Goal: Task Accomplishment & Management: Manage account settings

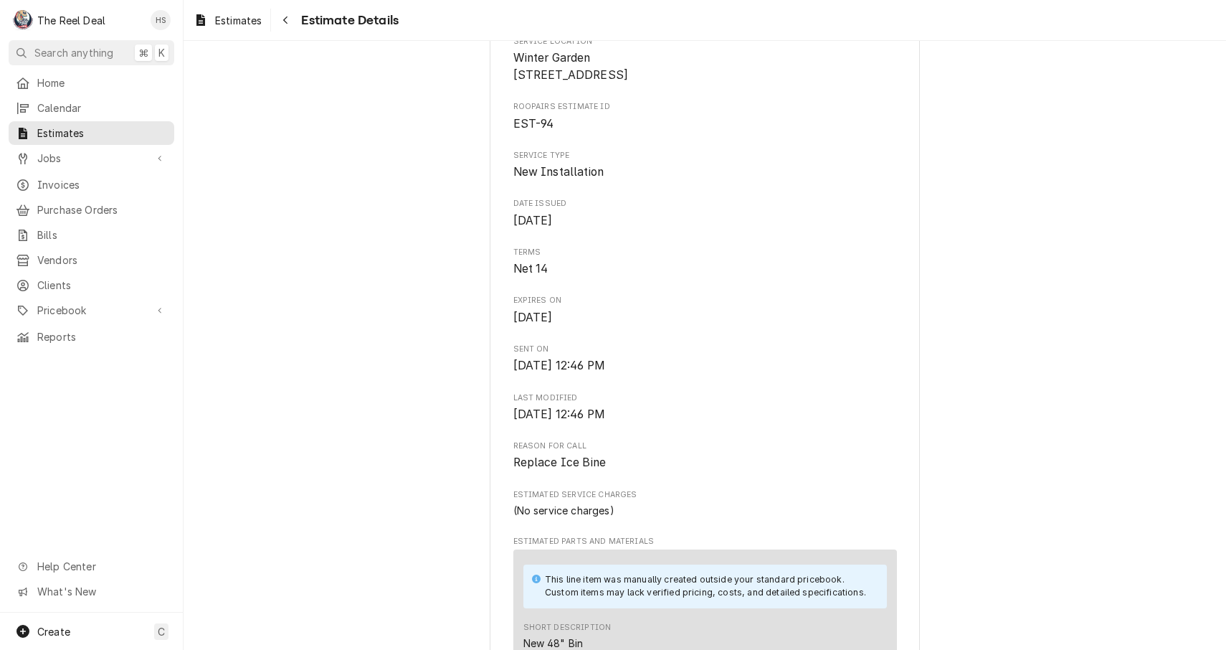
scroll to position [209, 0]
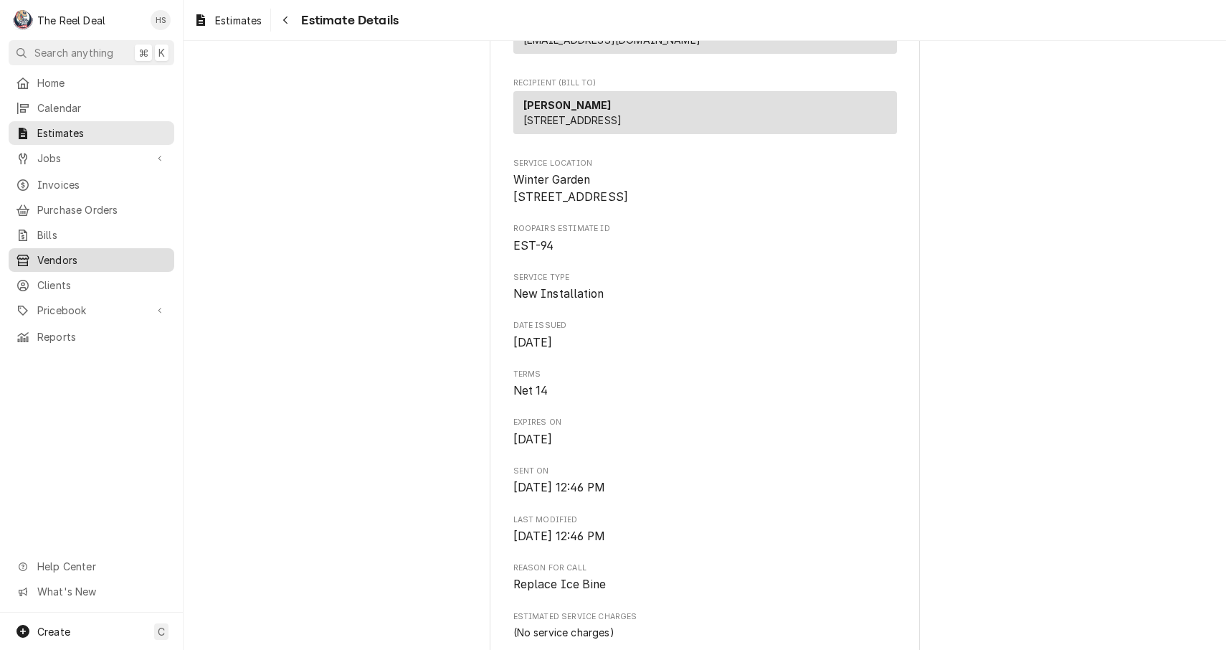
click at [72, 252] on span "Vendors" at bounding box center [102, 259] width 130 height 15
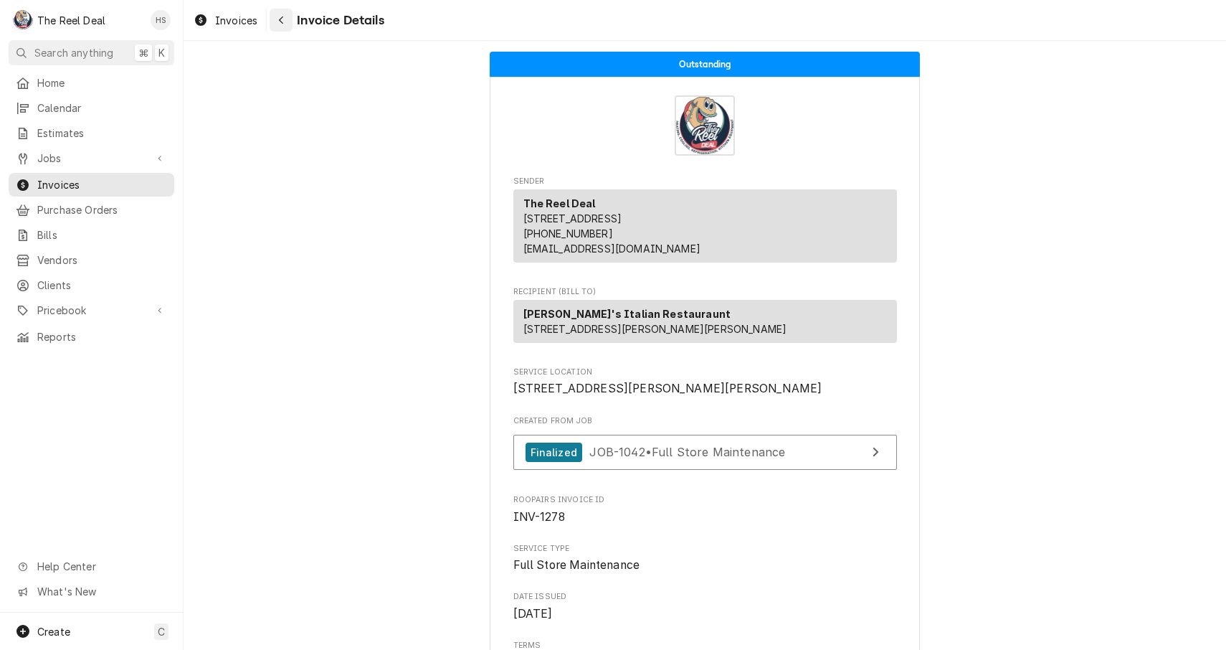
click at [289, 21] on button "Navigate back" at bounding box center [281, 20] width 23 height 23
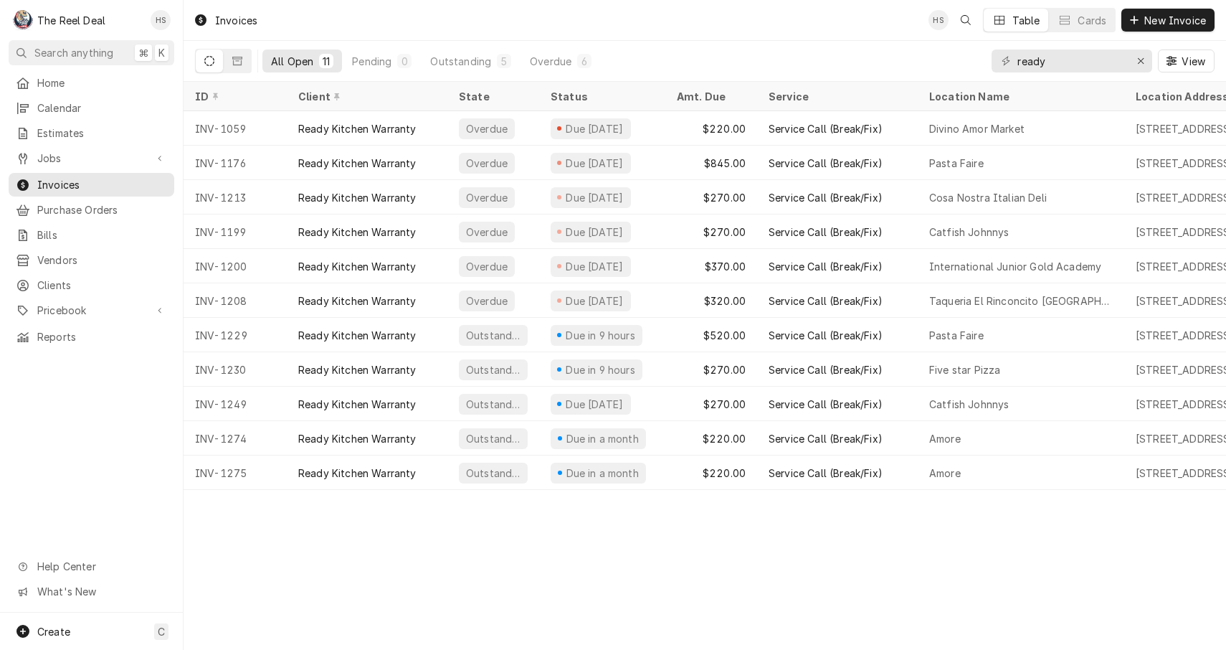
click at [623, 44] on div "All Open 11 Pending 0 Outstanding 5 Overdue 6 ready View" at bounding box center [705, 61] width 1020 height 40
click at [1143, 57] on icon "Erase input" at bounding box center [1141, 61] width 8 height 10
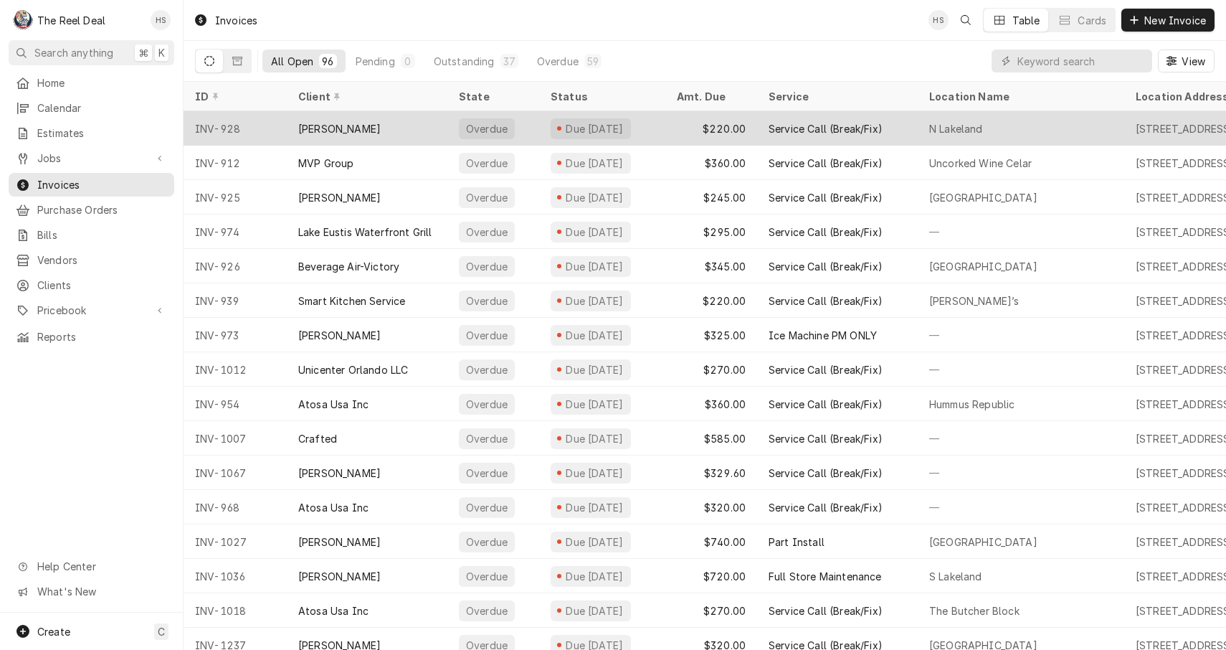
click at [371, 127] on div "[PERSON_NAME]" at bounding box center [367, 128] width 161 height 34
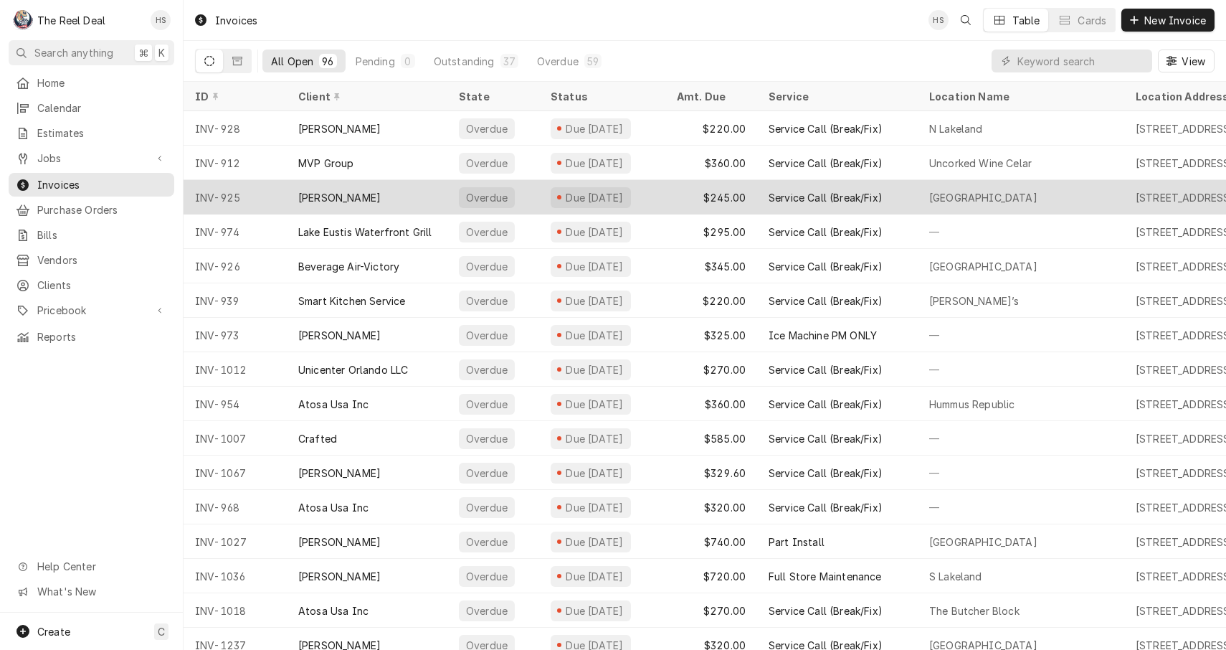
click at [359, 183] on div "[PERSON_NAME]" at bounding box center [367, 197] width 161 height 34
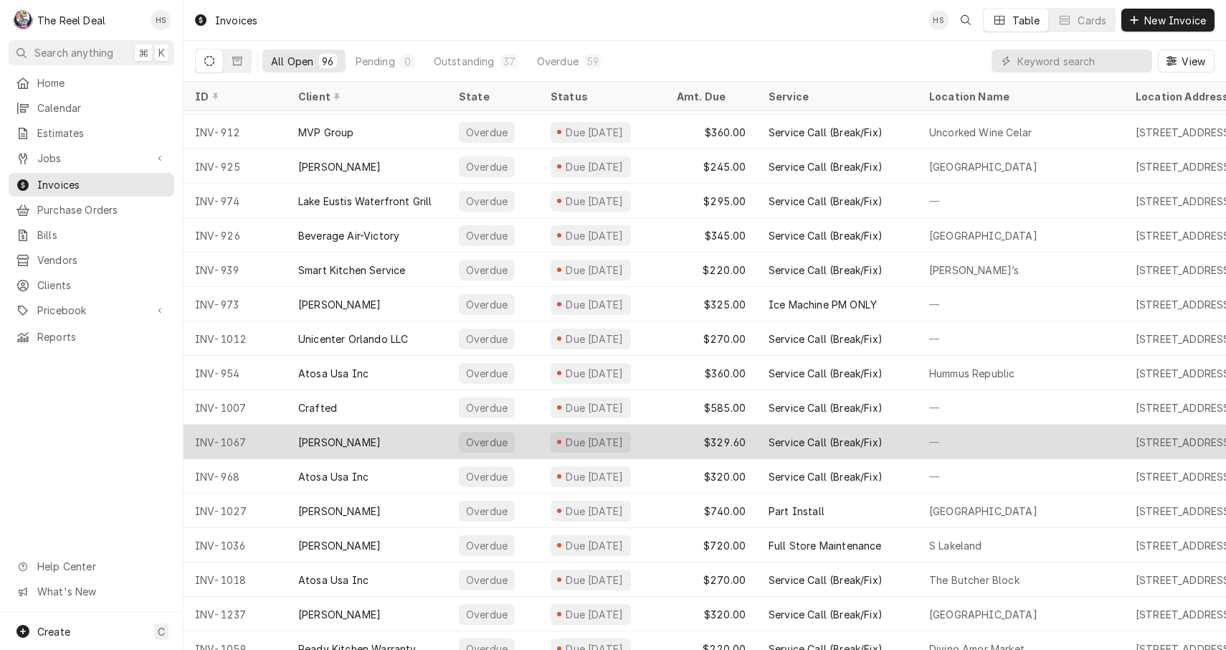
scroll to position [33, 0]
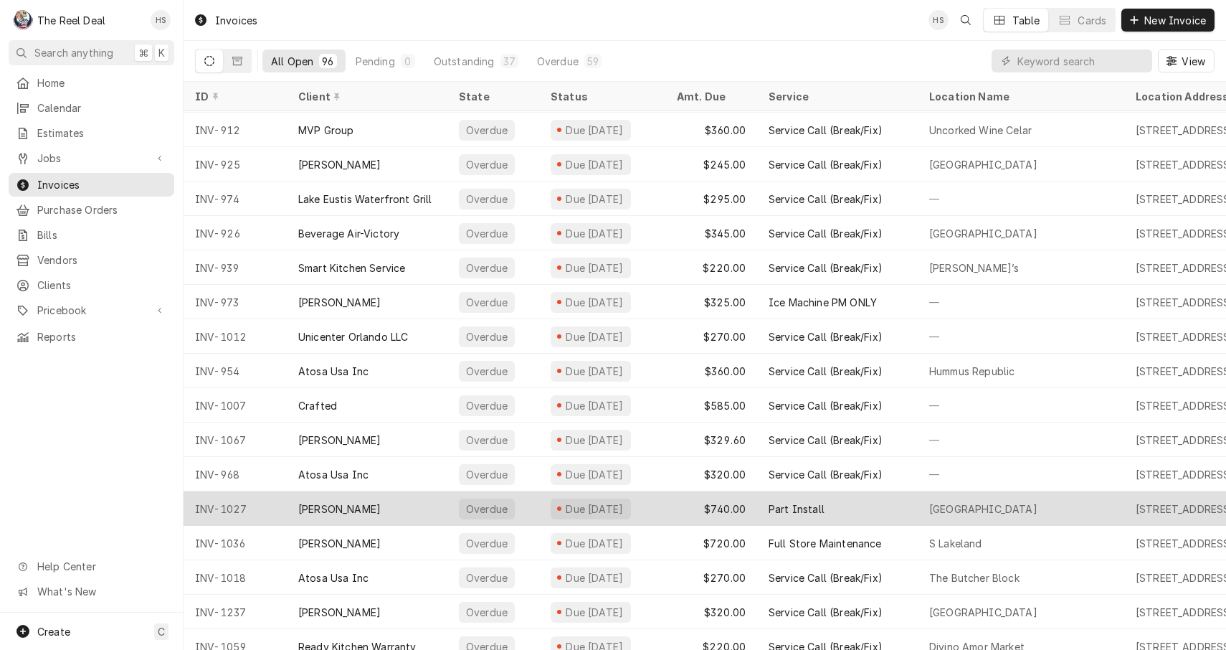
click at [359, 501] on div "[PERSON_NAME]" at bounding box center [367, 508] width 161 height 34
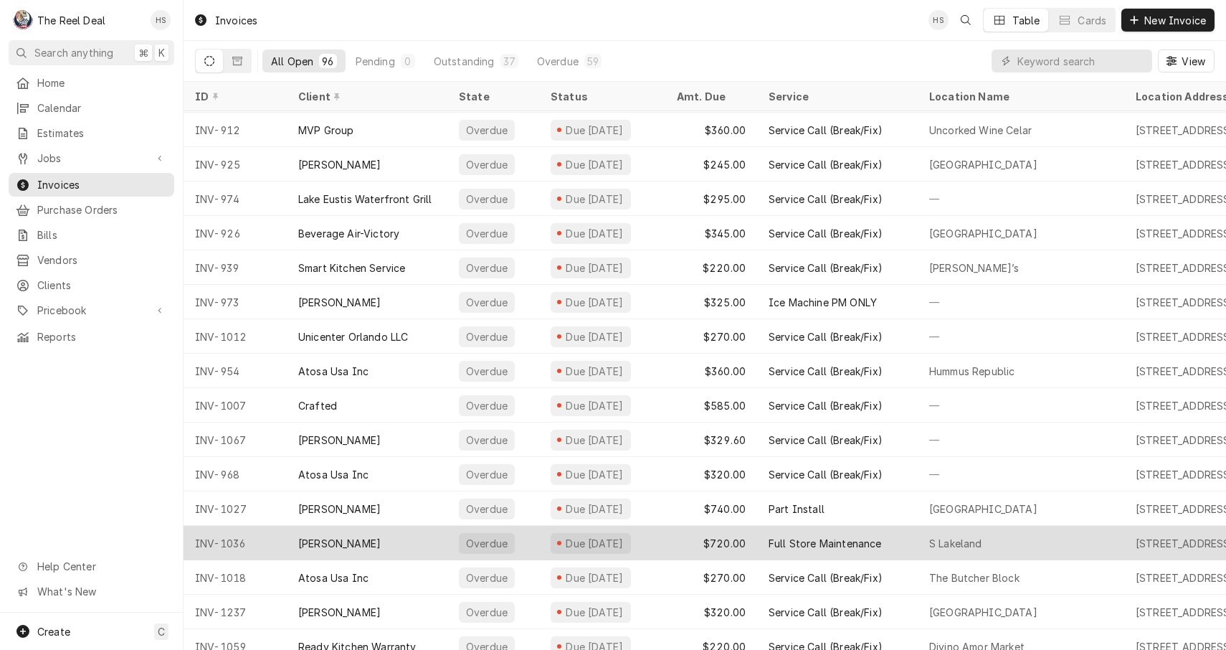
click at [359, 534] on div "[PERSON_NAME]" at bounding box center [367, 543] width 161 height 34
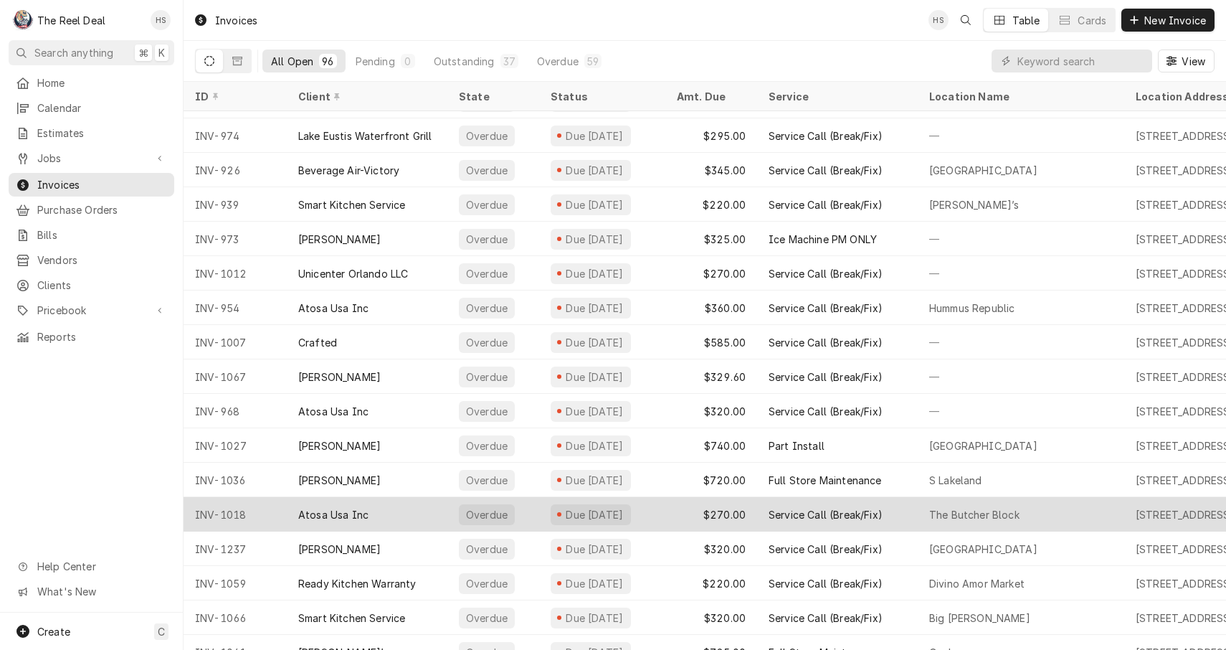
scroll to position [103, 0]
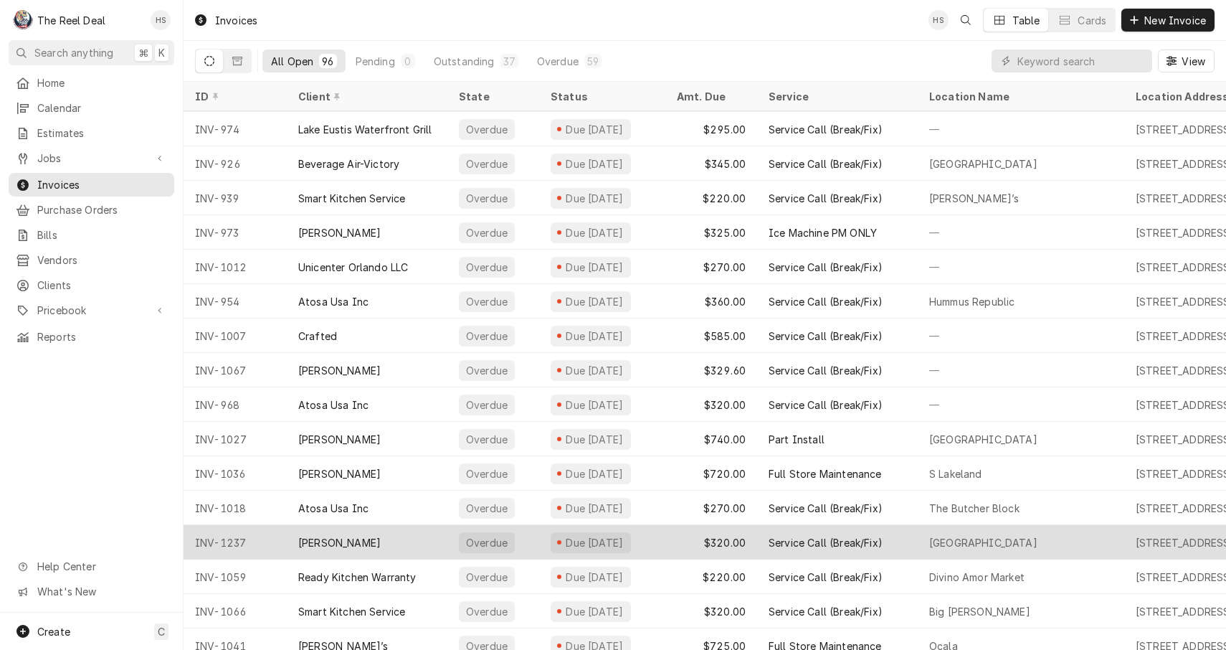
click at [379, 540] on div "[PERSON_NAME]" at bounding box center [367, 542] width 161 height 34
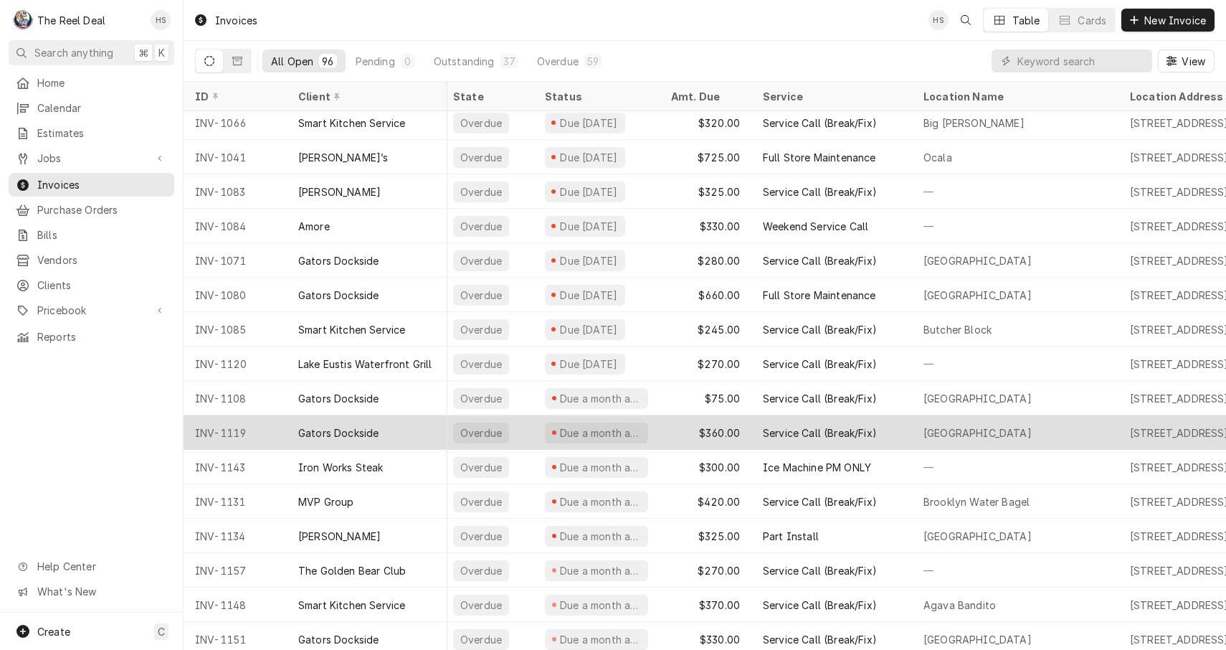
scroll to position [594, 6]
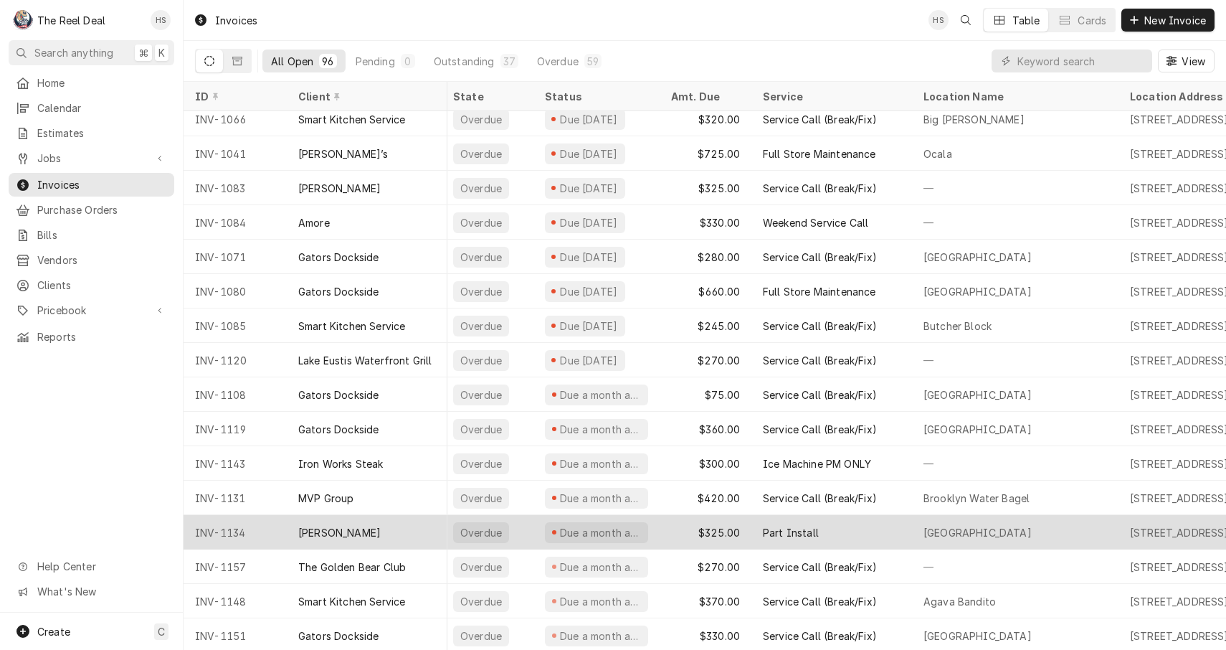
click at [348, 529] on div "[PERSON_NAME]" at bounding box center [367, 532] width 161 height 34
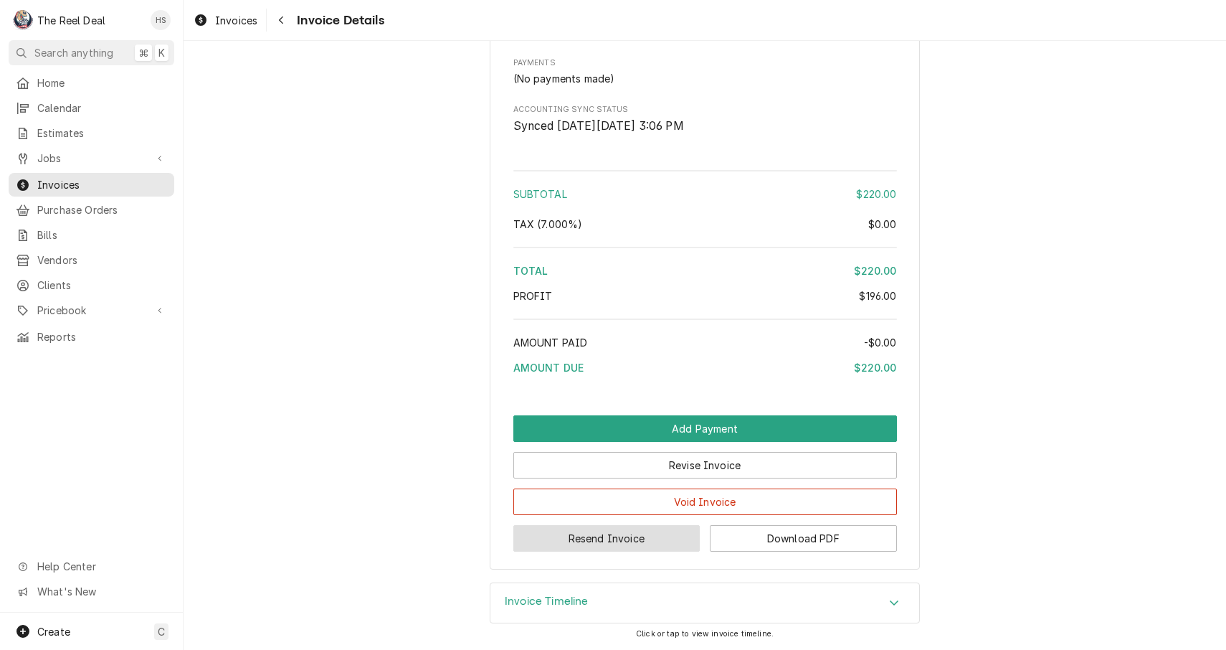
click at [634, 543] on button "Resend Invoice" at bounding box center [606, 538] width 187 height 27
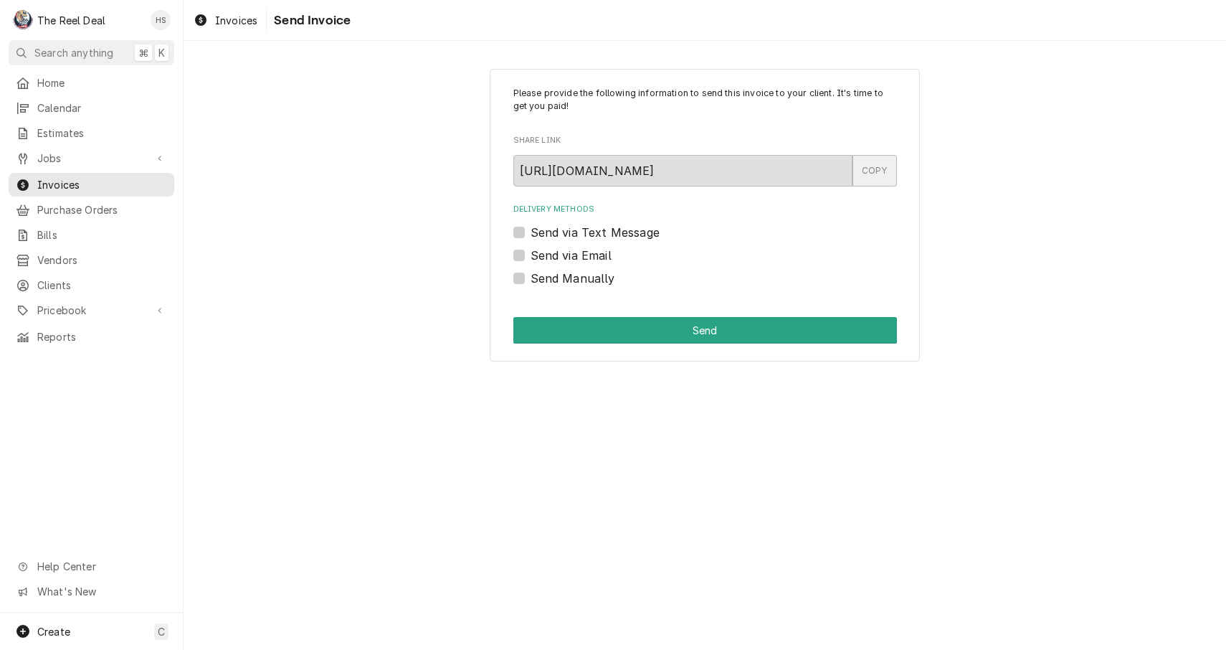
click at [874, 173] on div "COPY" at bounding box center [875, 171] width 44 height 32
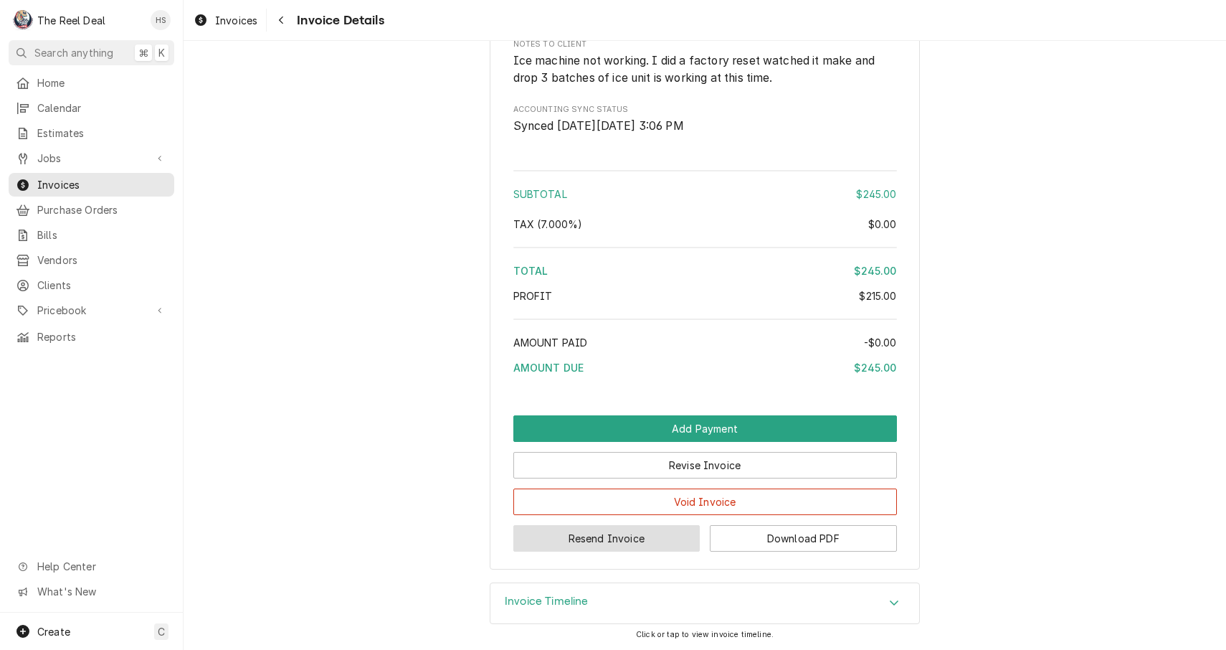
scroll to position [1586, 0]
click at [589, 537] on button "Resend Invoice" at bounding box center [606, 538] width 187 height 27
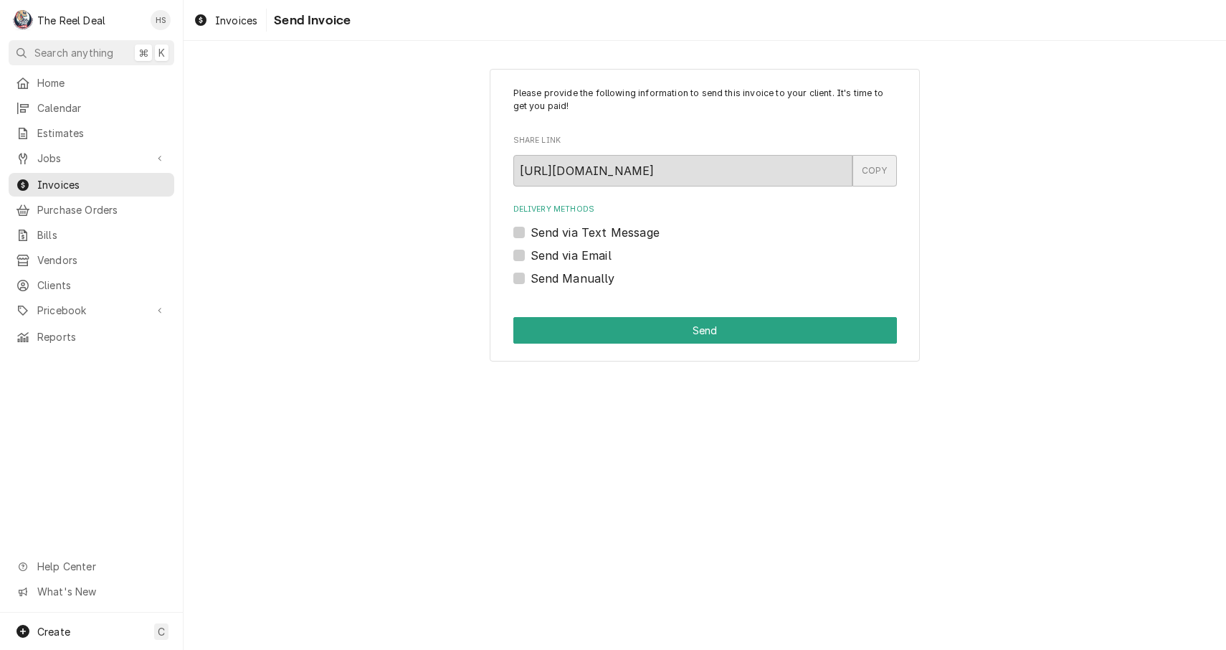
click at [866, 162] on div "COPY" at bounding box center [875, 171] width 44 height 32
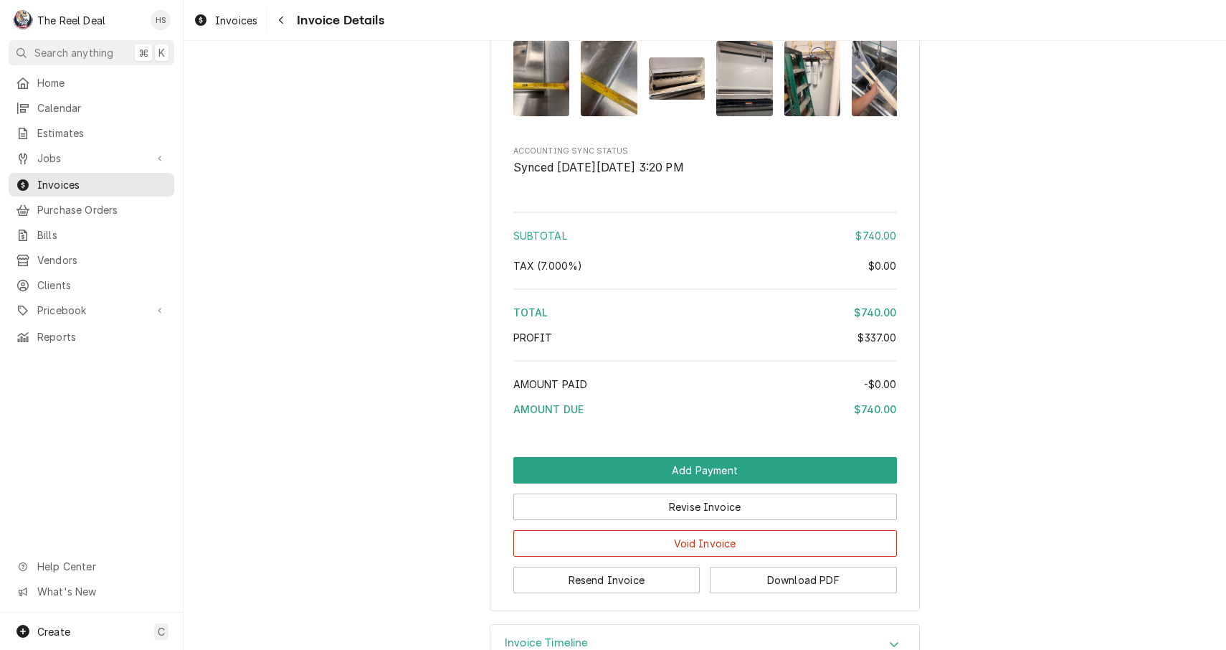
scroll to position [2138, 0]
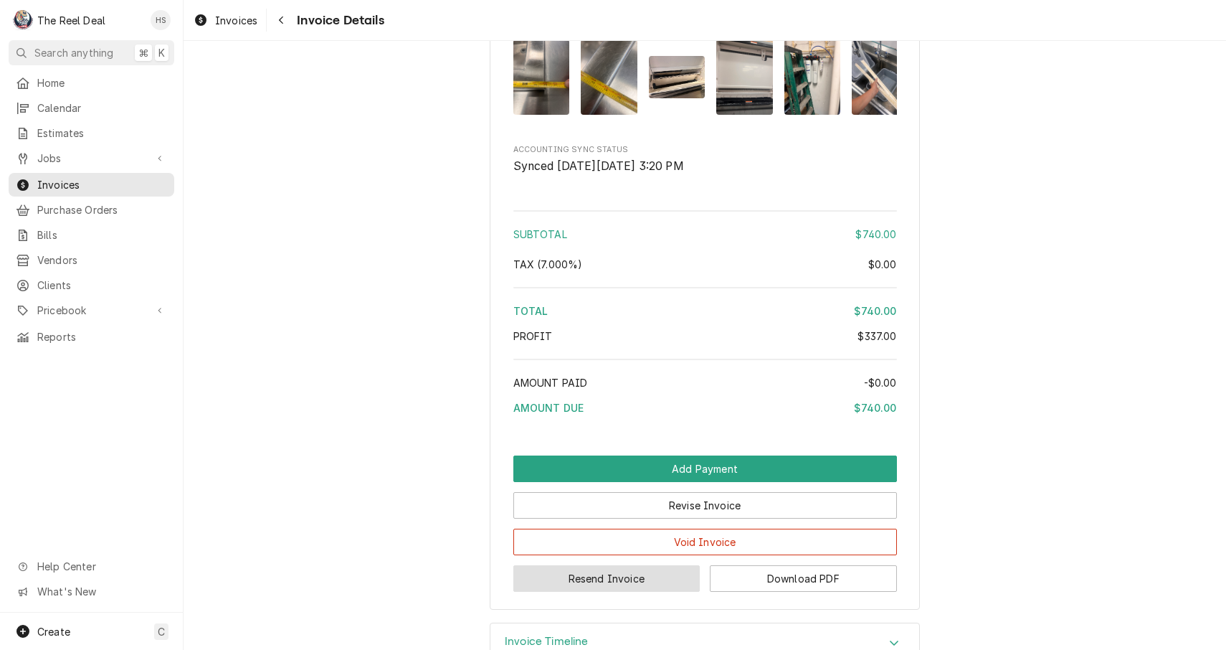
click at [623, 583] on button "Resend Invoice" at bounding box center [606, 578] width 187 height 27
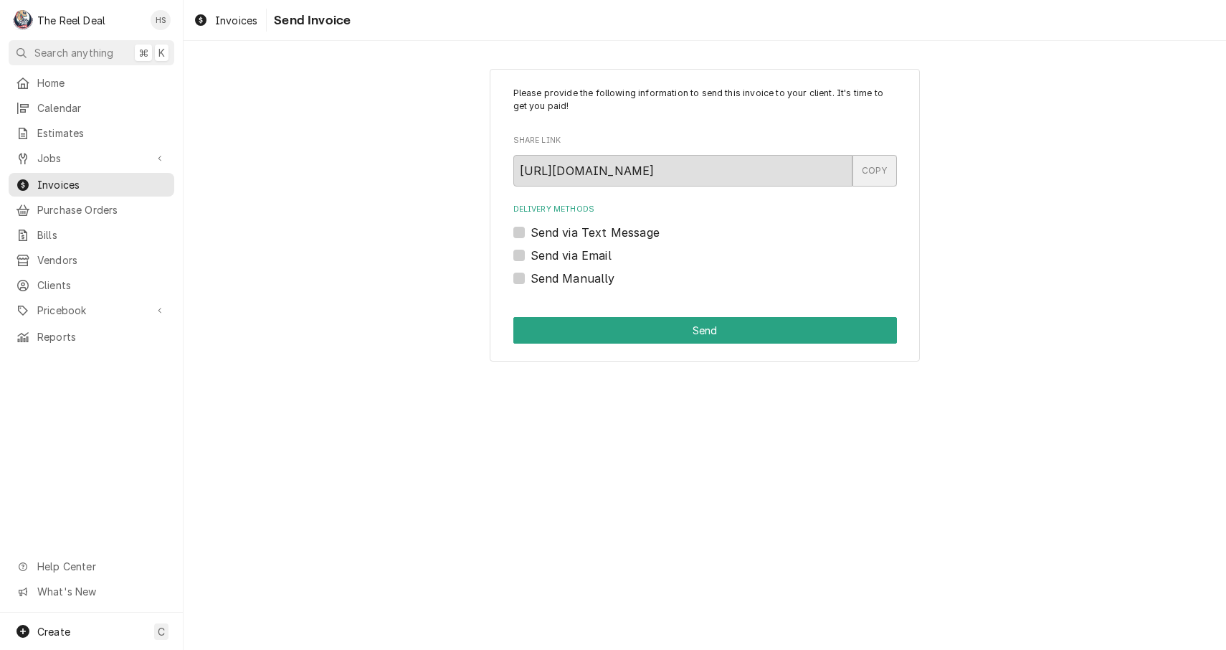
click at [869, 178] on div "COPY" at bounding box center [875, 171] width 44 height 32
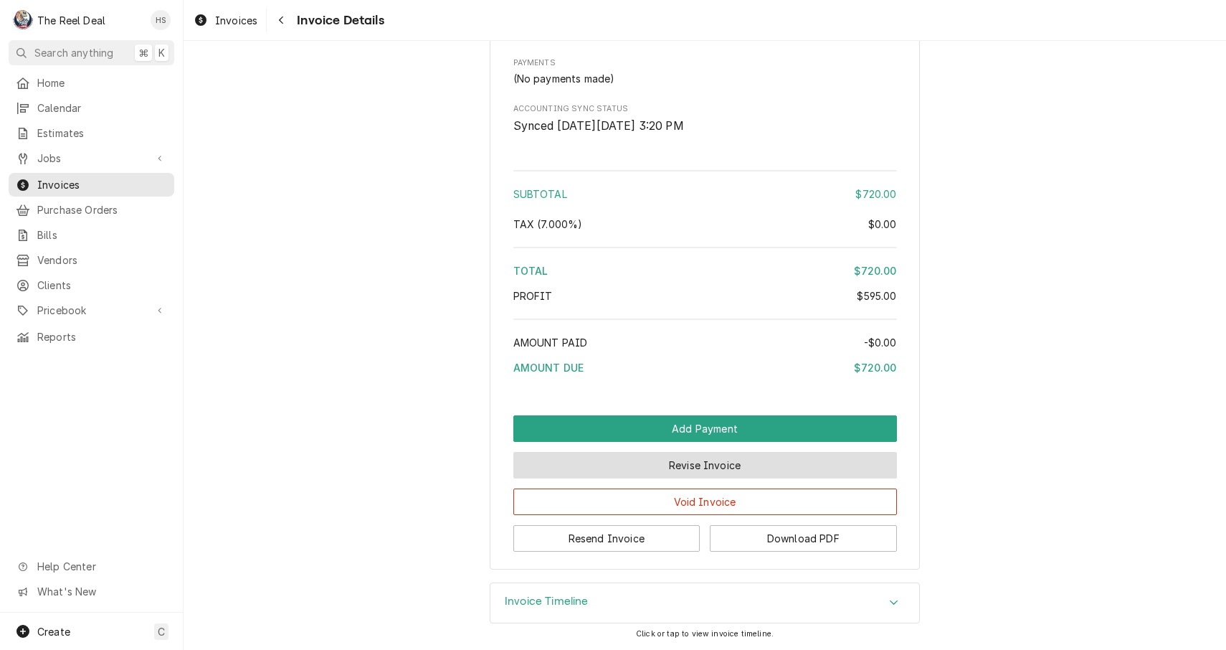
scroll to position [1261, 0]
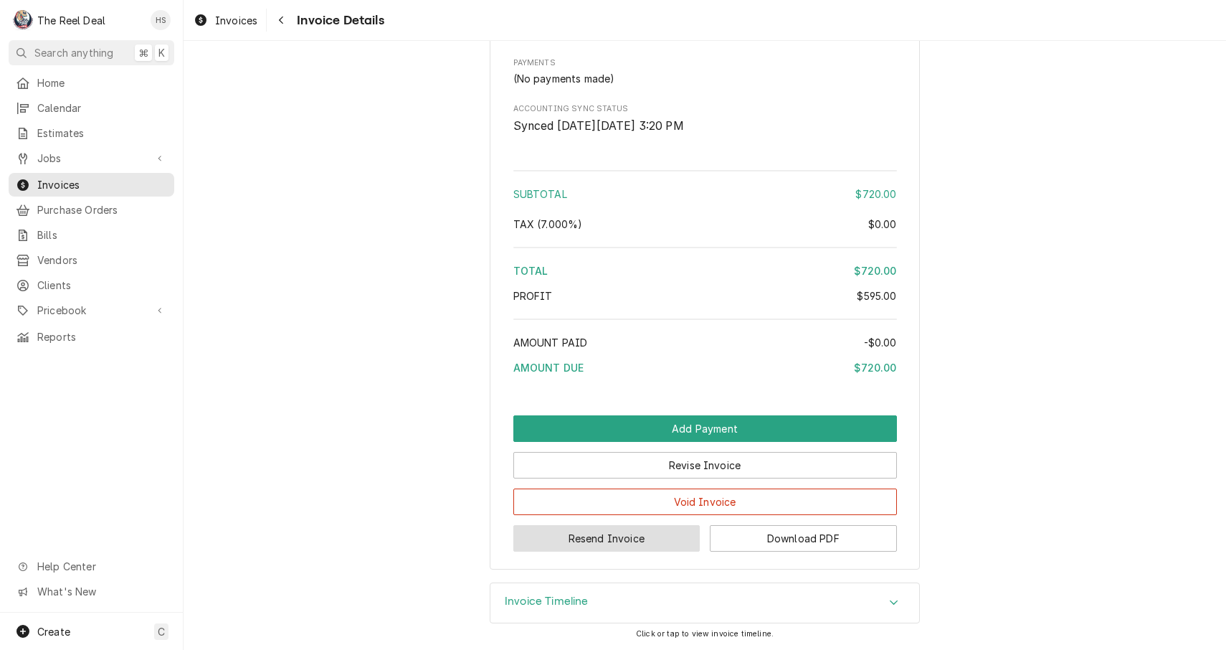
click at [615, 541] on button "Resend Invoice" at bounding box center [606, 538] width 187 height 27
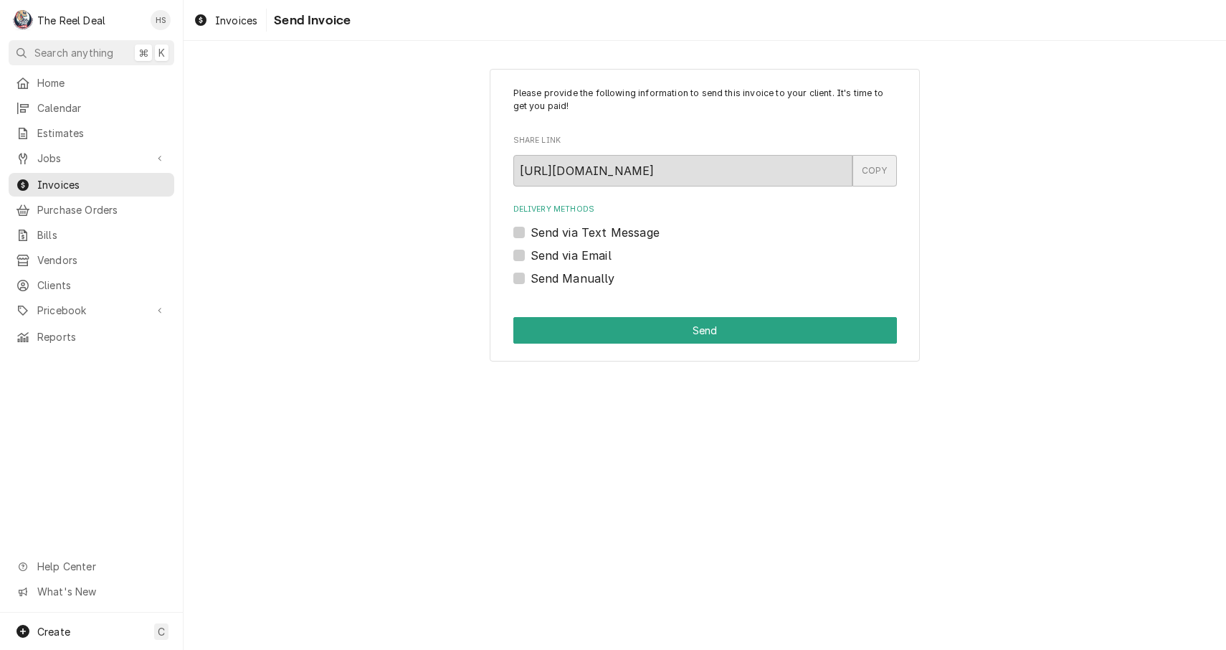
click at [873, 177] on div "COPY" at bounding box center [875, 171] width 44 height 32
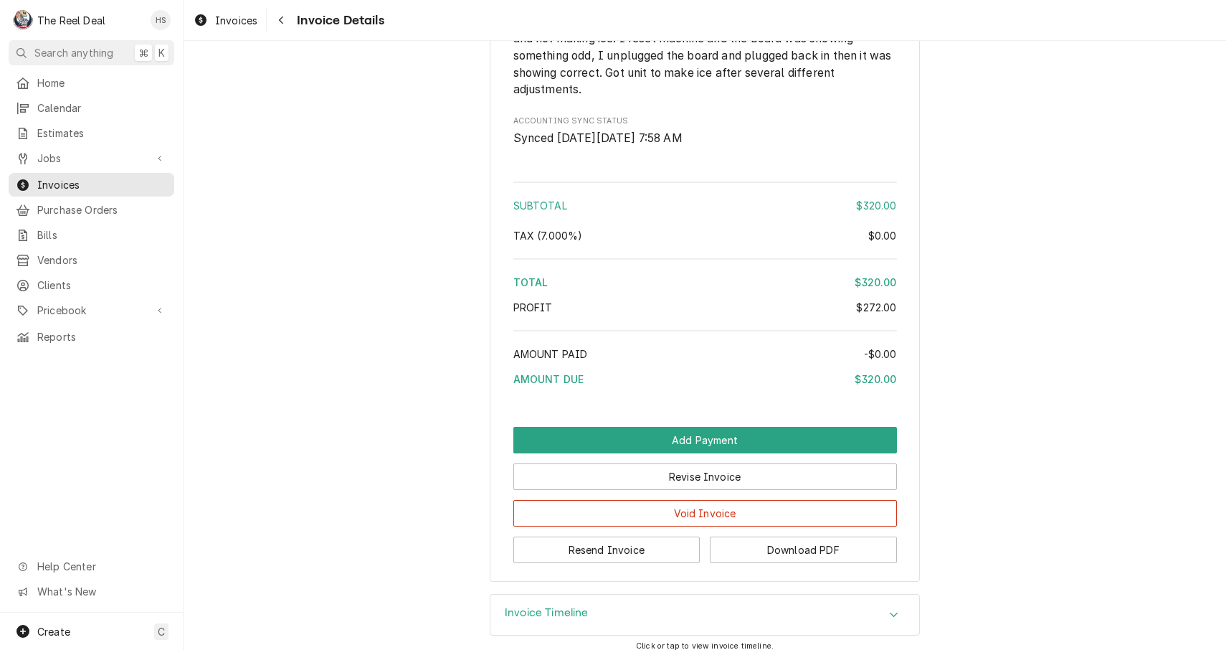
scroll to position [1535, 0]
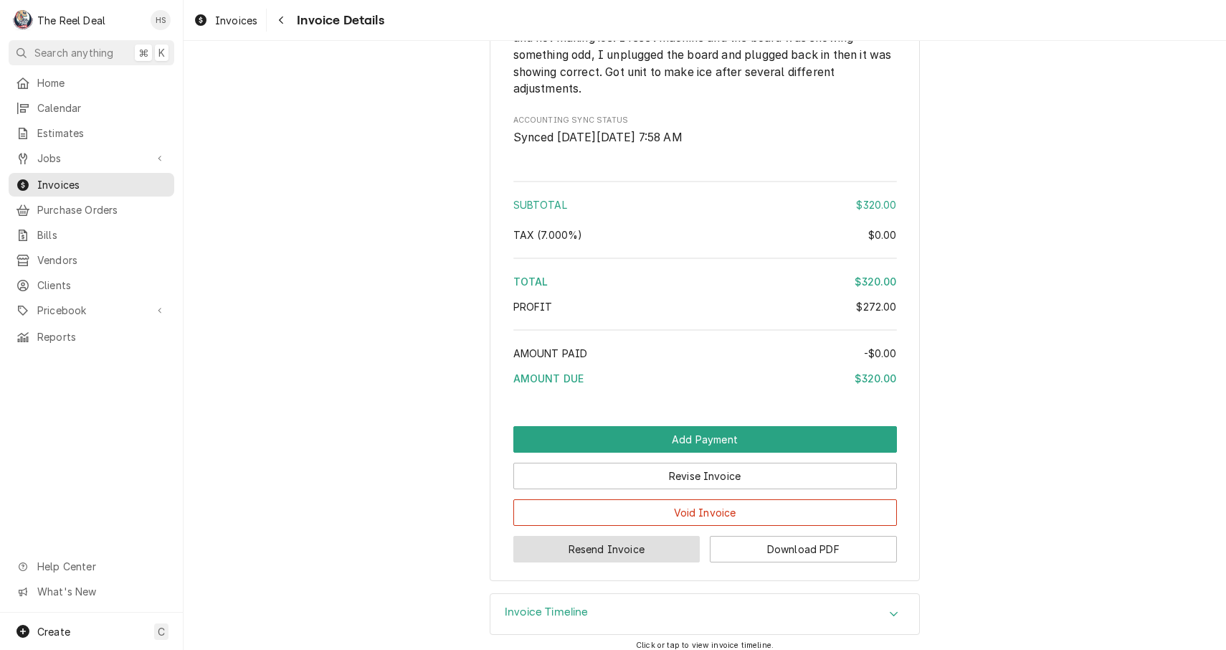
click at [621, 562] on button "Resend Invoice" at bounding box center [606, 549] width 187 height 27
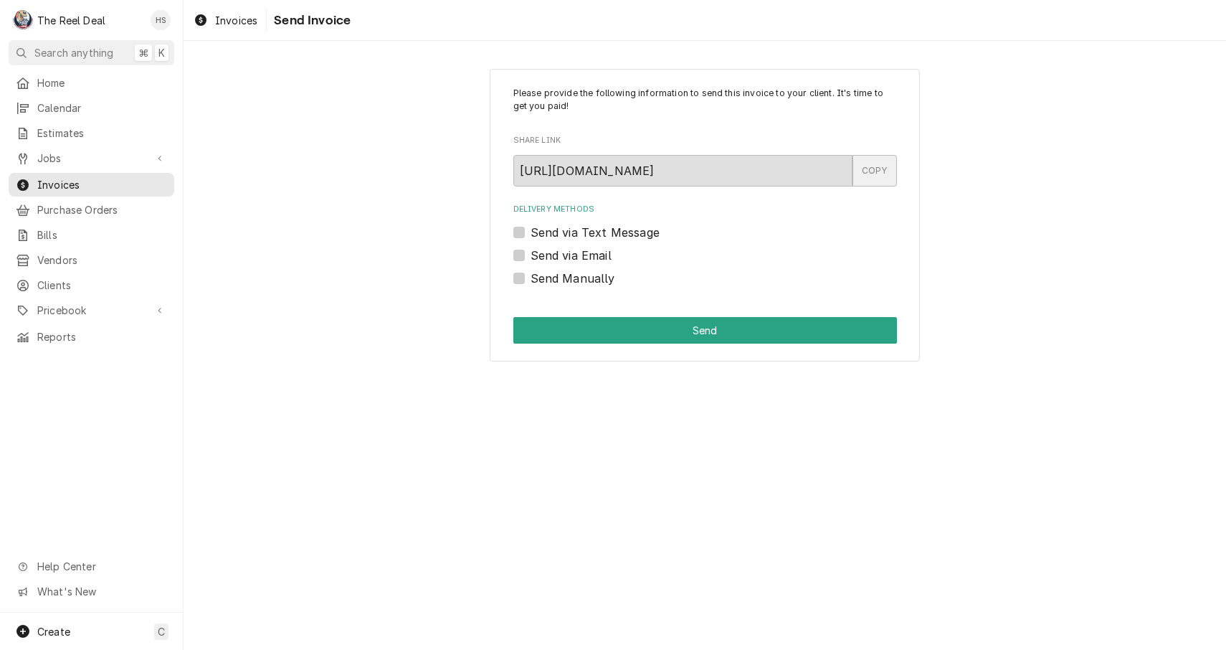
click at [863, 172] on div "COPY" at bounding box center [875, 171] width 44 height 32
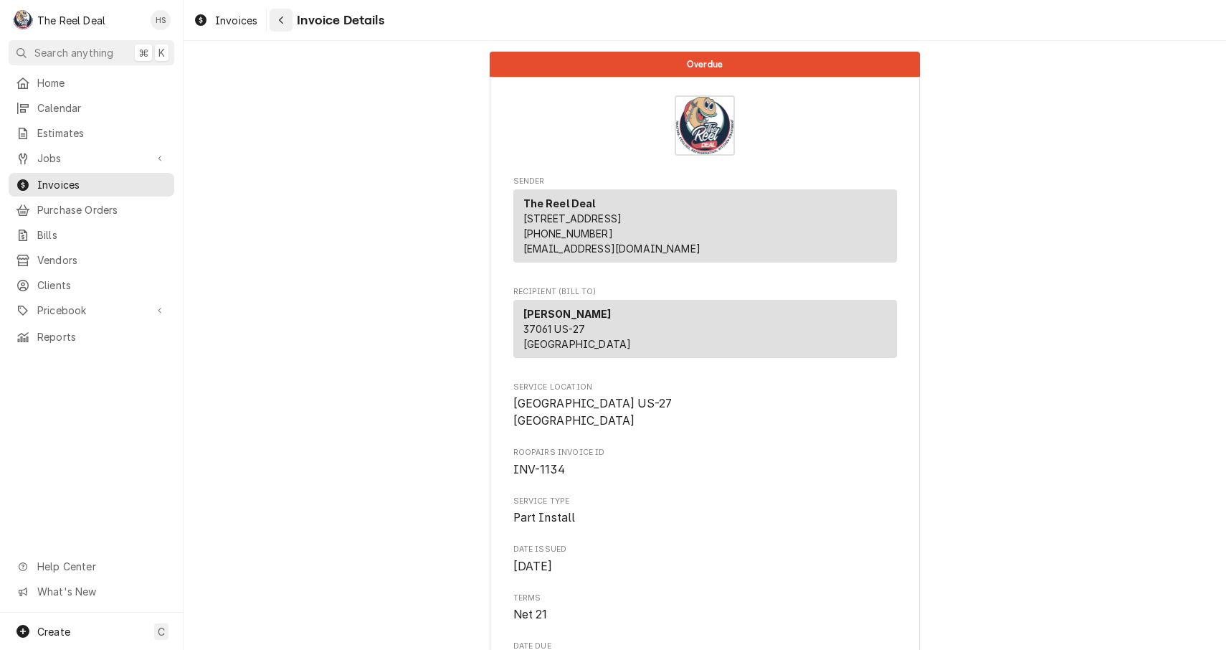
click at [288, 27] on div "Navigate back" at bounding box center [281, 20] width 14 height 14
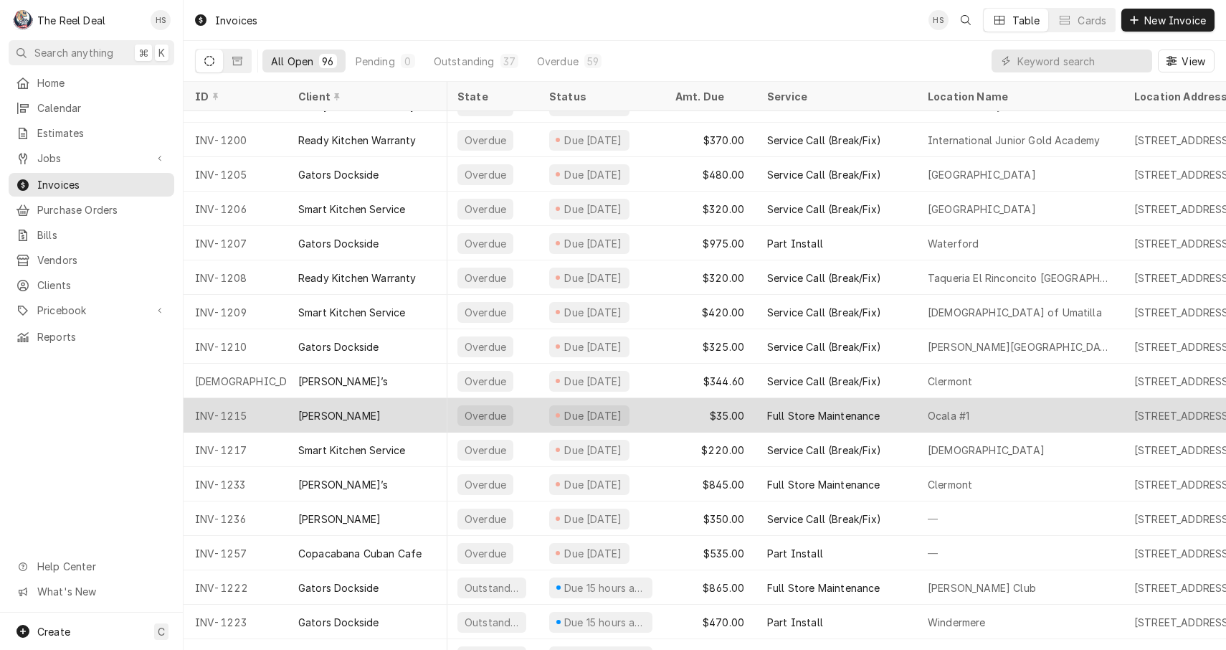
scroll to position [1578, 1]
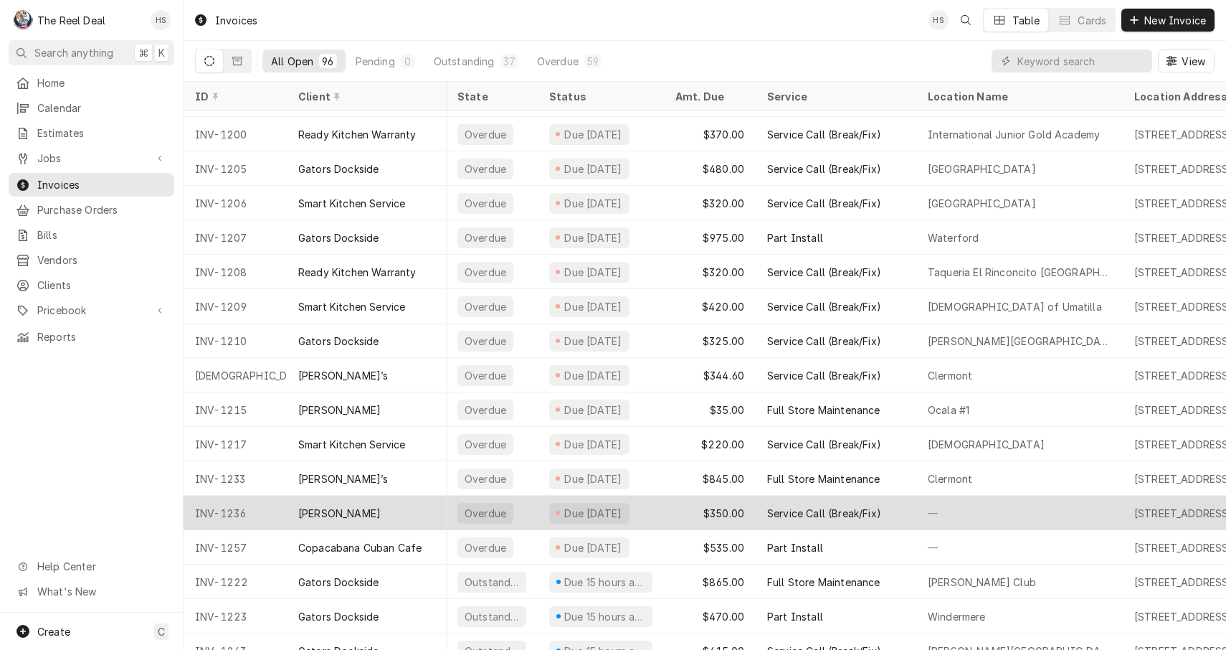
click at [360, 506] on div "Yancey Peterson" at bounding box center [339, 513] width 82 height 15
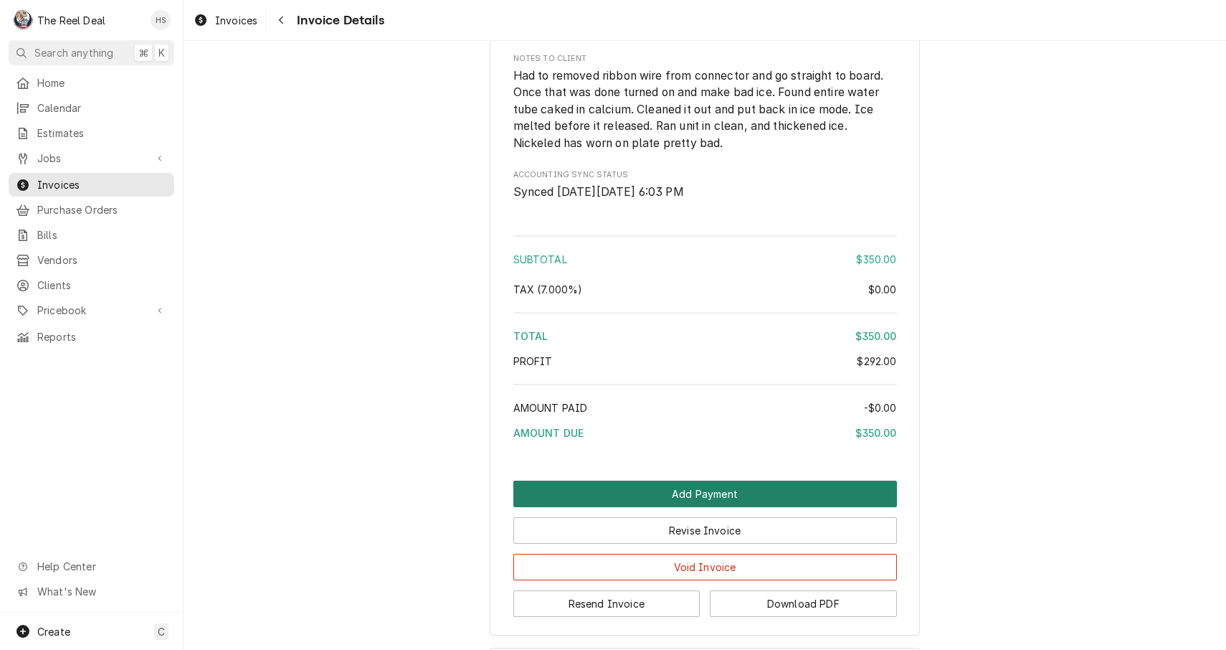
scroll to position [1759, 0]
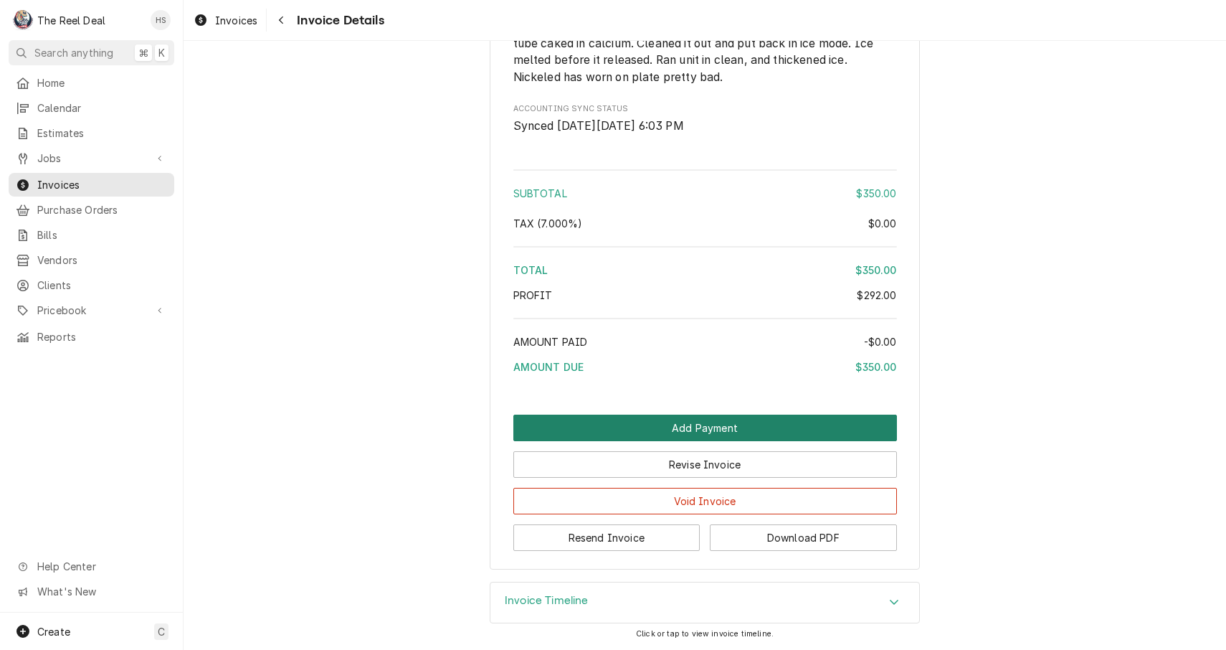
click at [687, 420] on button "Add Payment" at bounding box center [705, 427] width 384 height 27
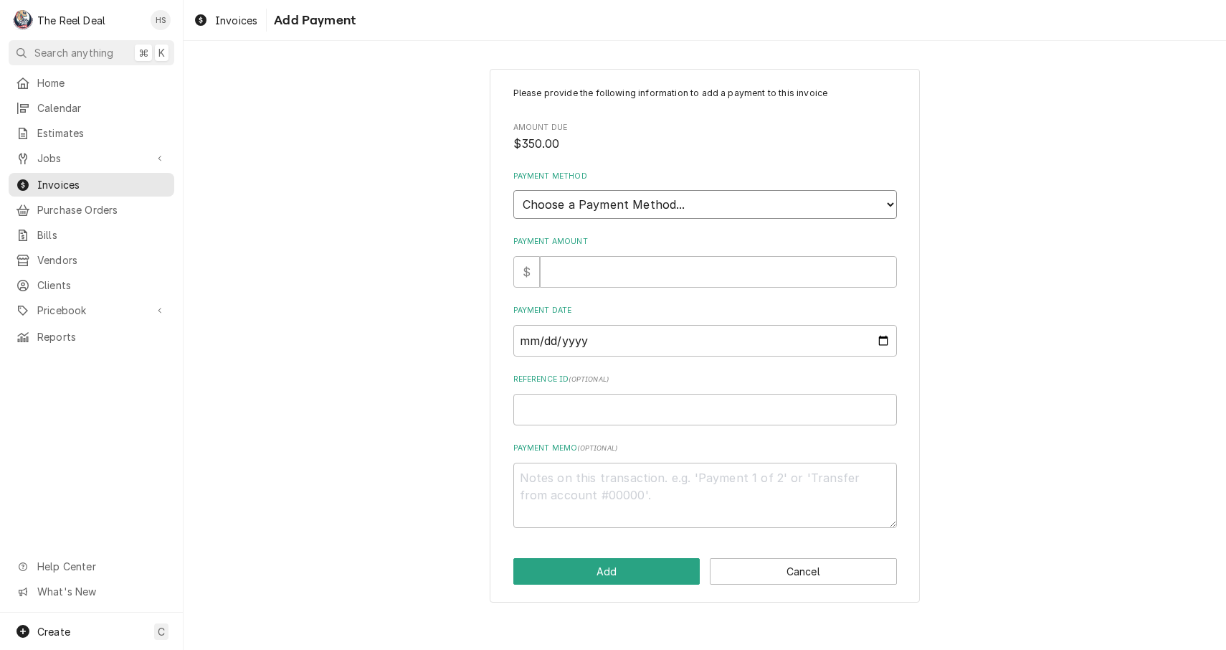
select select "0"
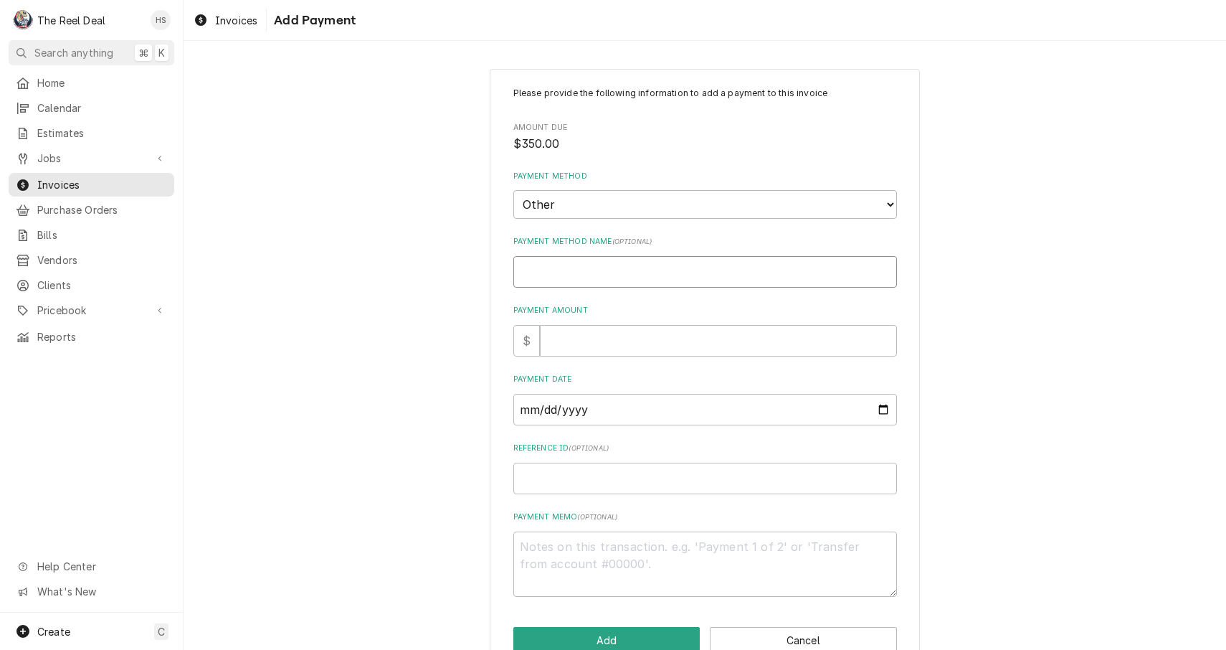
click at [600, 270] on input "Payment Method Name ( optional )" at bounding box center [705, 272] width 384 height 32
type textarea "x"
type input "Z"
type textarea "x"
type input "Ze"
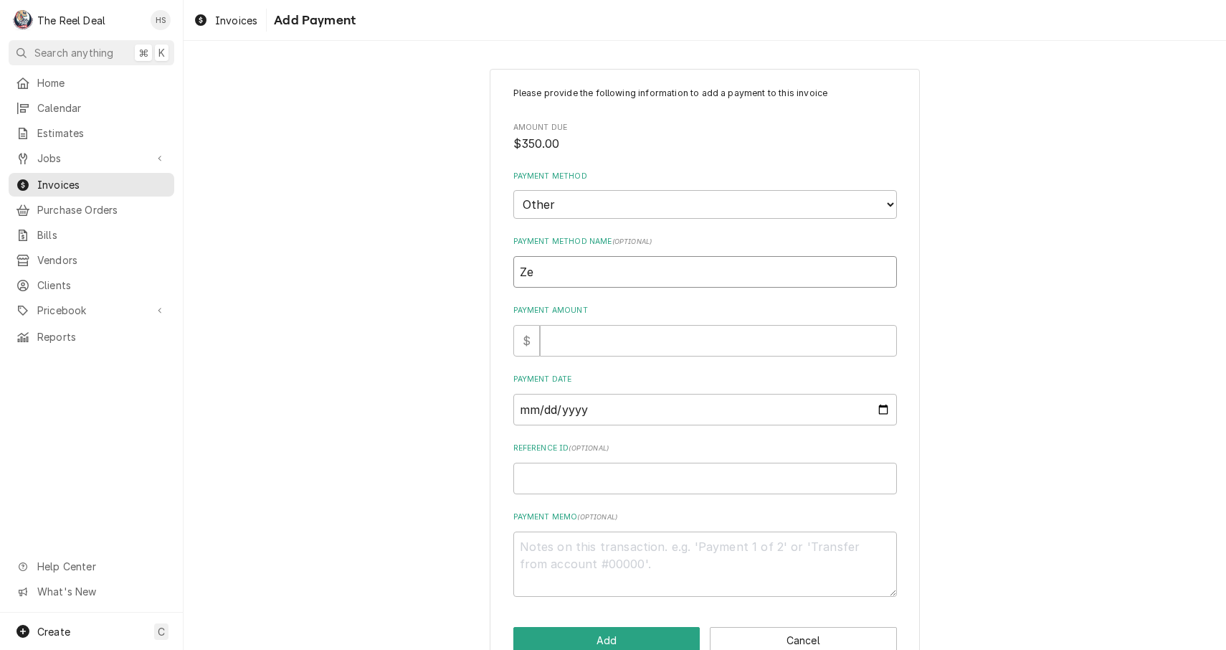
type textarea "x"
type input "Zel"
type textarea "x"
type input "Zell"
type textarea "x"
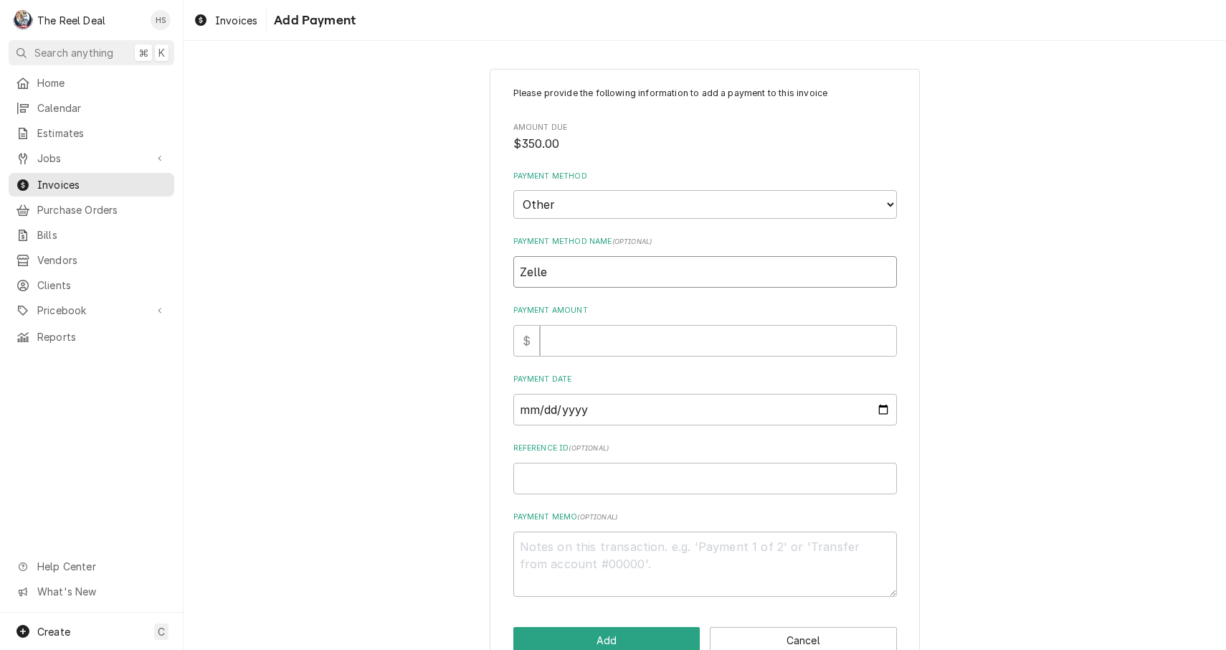
type input "Zelle"
click at [576, 328] on input "Payment Amount" at bounding box center [718, 341] width 357 height 32
type textarea "x"
type input "3"
type textarea "x"
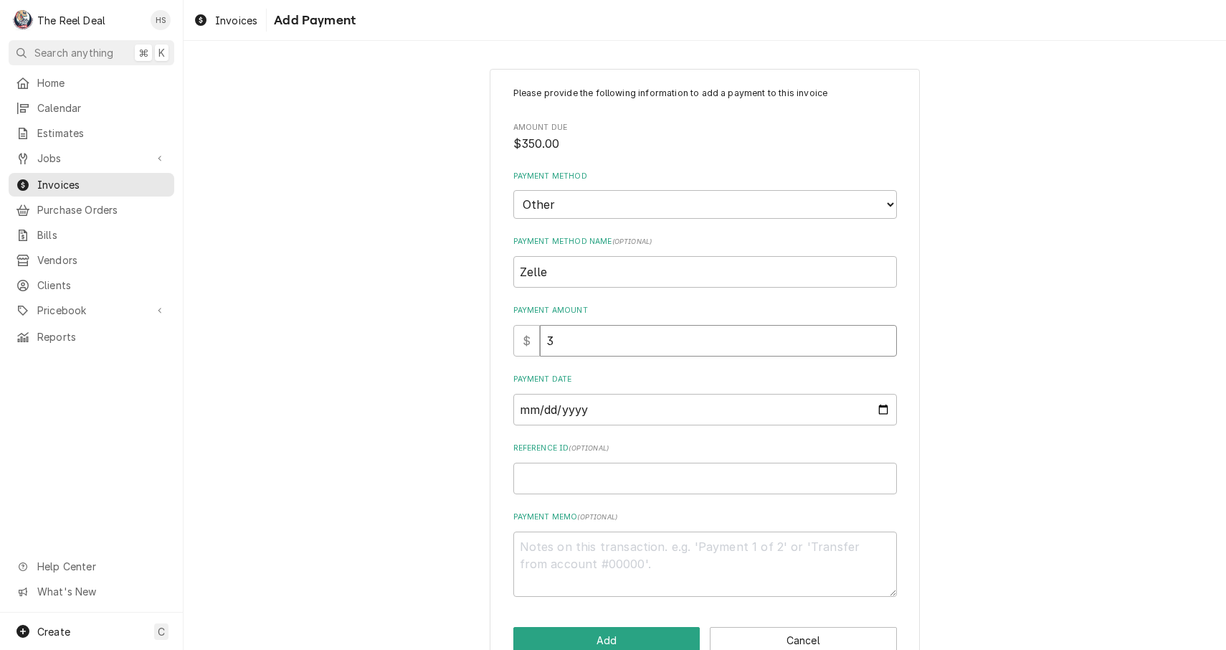
type input "35"
type textarea "x"
type input "350"
click at [589, 632] on button "Add" at bounding box center [606, 640] width 187 height 27
type textarea "x"
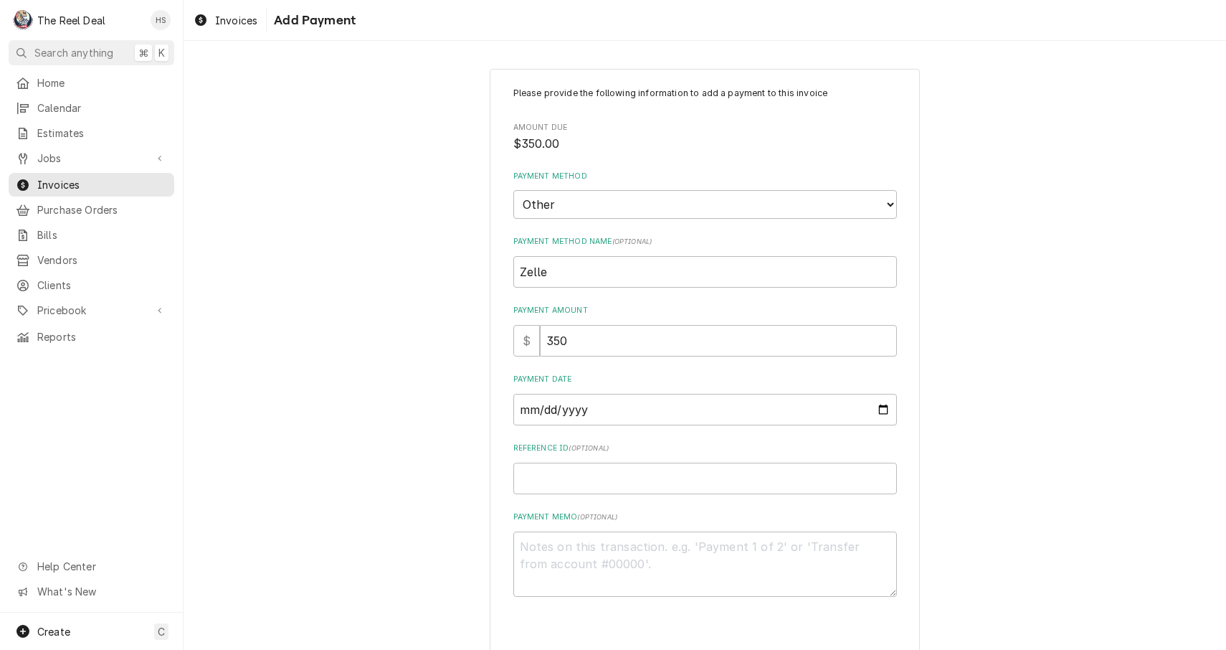
scroll to position [43, 0]
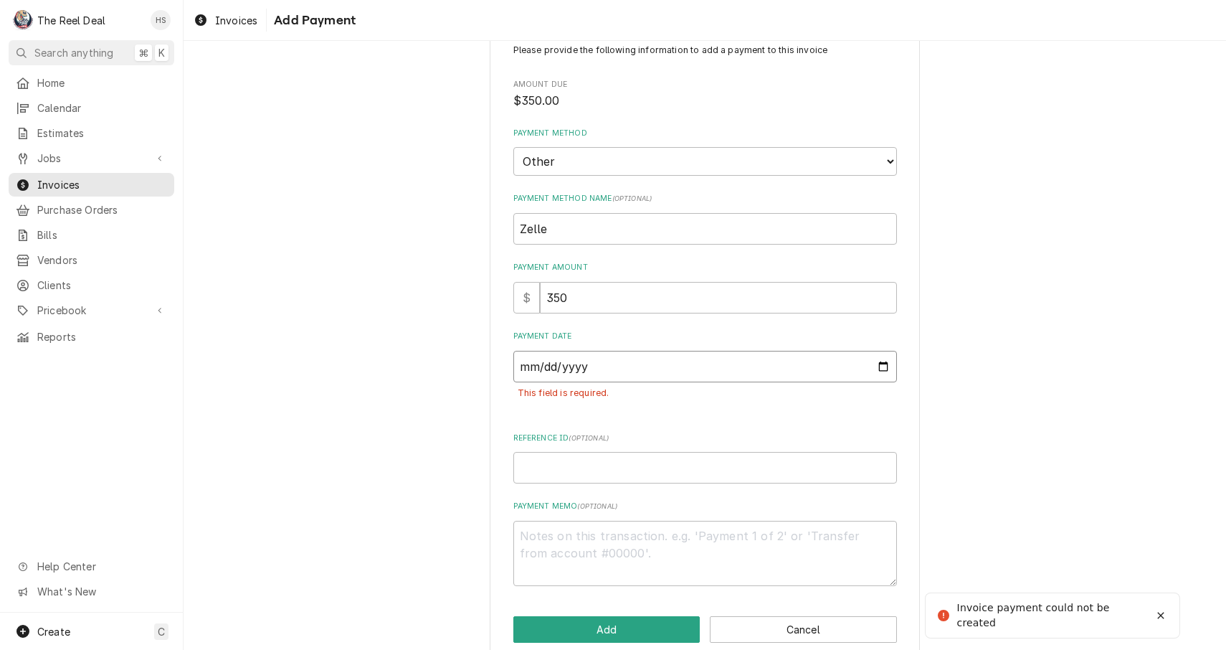
click at [578, 351] on input "Payment Date" at bounding box center [705, 367] width 384 height 32
type input "2025-09-01"
click at [600, 618] on button "Add" at bounding box center [606, 629] width 187 height 27
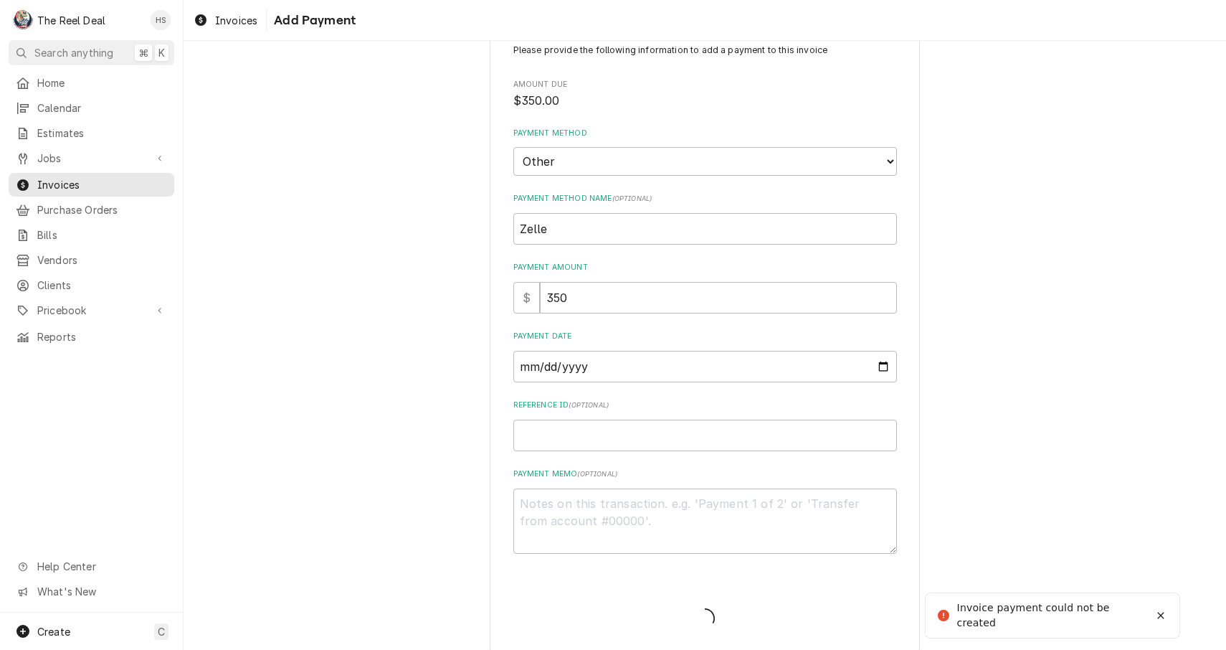
type textarea "x"
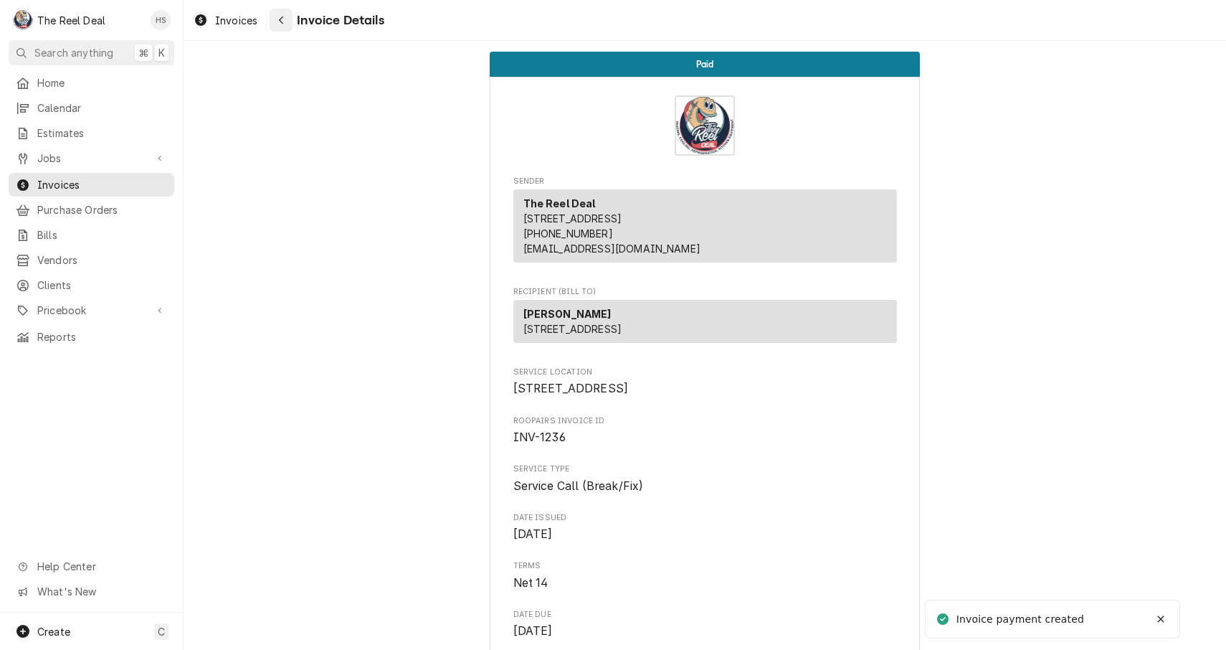
click at [284, 11] on button "Navigate back" at bounding box center [281, 20] width 23 height 23
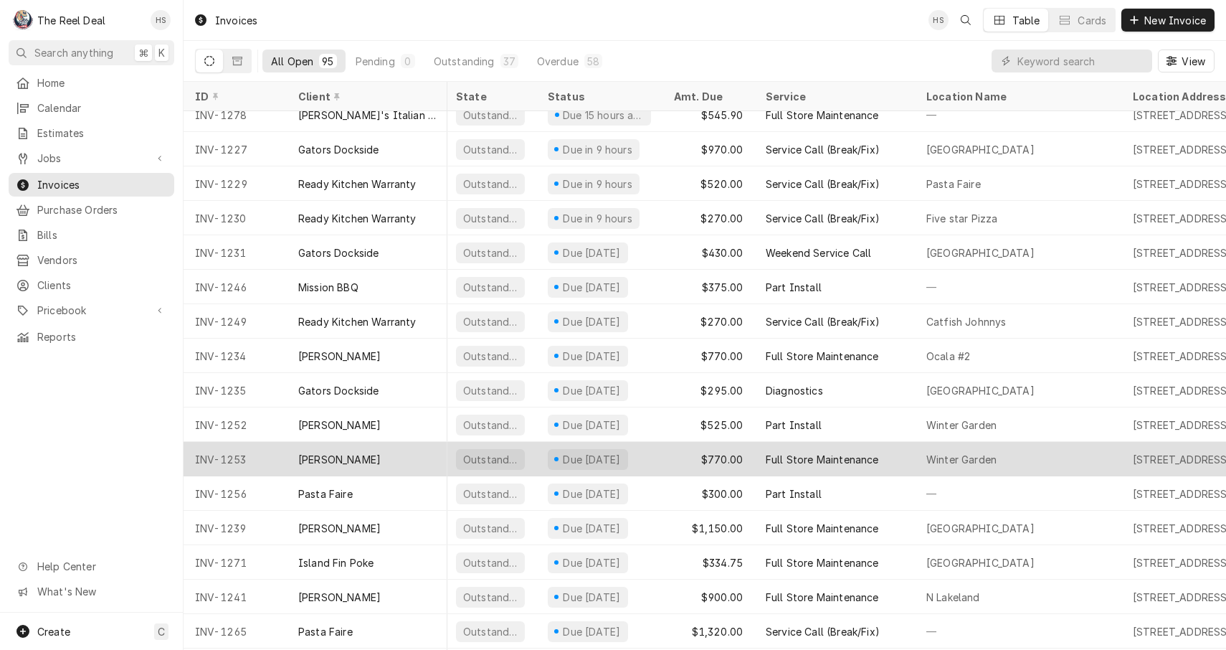
scroll to position [2148, 3]
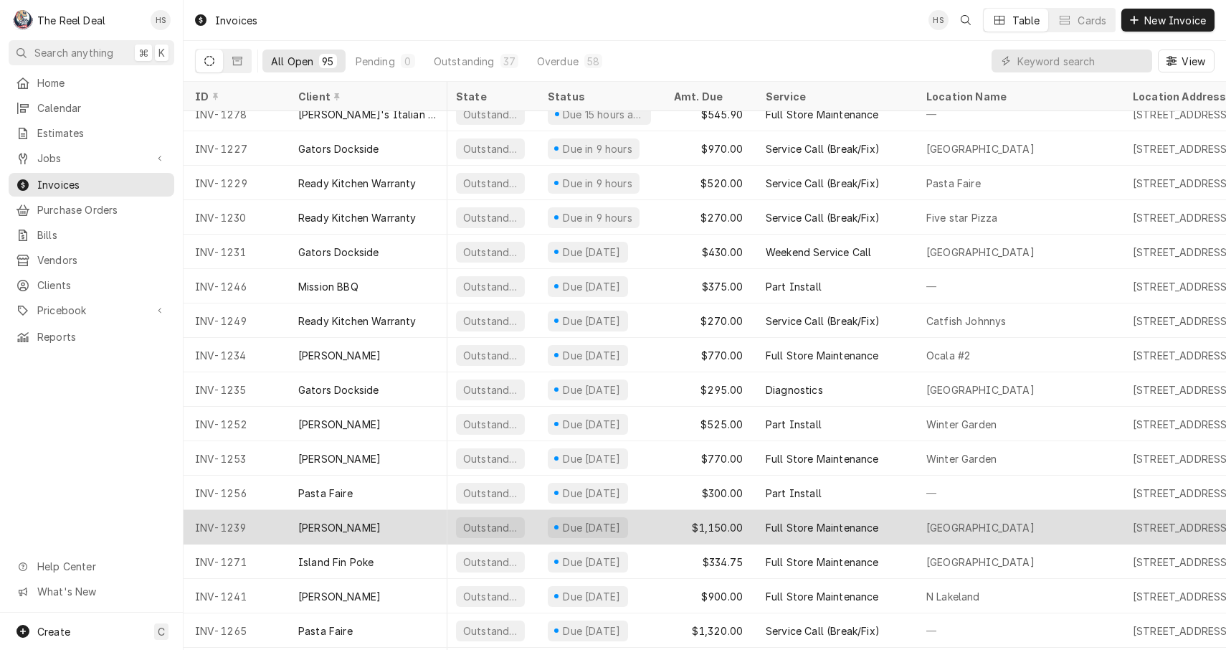
click at [329, 524] on div "Culver's" at bounding box center [339, 527] width 82 height 15
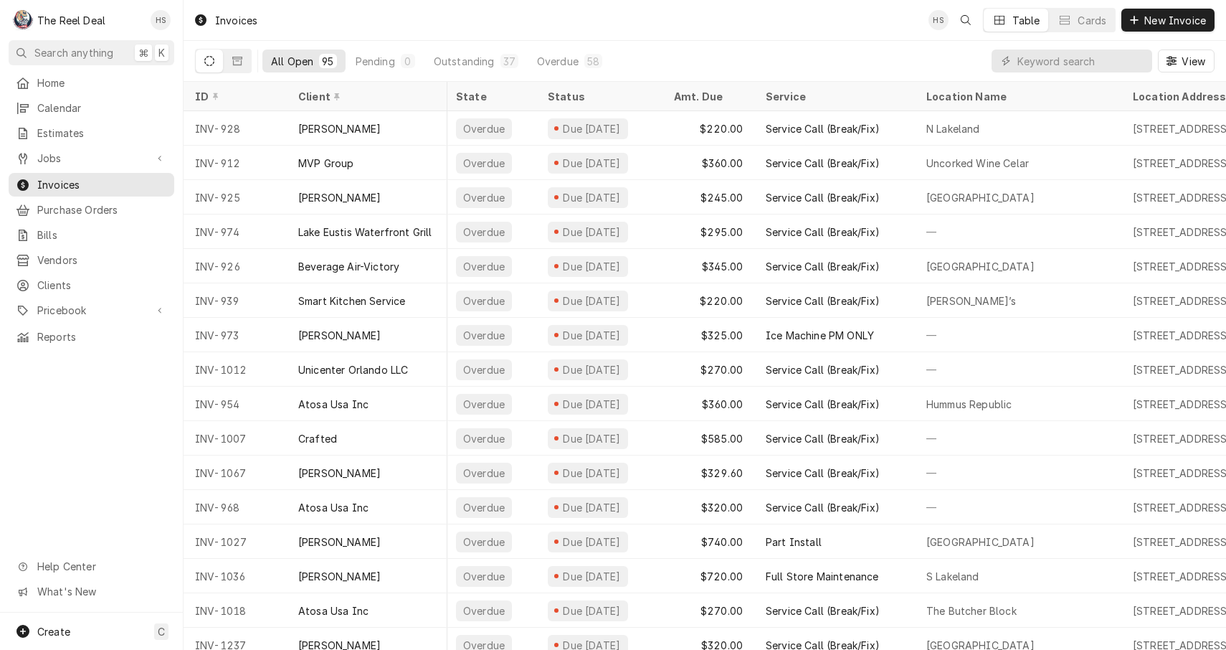
scroll to position [0, 0]
click at [531, 30] on div "Invoices HS Table Cards New Invoice" at bounding box center [705, 20] width 1043 height 40
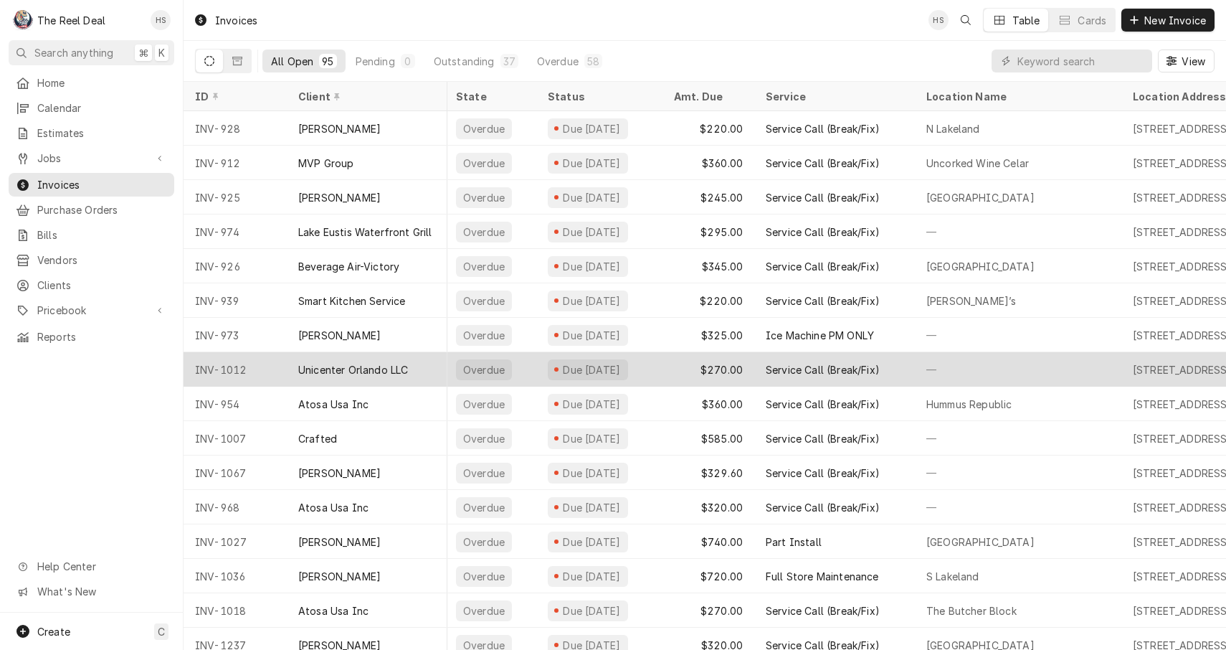
click at [399, 371] on div "Unicenter Orlando LLC" at bounding box center [353, 369] width 110 height 15
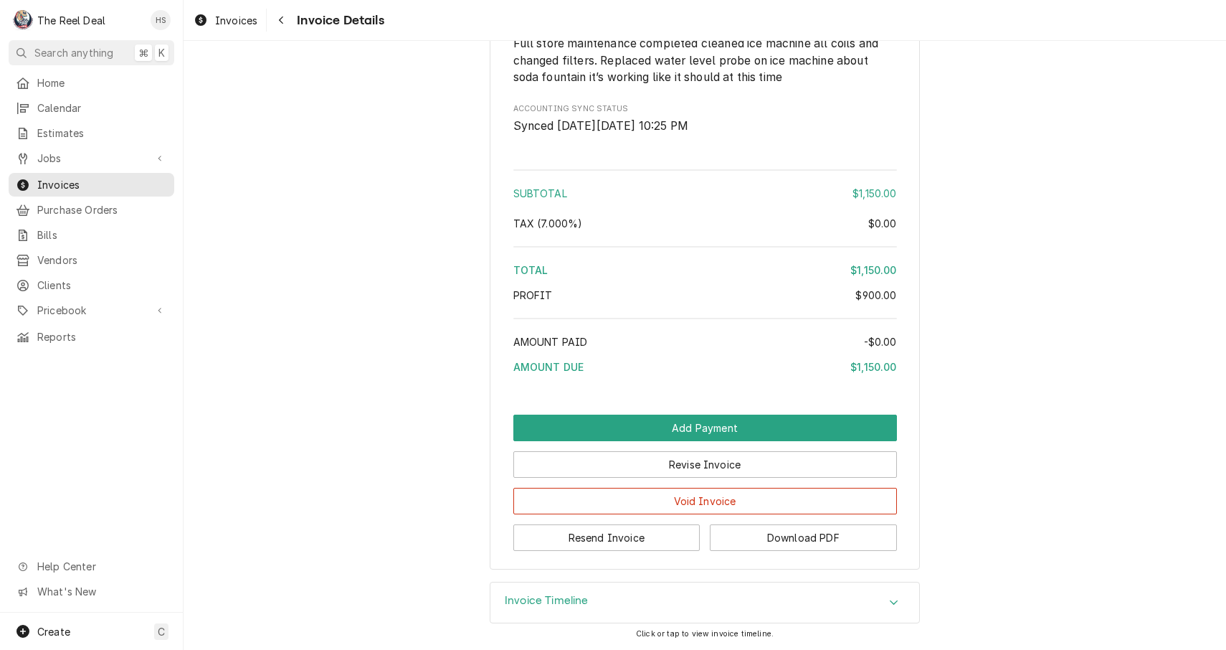
scroll to position [1630, 0]
click at [627, 534] on button "Resend Invoice" at bounding box center [606, 537] width 187 height 27
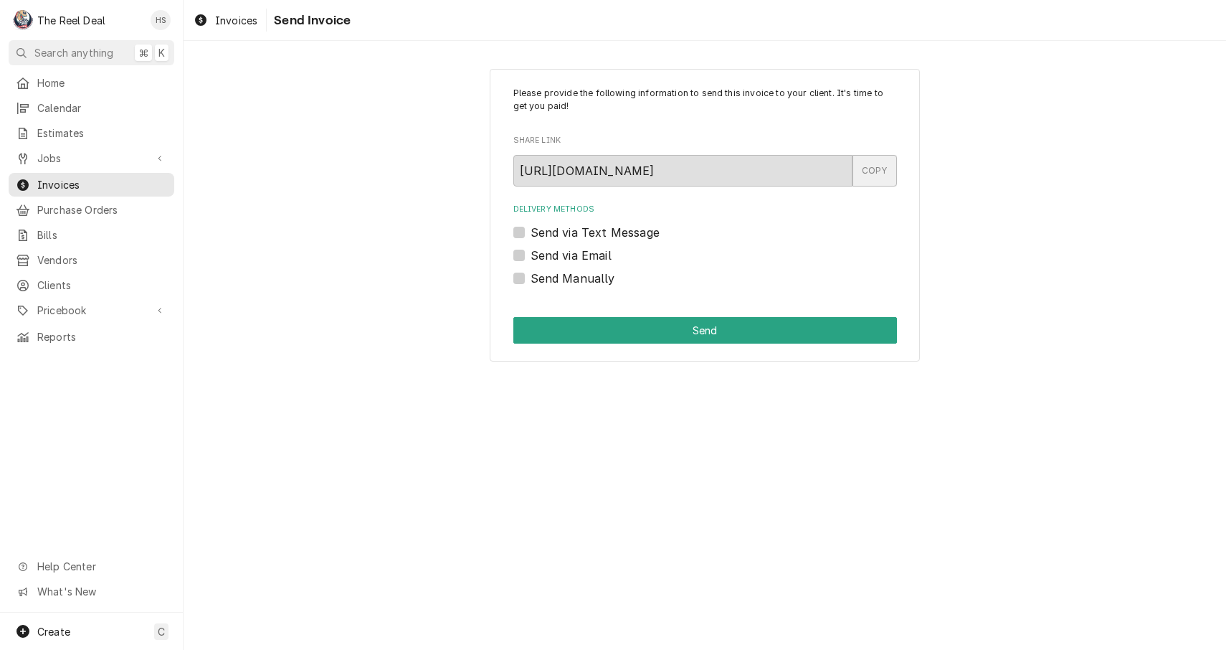
click at [867, 171] on div "COPY" at bounding box center [875, 171] width 44 height 32
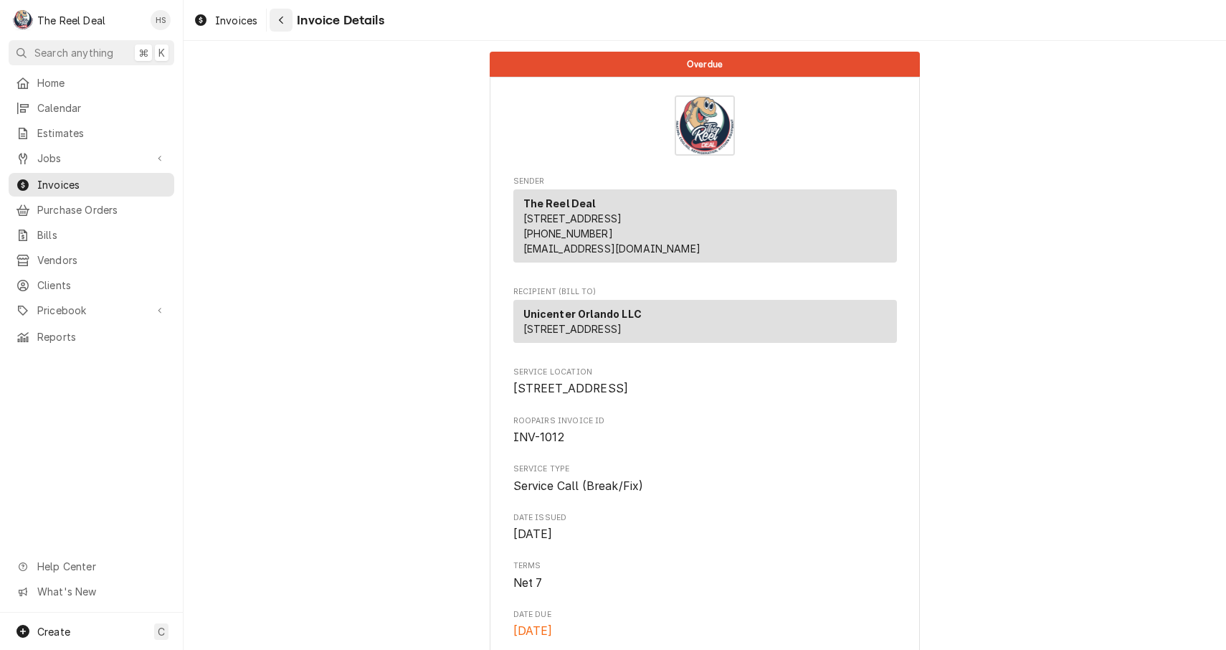
click at [279, 20] on icon "Navigate back" at bounding box center [281, 20] width 6 height 10
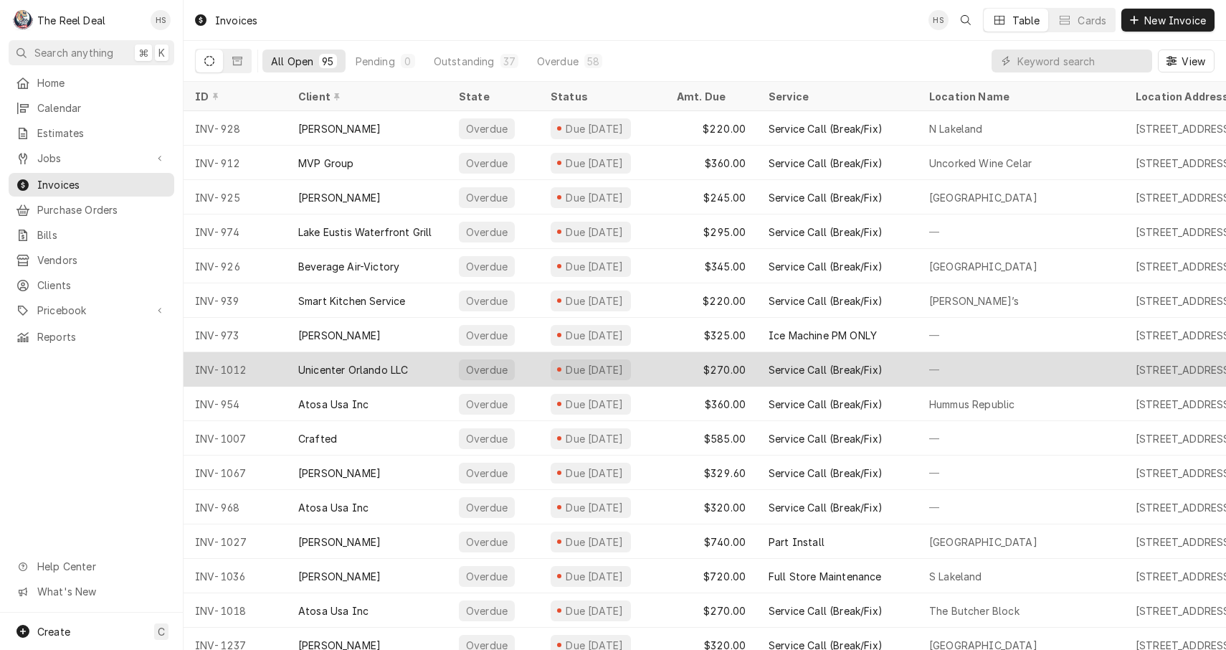
click at [382, 355] on div "Unicenter Orlando LLC" at bounding box center [367, 369] width 161 height 34
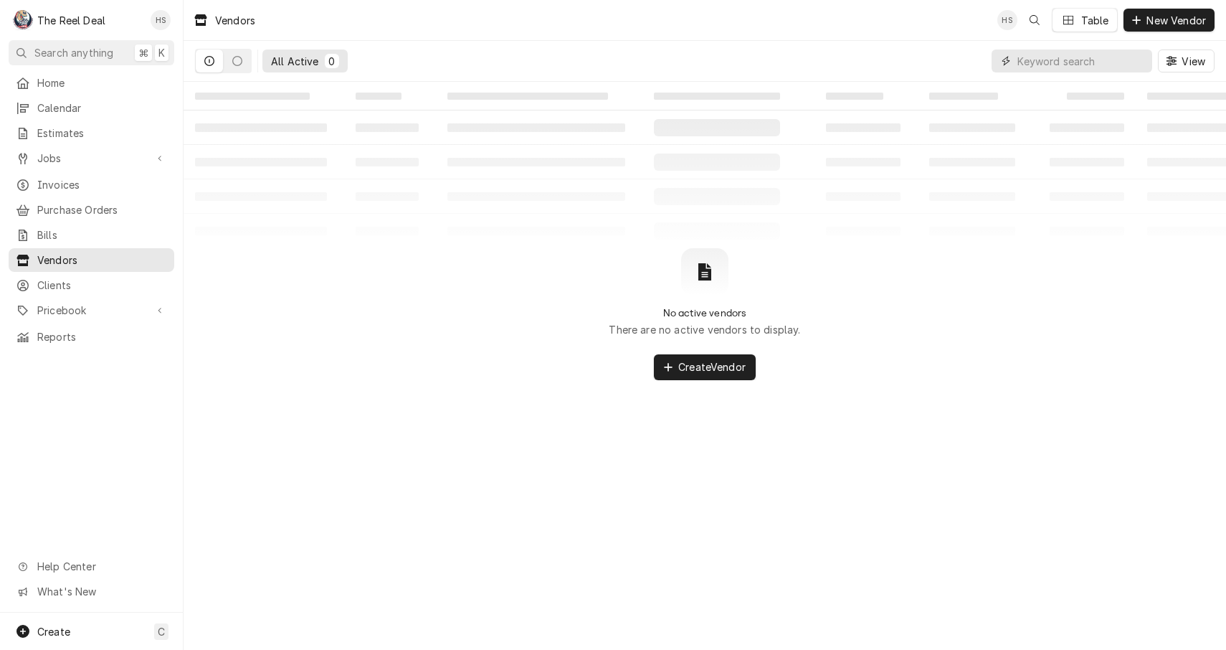
click at [1072, 65] on input "Dynamic Content Wrapper" at bounding box center [1082, 60] width 128 height 23
drag, startPoint x: 1072, startPoint y: 65, endPoint x: 1083, endPoint y: 65, distance: 10.8
click at [1083, 65] on input "ancient" at bounding box center [1072, 60] width 108 height 23
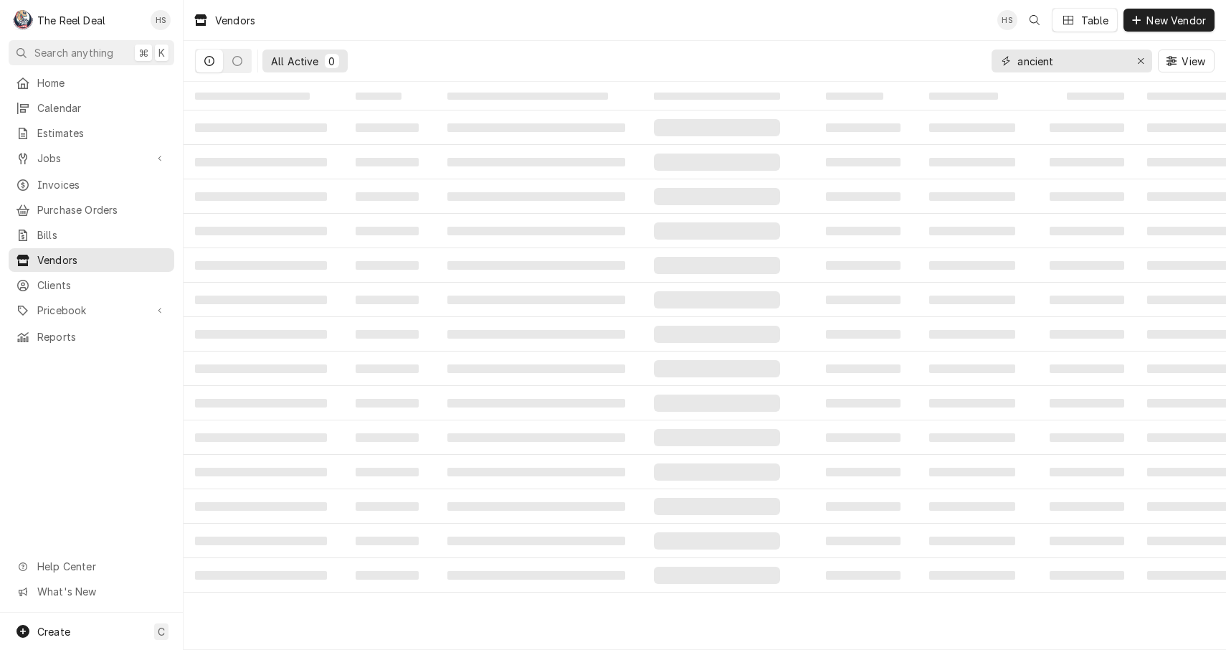
click at [1083, 65] on input "ancient" at bounding box center [1072, 60] width 108 height 23
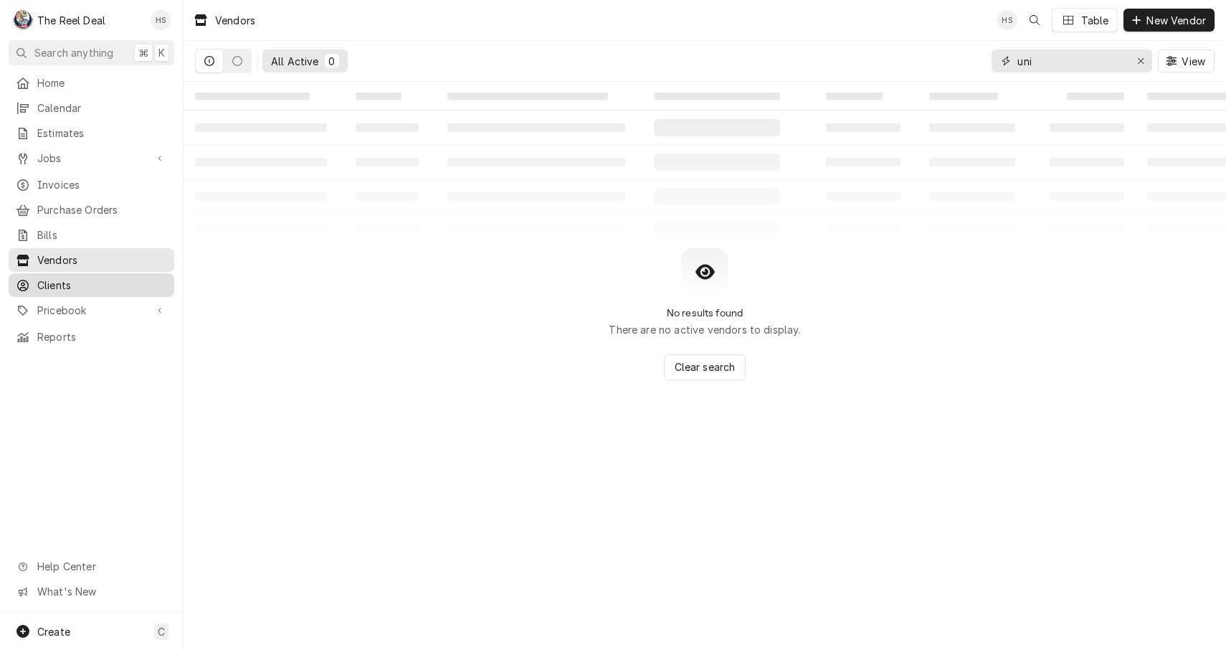
type input "uni"
click at [81, 278] on span "Clients" at bounding box center [102, 285] width 130 height 15
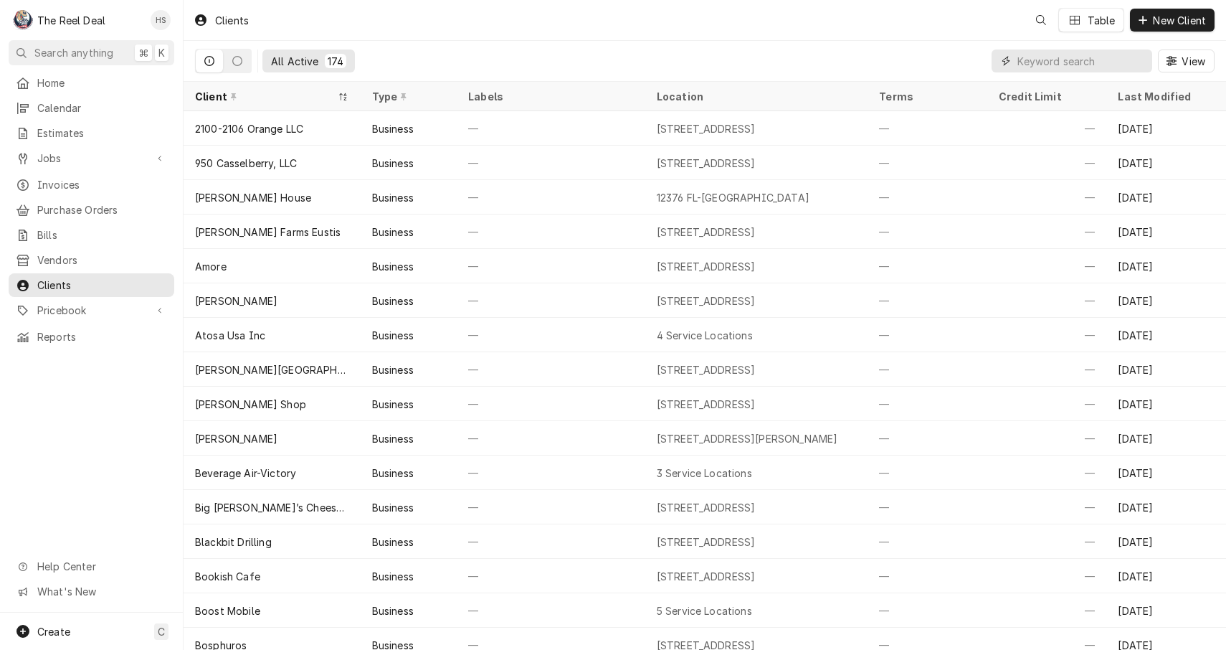
click at [1045, 65] on input "Dynamic Content Wrapper" at bounding box center [1082, 60] width 128 height 23
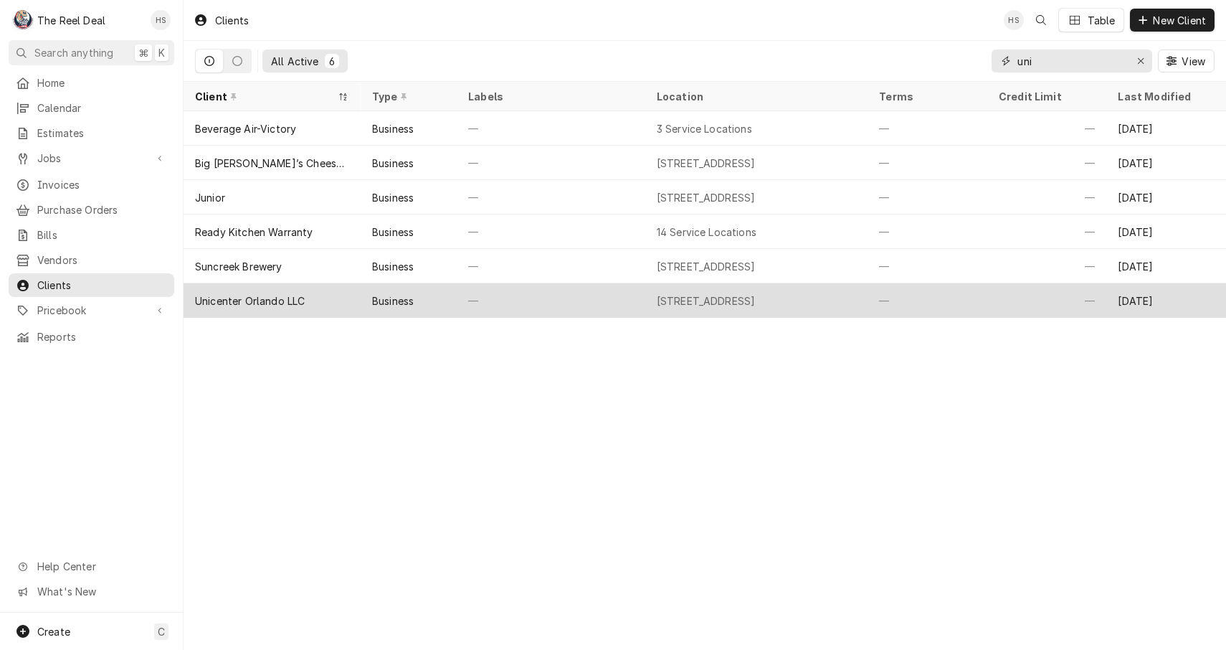
type input "uni"
click at [383, 300] on div "Business" at bounding box center [393, 300] width 42 height 15
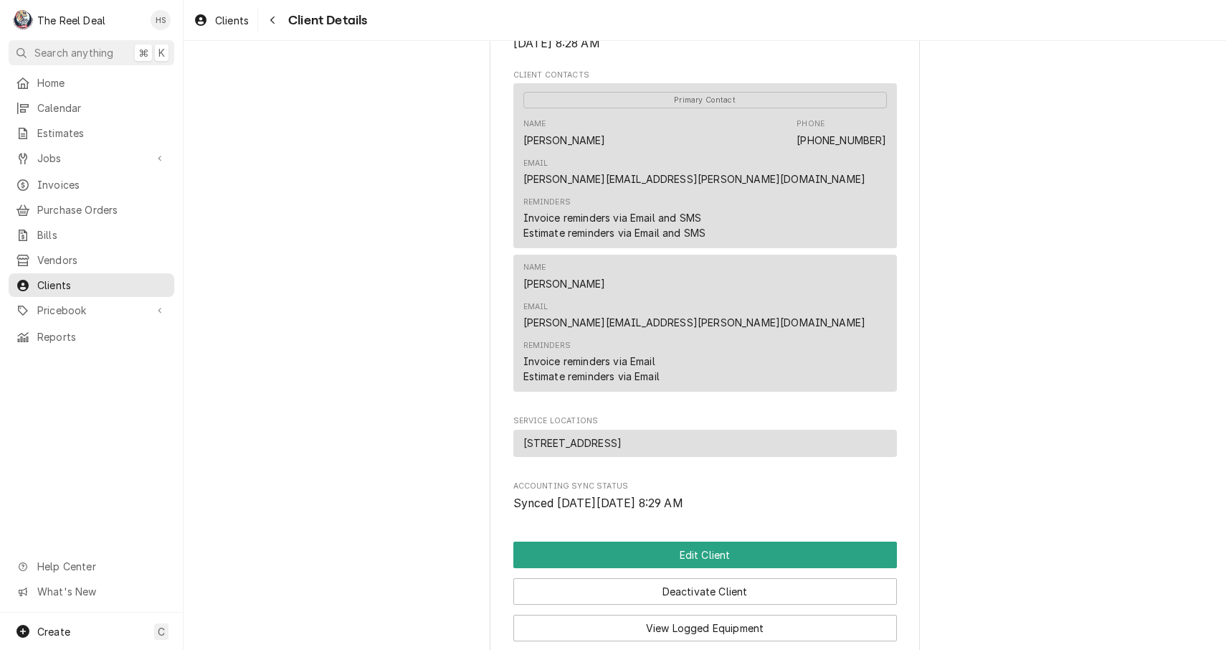
scroll to position [417, 0]
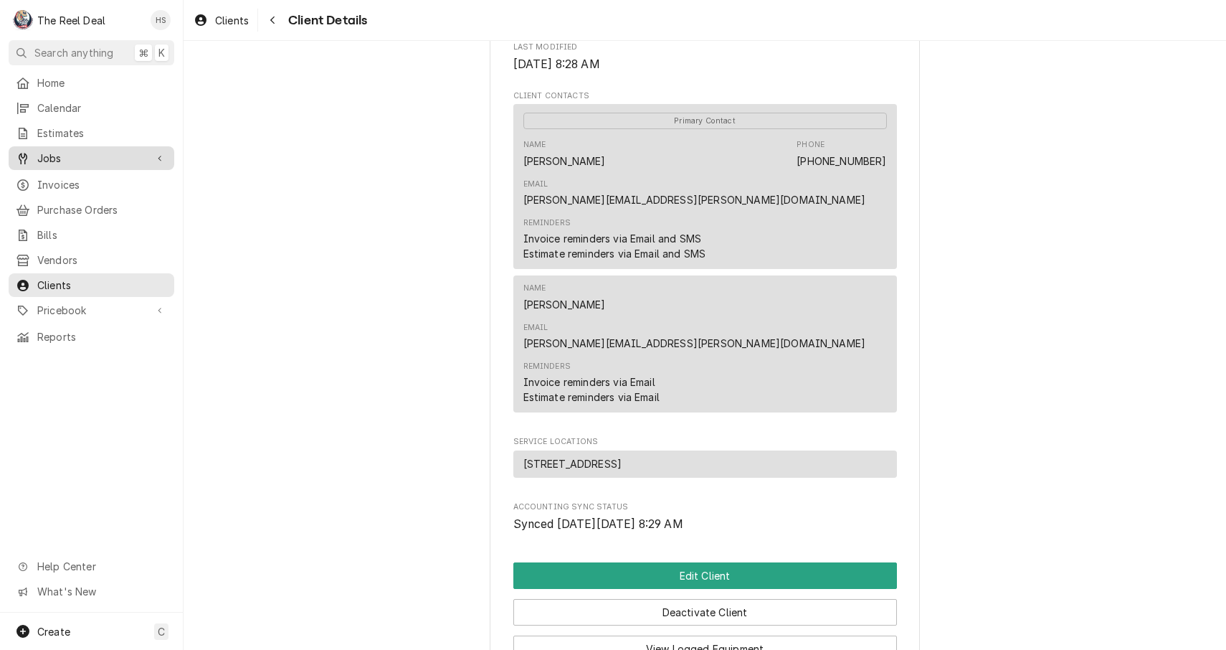
click at [89, 151] on span "Jobs" at bounding box center [91, 158] width 108 height 15
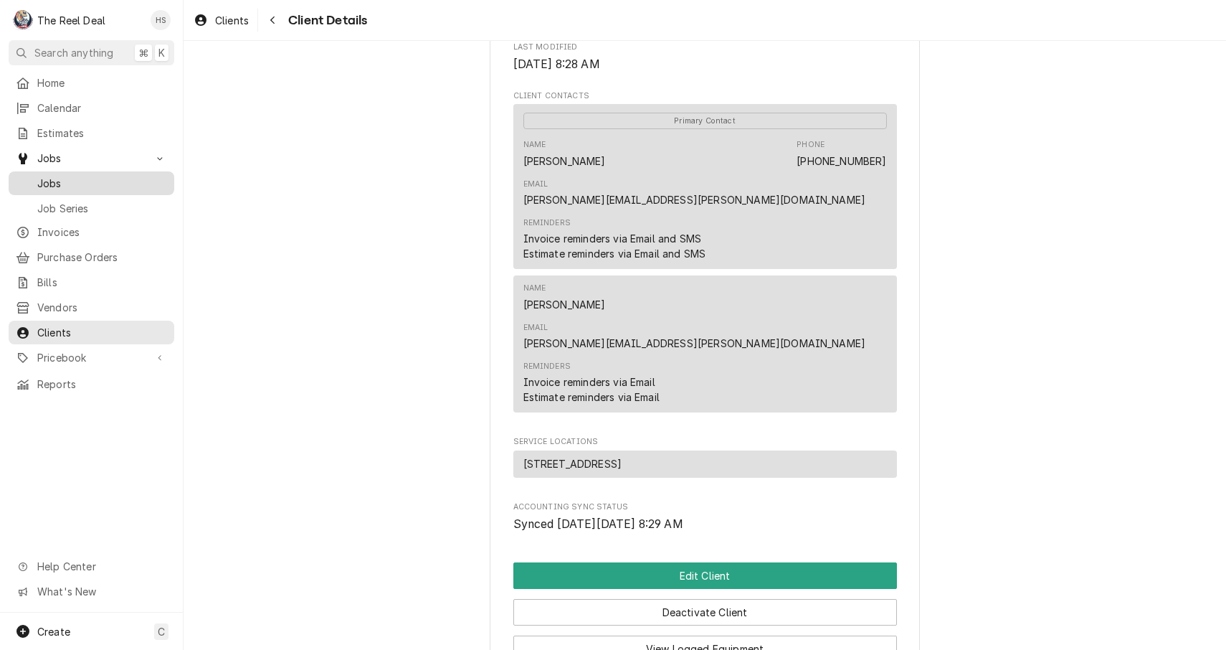
click at [98, 183] on span "Jobs" at bounding box center [102, 183] width 130 height 15
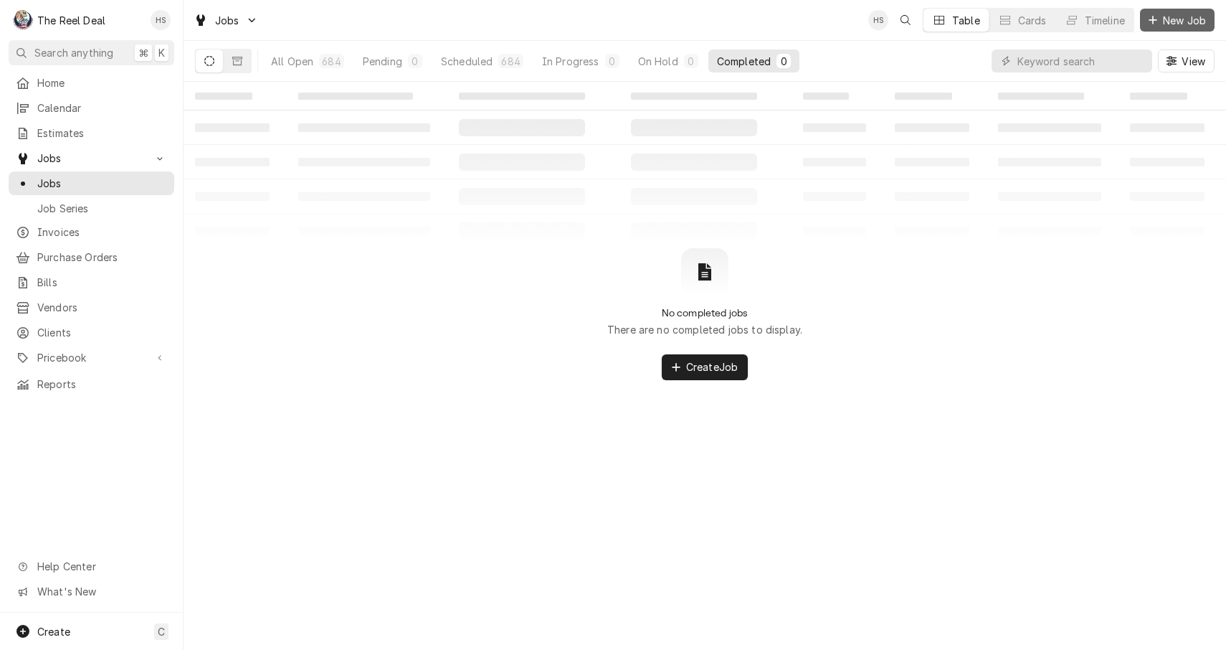
click at [1164, 16] on span "New Job" at bounding box center [1184, 20] width 49 height 15
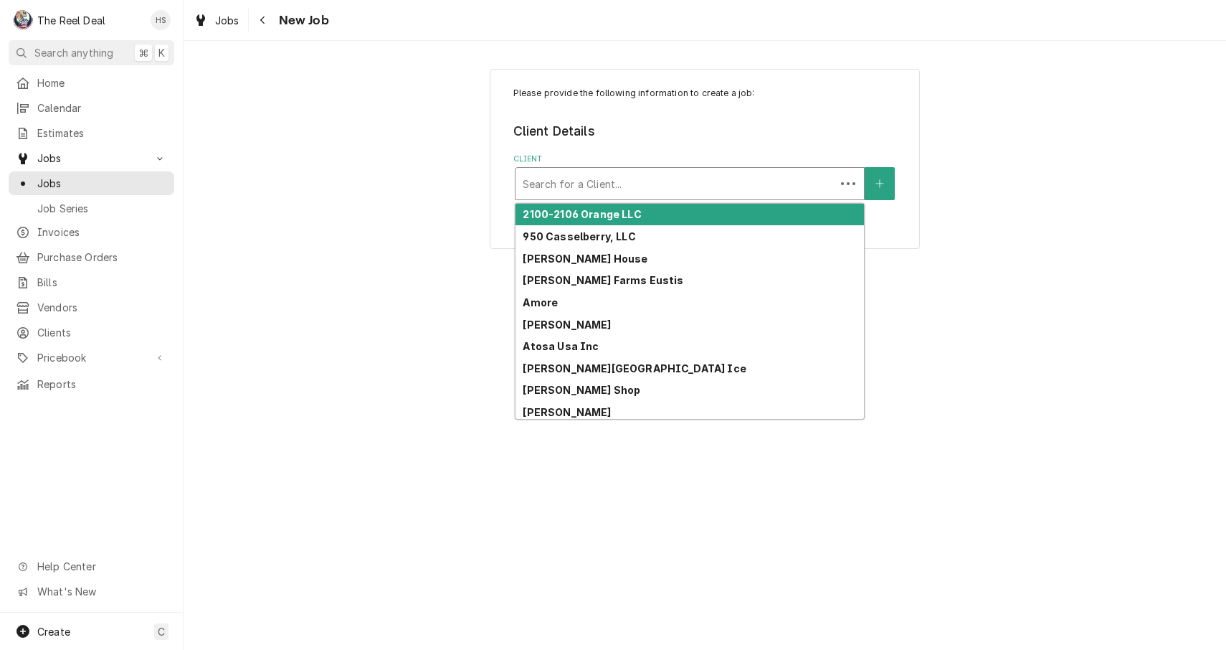
click at [620, 188] on div "Search for a Client..." at bounding box center [675, 183] width 305 height 15
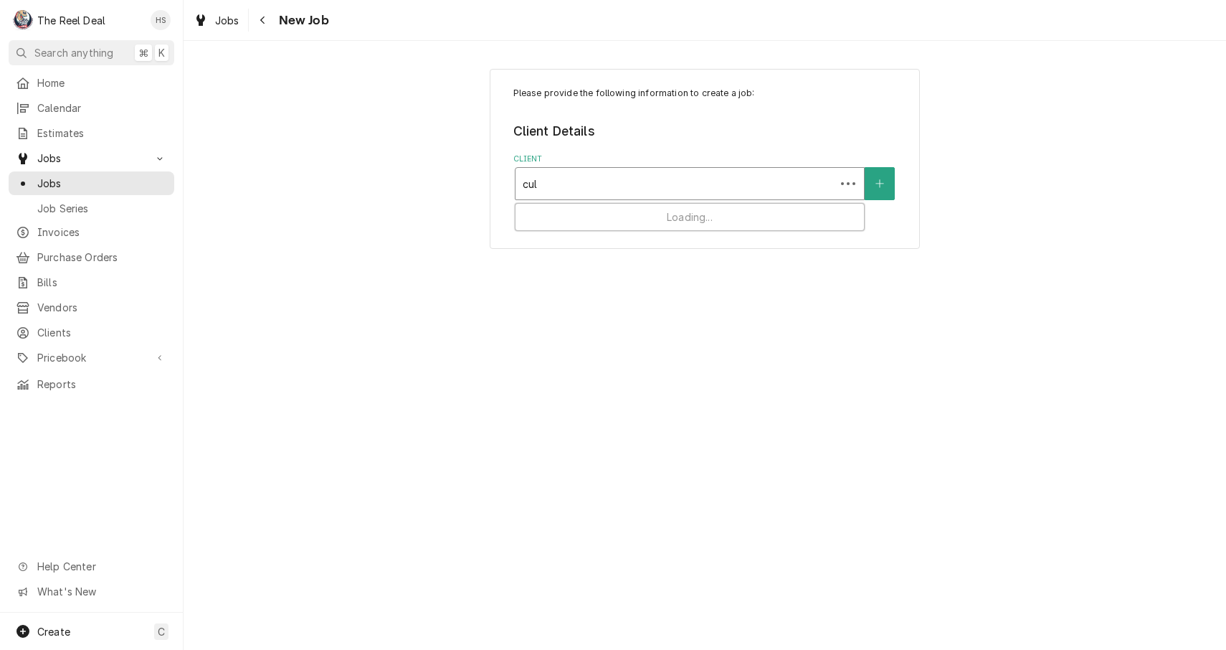
type input "culv"
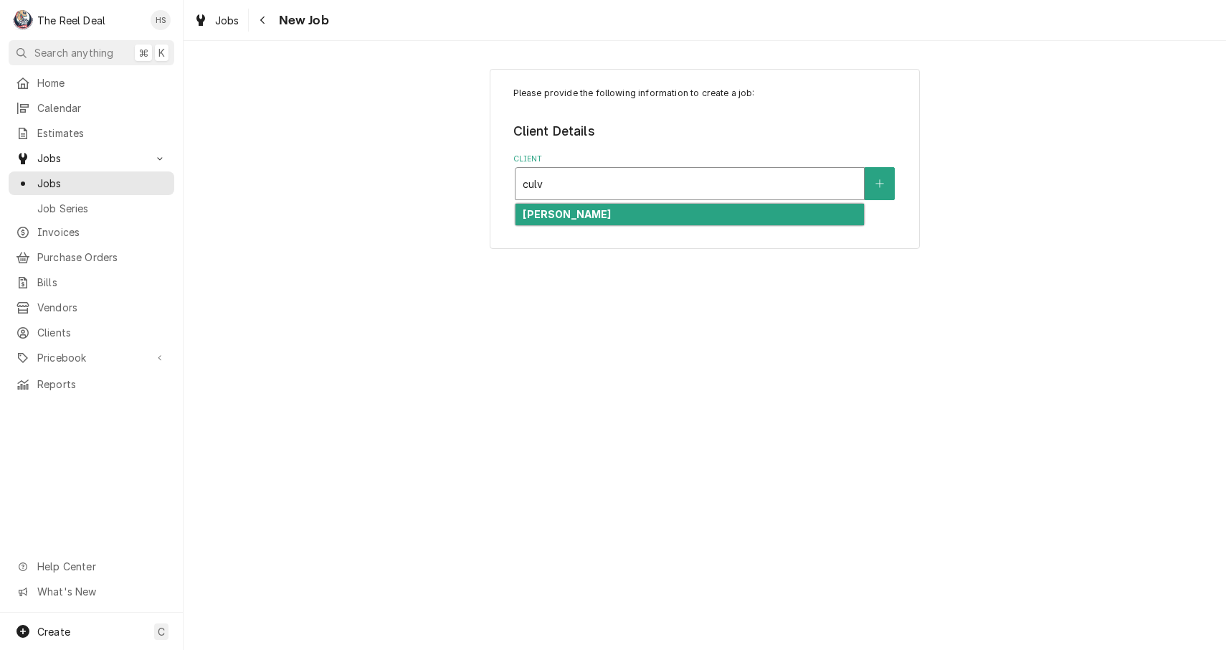
click at [610, 209] on div "[PERSON_NAME]" at bounding box center [690, 215] width 349 height 22
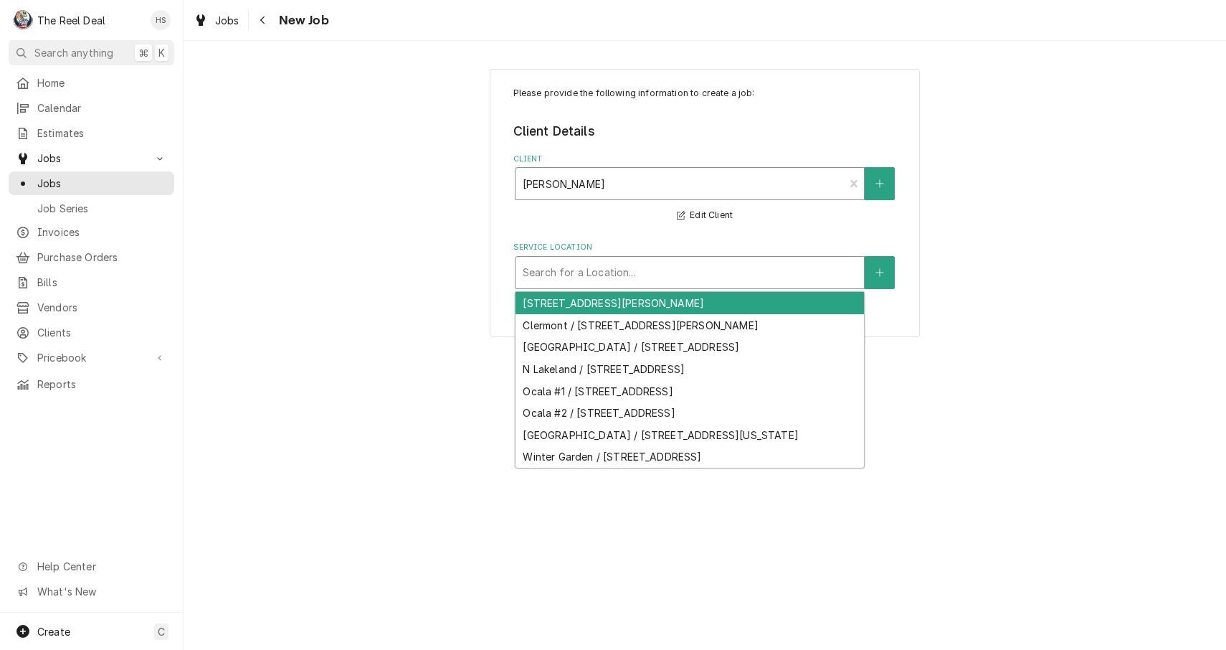
click at [618, 262] on div "Service Location" at bounding box center [690, 273] width 334 height 26
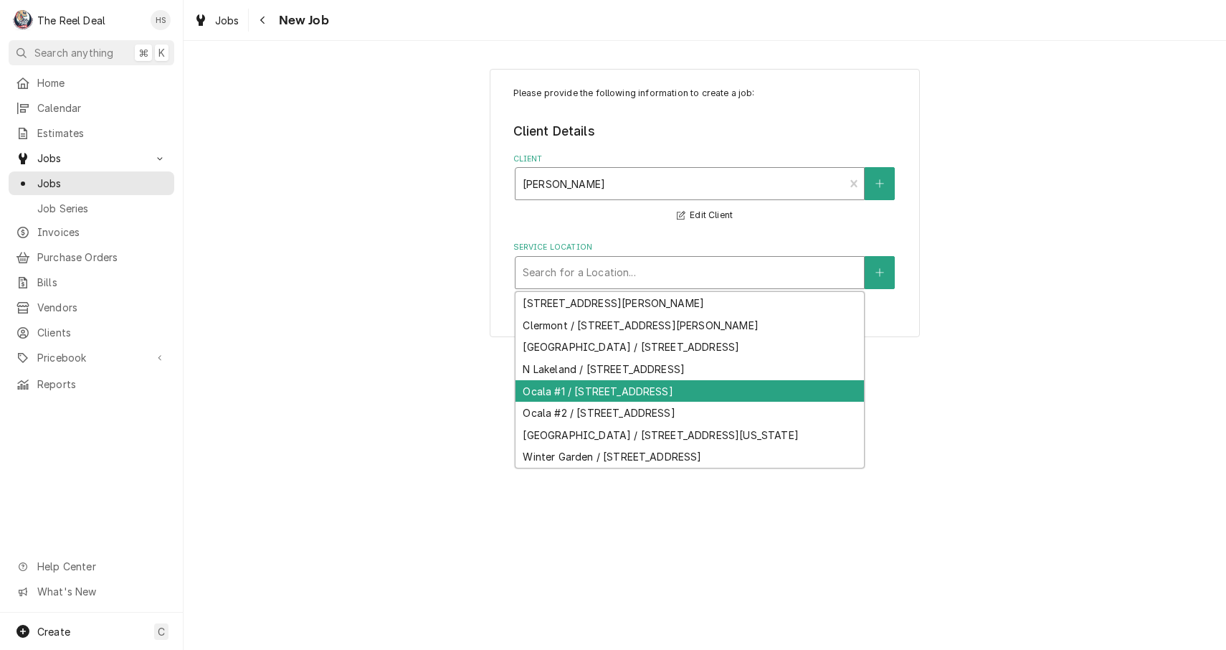
click at [618, 395] on div "Ocala #1 / [STREET_ADDRESS]" at bounding box center [690, 391] width 349 height 22
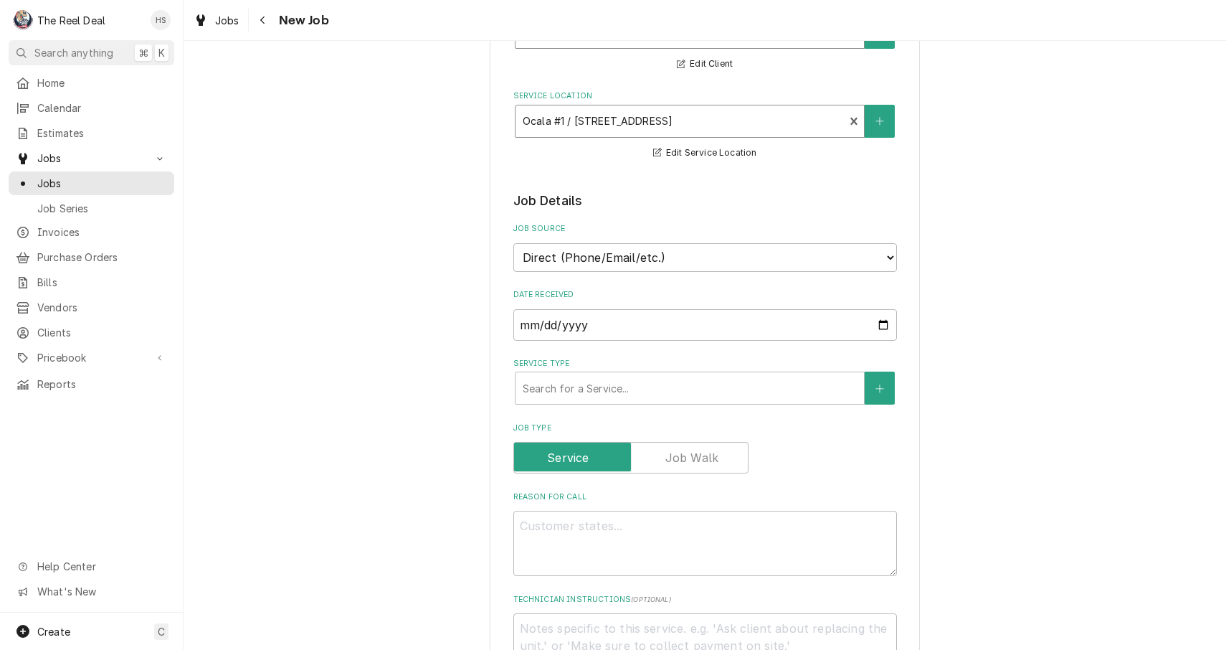
scroll to position [152, 0]
click at [611, 387] on div "Service Type" at bounding box center [690, 387] width 334 height 26
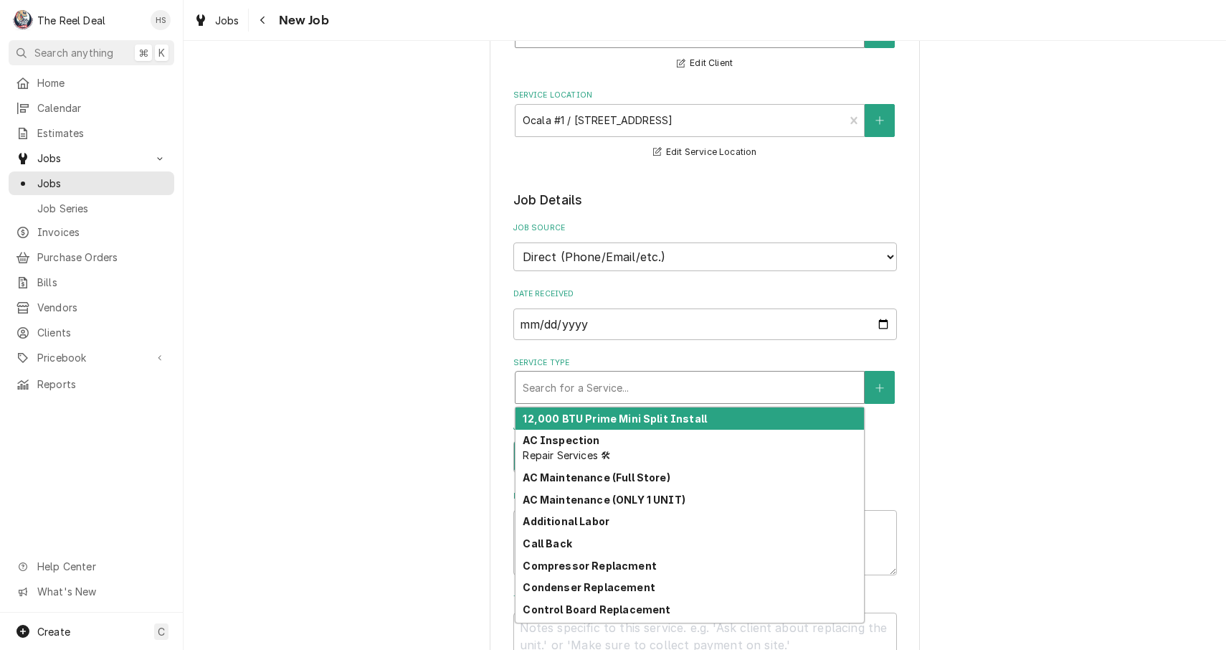
type textarea "x"
type input "s"
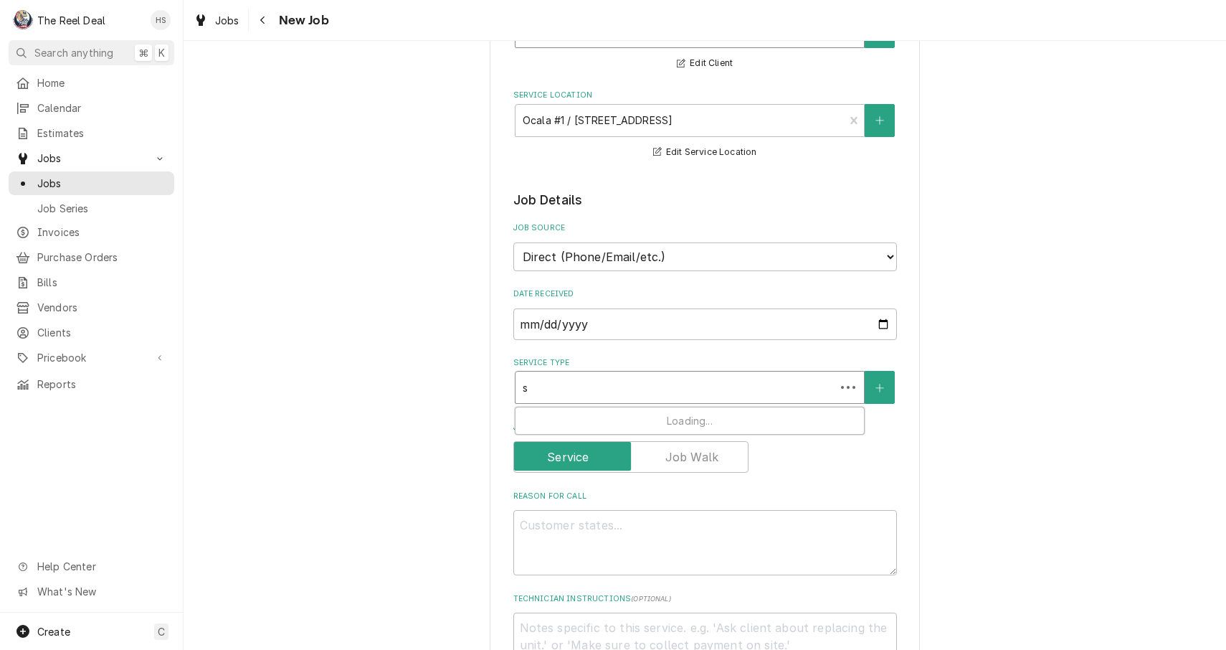
type textarea "x"
type input "se"
type textarea "x"
type input "ser"
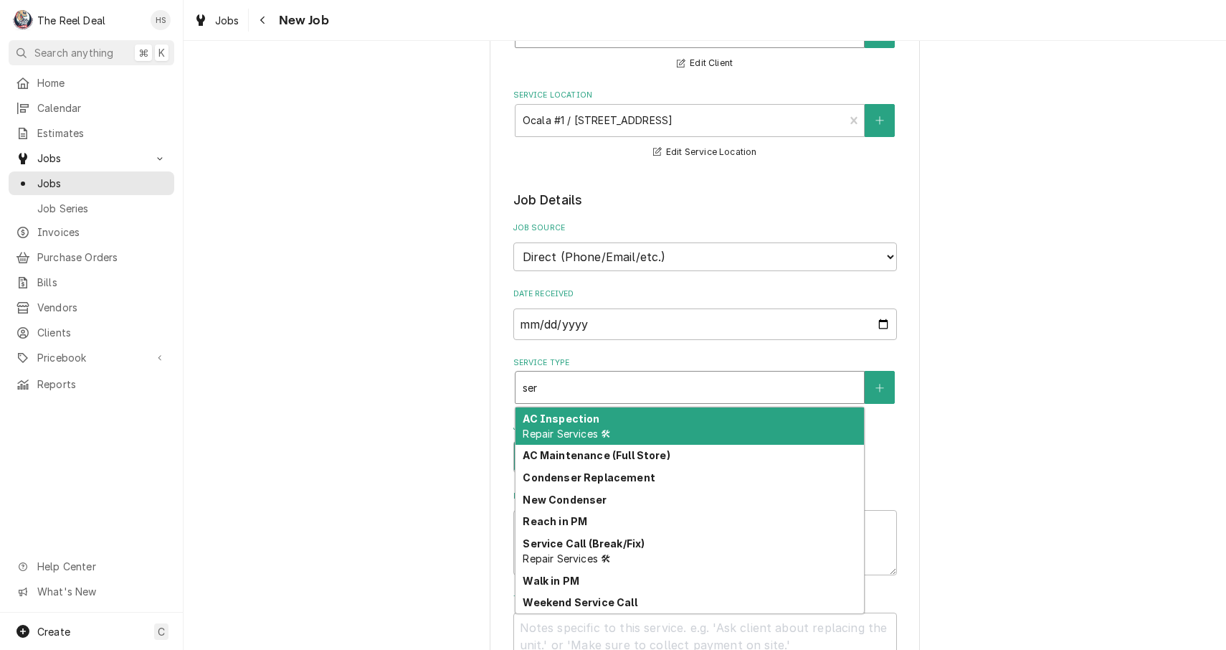
type textarea "x"
type input "serv"
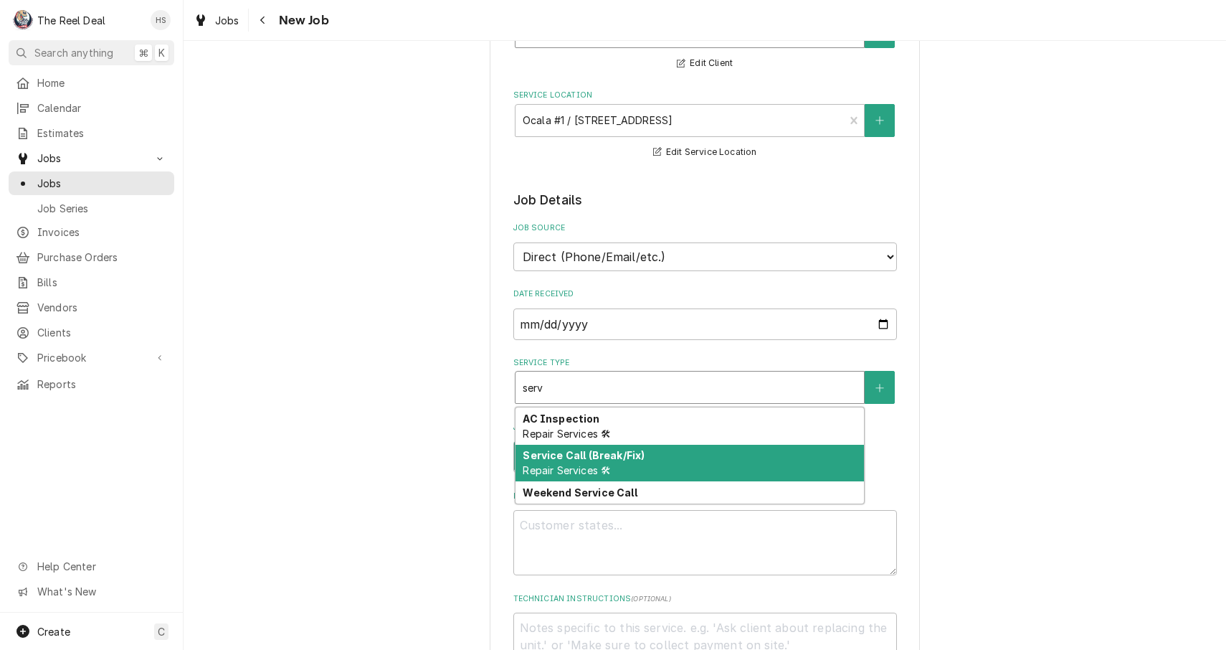
click at [610, 449] on strong "Service Call (Break/Fix)" at bounding box center [584, 455] width 122 height 12
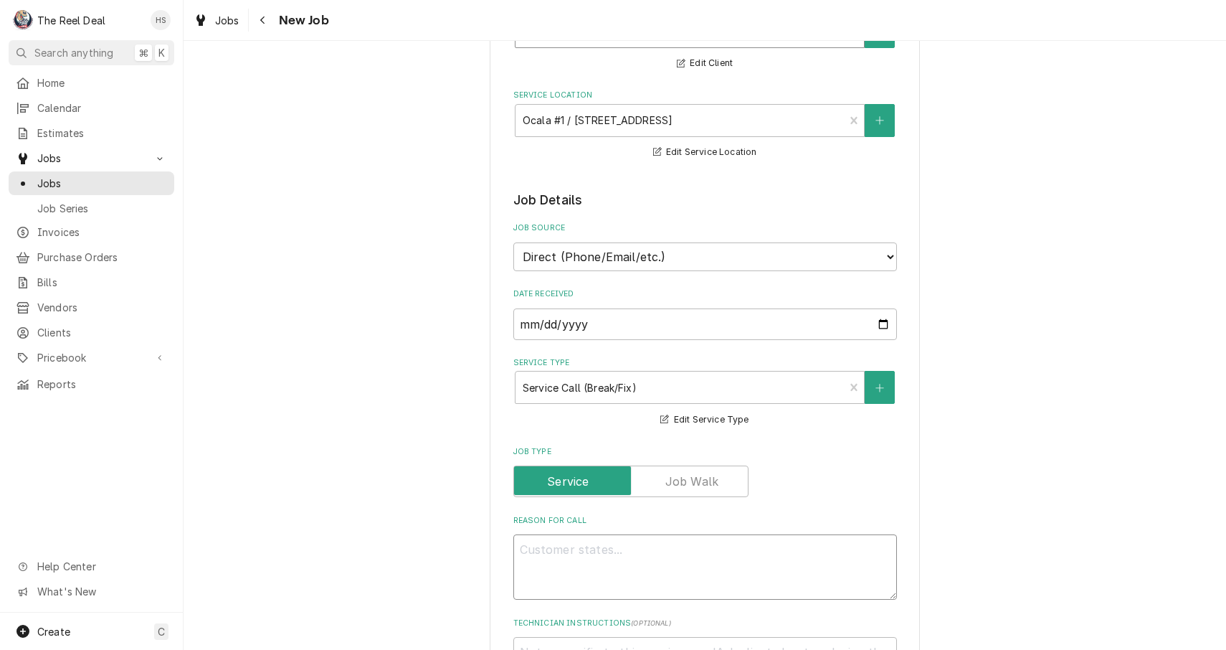
click at [613, 547] on textarea "Reason For Call" at bounding box center [705, 566] width 384 height 65
type textarea "x"
type textarea "I"
type textarea "x"
type textarea "In"
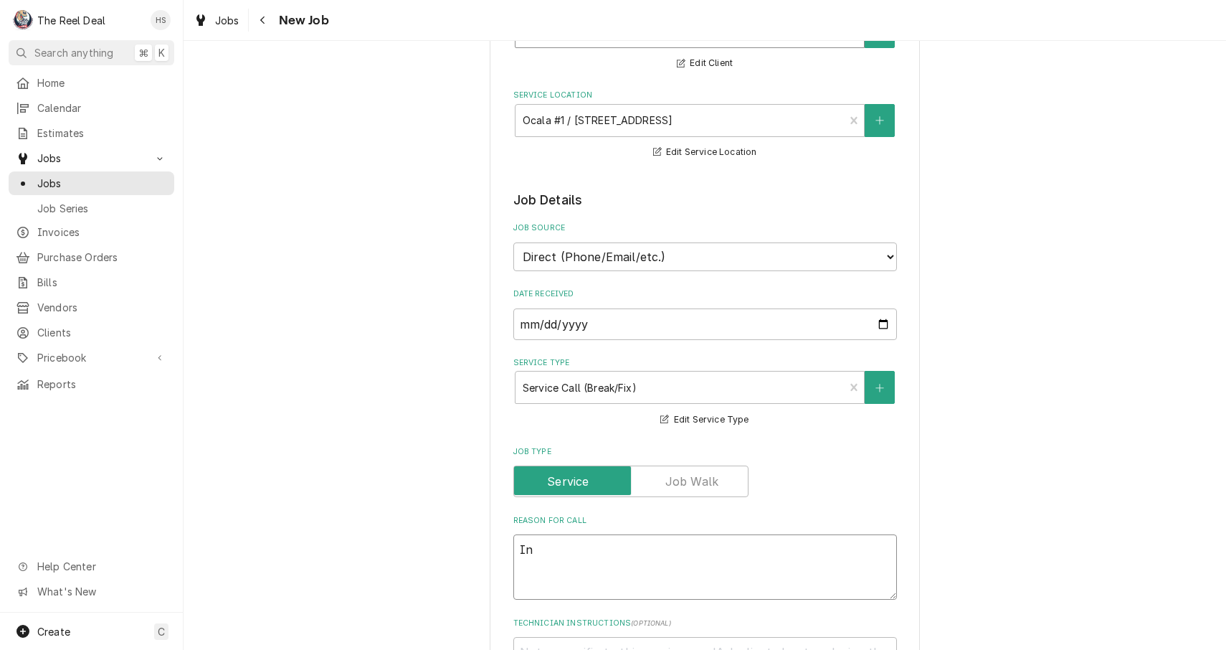
type textarea "x"
type textarea "Ins"
type textarea "x"
type textarea "Inst"
type textarea "x"
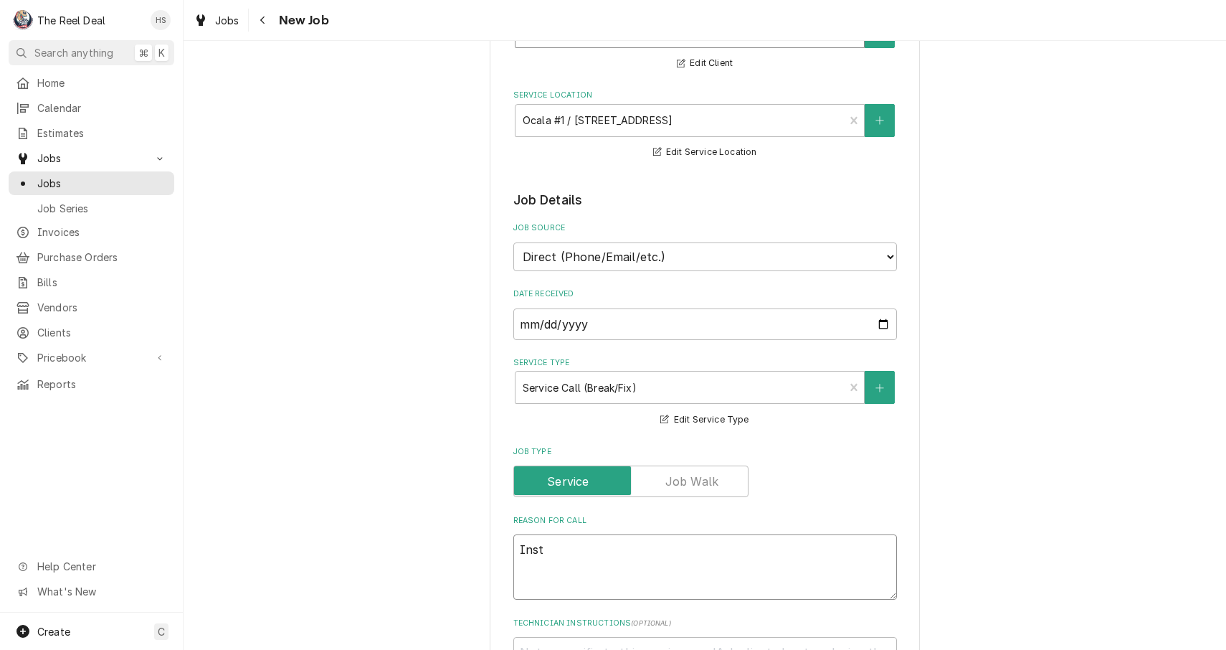
type textarea "Insta"
type textarea "x"
type textarea "Instal"
type textarea "x"
type textarea "Instal"
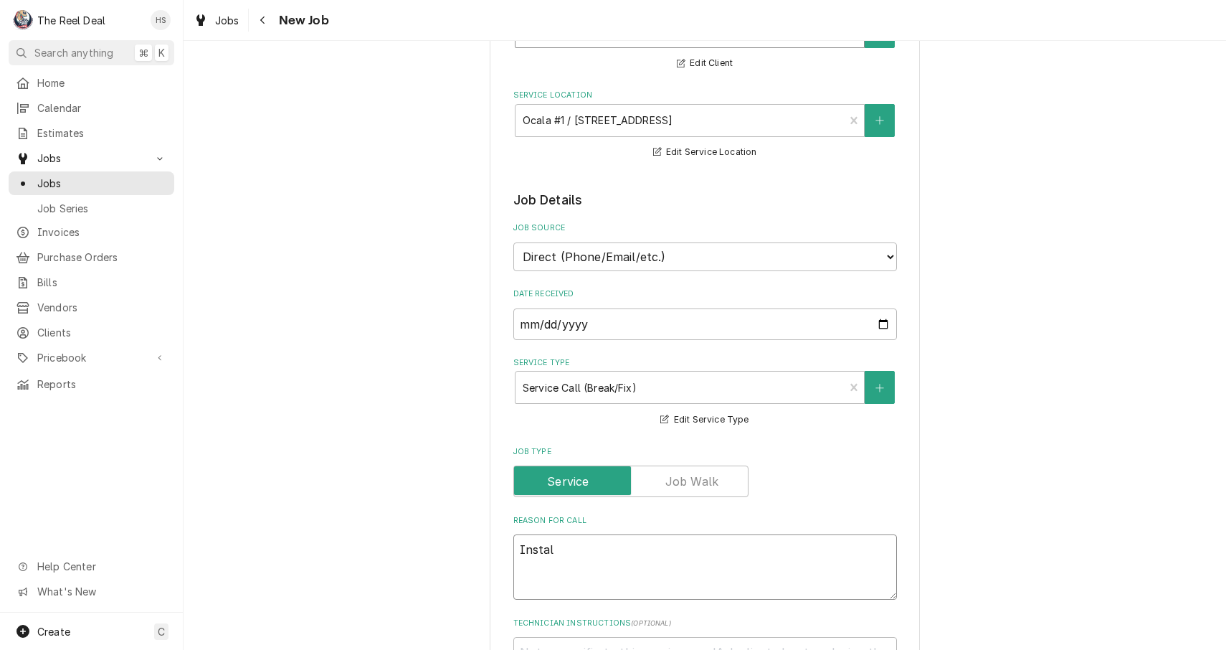
type textarea "x"
type textarea "Instal I"
type textarea "x"
type textarea "Instal"
type textarea "x"
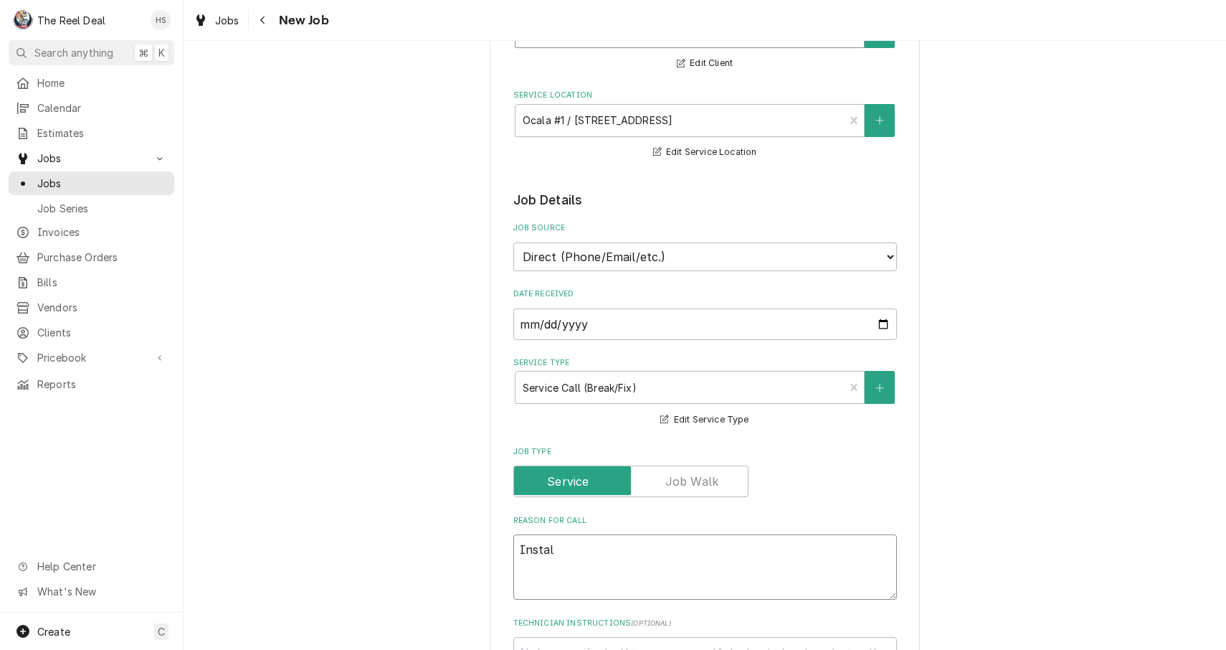
type textarea "Instal"
type textarea "x"
type textarea "Install"
type textarea "x"
type textarea "Install"
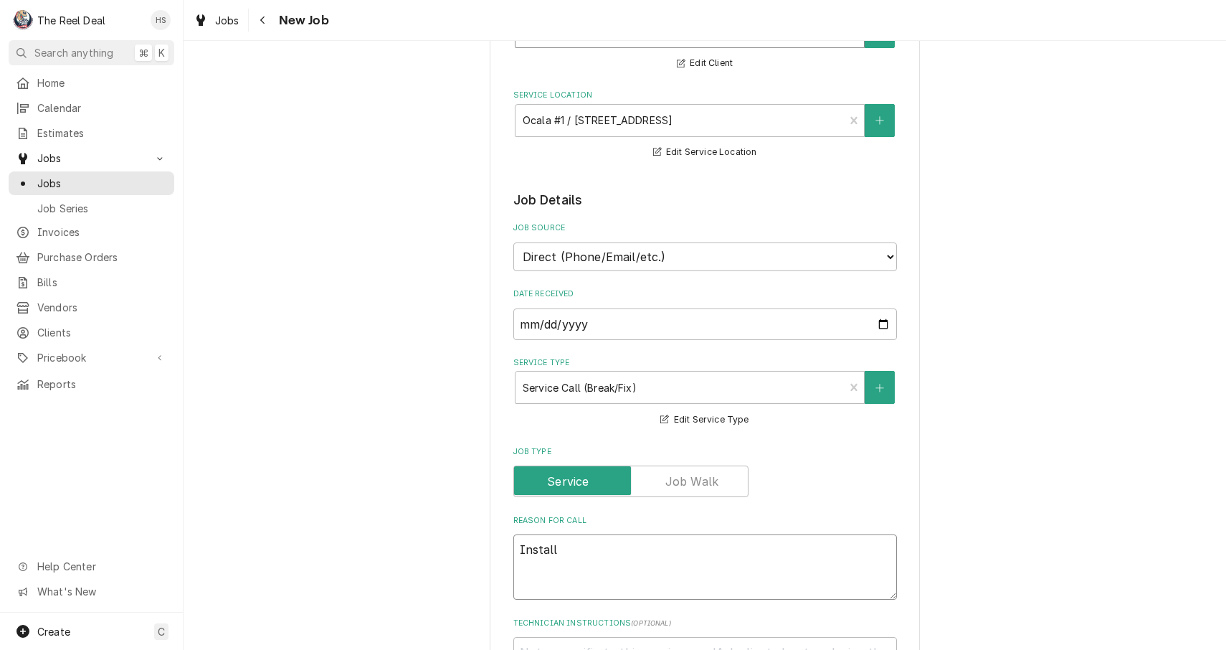
type textarea "x"
type textarea "Install I"
type textarea "x"
type textarea "Install Ic"
type textarea "x"
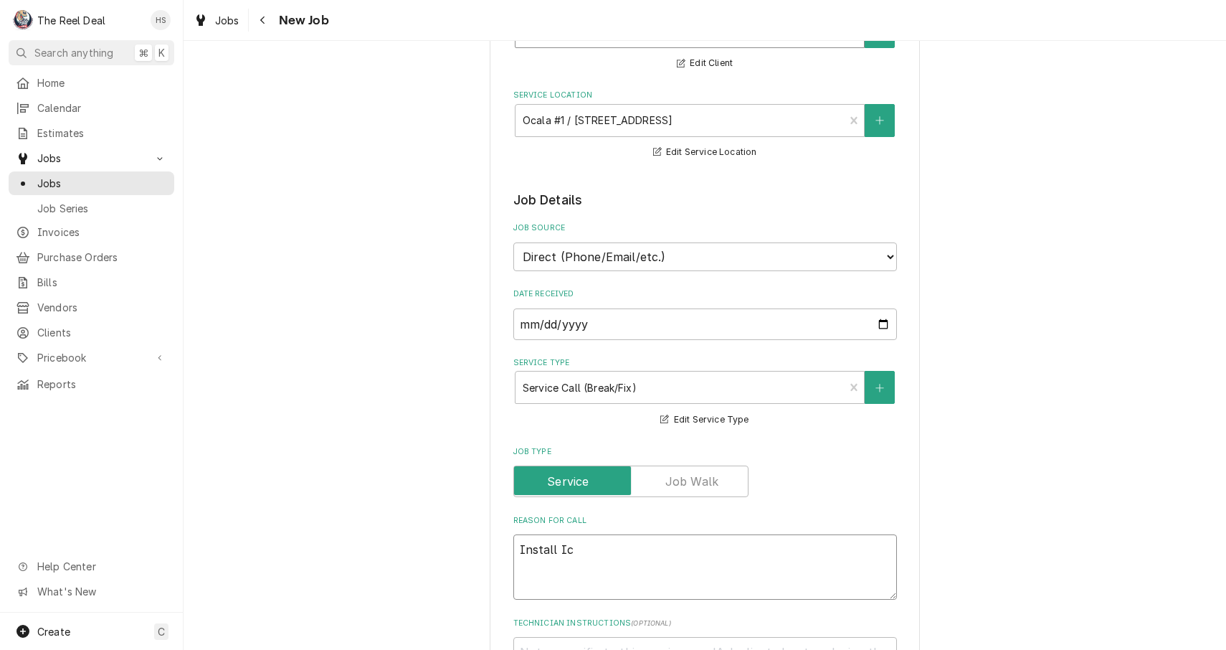
type textarea "Install Ice"
type textarea "x"
type textarea "Install Ice"
type textarea "x"
type textarea "Install Ice m"
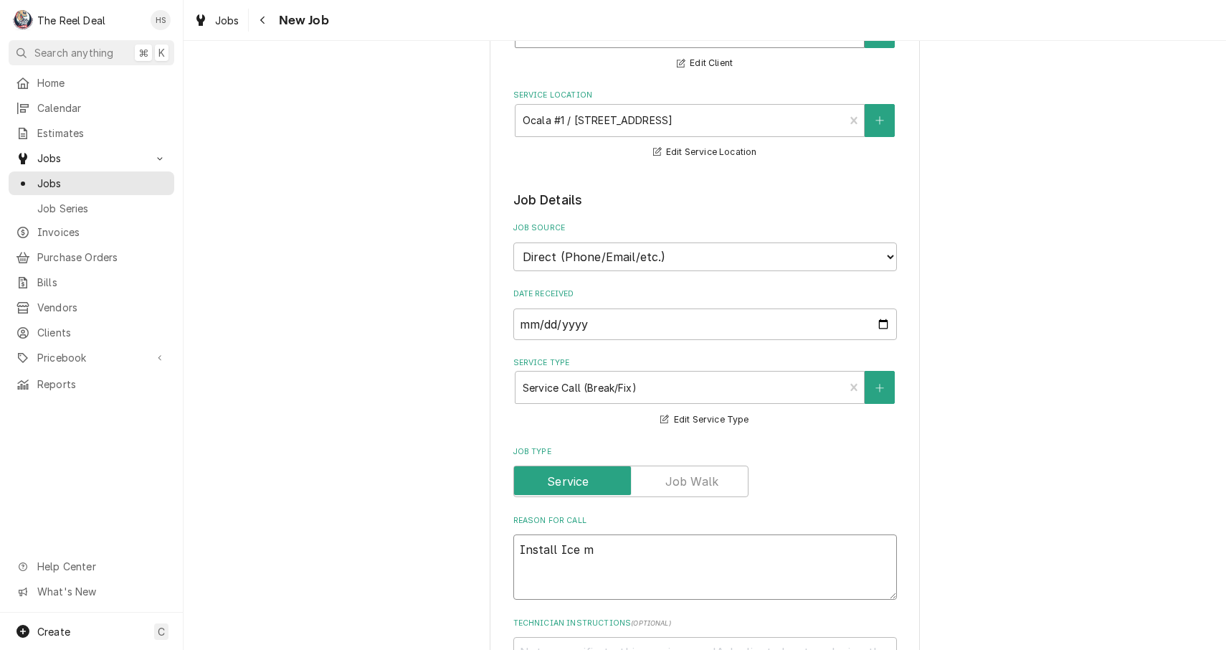
type textarea "x"
type textarea "Install Ice"
type textarea "x"
type textarea "Install Ice M"
type textarea "x"
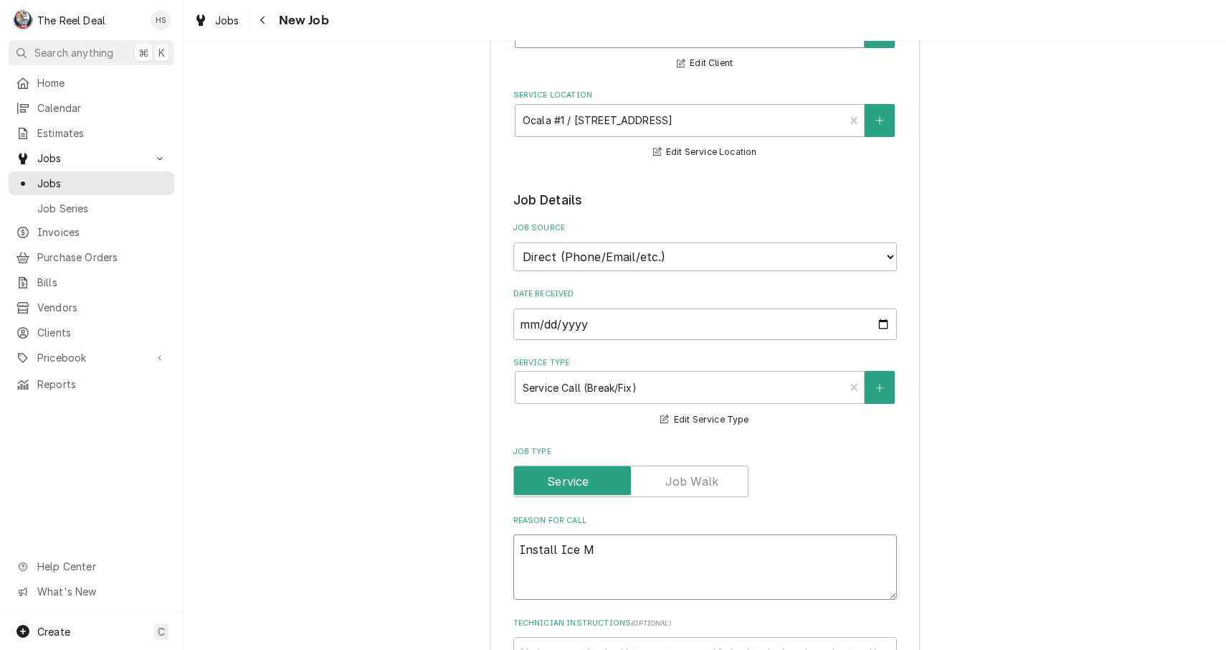
type textarea "Install Ice Ma"
type textarea "x"
type textarea "Install Ice Mac"
type textarea "x"
type textarea "Install Ice Mach"
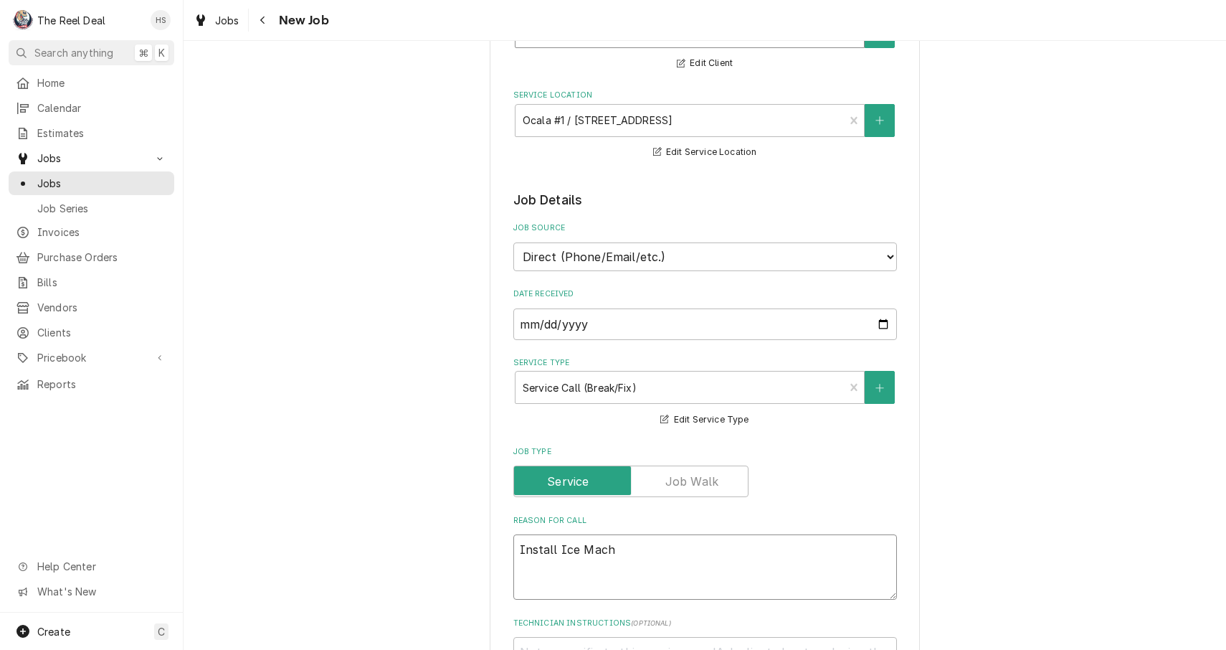
type textarea "x"
type textarea "Install Ice Machn"
type textarea "x"
type textarea "Install Ice Machne"
type textarea "x"
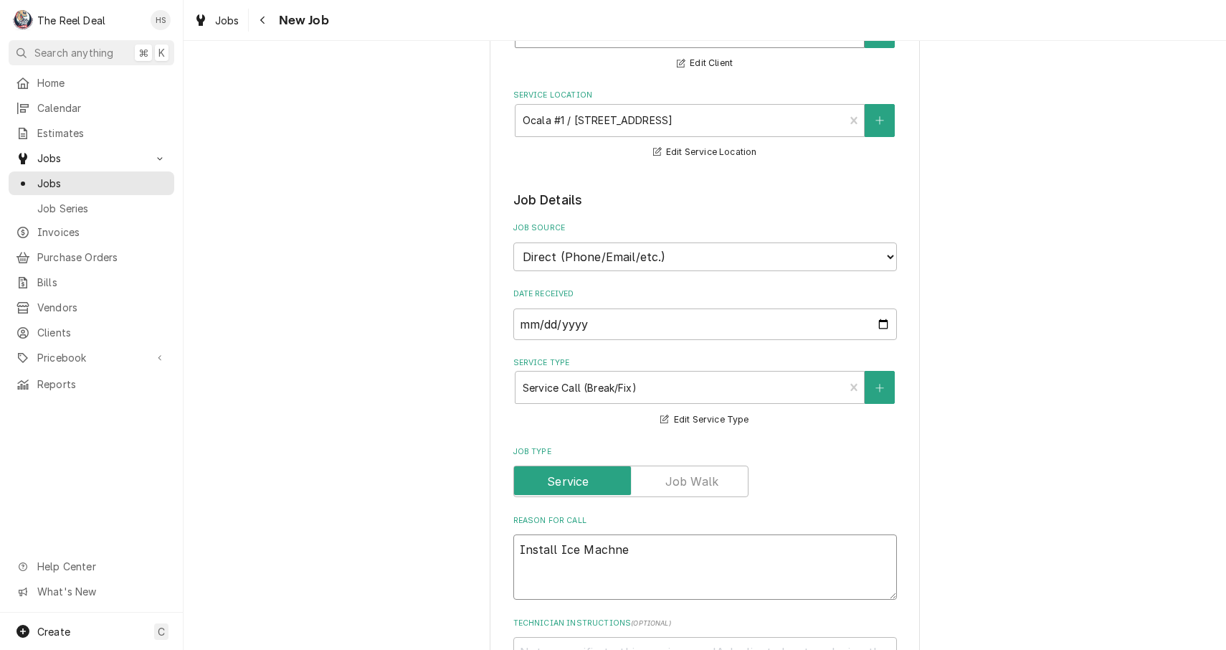
type textarea "Install Ice Machine"
type textarea "x"
type textarea "Install Ice Machine"
type textarea "x"
type textarea "Install Ice Machin"
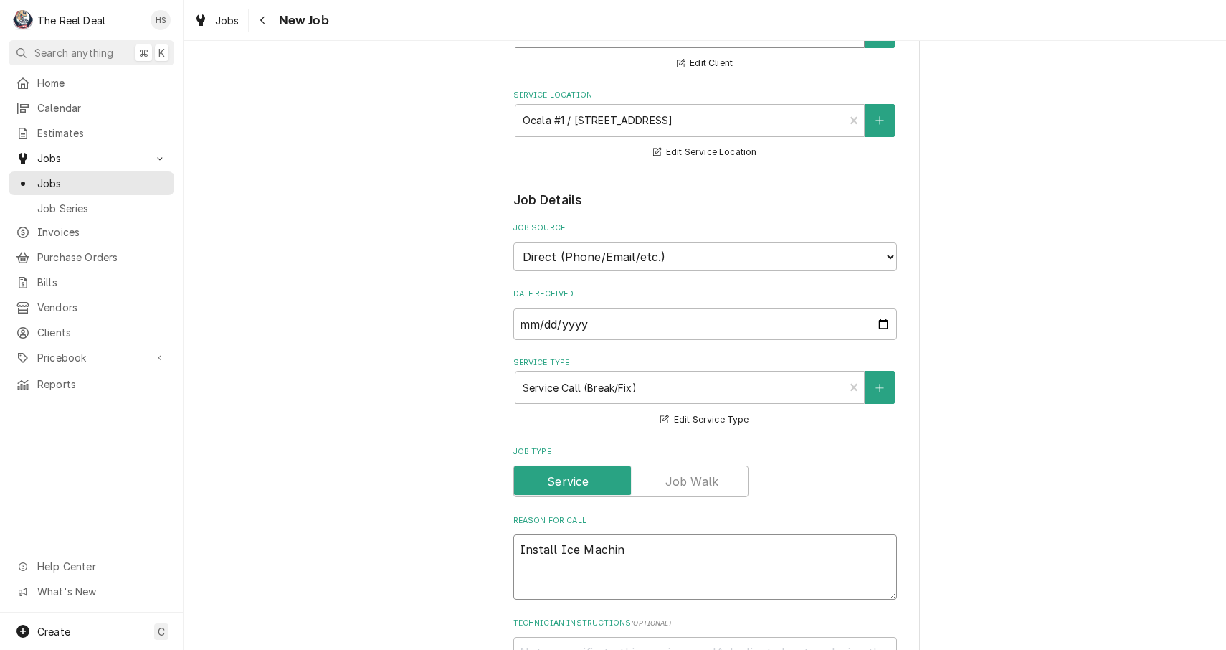
type textarea "x"
type textarea "Install Ice Machine"
type textarea "x"
type textarea "Install Ice Machine"
type textarea "x"
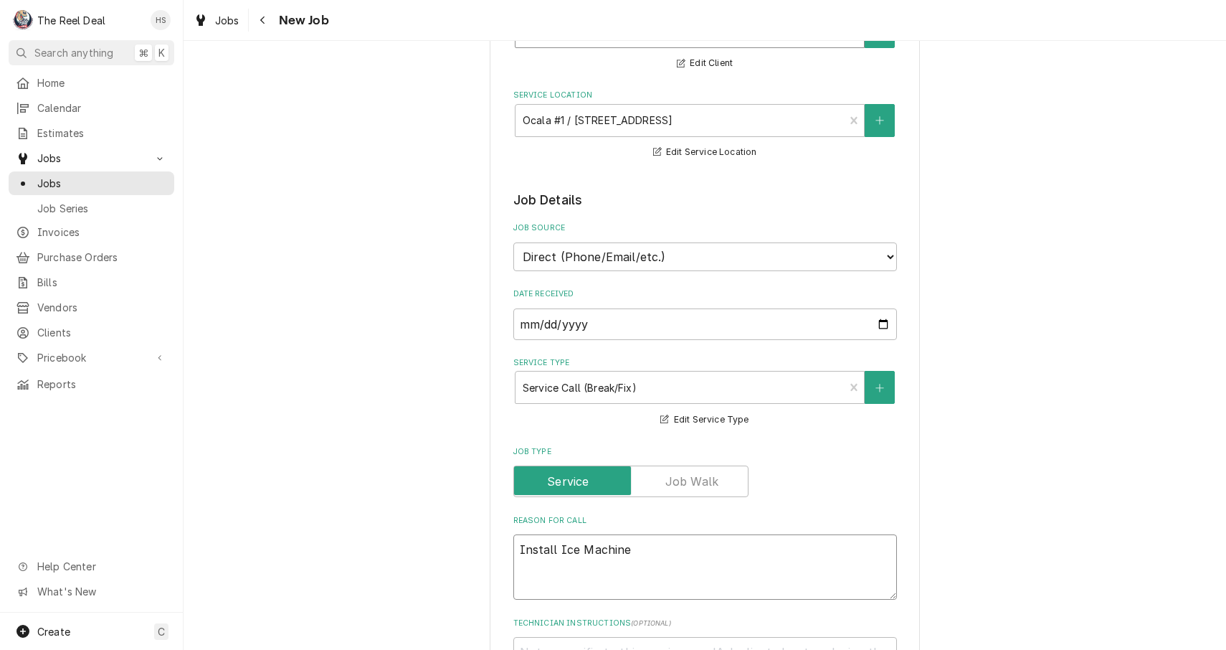
type textarea "Install Ice Machine p"
type textarea "x"
type textarea "Install Ice Machine pa"
type textarea "x"
type textarea "Install Ice Machine par"
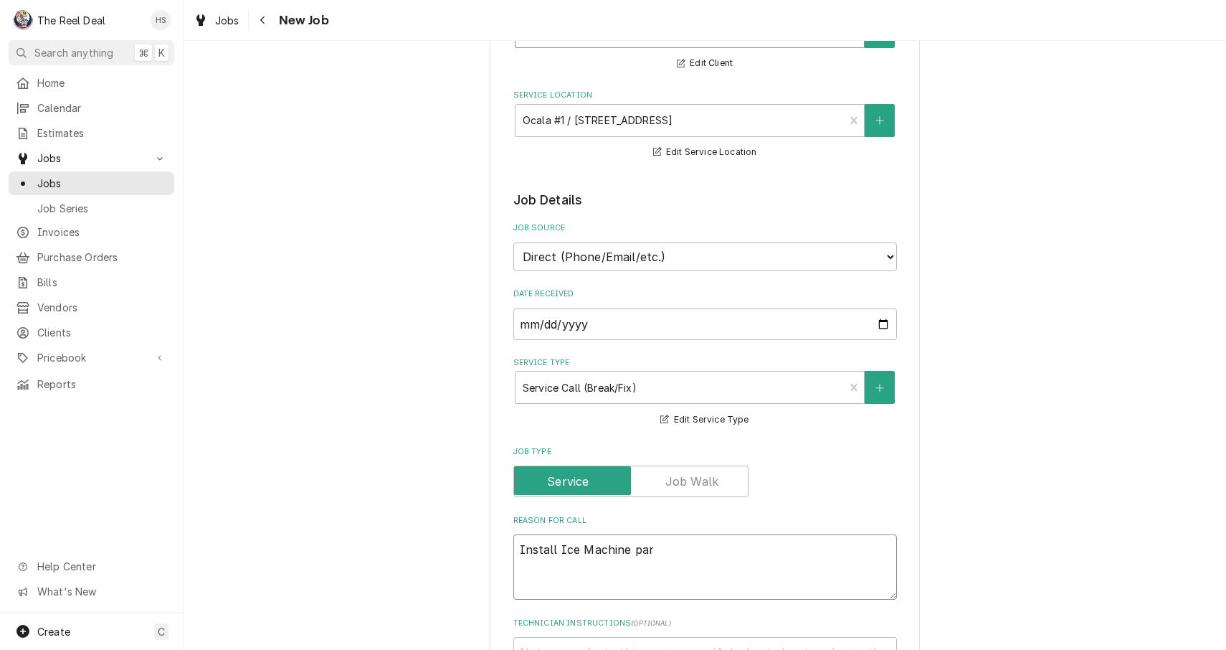
type textarea "x"
type textarea "Install Ice Machine part"
type textarea "x"
type textarea "Install Ice Machine parts"
type textarea "x"
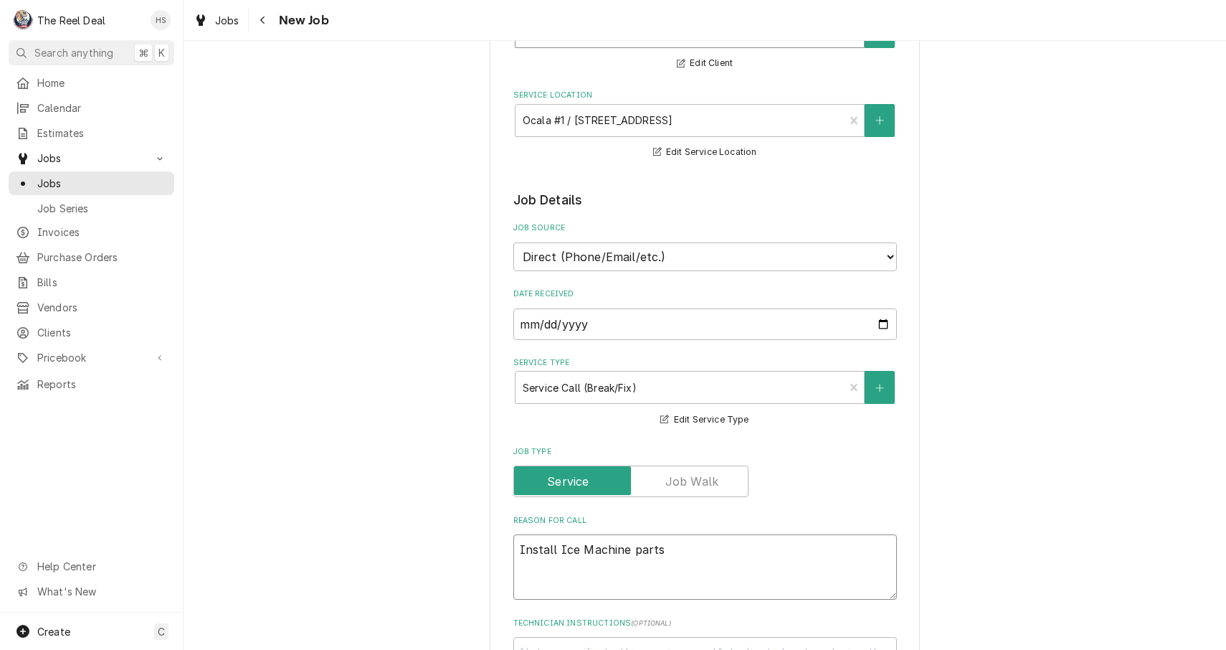
type textarea "Install Ice Machine part"
type textarea "x"
type textarea "Install Ice Machine part,"
type textarea "x"
type textarea "Install Ice Machine part,"
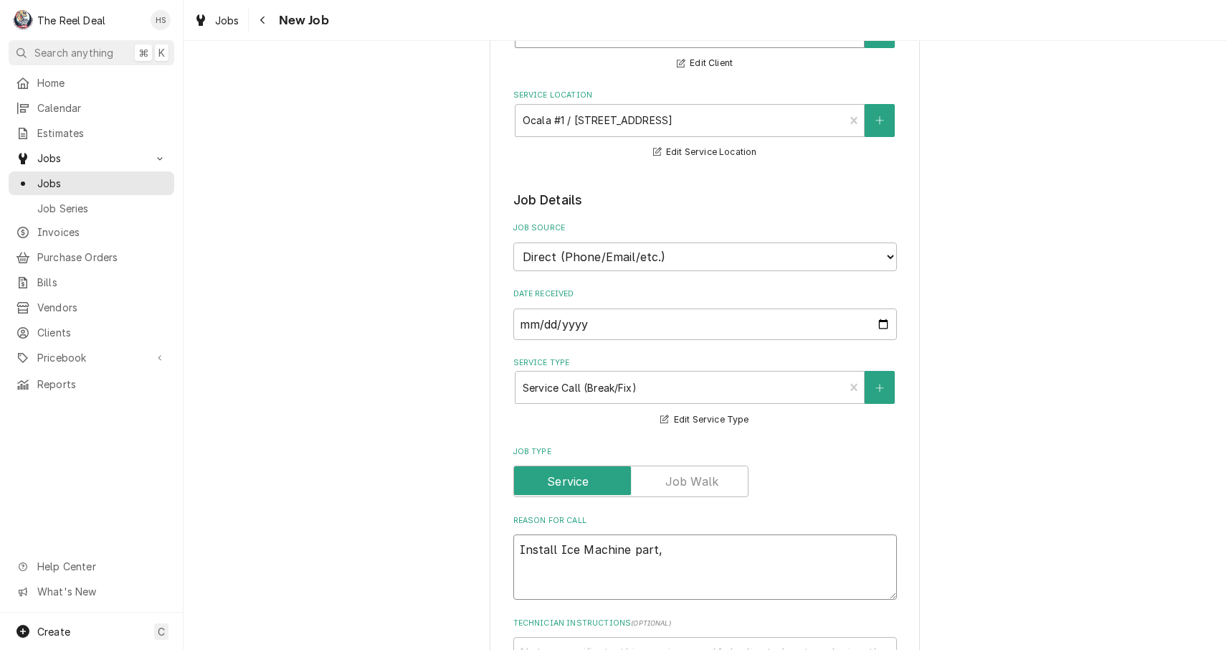
type textarea "x"
type textarea "Install Ice Machine part, a"
type textarea "x"
type textarea "Install Ice Machine part, an"
type textarea "x"
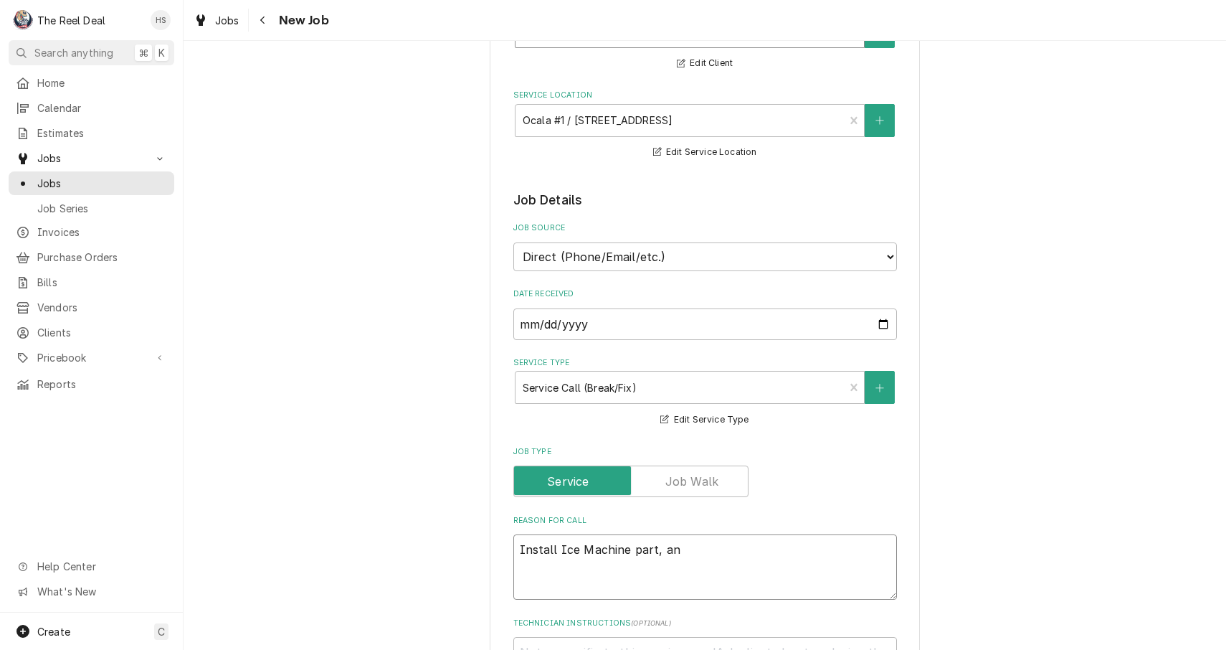
type textarea "Install Ice Machine part, and"
type textarea "x"
type textarea "Install Ice Machine part, and"
type textarea "x"
type textarea "Install Ice Machine part, and c"
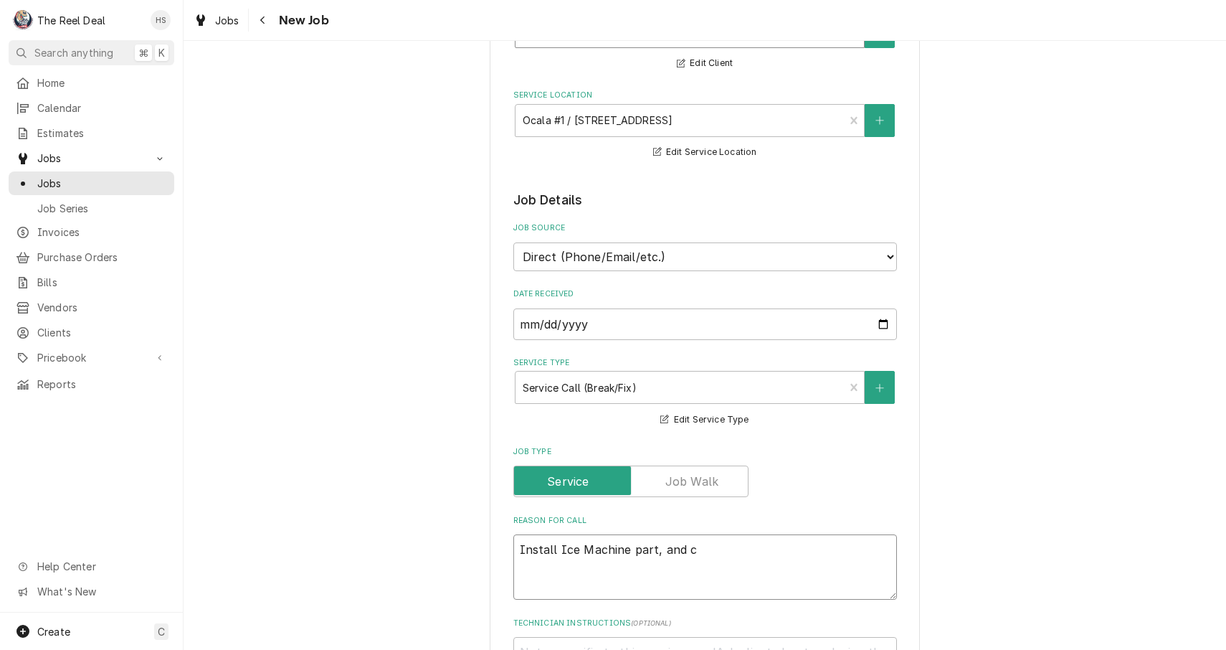
type textarea "x"
type textarea "Install Ice Machine part, and ch"
type textarea "x"
type textarea "Install Ice Machine part, and che"
type textarea "x"
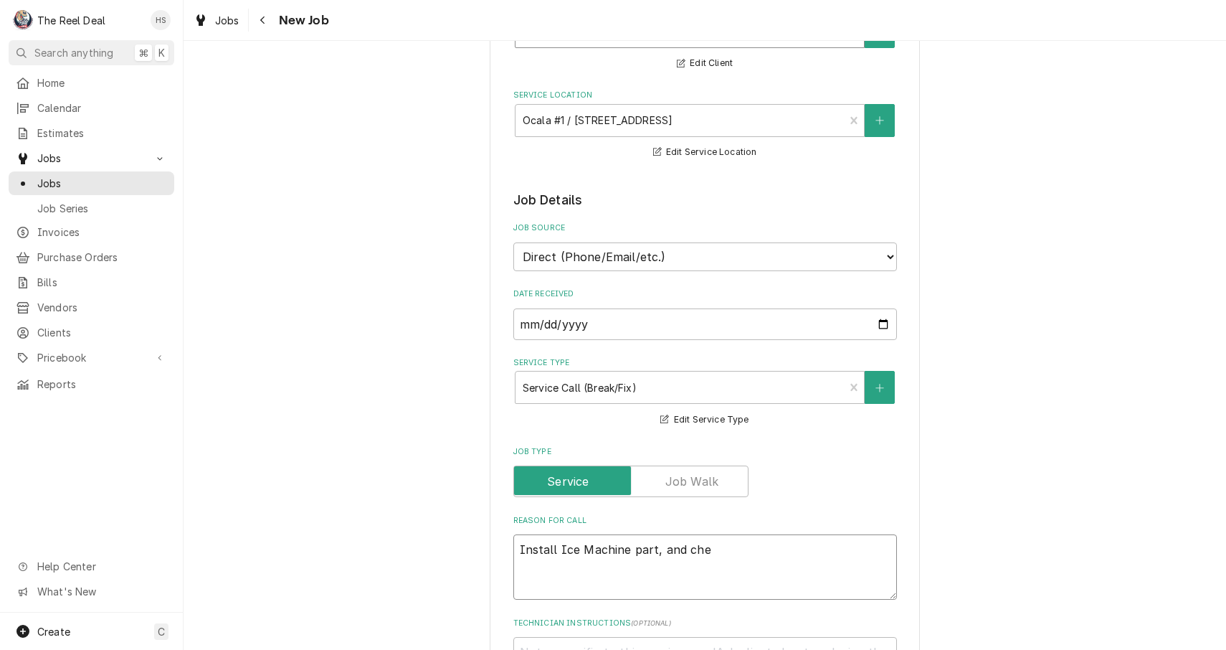
type textarea "Install Ice Machine part, and chec"
type textarea "x"
type textarea "Install Ice Machine part, and check"
type textarea "x"
type textarea "Install Ice Machine part, and check"
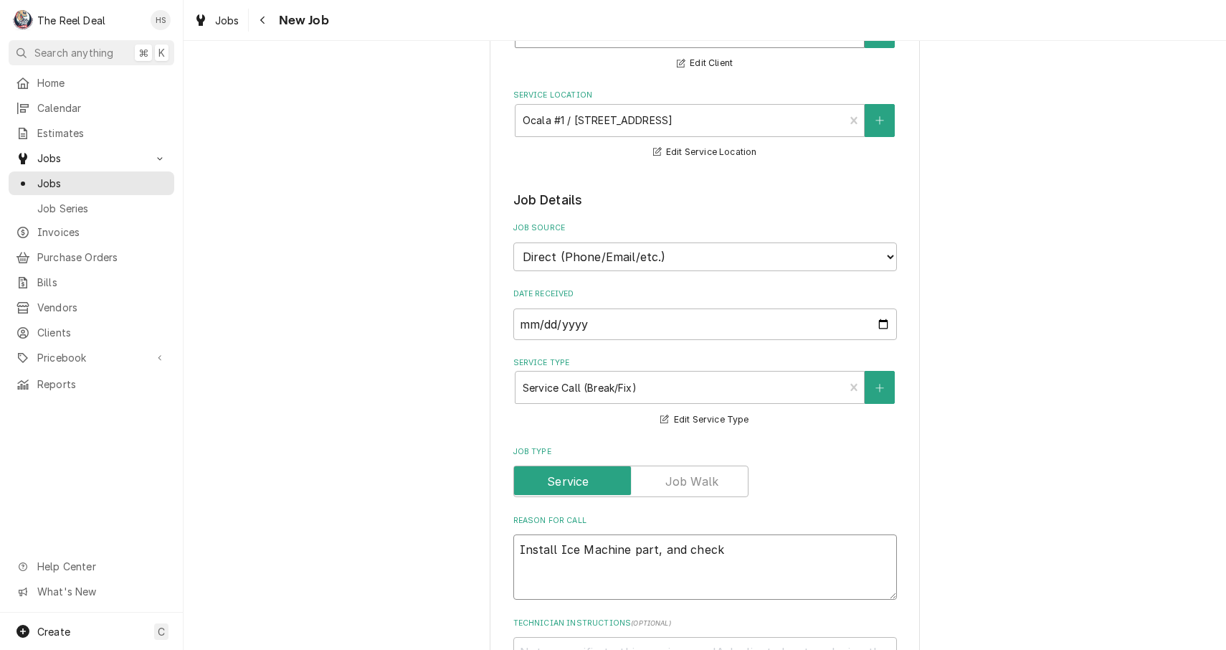
type textarea "x"
type textarea "Install Ice Machine part, and check w"
type textarea "x"
type textarea "Install Ice Machine part, and check wa"
type textarea "x"
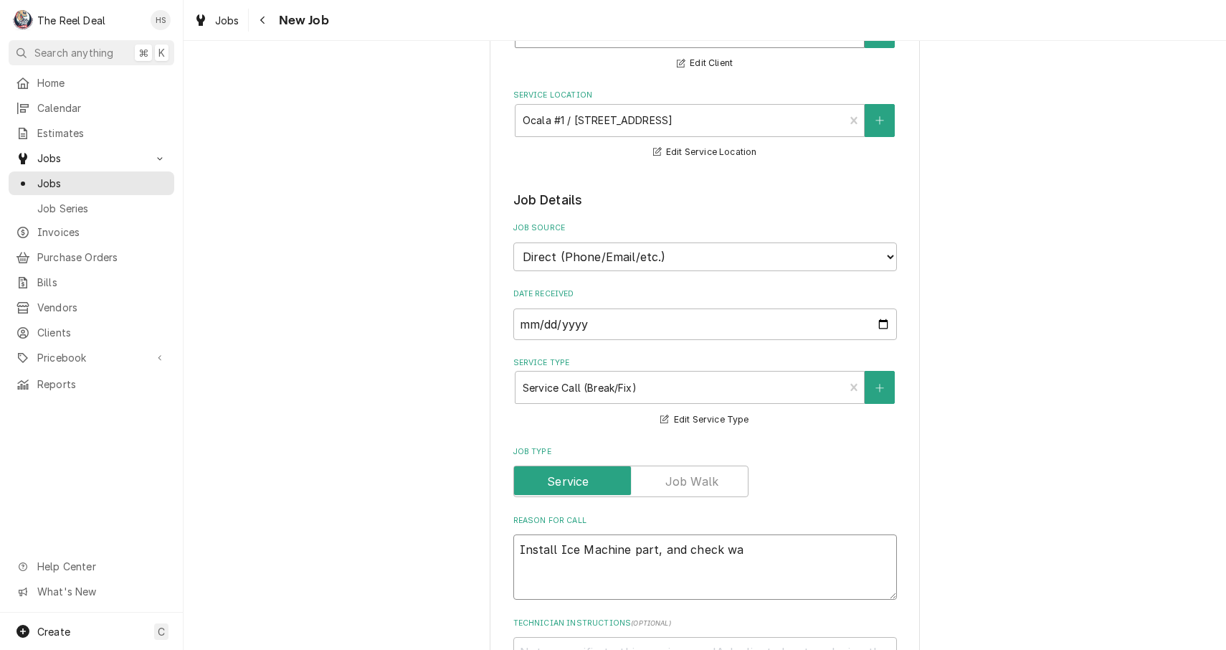
type textarea "Install Ice Machine part, and check wak"
type textarea "x"
type textarea "Install Ice Machine part, and check was"
type textarea "x"
type textarea "Install Ice Machine part, and check was i"
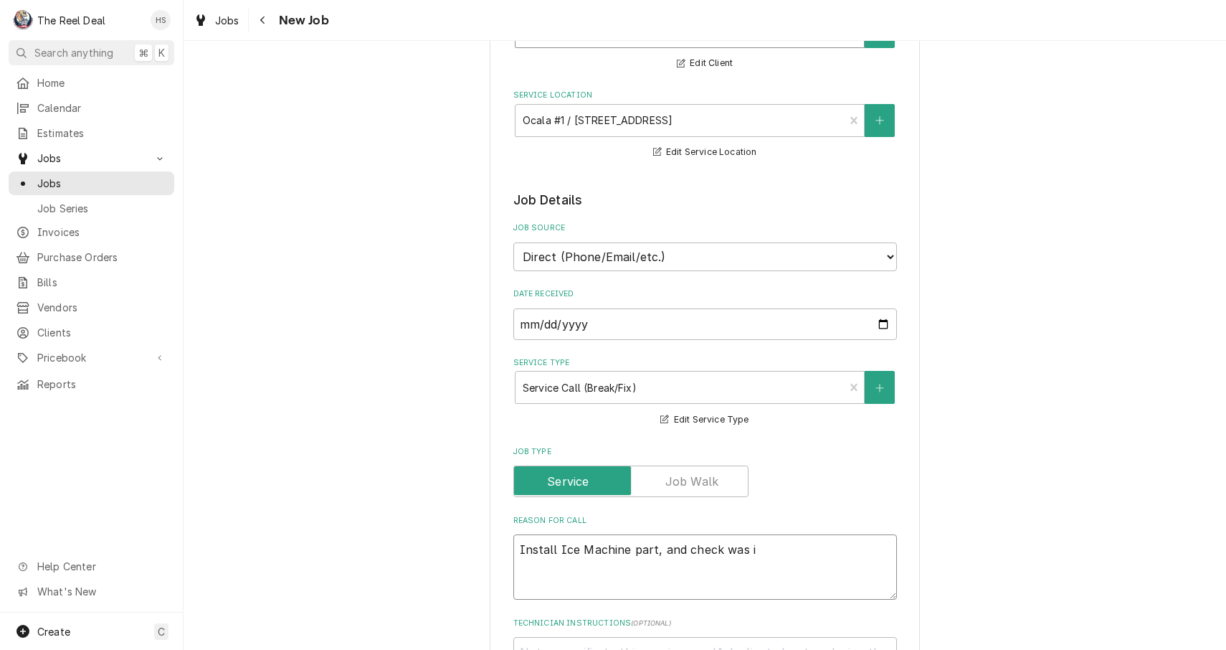
type textarea "x"
type textarea "Install Ice Machine part, and check was in"
type textarea "x"
type textarea "Install Ice Machine part, and check was i"
type textarea "x"
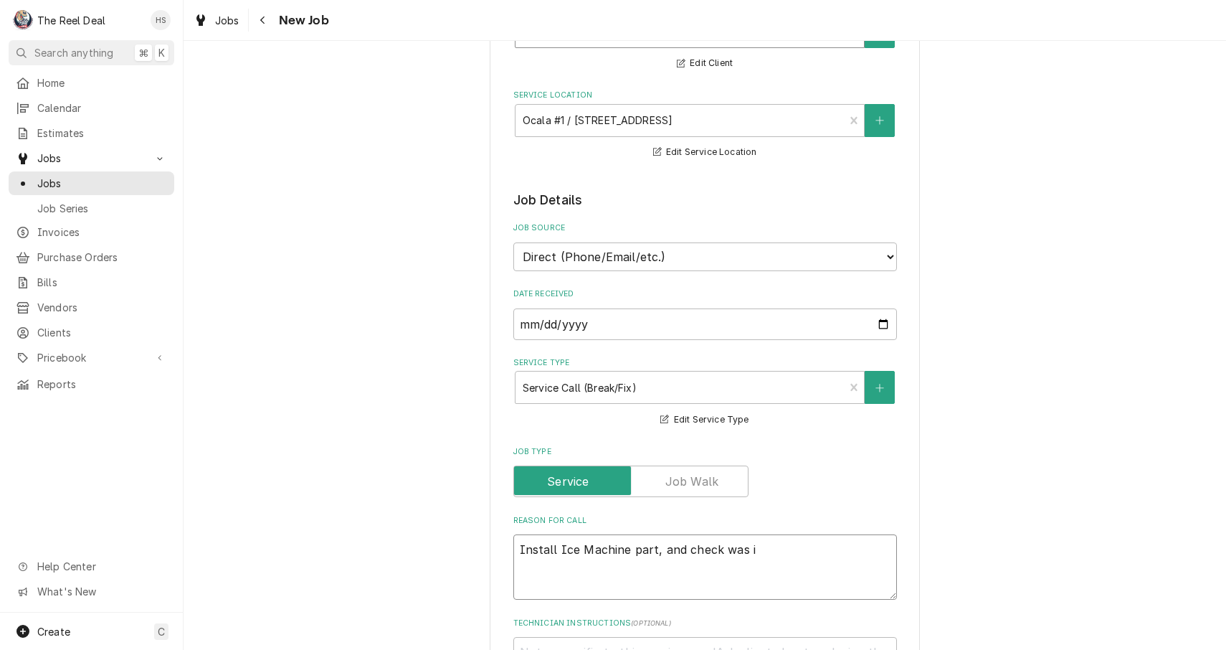
type textarea "Install Ice Machine part, and check was"
type textarea "x"
type textarea "Install Ice Machine part, and check was"
type textarea "x"
type textarea "Install Ice Machine part, and check wa"
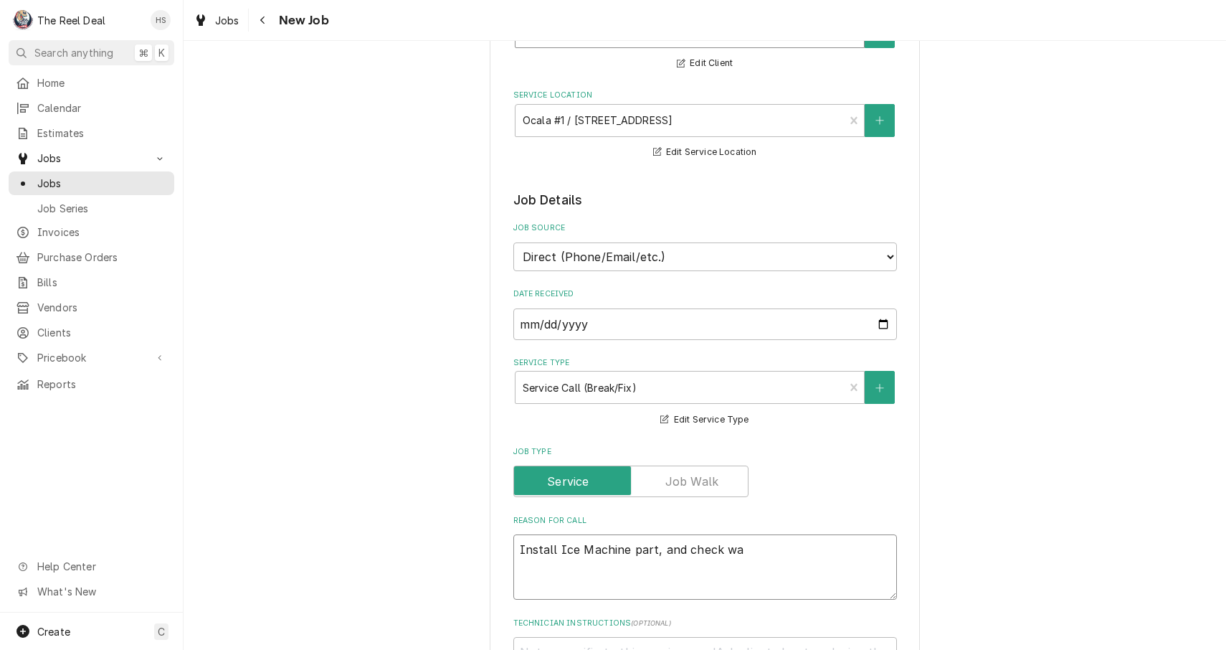
type textarea "x"
type textarea "Install Ice Machine part, and check wal"
type textarea "x"
type textarea "Install Ice Machine part, and check walk"
type textarea "x"
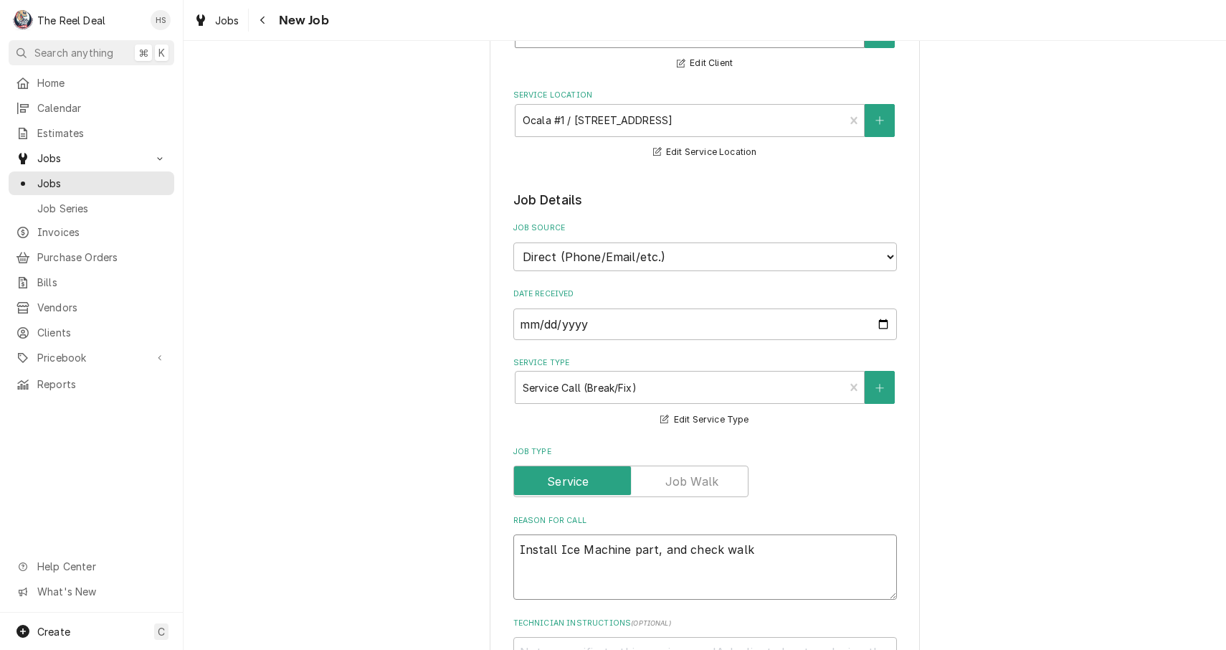
type textarea "Install Ice Machine part, and check walk"
type textarea "x"
type textarea "Install Ice Machine part, and check walk i"
type textarea "x"
type textarea "Install Ice Machine part, and check walk in"
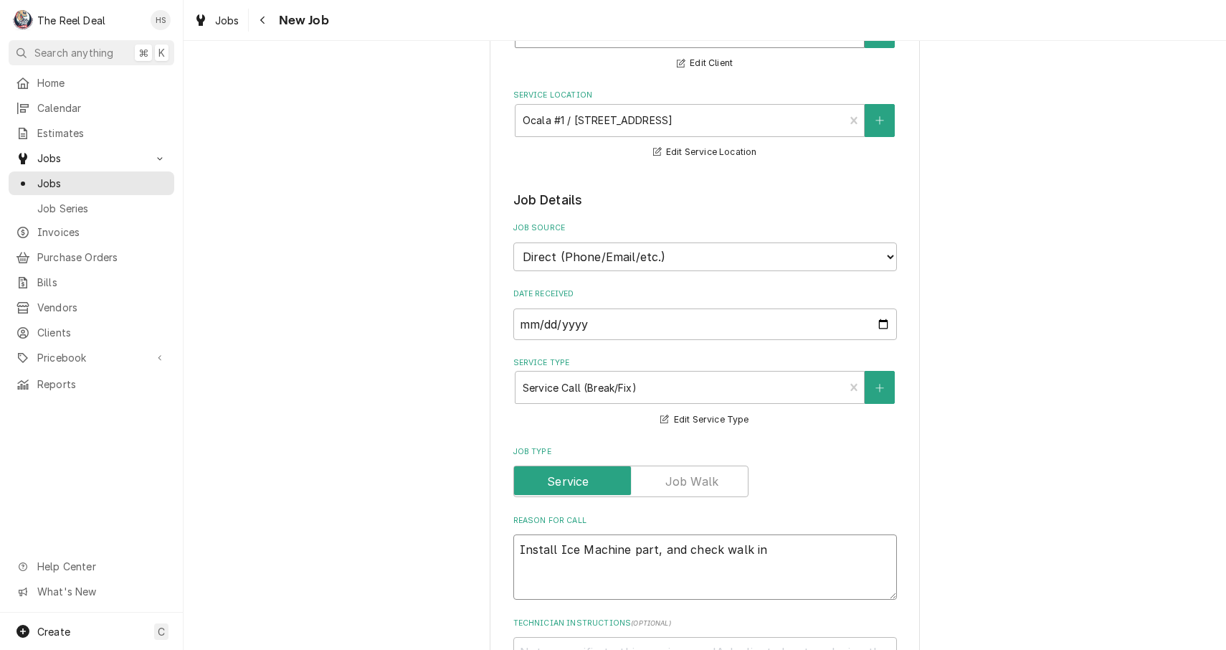
type textarea "x"
type textarea "Install Ice Machine part, and check walk in'"
type textarea "x"
type textarea "Install Ice Machine part, and check walk in's"
type textarea "x"
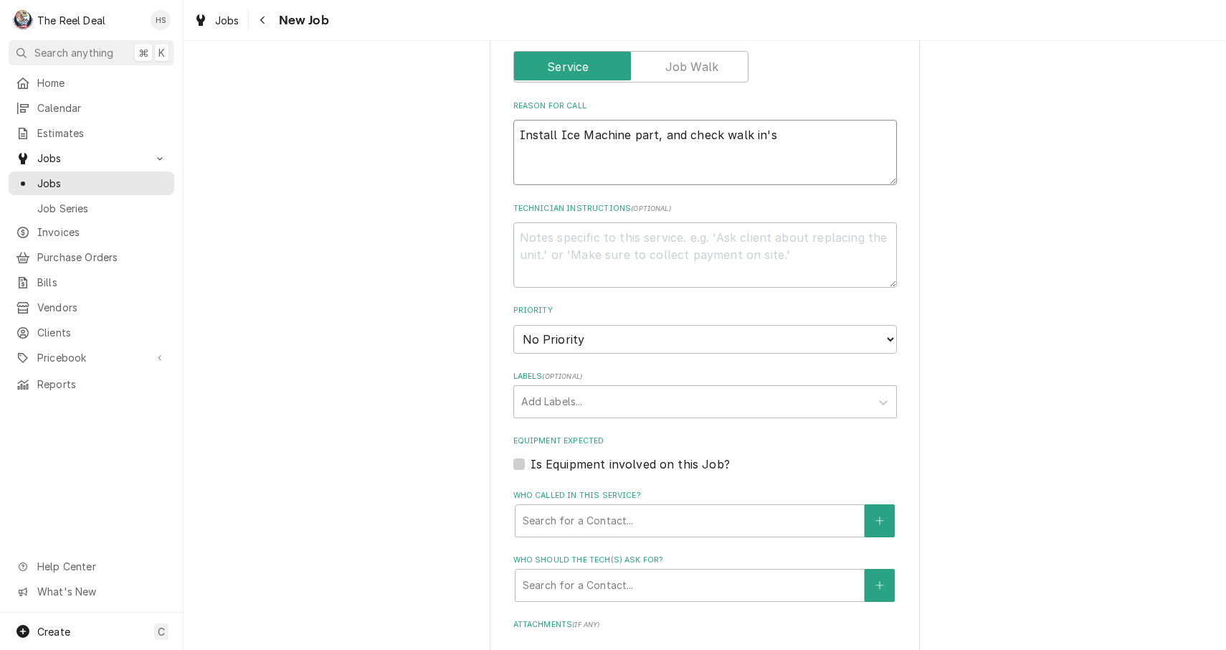
scroll to position [602, 0]
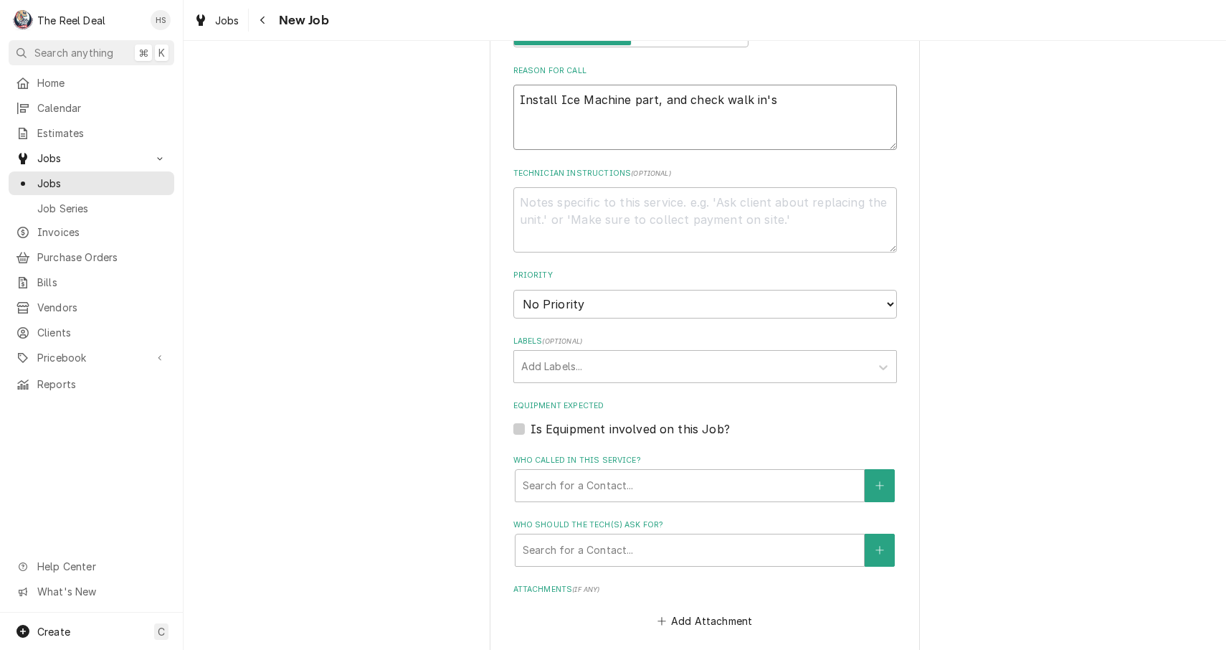
type textarea "Install Ice Machine part, and check walk in's"
select select "3"
click at [635, 473] on div "Who called in this service?" at bounding box center [690, 486] width 334 height 26
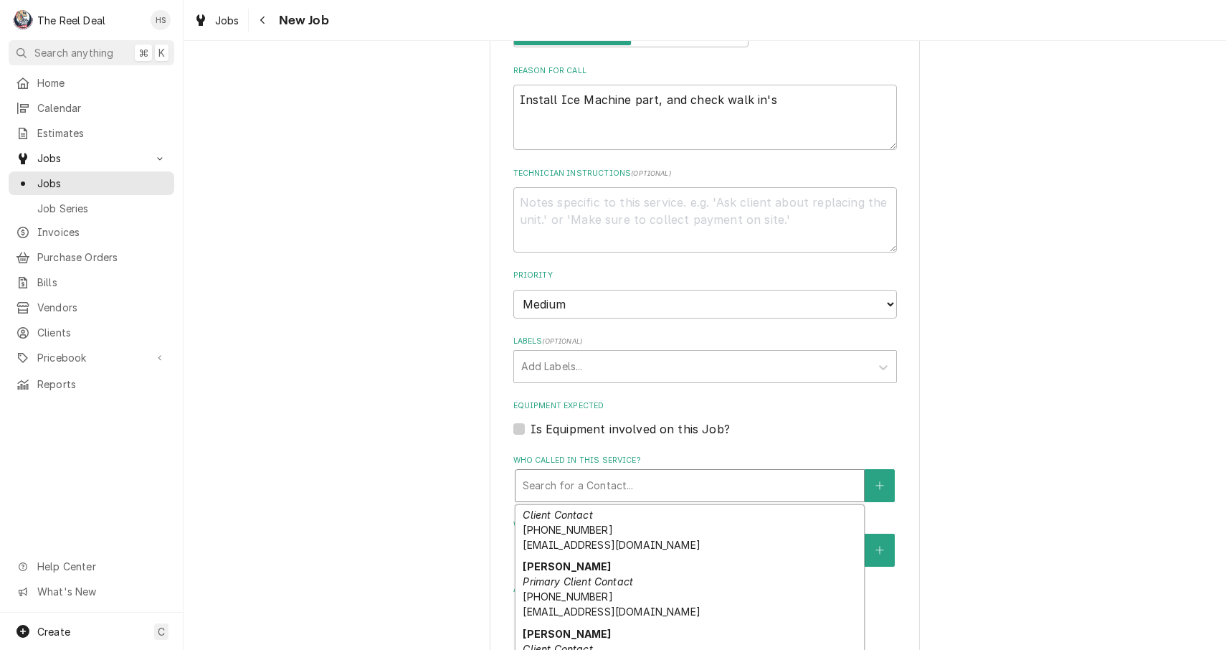
scroll to position [93, 0]
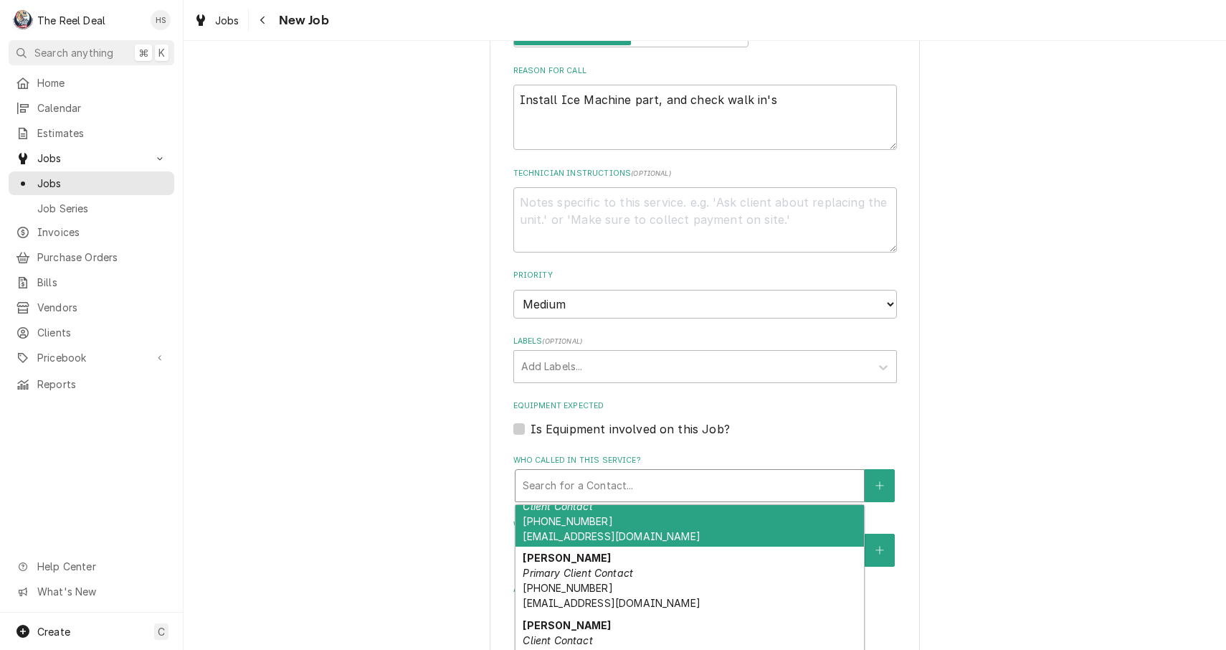
click at [610, 493] on div "Manny Montanez Client Contact (941) 787-0971 Manny@bluescoops.net" at bounding box center [690, 513] width 349 height 67
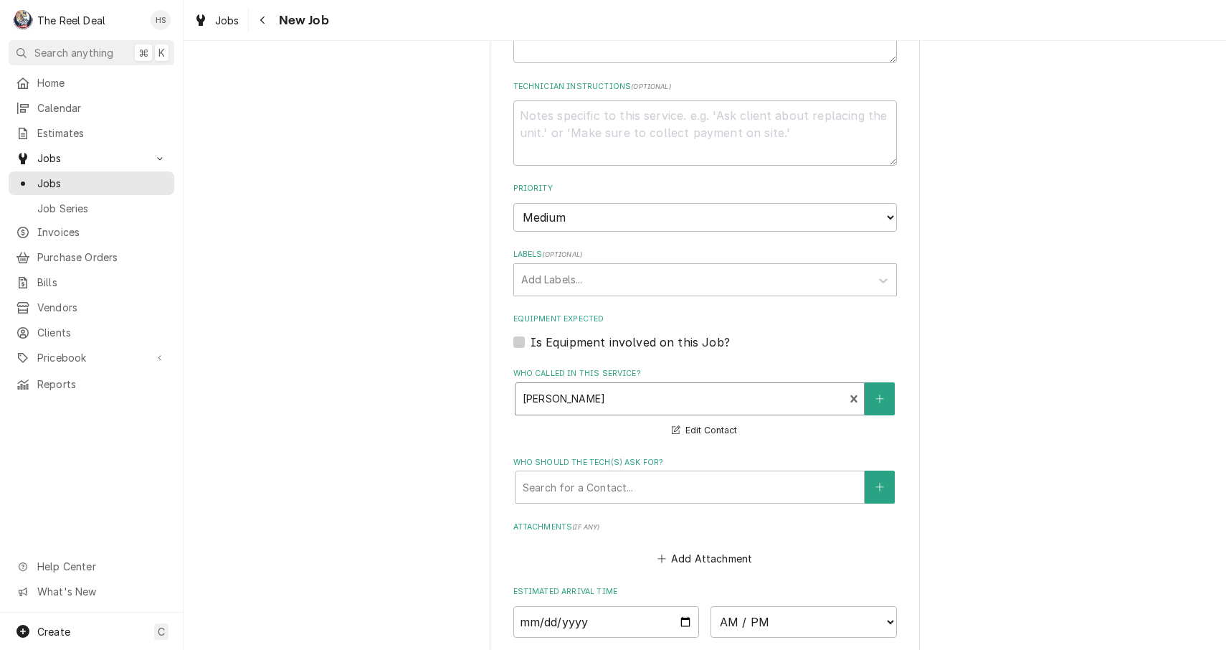
scroll to position [693, 0]
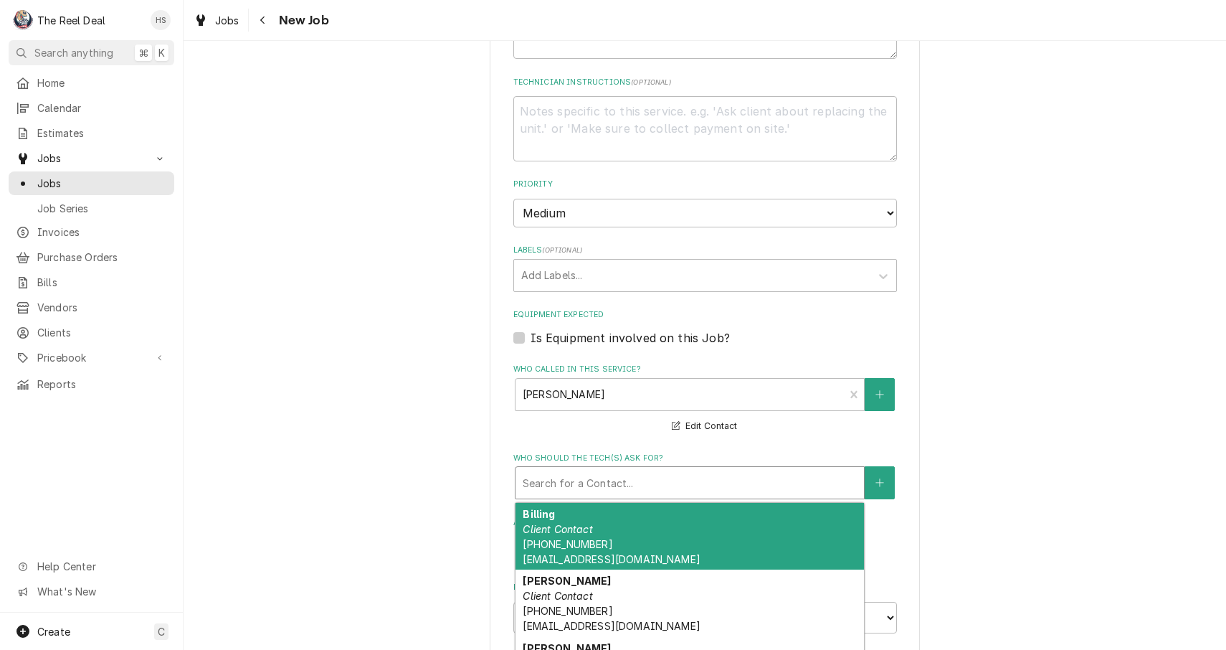
click at [615, 475] on div "Search for a Contact..." at bounding box center [690, 482] width 334 height 15
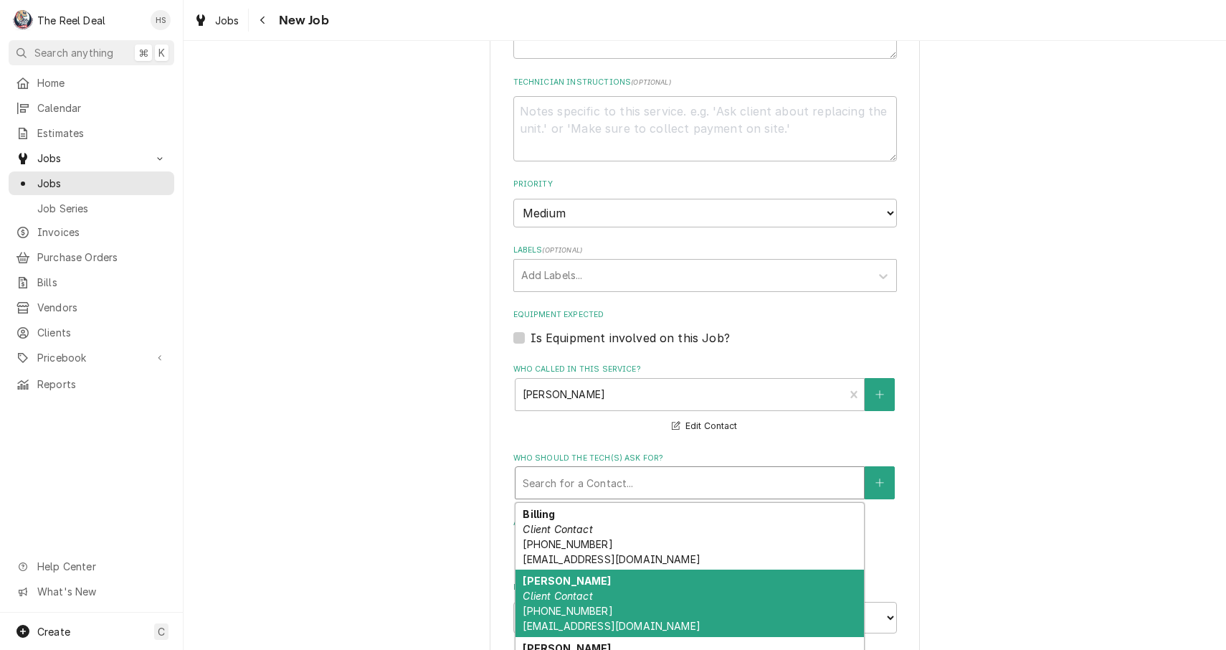
click at [605, 574] on strong "Manny Montanez" at bounding box center [567, 580] width 88 height 12
type textarea "x"
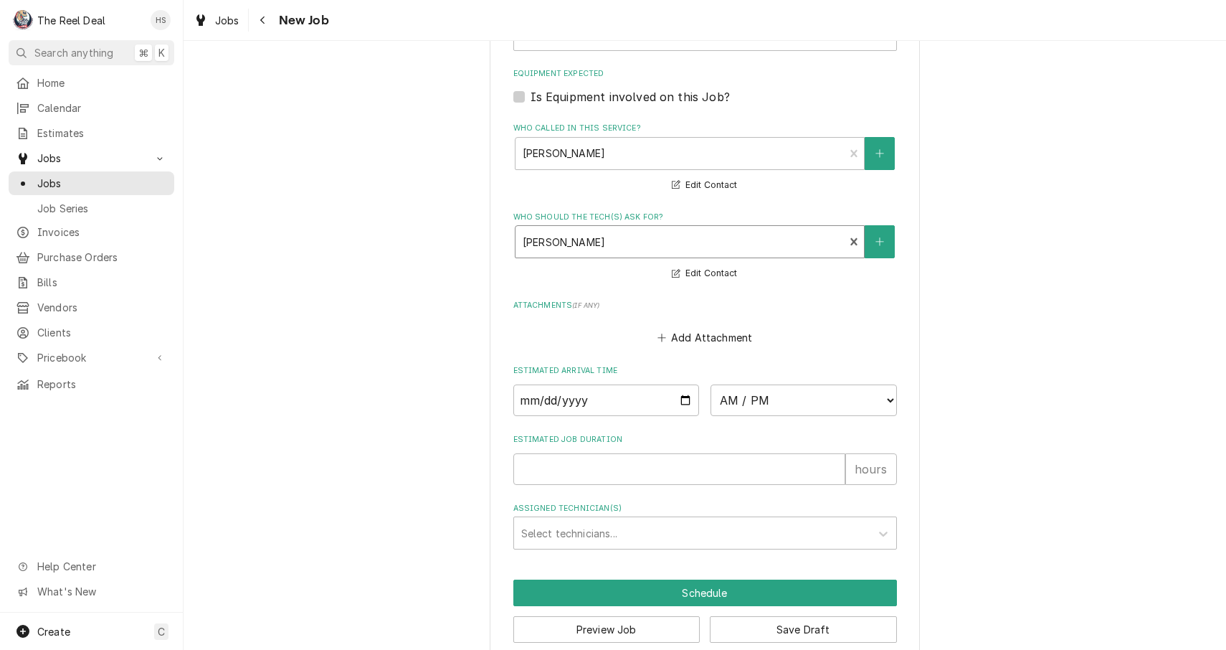
scroll to position [933, 0]
click at [561, 385] on input "Date" at bounding box center [606, 401] width 186 height 32
type input "2025-09-18"
type textarea "x"
select select "13:00:00"
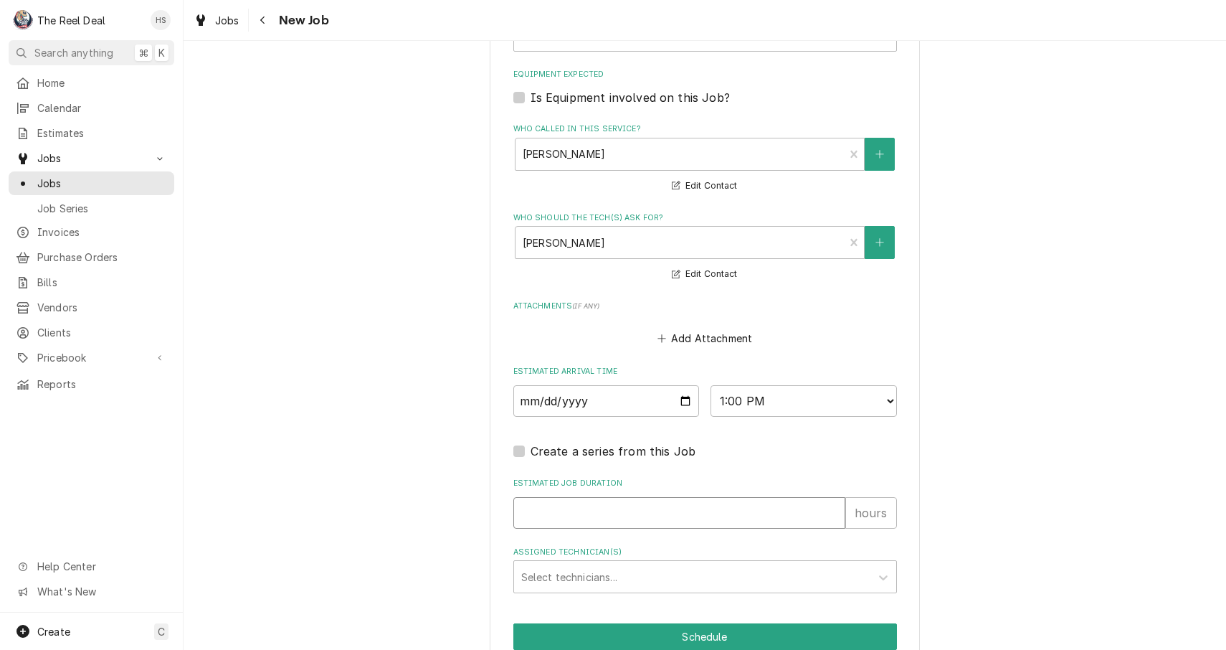
click at [598, 497] on input "Estimated Job Duration" at bounding box center [679, 513] width 332 height 32
type textarea "x"
type input "1"
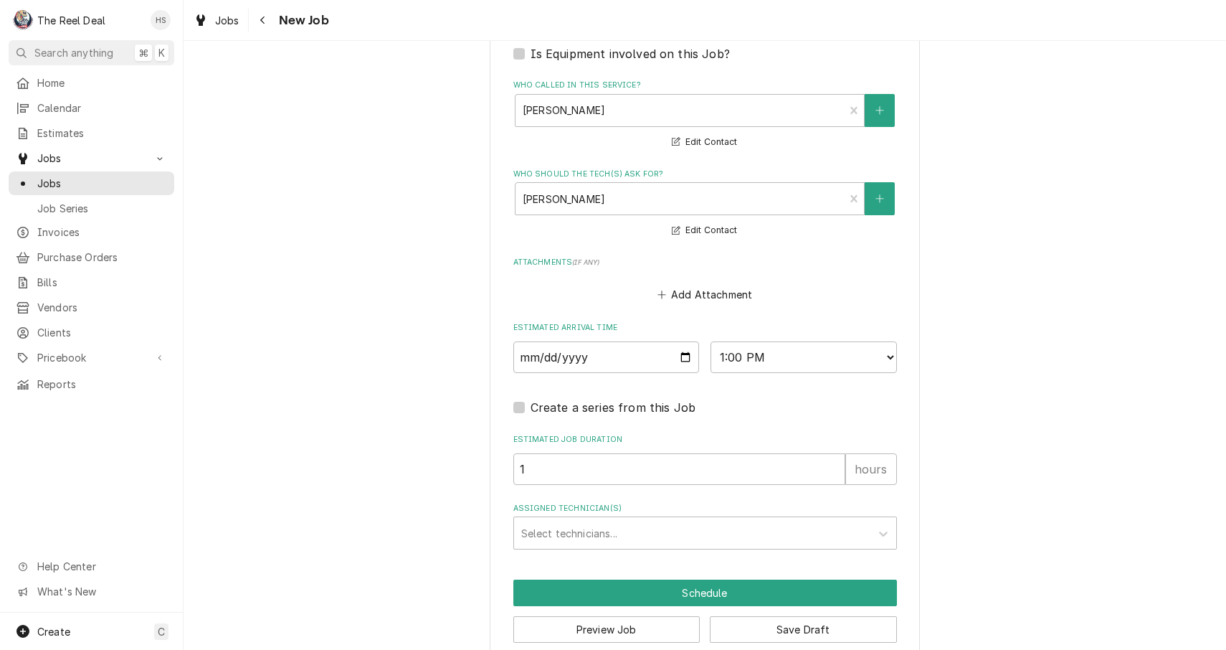
scroll to position [976, 0]
click at [632, 521] on div "Assigned Technician(s)" at bounding box center [692, 534] width 342 height 26
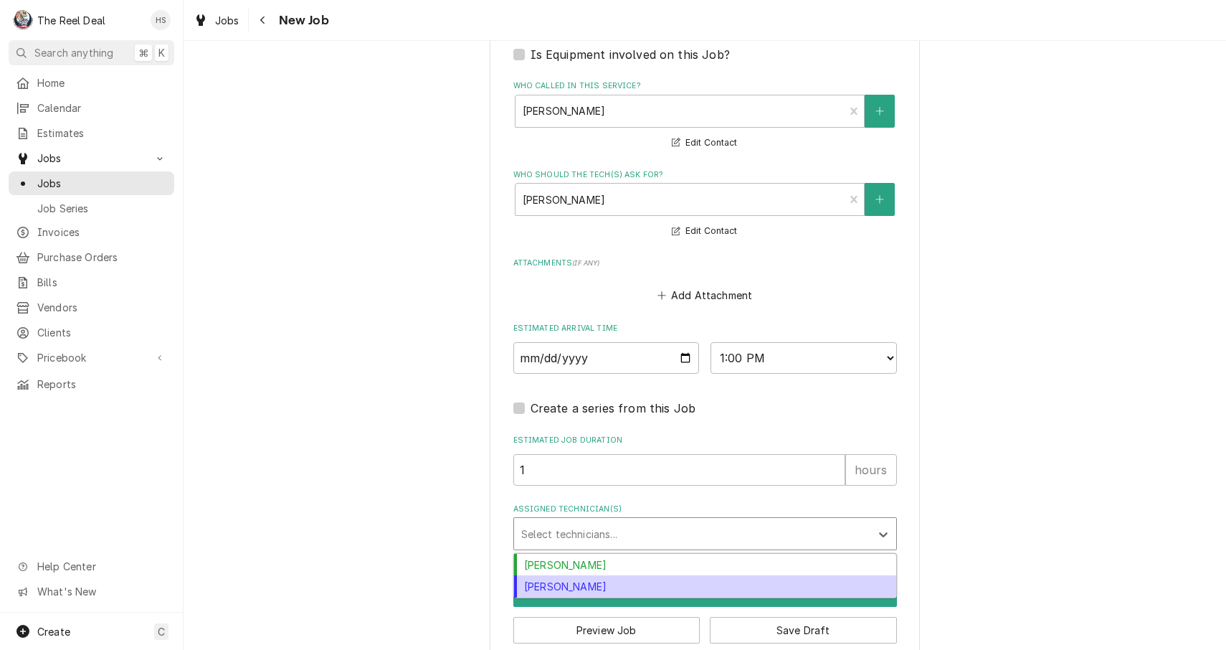
click at [619, 575] on div "Kenneth Strawbridge" at bounding box center [705, 586] width 382 height 22
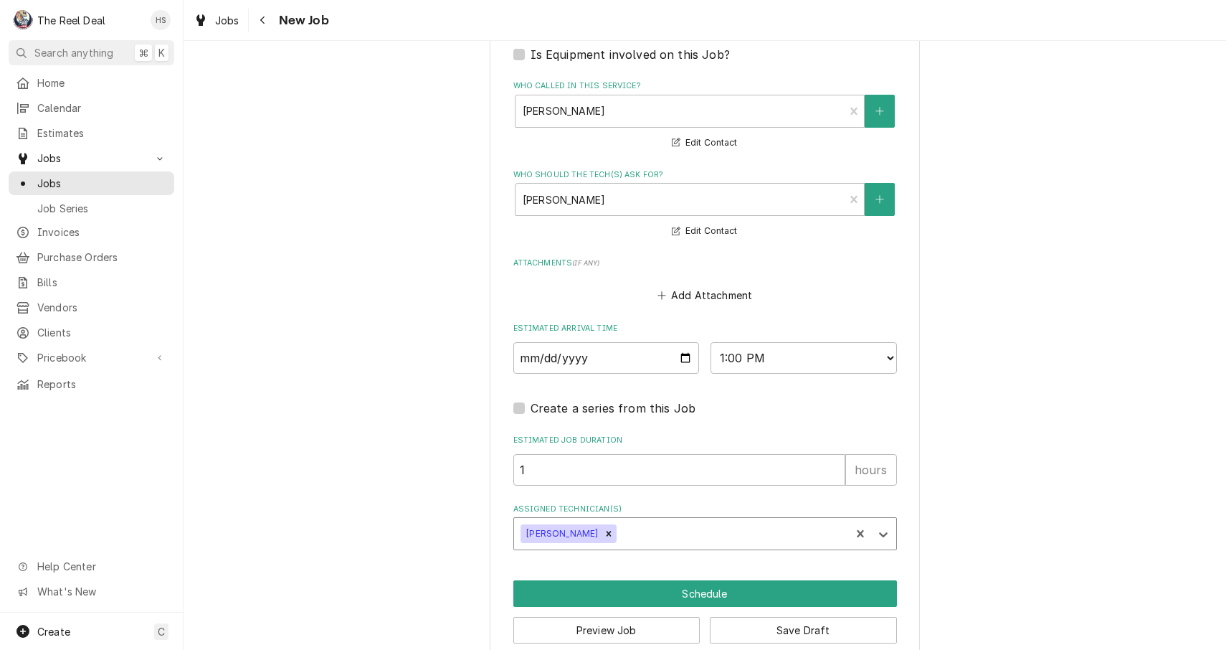
click at [638, 580] on button "Schedule" at bounding box center [705, 593] width 384 height 27
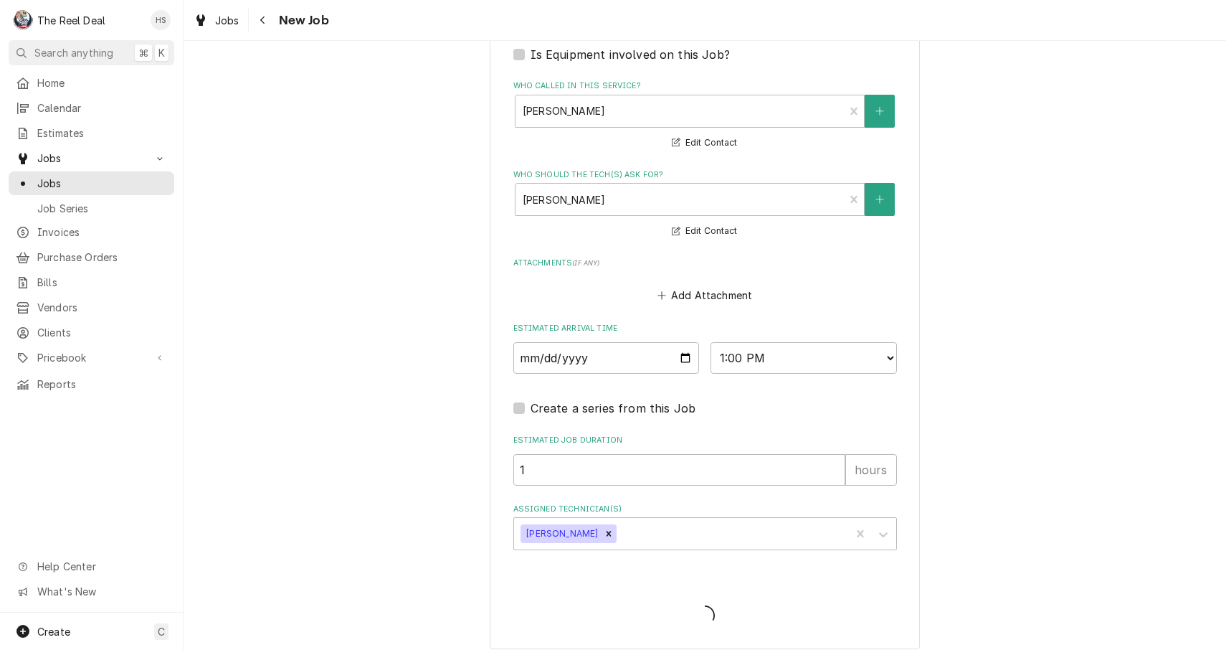
scroll to position [962, 0]
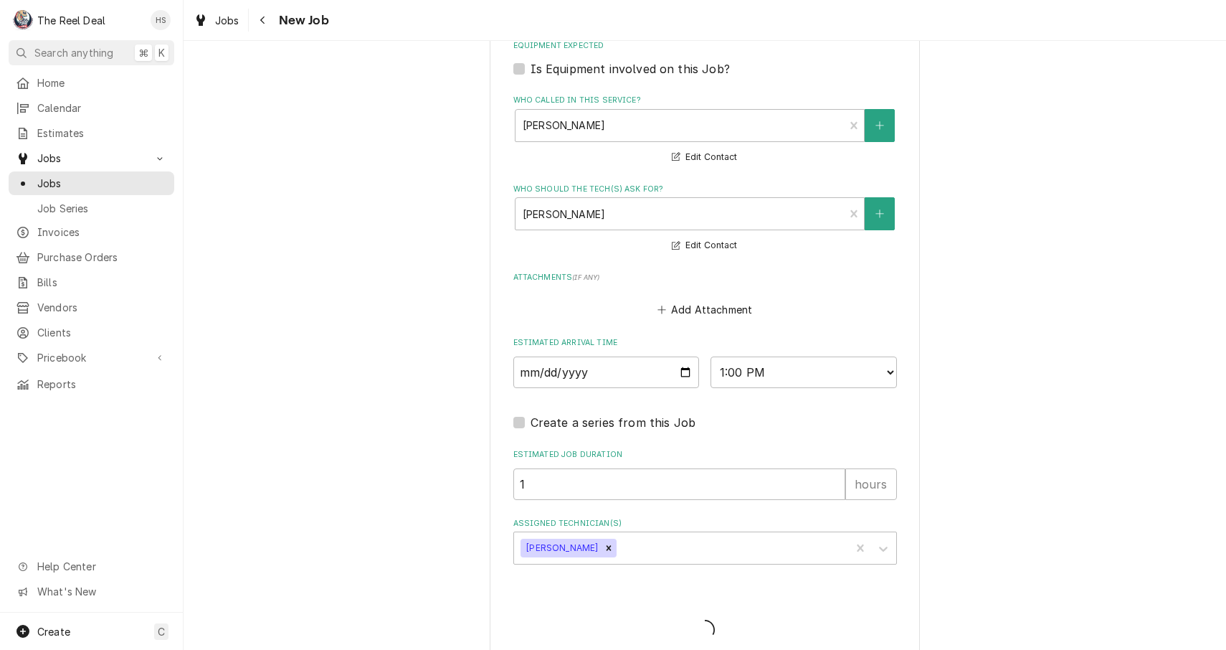
type textarea "x"
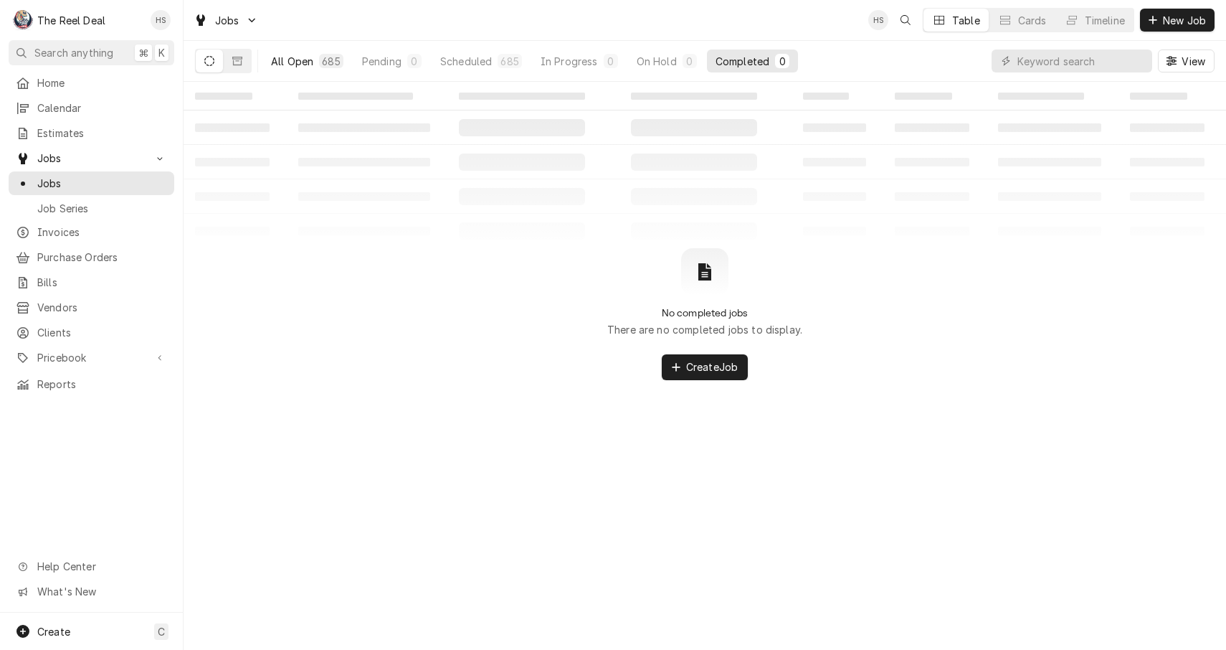
click at [311, 65] on div "All Open" at bounding box center [292, 61] width 42 height 15
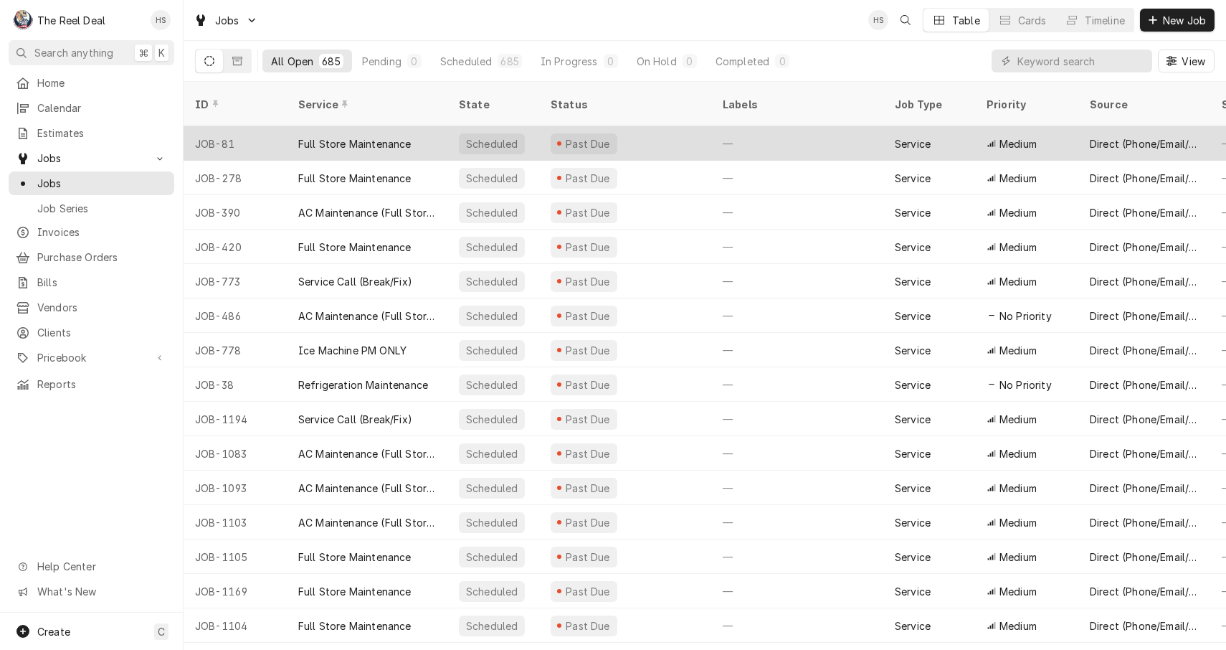
click at [574, 136] on div "Past Due" at bounding box center [588, 143] width 48 height 15
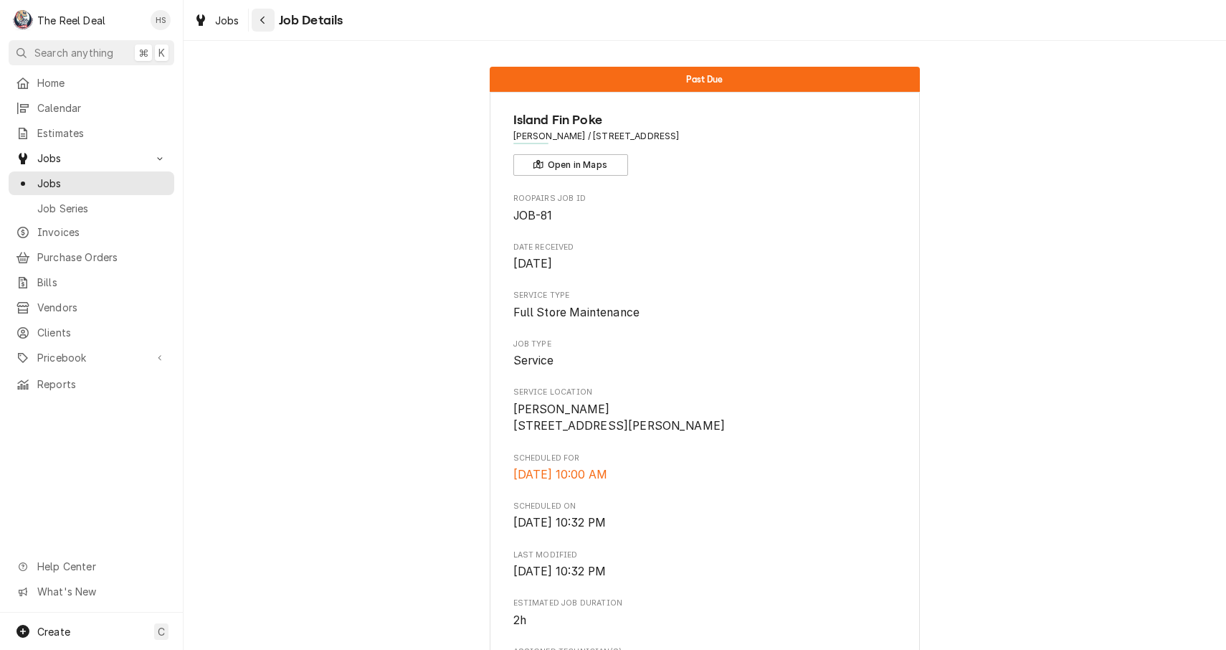
click at [260, 18] on icon "Navigate back" at bounding box center [263, 20] width 6 height 10
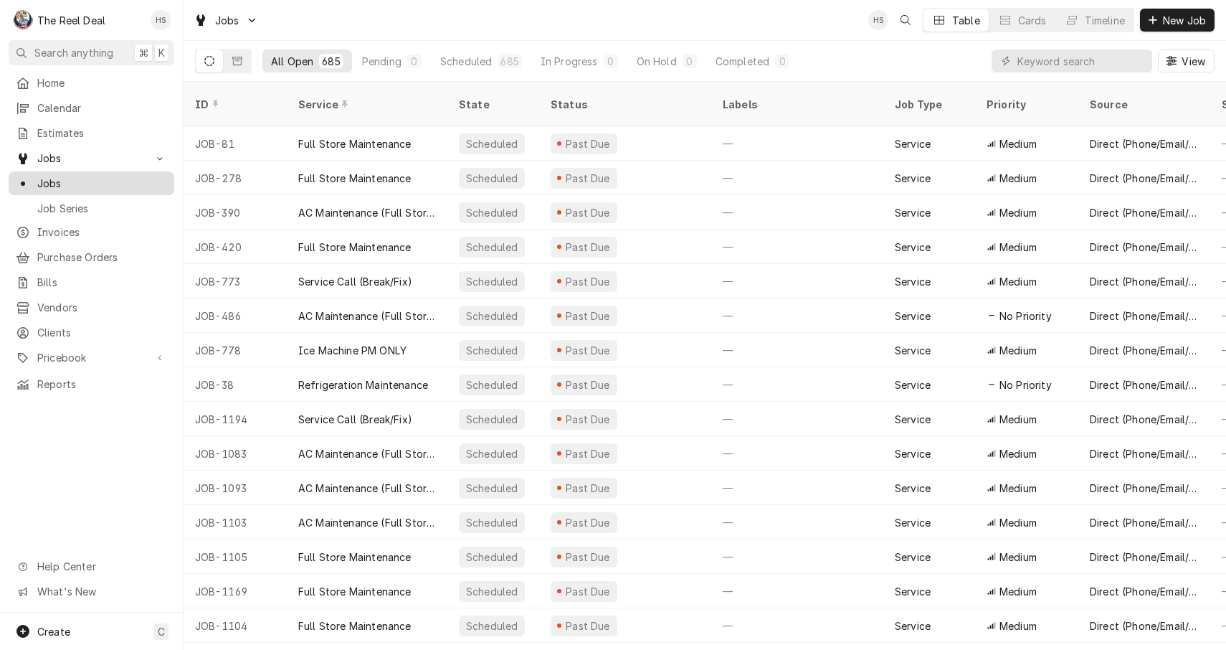
click at [67, 180] on span "Jobs" at bounding box center [102, 183] width 130 height 15
click at [89, 234] on div "Invoices" at bounding box center [91, 232] width 160 height 18
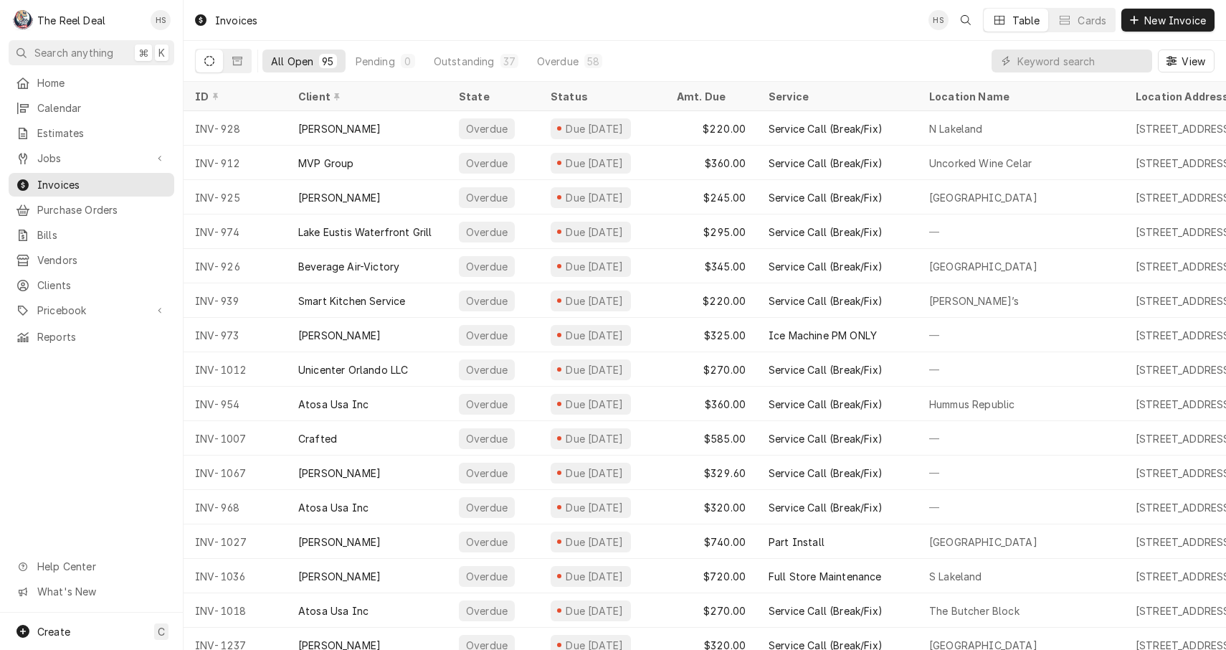
scroll to position [-1, 0]
click at [1057, 70] on input "Dynamic Content Wrapper" at bounding box center [1082, 60] width 128 height 23
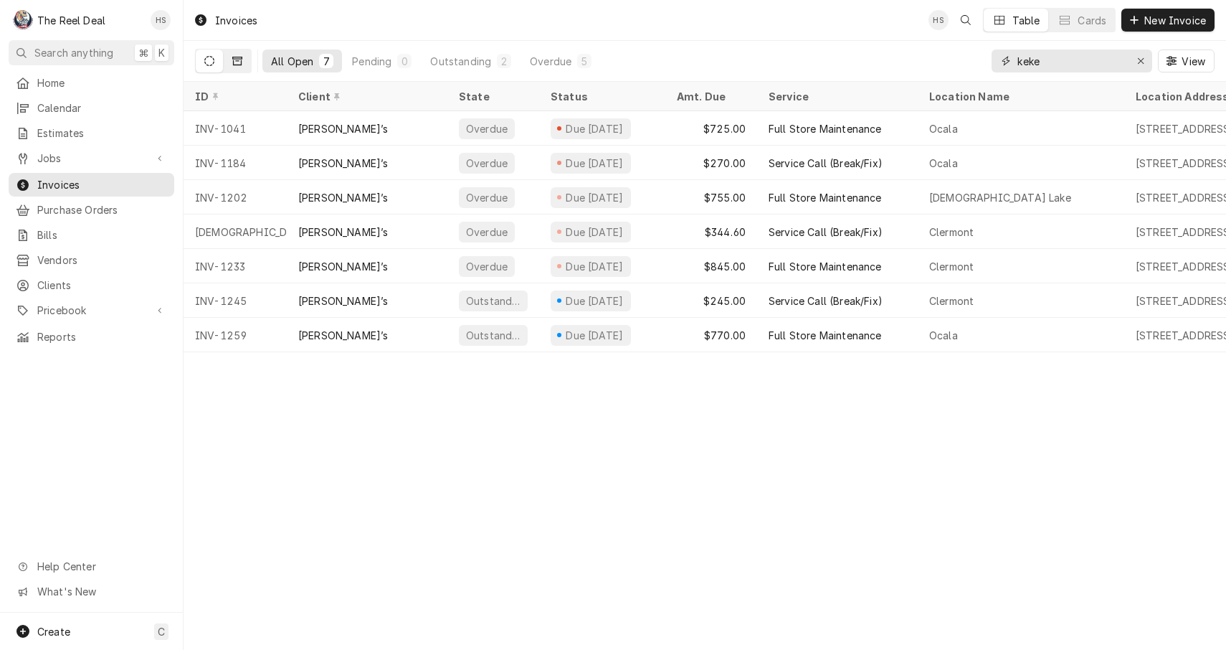
type input "keke"
click at [247, 67] on button "Dynamic Content Wrapper" at bounding box center [237, 60] width 27 height 23
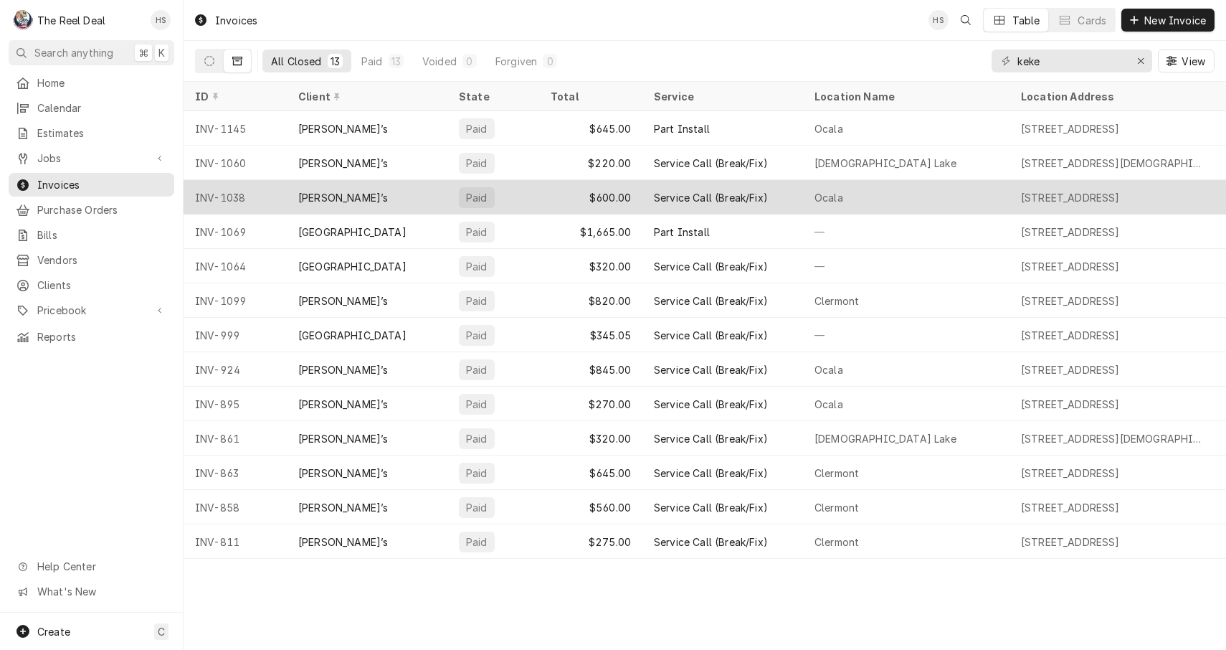
click at [597, 202] on div "$600.00" at bounding box center [590, 197] width 103 height 34
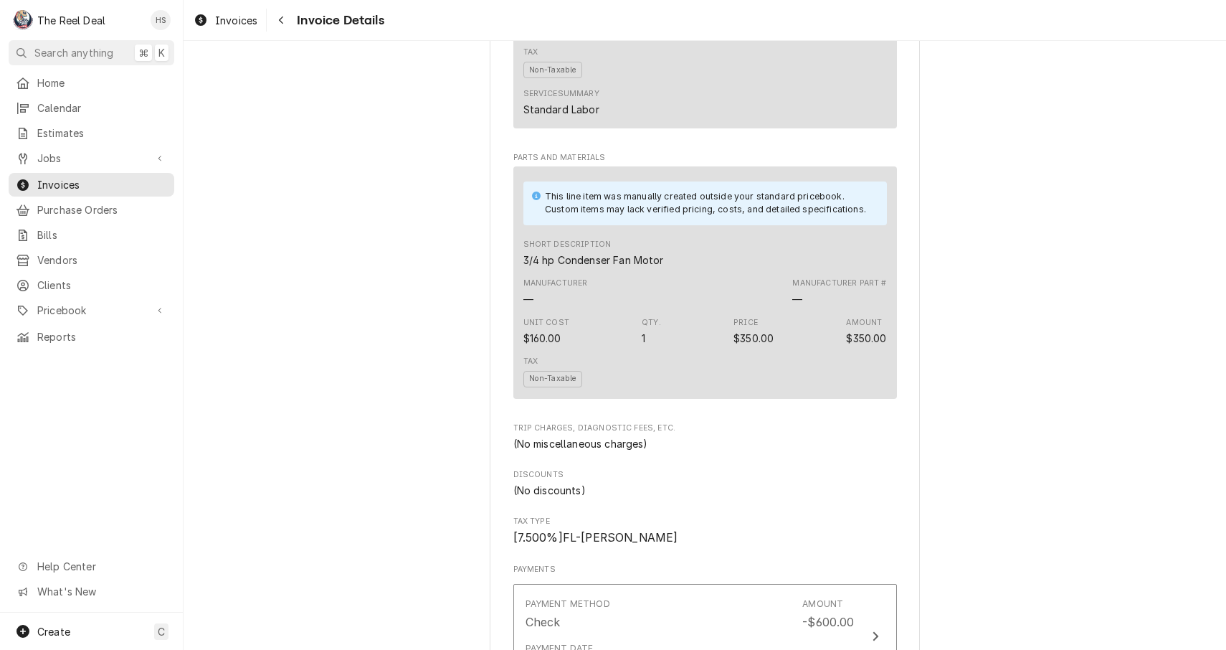
scroll to position [386, 0]
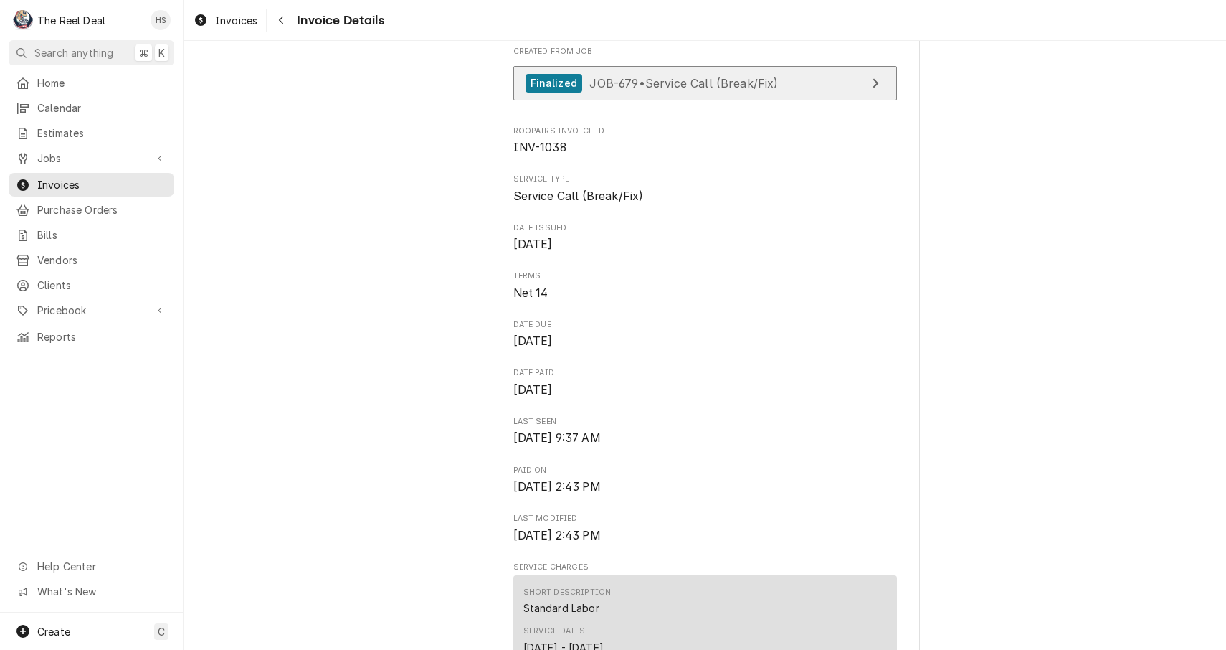
click at [714, 90] on span "JOB-679 • Service Call (Break/Fix)" at bounding box center [683, 82] width 189 height 14
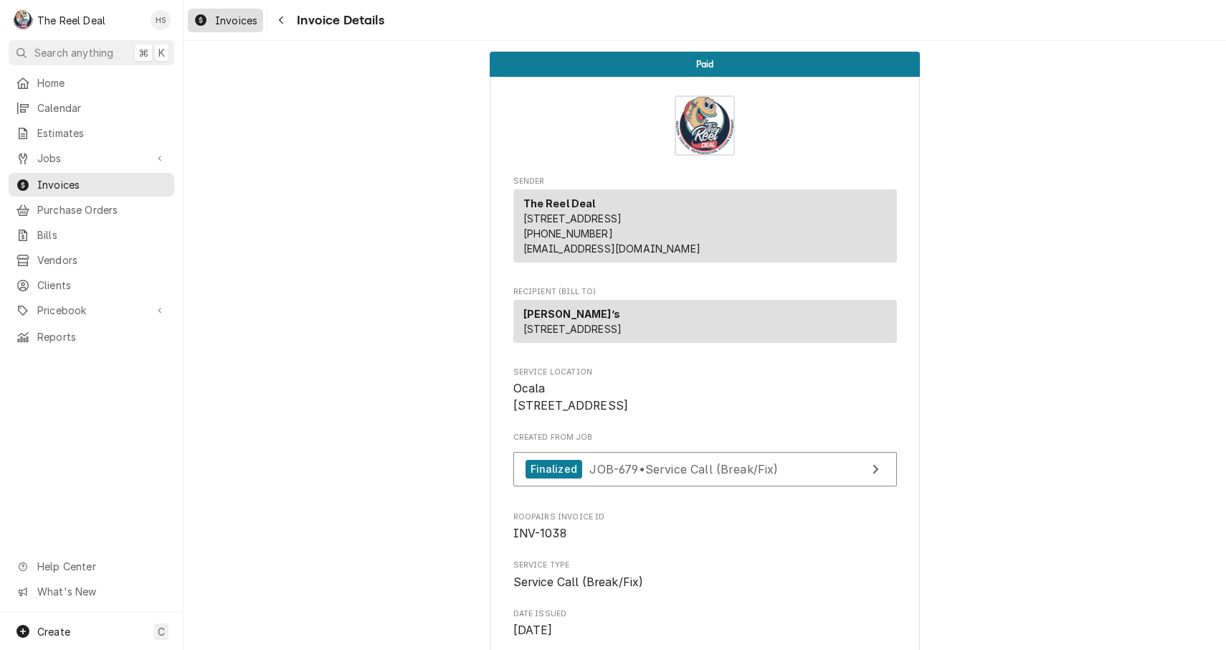
scroll to position [0, 0]
click at [74, 278] on span "Clients" at bounding box center [102, 285] width 130 height 15
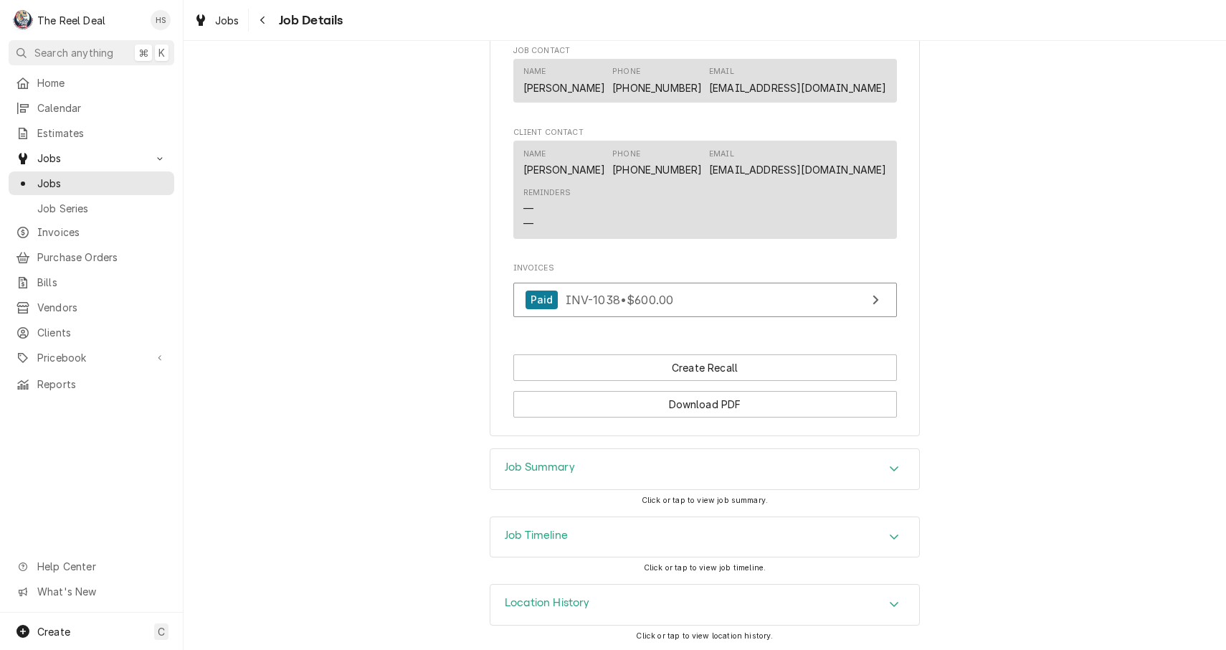
scroll to position [924, 0]
click at [692, 367] on button "Create Recall" at bounding box center [705, 368] width 384 height 27
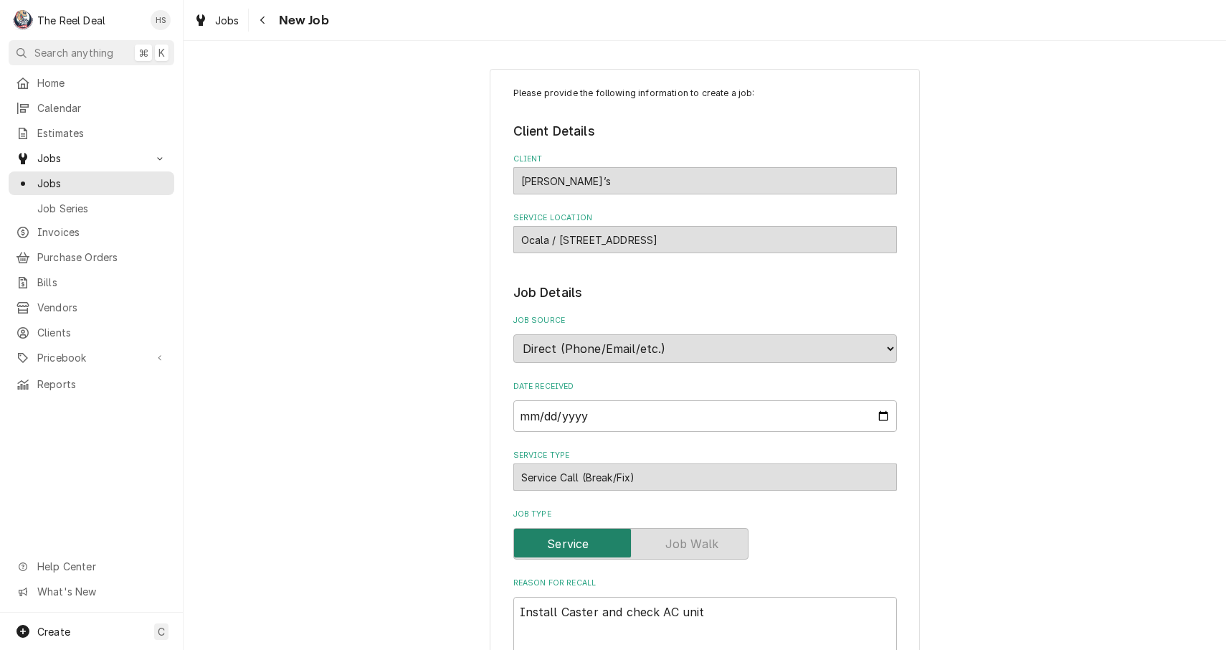
type textarea "x"
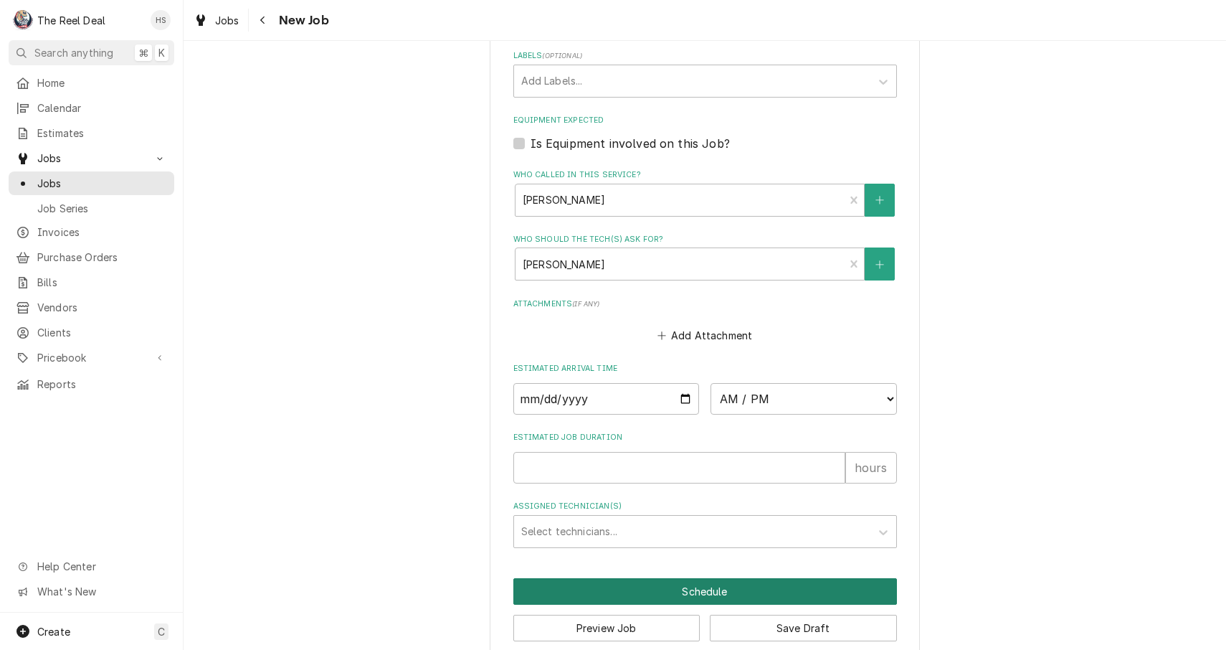
scroll to position [797, 0]
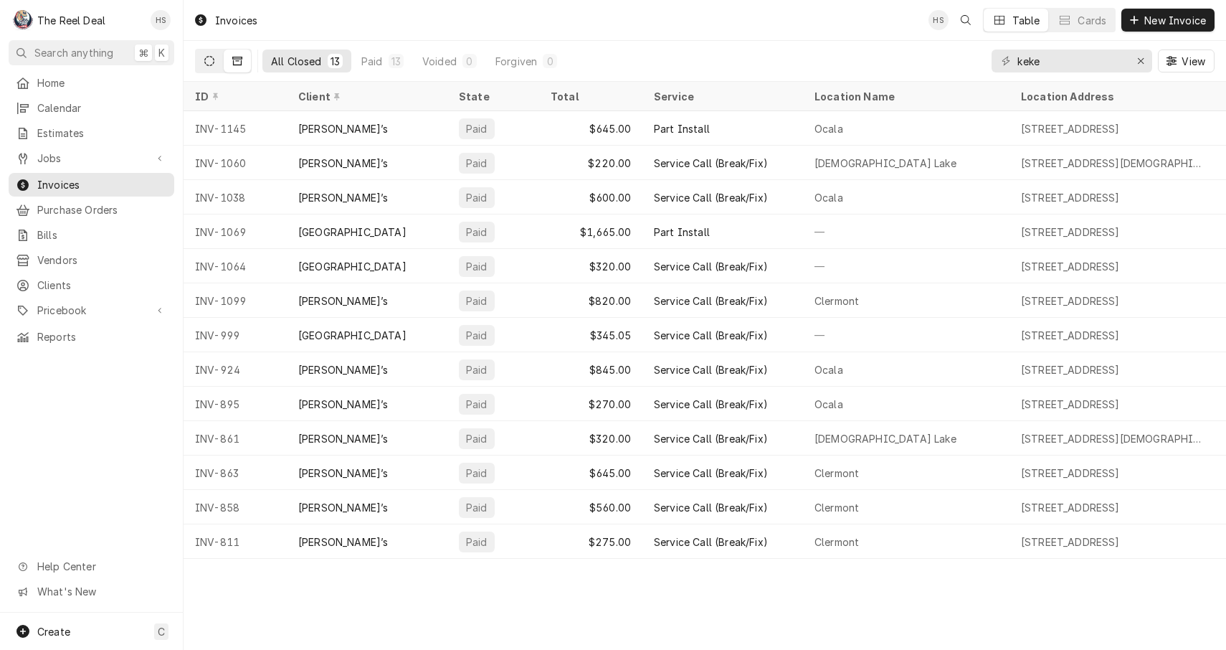
click at [216, 62] on button "Dynamic Content Wrapper" at bounding box center [209, 60] width 27 height 23
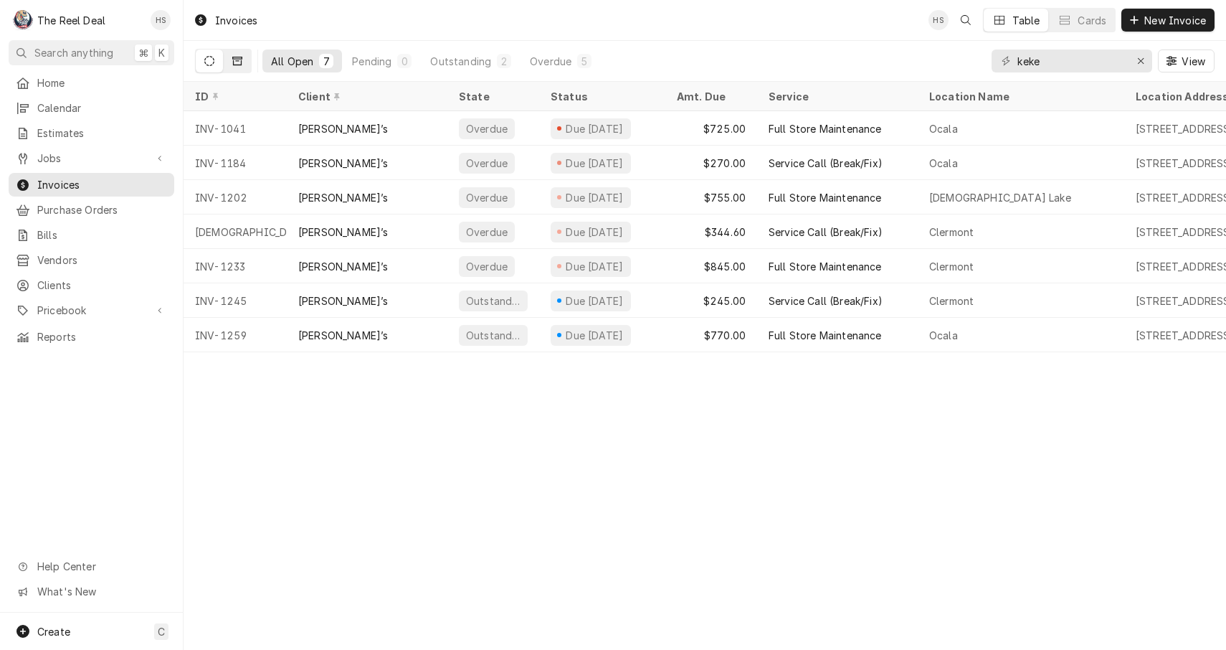
click at [245, 62] on button "Dynamic Content Wrapper" at bounding box center [237, 60] width 27 height 23
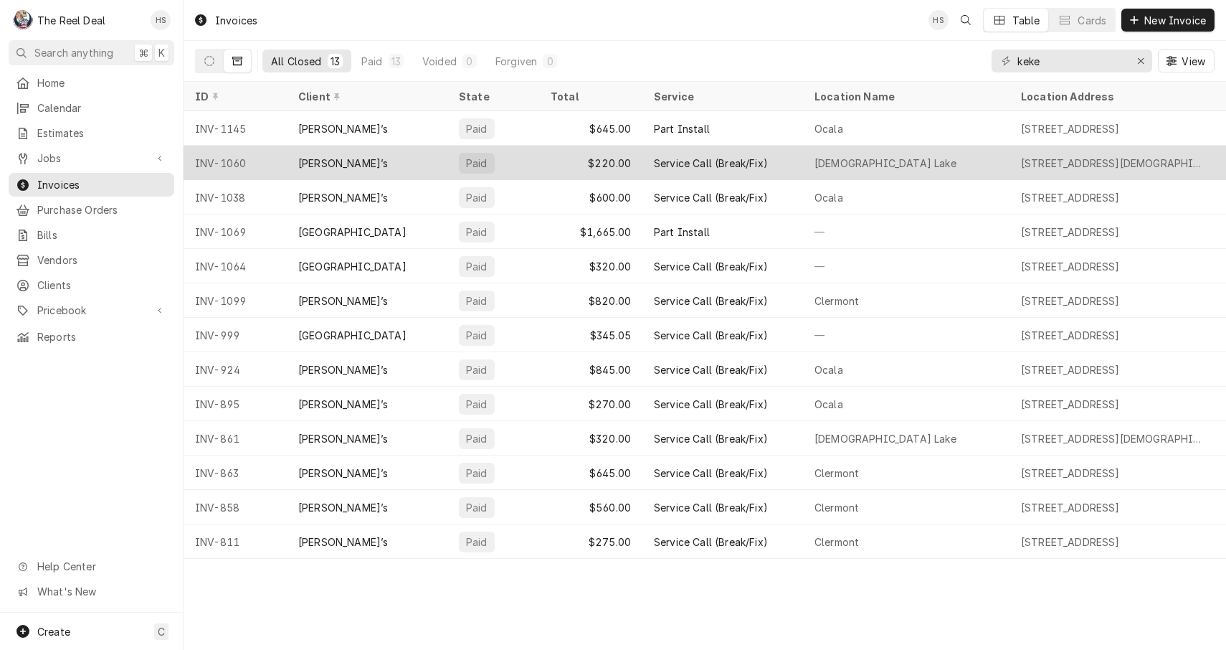
click at [341, 163] on div "[PERSON_NAME]’s" at bounding box center [367, 163] width 161 height 34
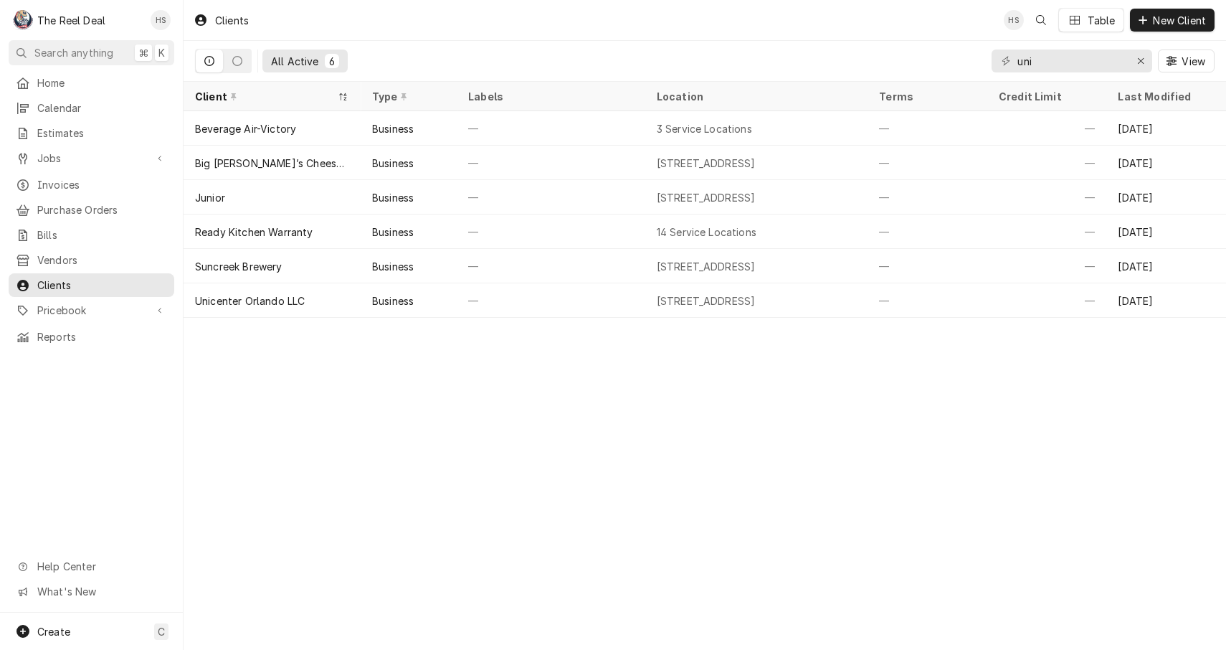
click at [570, 0] on div "Clients HS Table New Client" at bounding box center [705, 20] width 1043 height 40
click at [1038, 63] on input "uni" at bounding box center [1072, 60] width 108 height 23
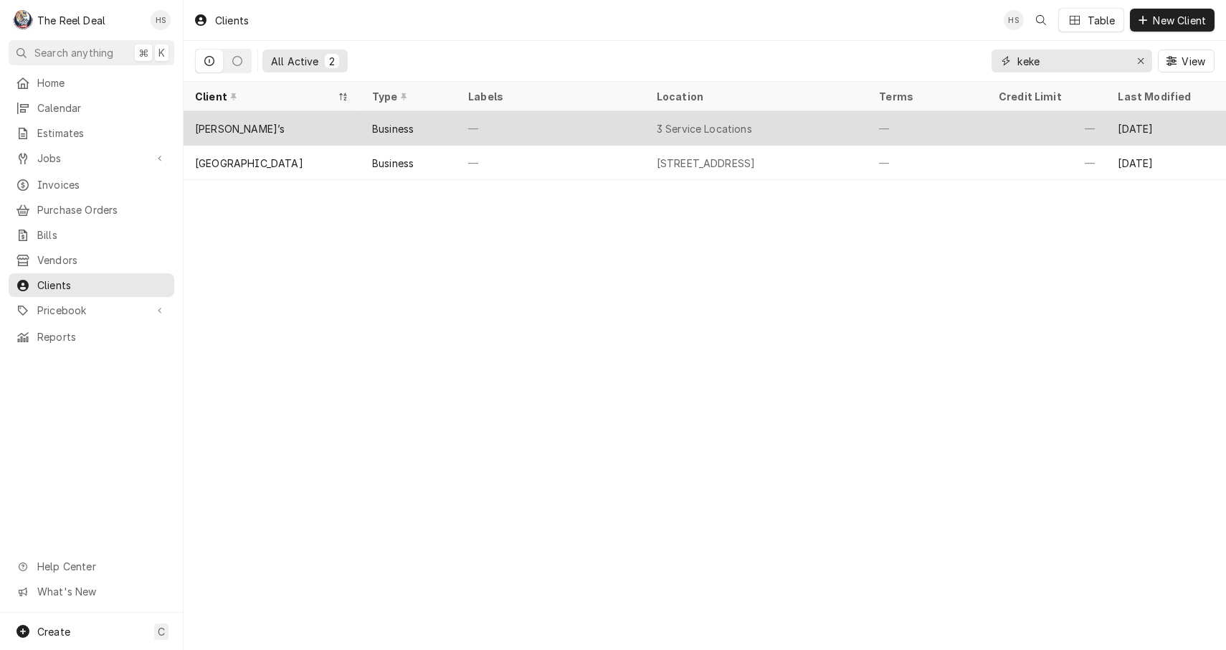
type input "keke"
click at [646, 136] on div "3 Service Locations" at bounding box center [756, 128] width 223 height 34
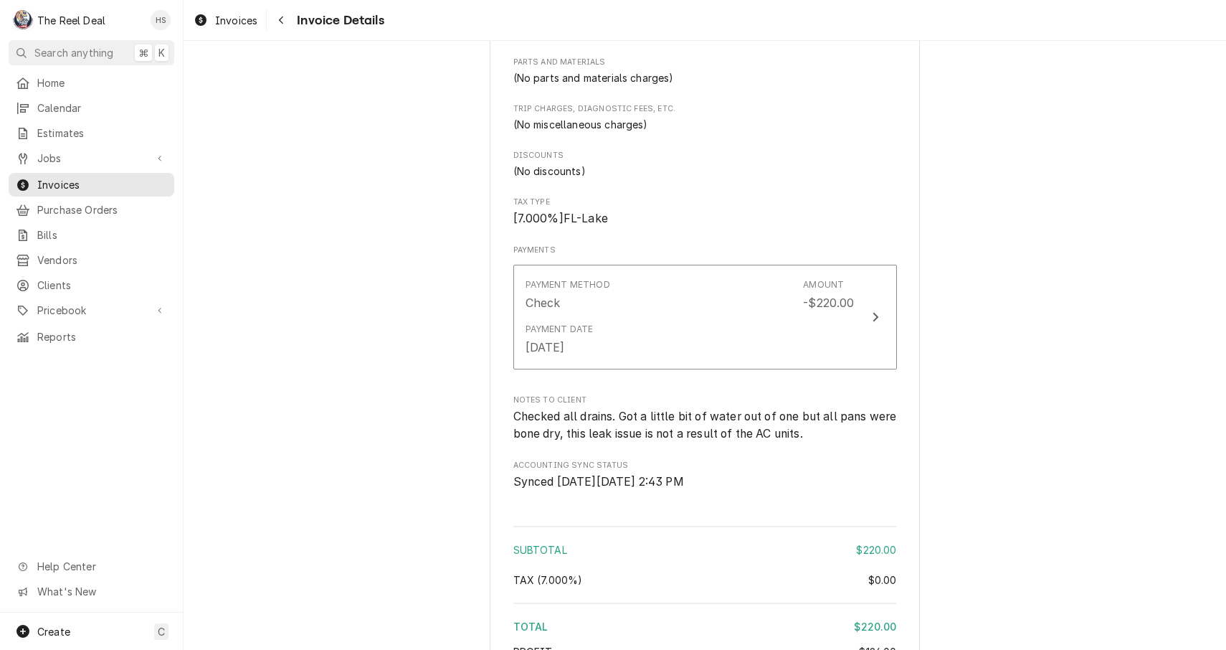
scroll to position [1383, 0]
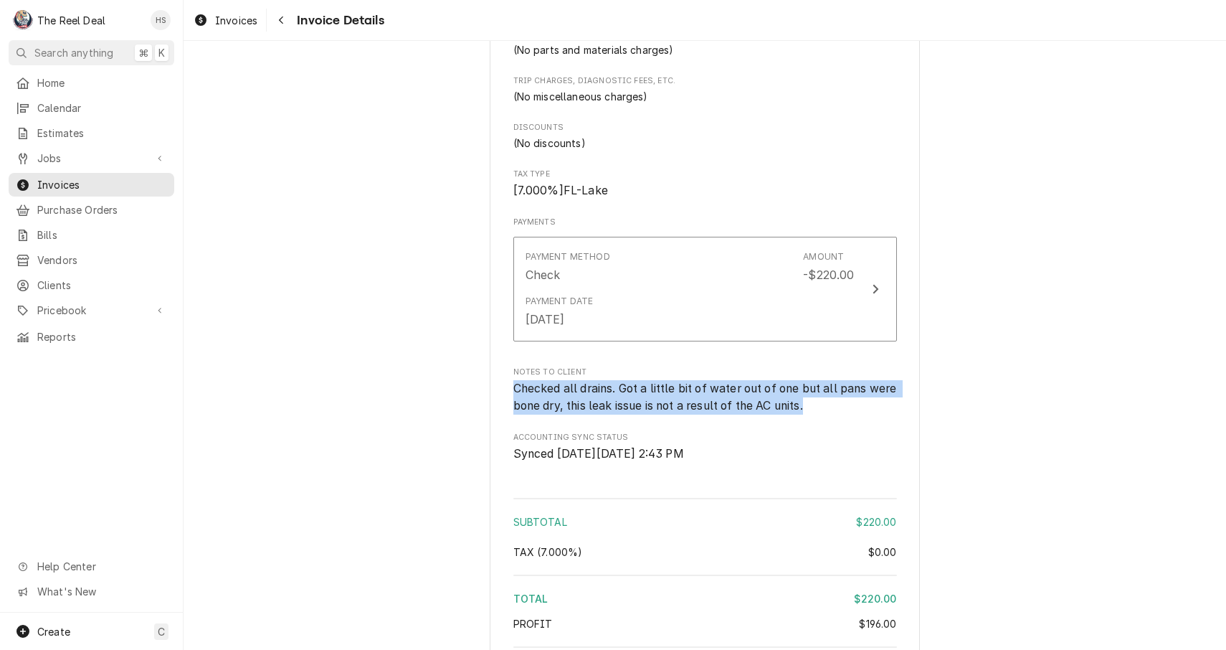
drag, startPoint x: 843, startPoint y: 435, endPoint x: 501, endPoint y: 410, distance: 342.2
copy span "Checked all drains. Got a little bit of water out of one but all pans were bone…"
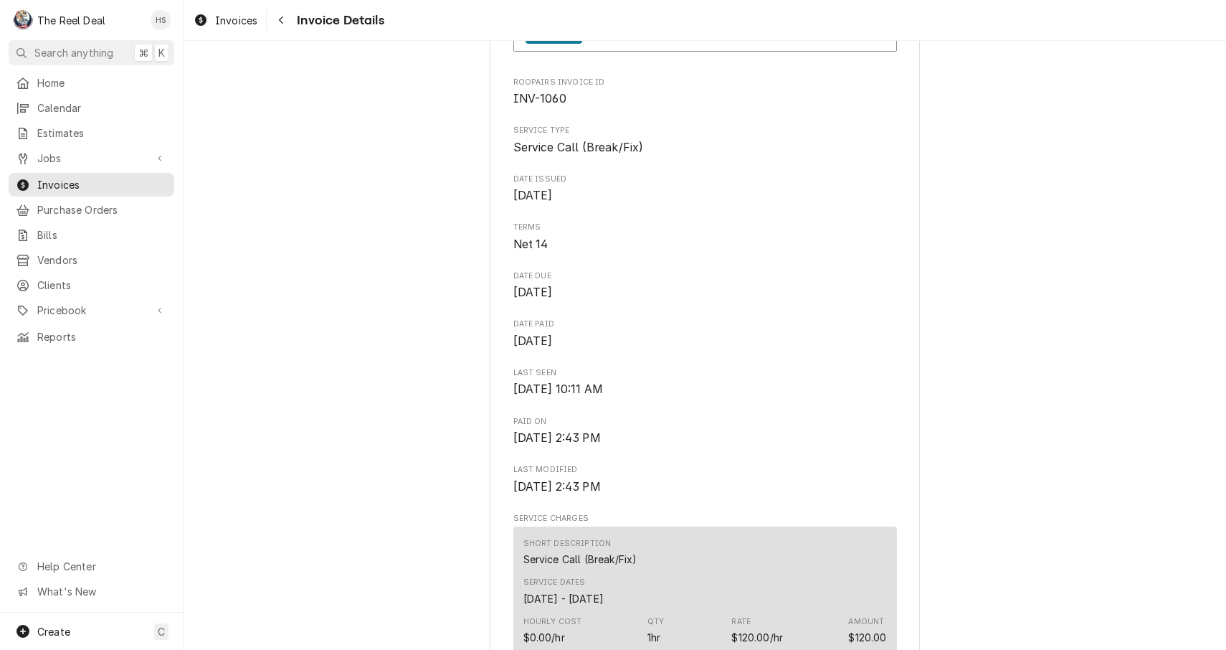
scroll to position [298, 0]
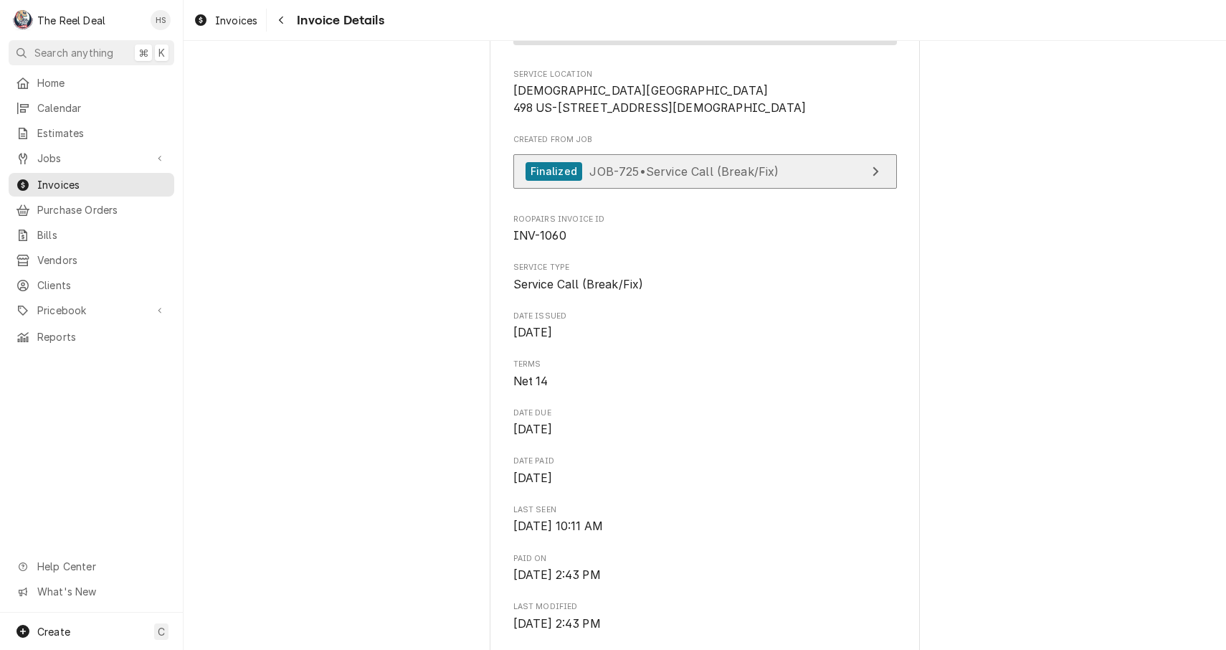
click at [730, 178] on span "JOB-725 • Service Call (Break/Fix)" at bounding box center [683, 171] width 189 height 14
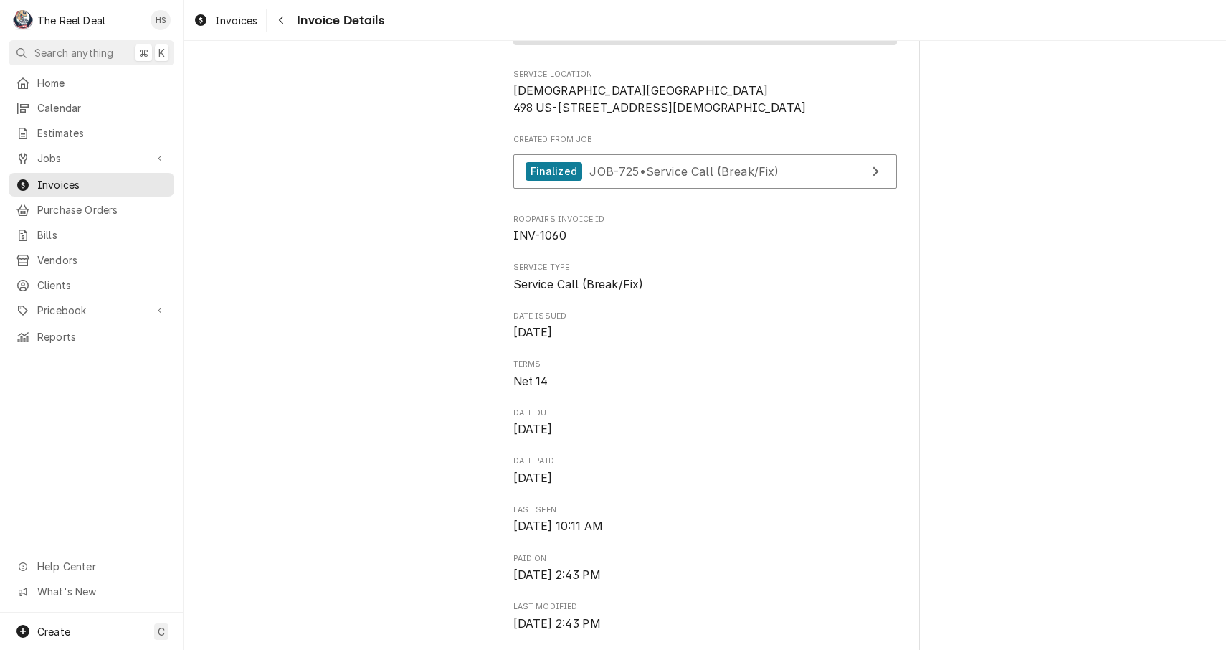
scroll to position [329, 0]
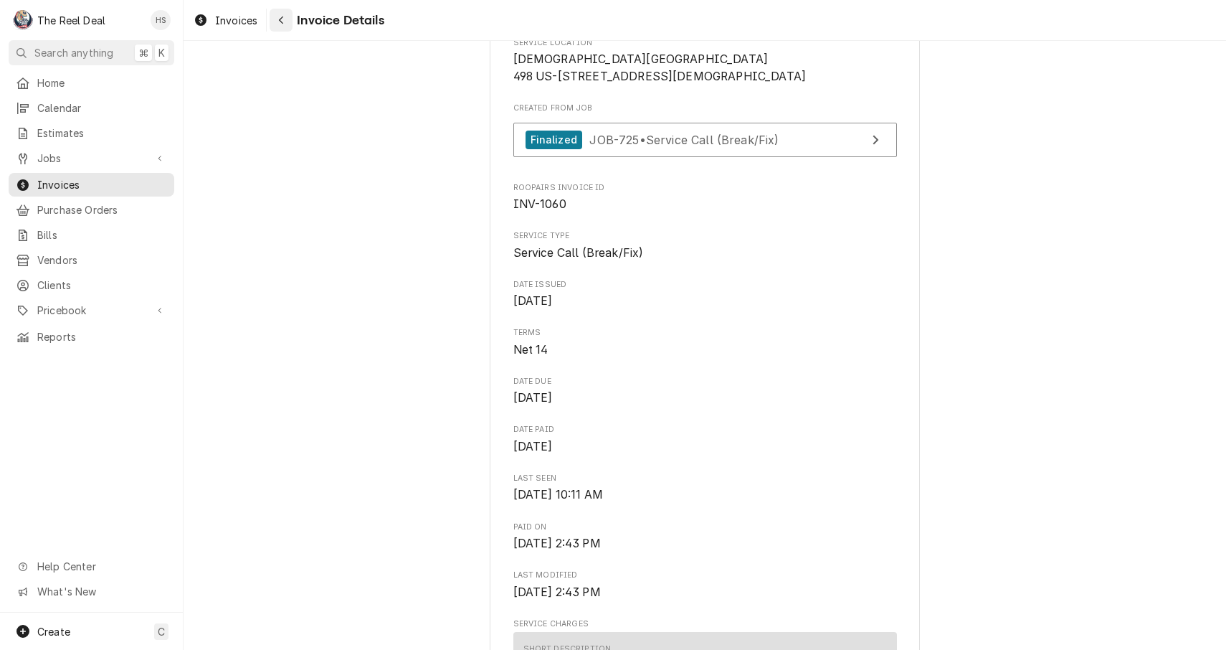
click at [290, 16] on button "Navigate back" at bounding box center [281, 20] width 23 height 23
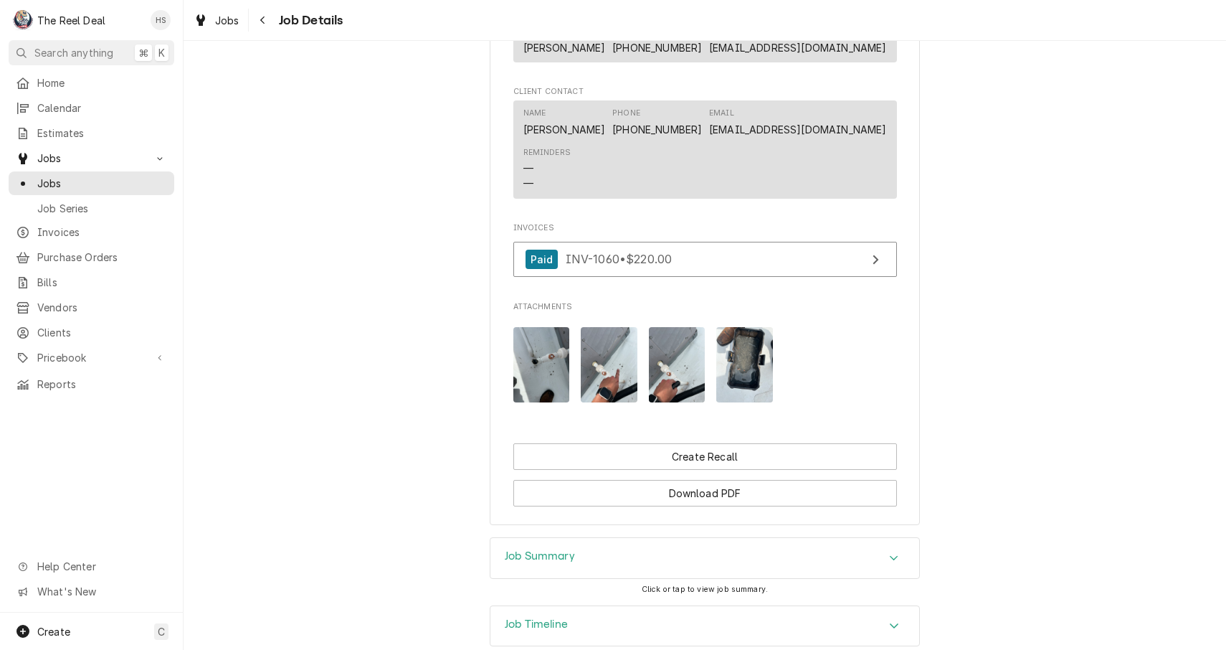
scroll to position [930, 0]
click at [662, 447] on button "Create Recall" at bounding box center [705, 456] width 384 height 27
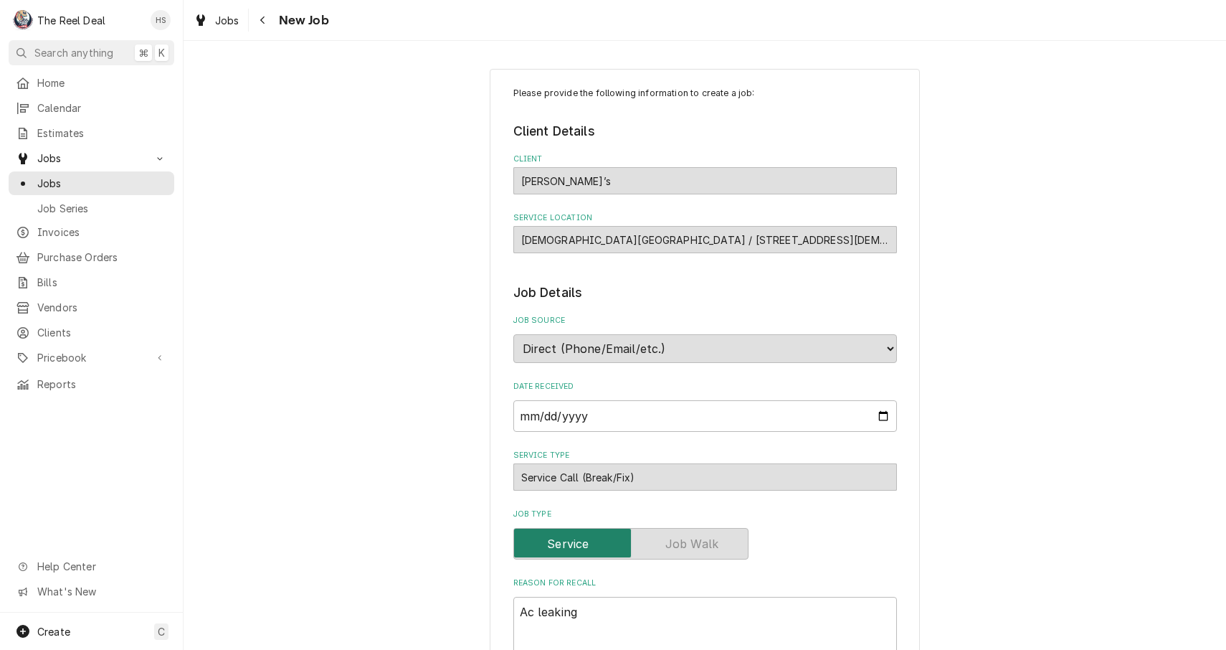
type textarea "x"
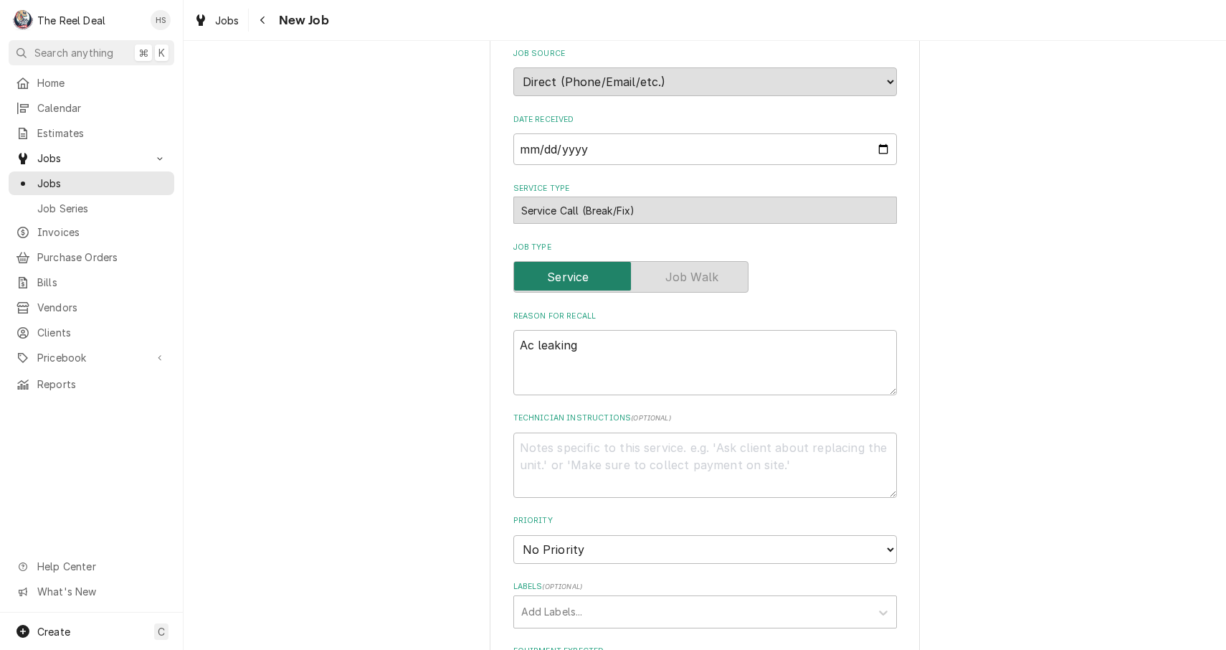
scroll to position [273, 0]
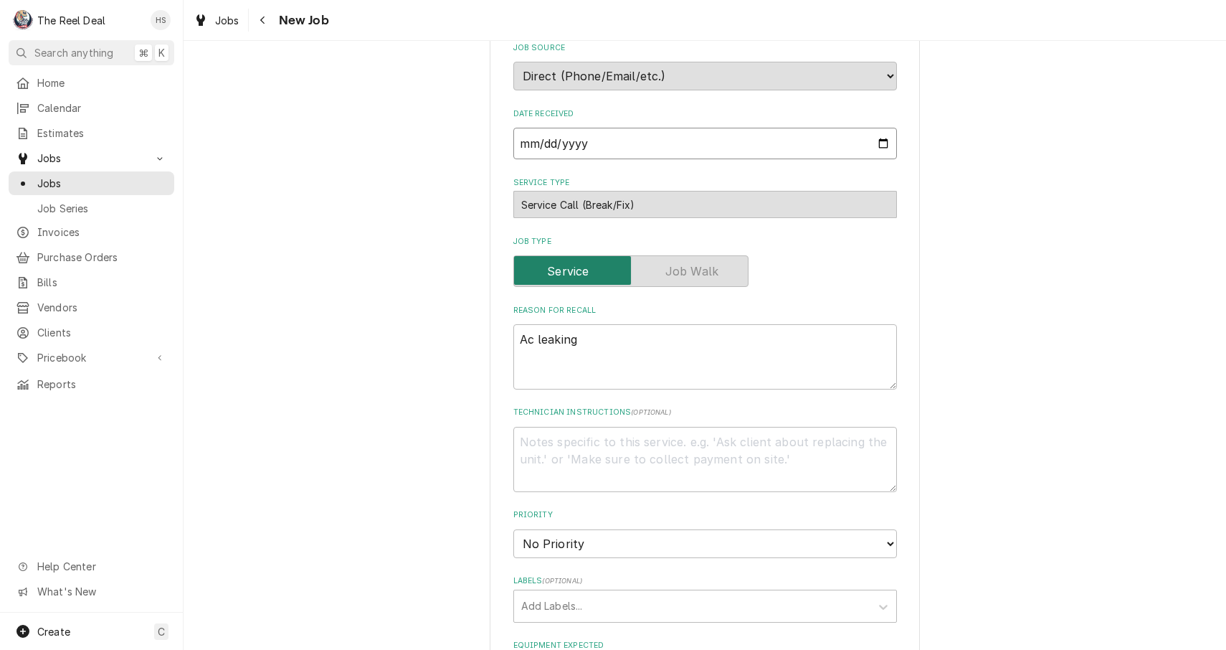
click at [574, 139] on input "2025-09-18" at bounding box center [705, 144] width 384 height 32
type input "2025-06-22"
type textarea "x"
click at [459, 280] on div "Please provide the following information to create a job: Client Details Client…" at bounding box center [705, 489] width 1043 height 1413
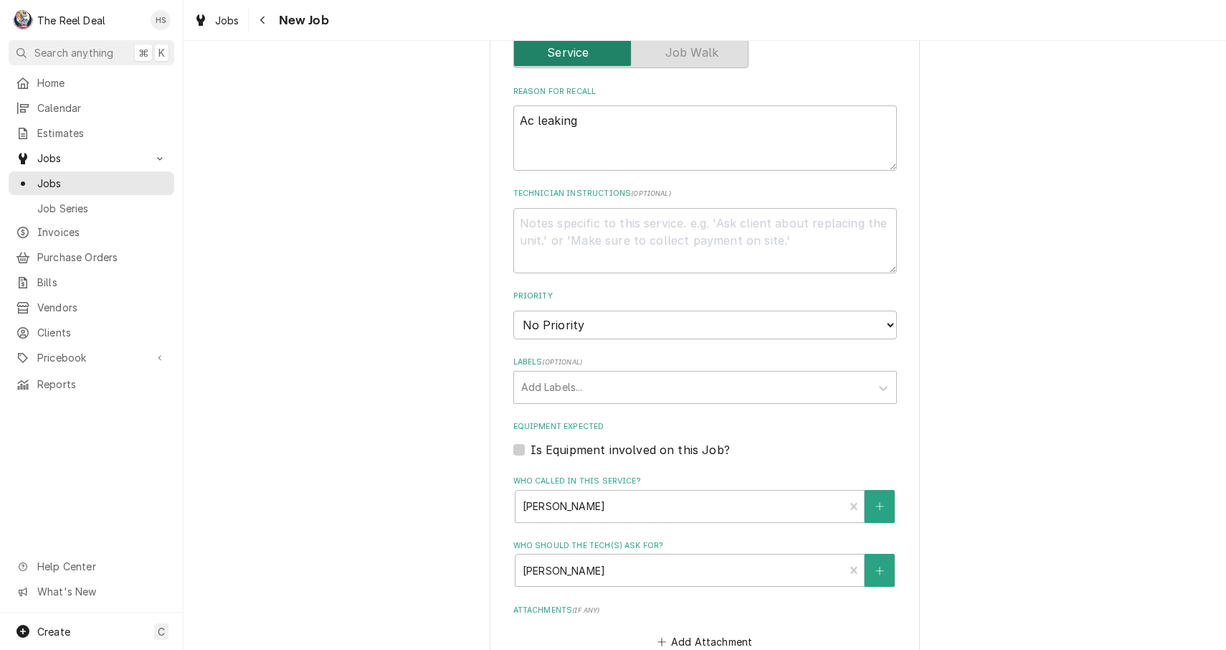
scroll to position [496, 0]
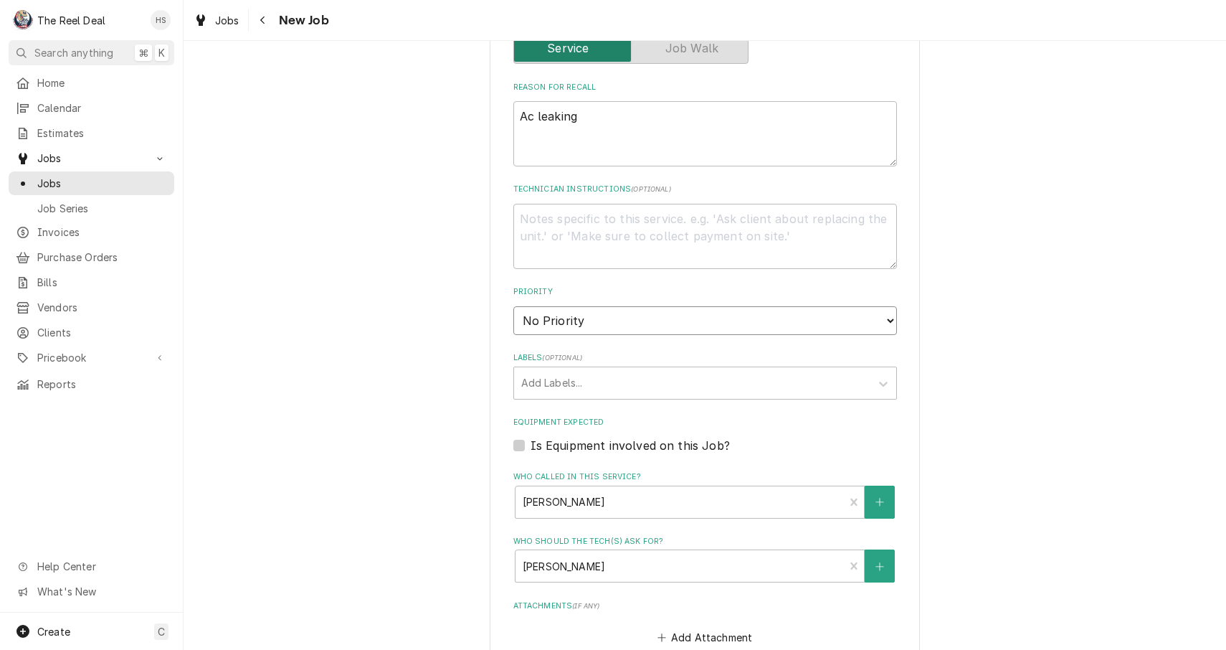
select select "3"
type textarea "x"
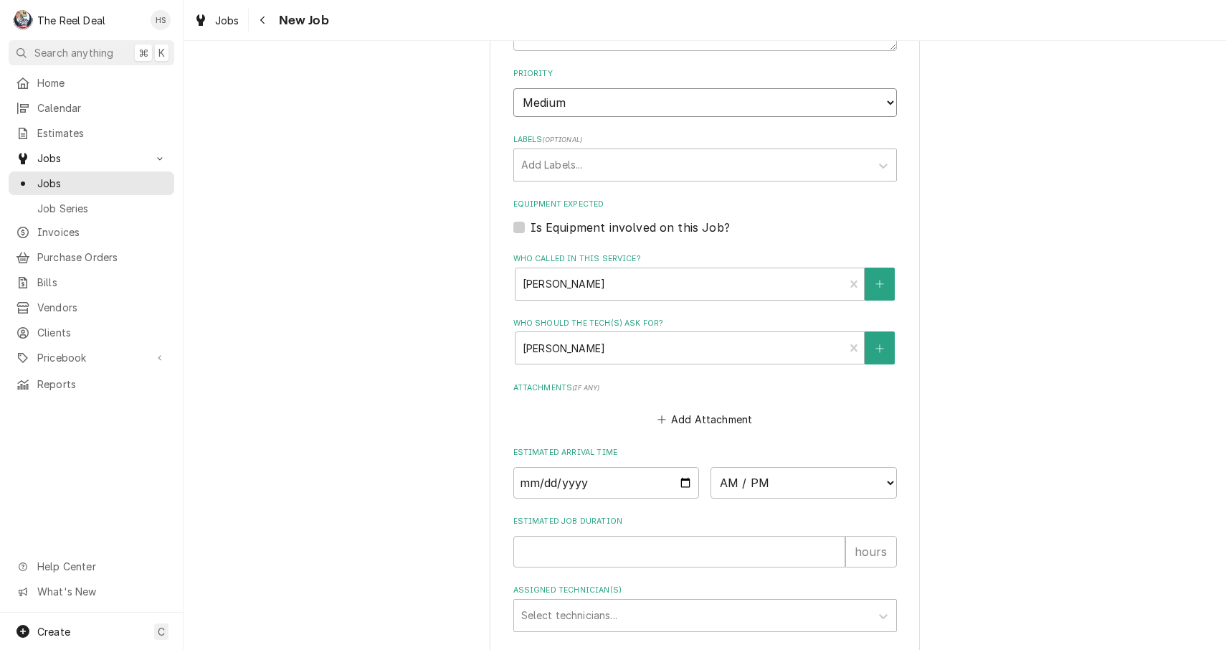
scroll to position [754, 0]
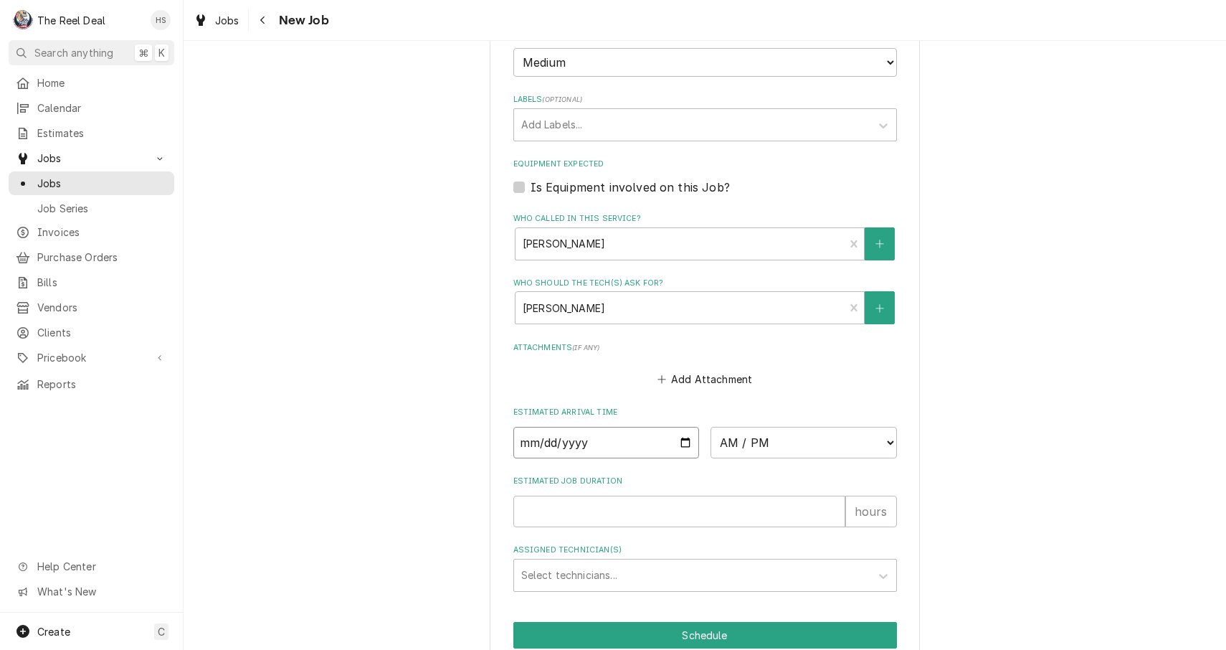
click at [549, 427] on input "Date" at bounding box center [606, 443] width 186 height 32
type input "2025-06-22"
type textarea "x"
select select "08:00:00"
click at [595, 496] on input "Estimated Job Duration" at bounding box center [679, 512] width 332 height 32
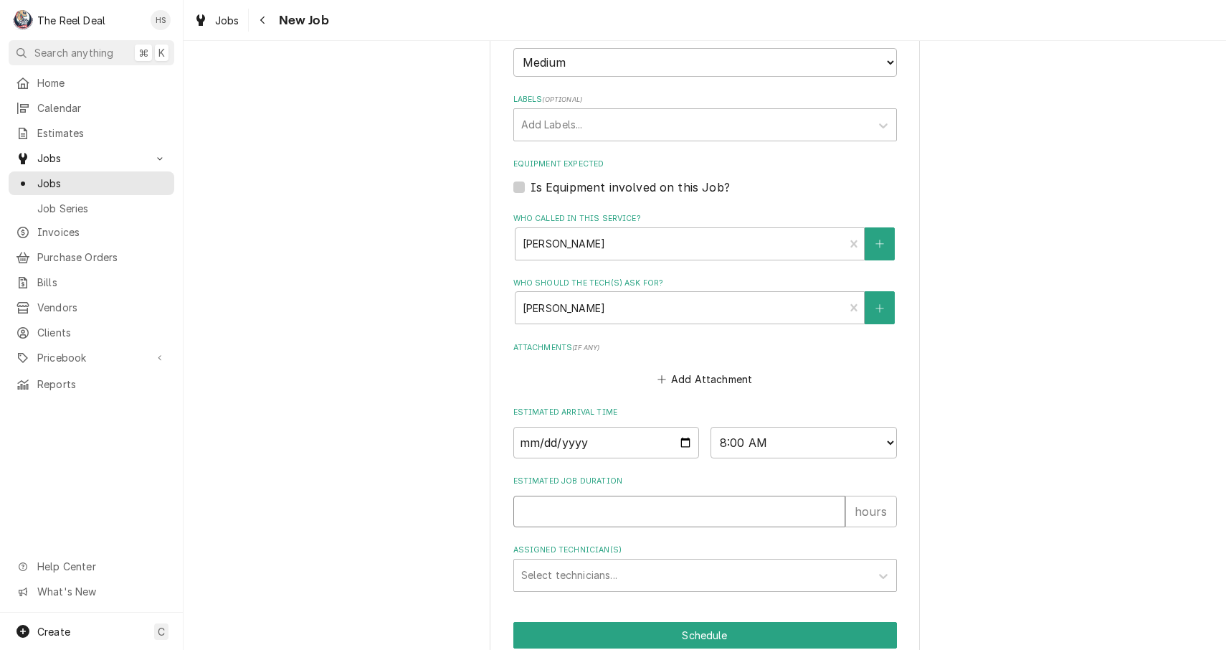
type textarea "x"
type input "1"
click at [607, 567] on div "Select technicians..." at bounding box center [692, 574] width 342 height 15
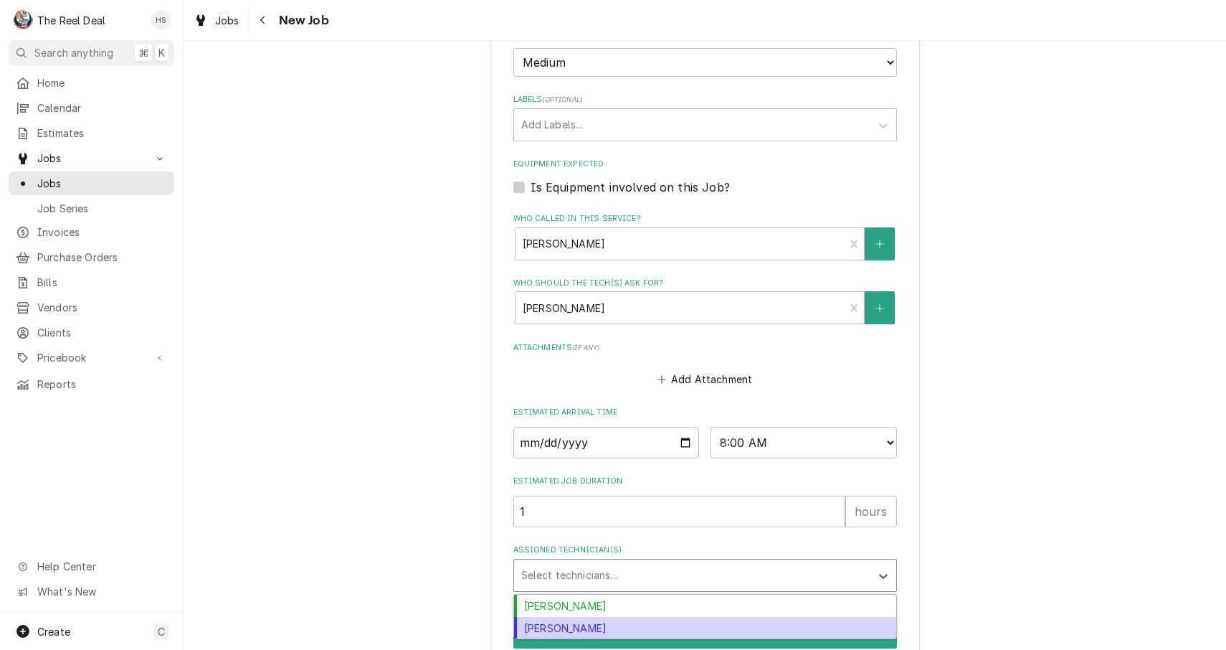
click at [599, 594] on div "Heath Strawbridge" at bounding box center [705, 605] width 382 height 22
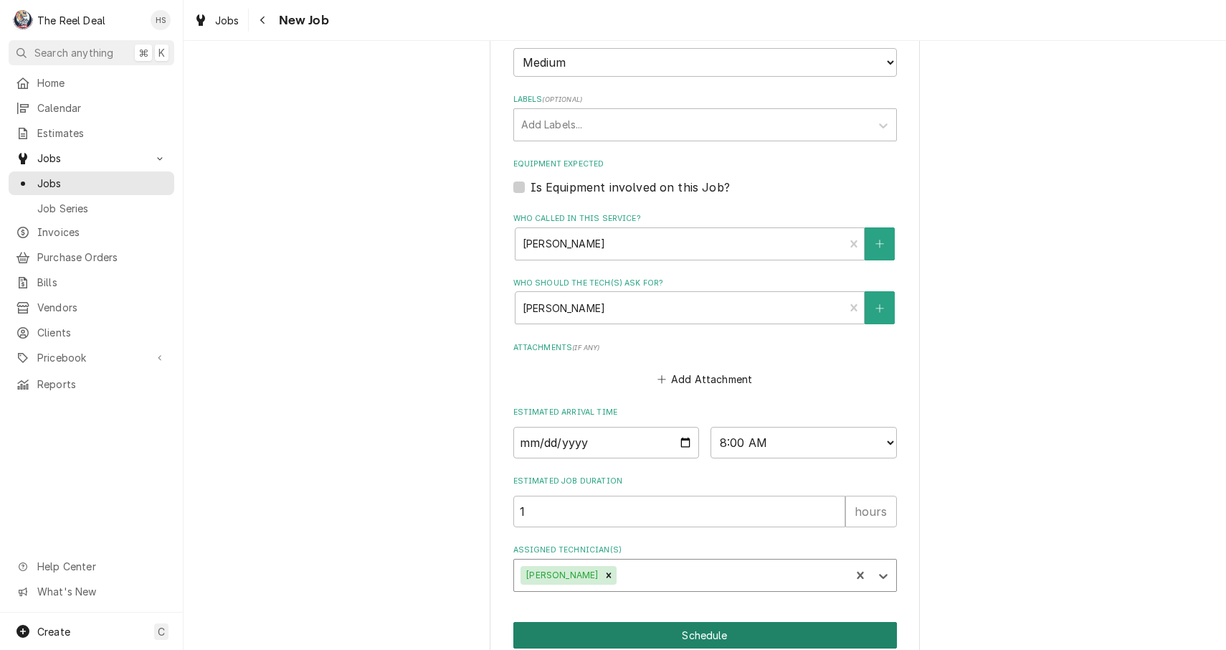
click at [612, 622] on button "Schedule" at bounding box center [705, 635] width 384 height 27
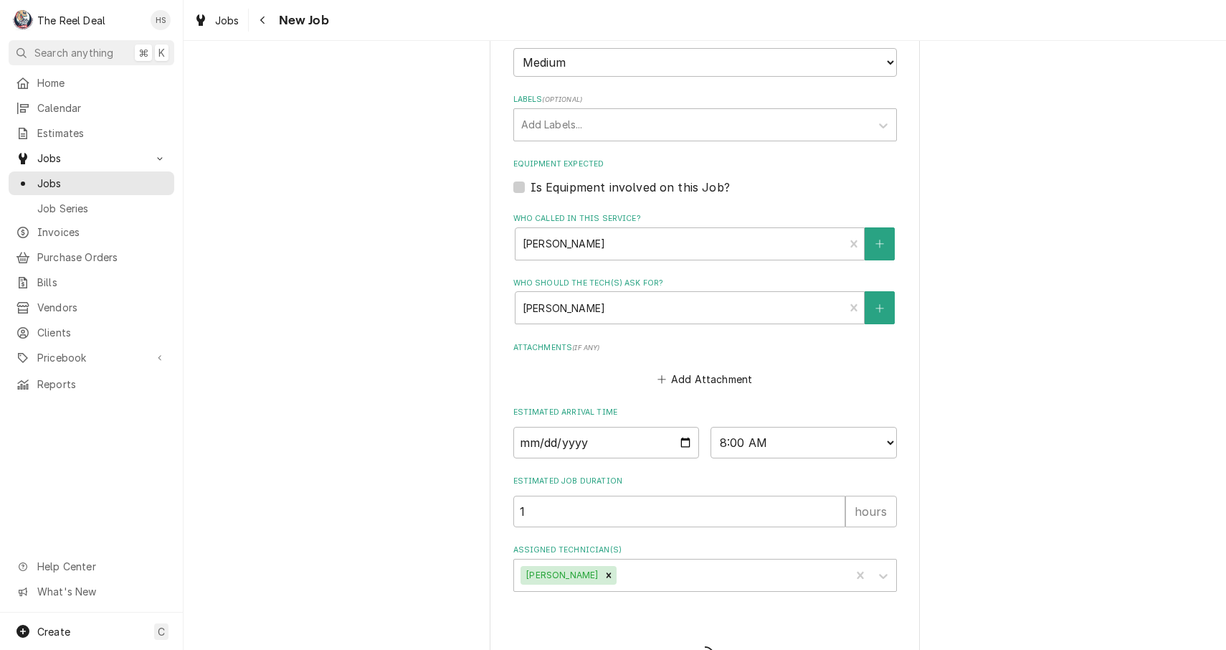
type textarea "x"
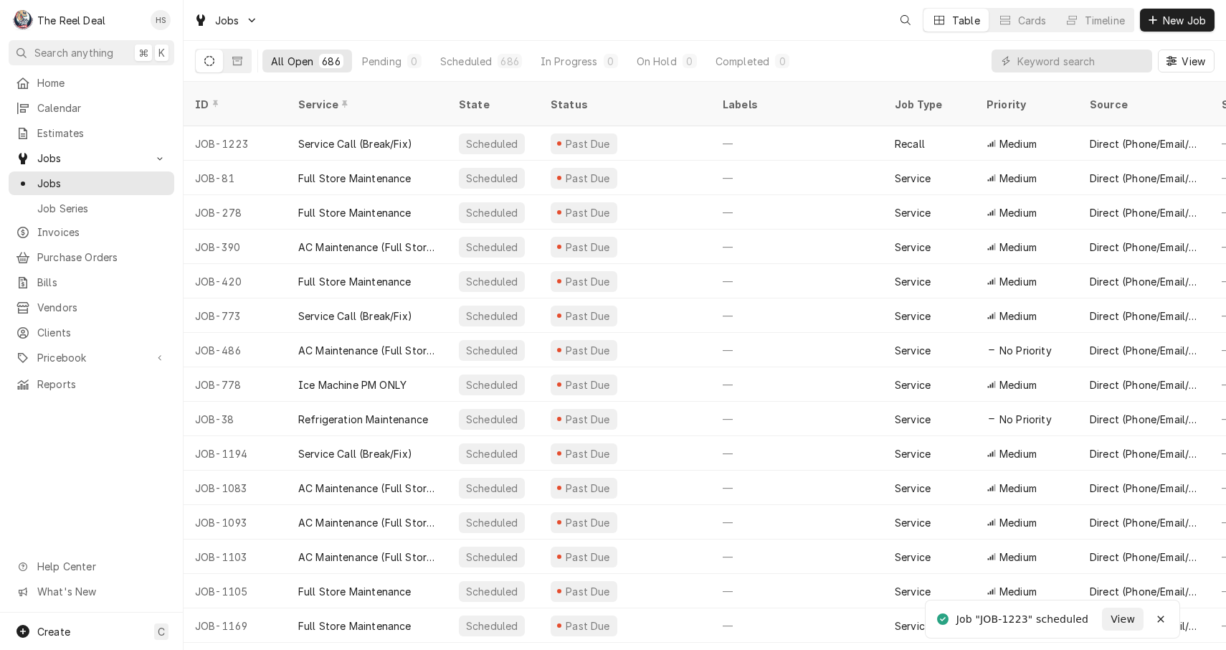
scroll to position [1, 0]
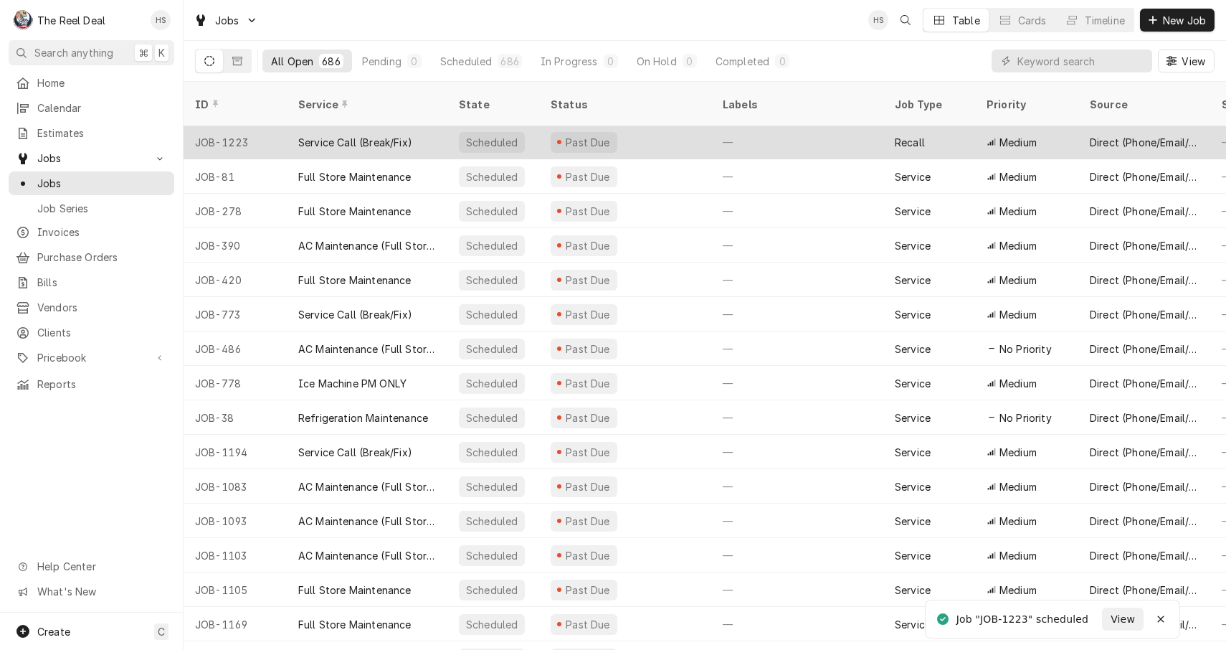
click at [417, 125] on div "Service Call (Break/Fix)" at bounding box center [367, 142] width 161 height 34
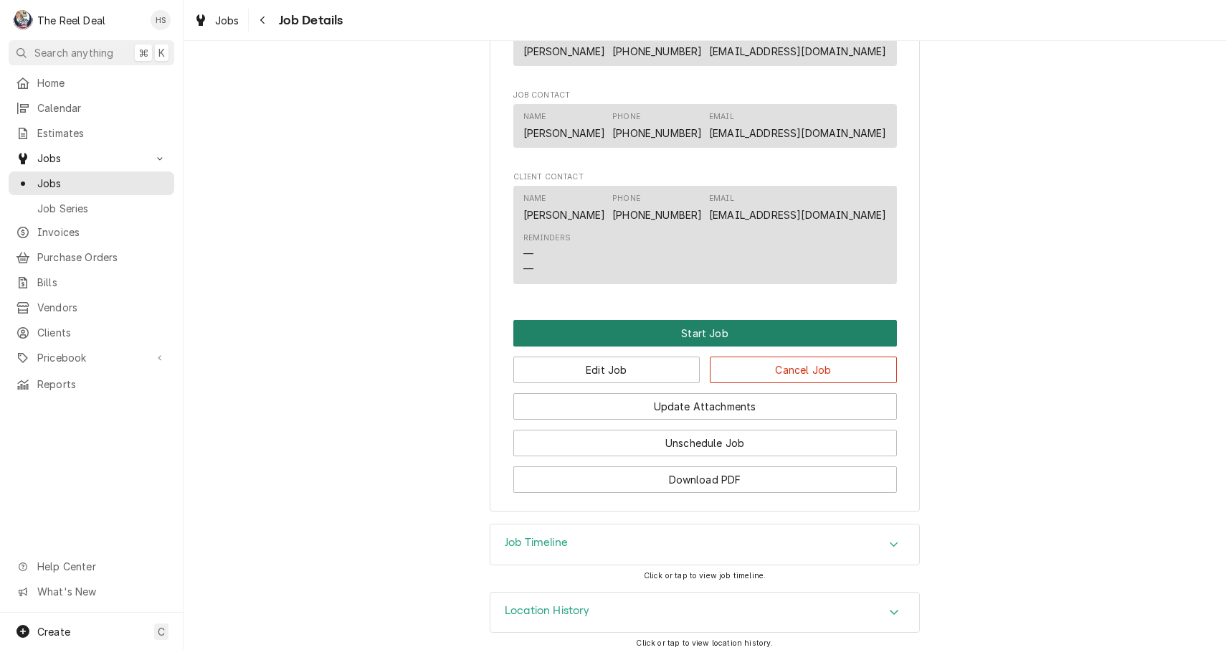
scroll to position [874, 0]
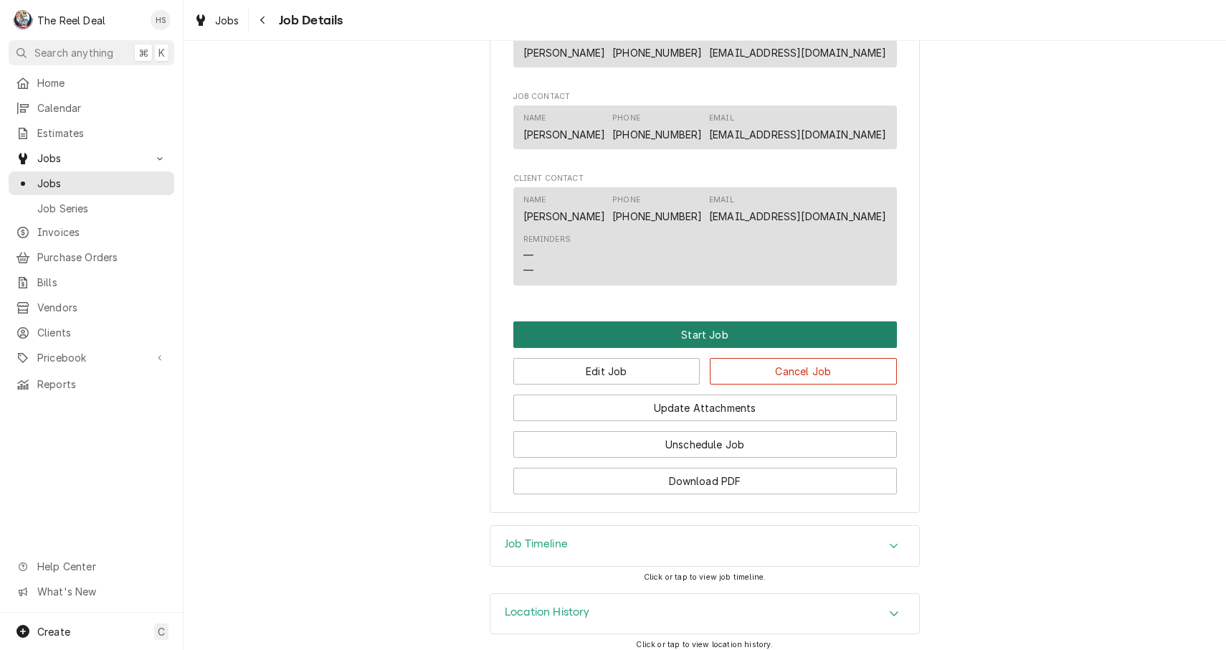
click at [691, 326] on button "Start Job" at bounding box center [705, 334] width 384 height 27
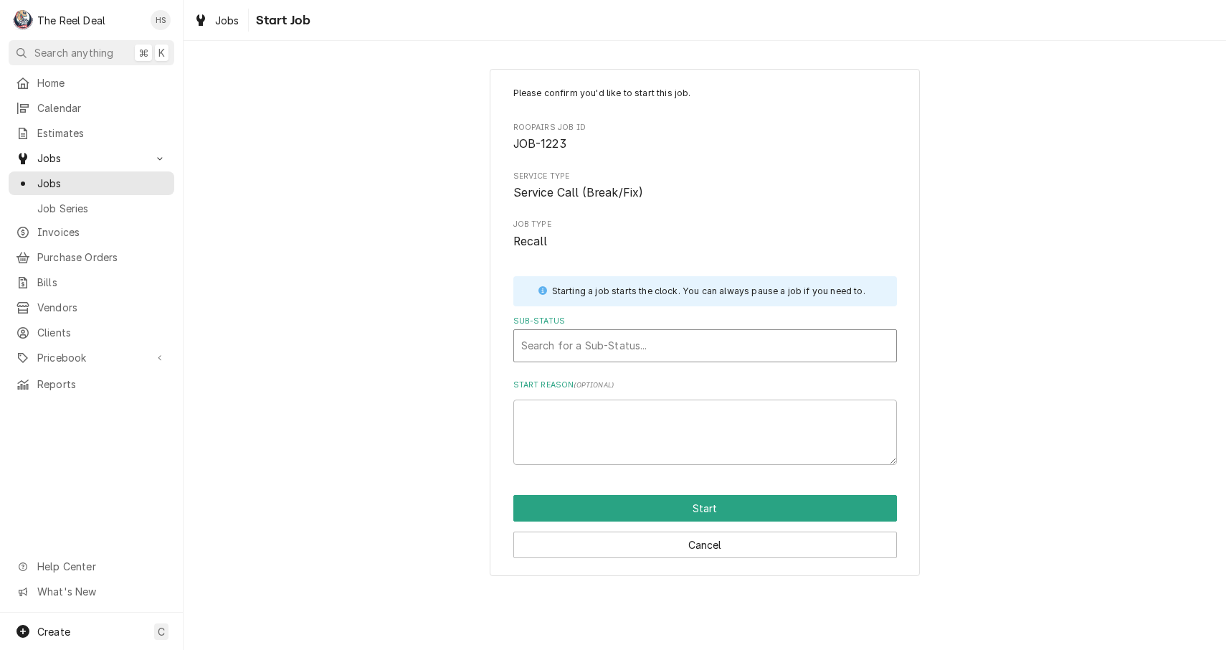
click at [640, 343] on div "Search for a Sub-Status..." at bounding box center [705, 345] width 368 height 15
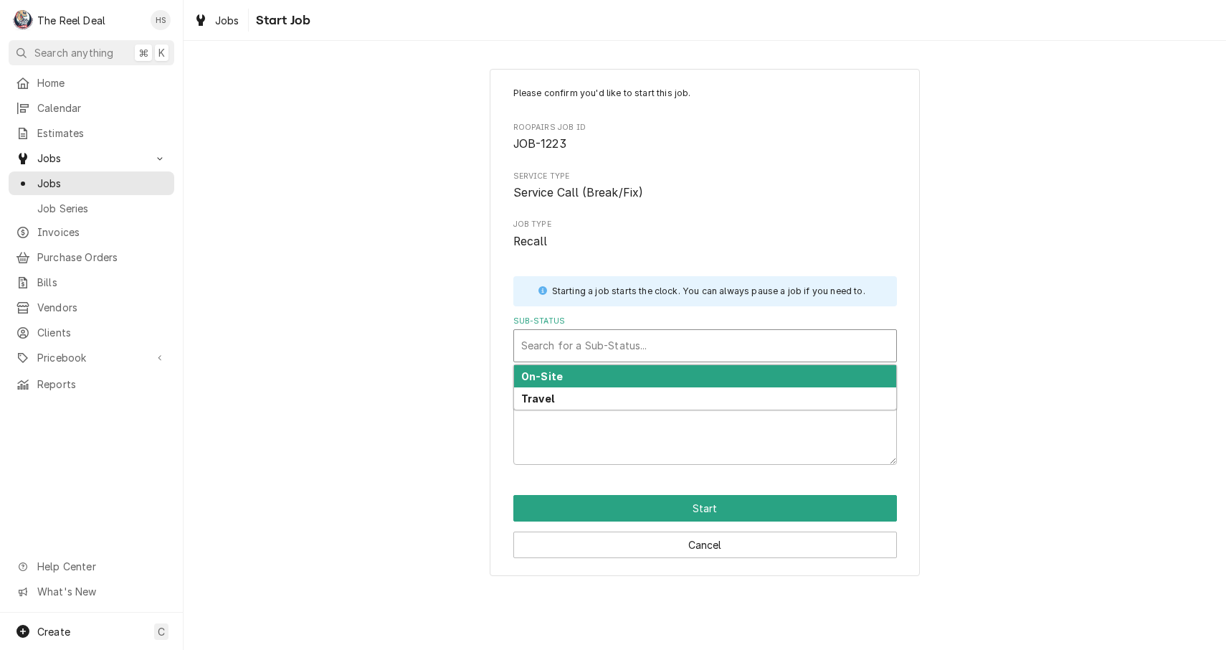
click at [637, 379] on div "On-Site" at bounding box center [705, 376] width 382 height 22
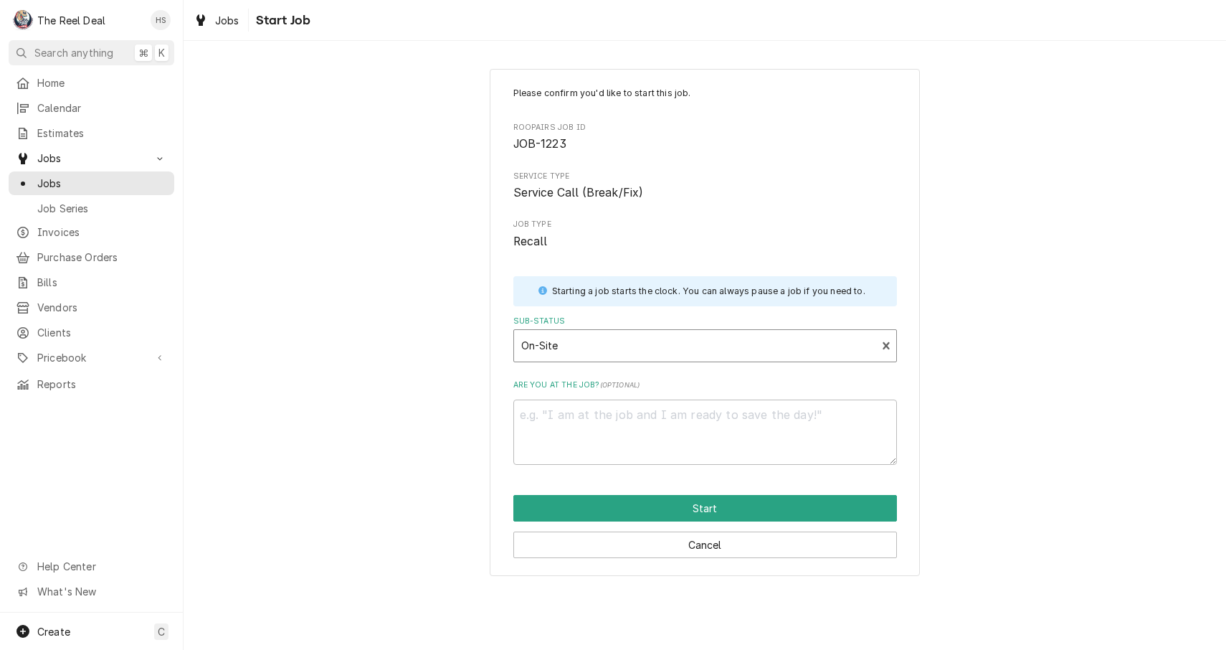
click at [643, 483] on div "Please confirm you'd like to start this job. Roopairs Job ID JOB-1223 Service T…" at bounding box center [705, 323] width 430 height 508
click at [648, 505] on button "Start" at bounding box center [705, 508] width 384 height 27
type textarea "x"
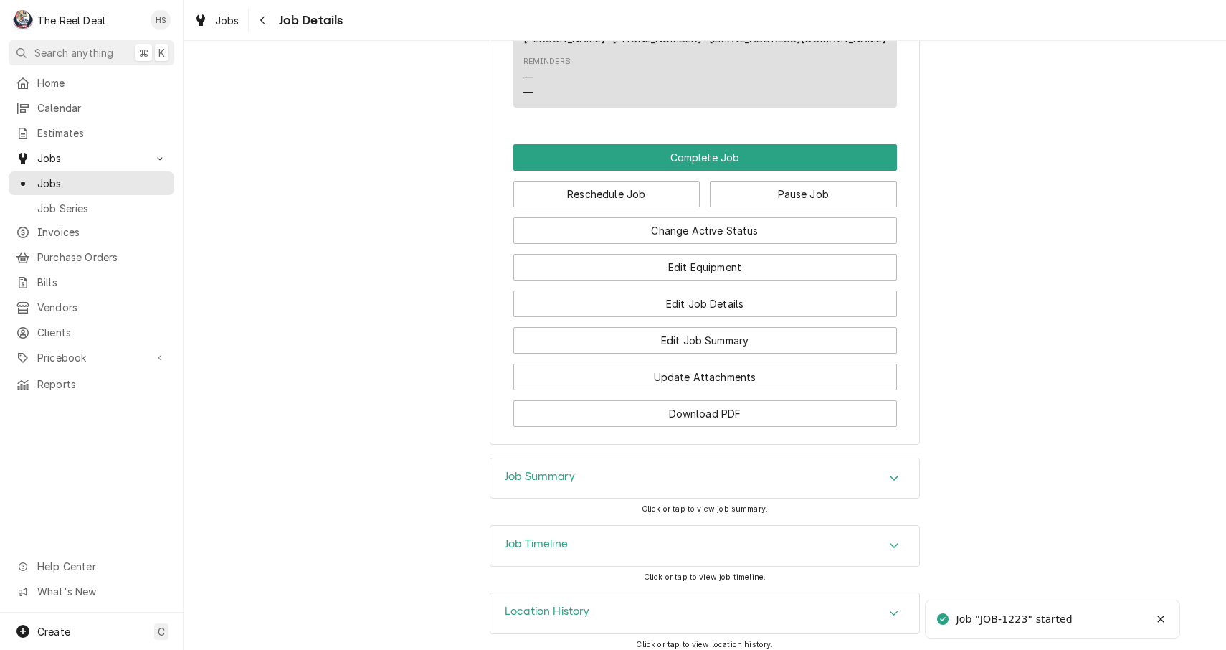
scroll to position [1148, 0]
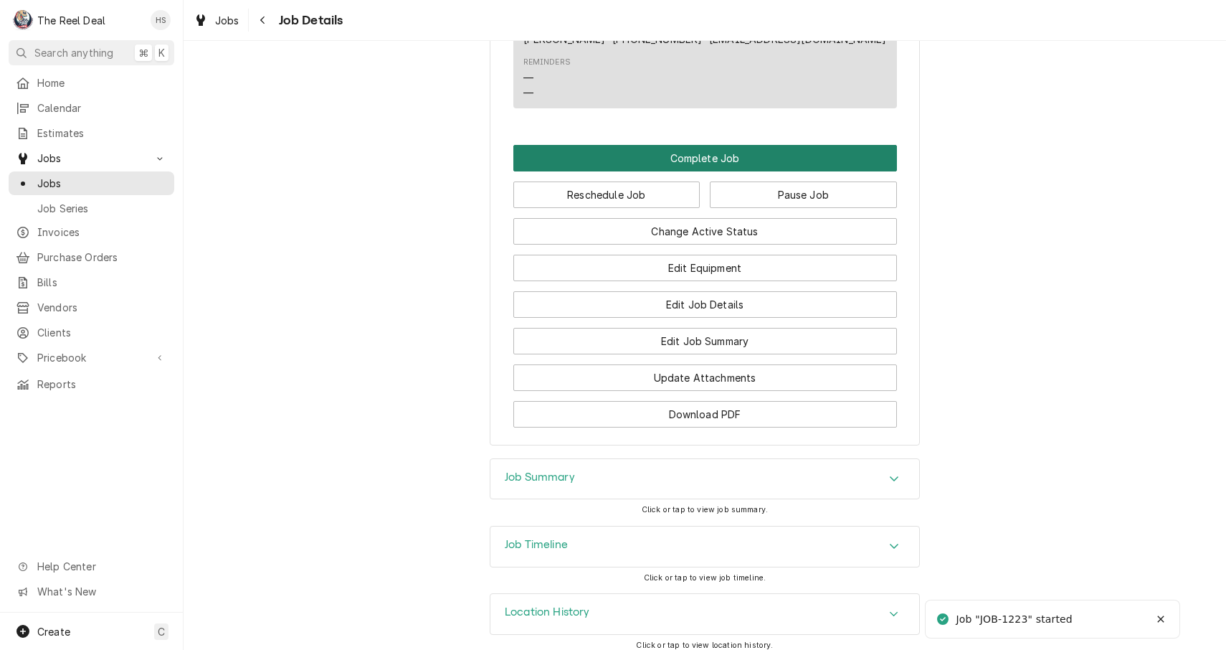
click at [715, 146] on button "Complete Job" at bounding box center [705, 158] width 384 height 27
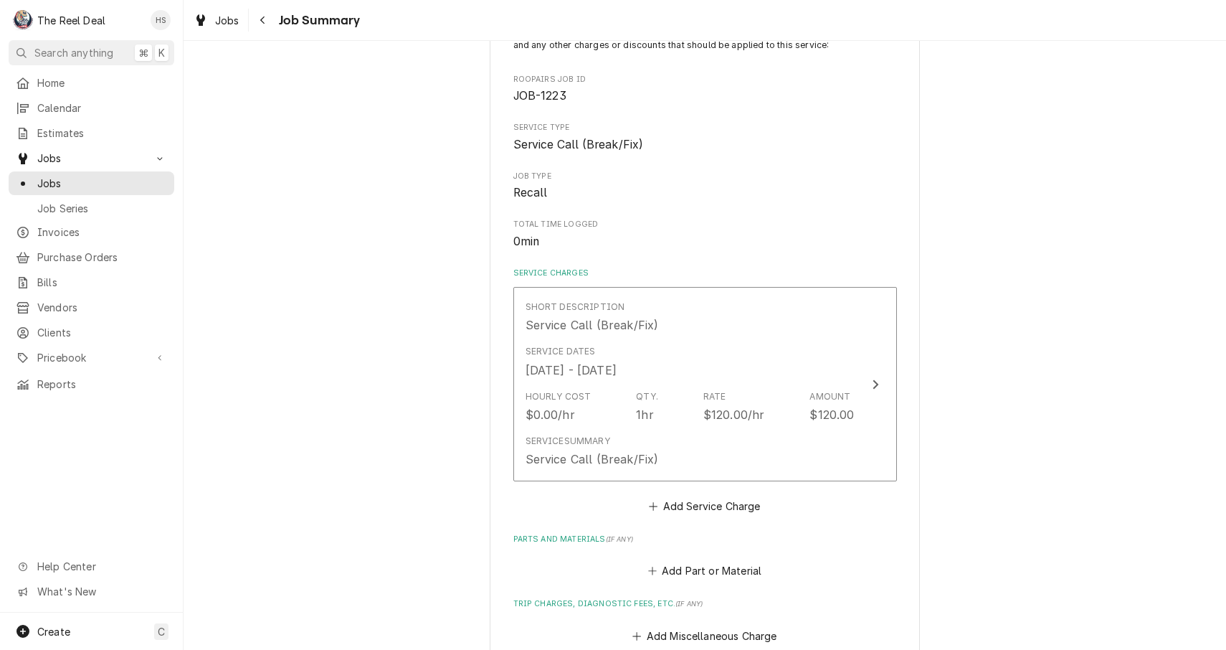
scroll to position [138, 0]
click at [706, 493] on button "Add Service Charge" at bounding box center [705, 503] width 116 height 20
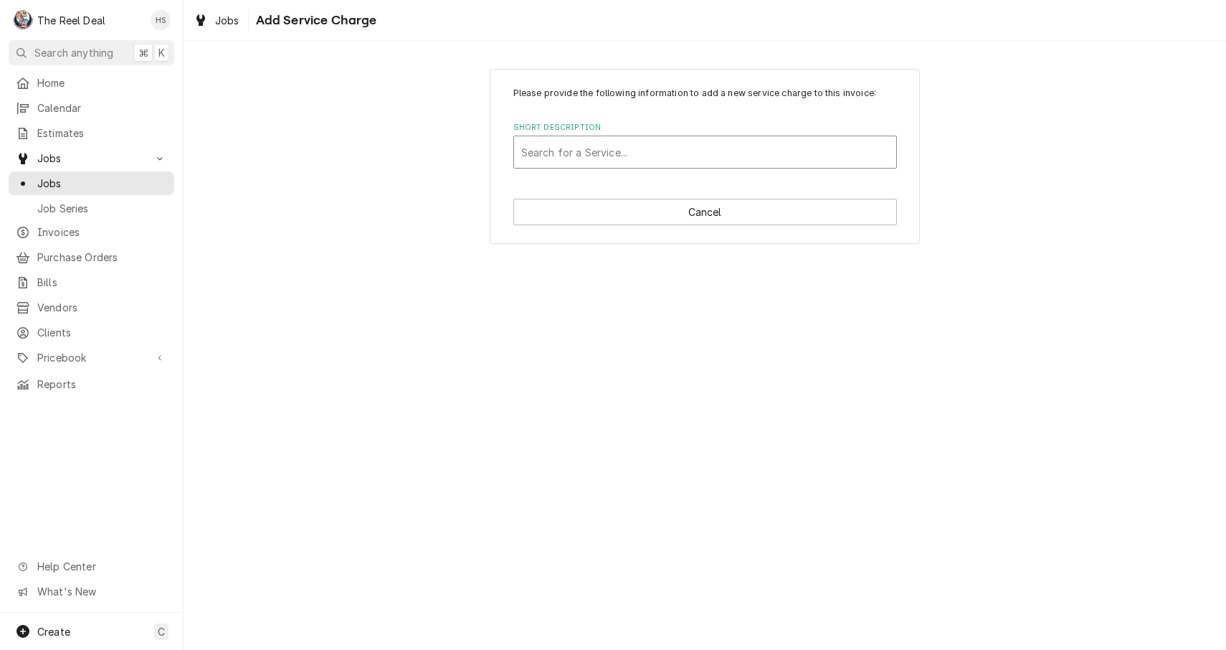
click at [741, 158] on div "Short Description" at bounding box center [705, 152] width 368 height 26
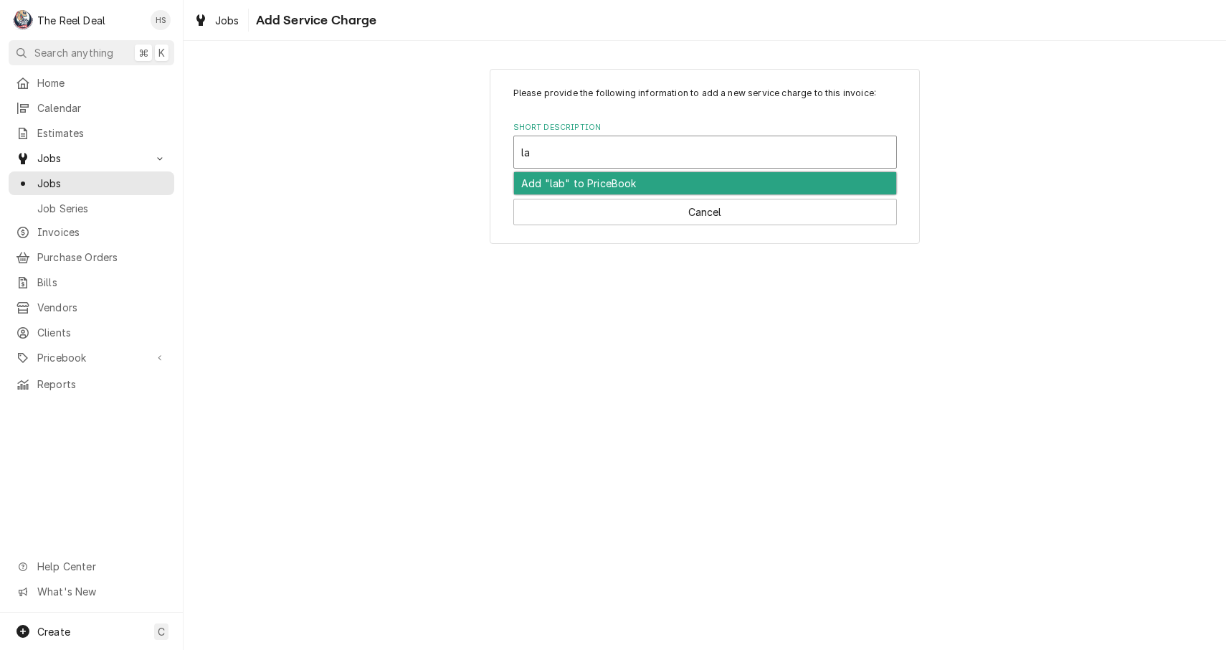
type input "lab"
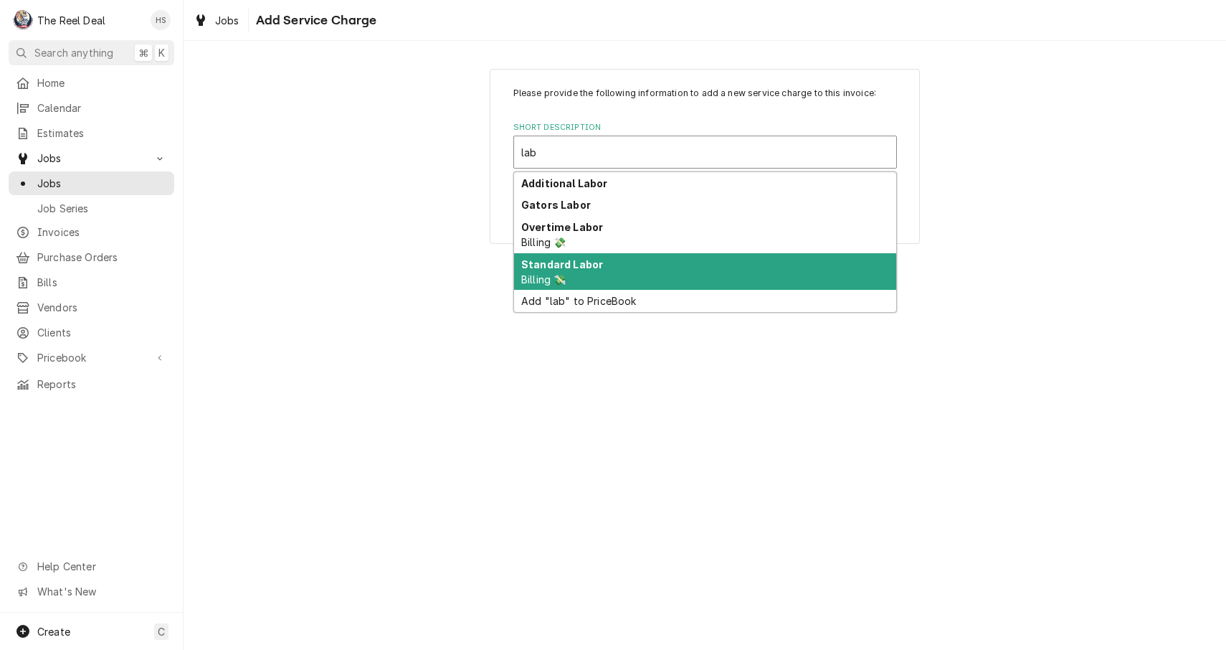
click at [572, 276] on div "Standard Labor Billing 💸" at bounding box center [705, 271] width 382 height 37
type textarea "x"
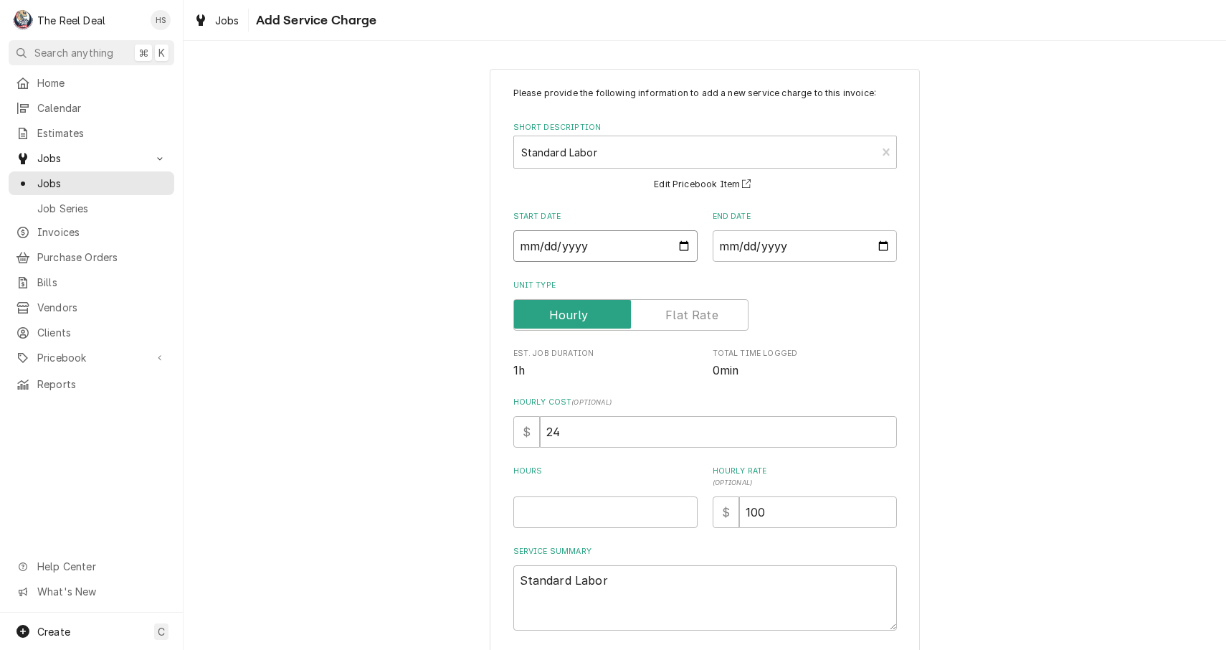
click at [548, 245] on input "Start Date" at bounding box center [605, 246] width 184 height 32
type input "[DATE]"
type textarea "x"
click at [749, 247] on input "End Date" at bounding box center [805, 246] width 184 height 32
type input "[DATE]"
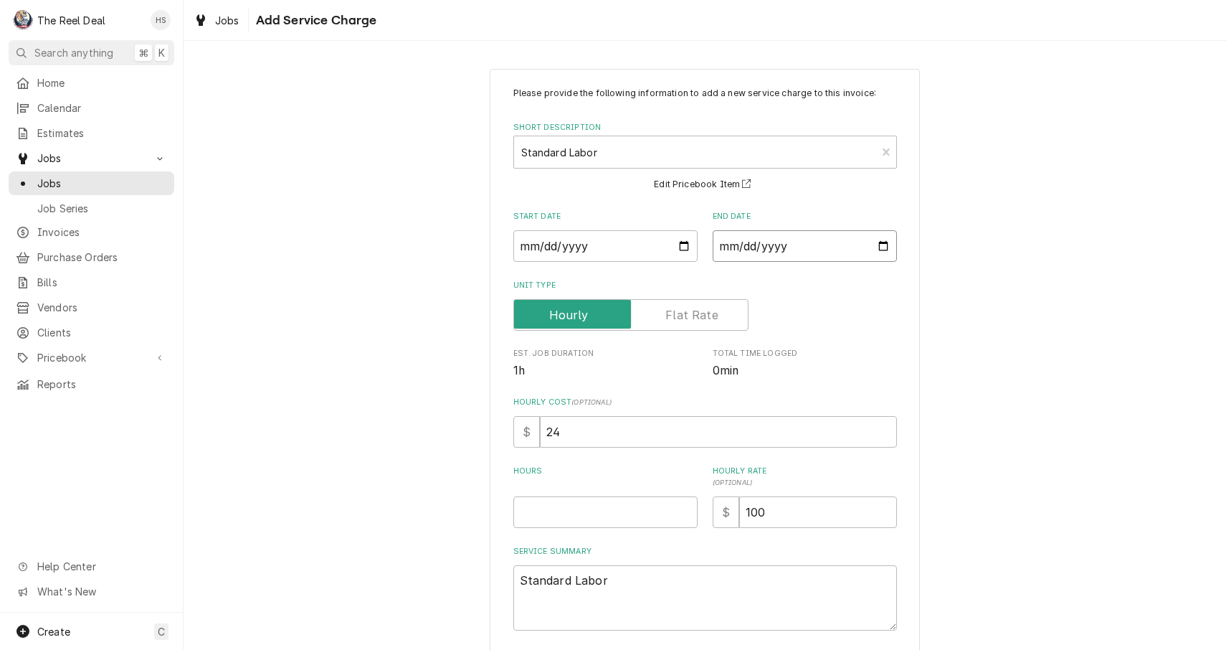
type textarea "x"
click at [412, 411] on div "Please provide the following information to add a new service charge to this in…" at bounding box center [705, 387] width 1043 height 662
click at [670, 319] on label "Unit Type" at bounding box center [630, 315] width 235 height 32
click at [670, 319] on input "Unit Type" at bounding box center [631, 315] width 222 height 32
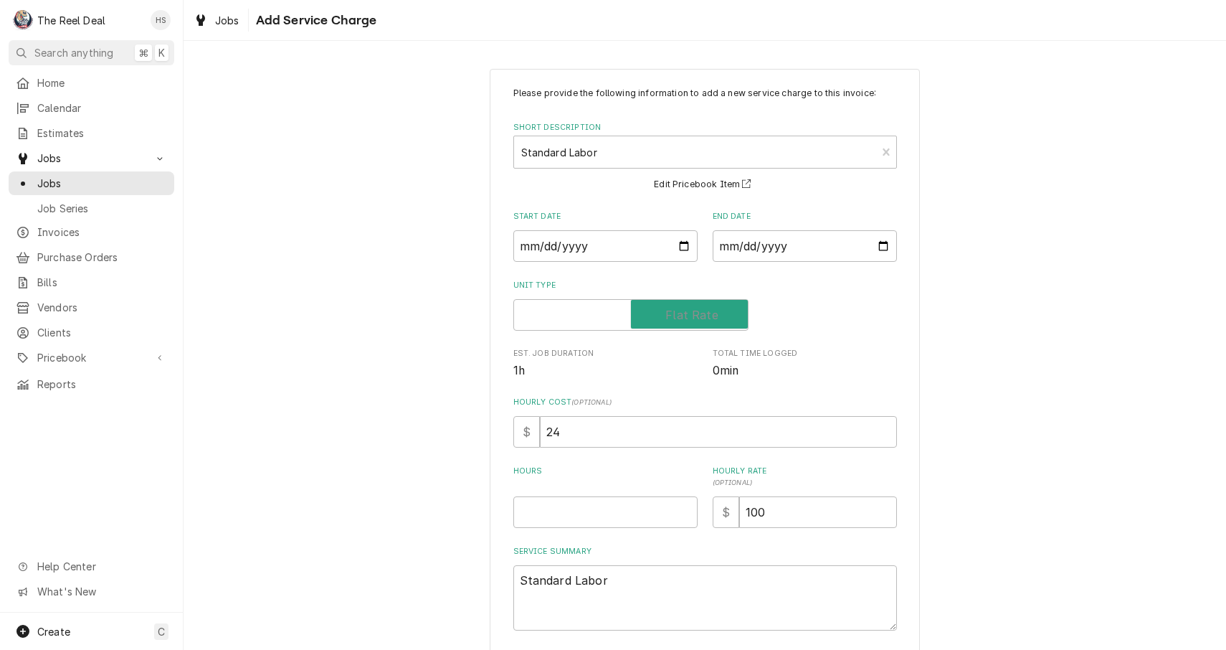
checkbox input "true"
type textarea "x"
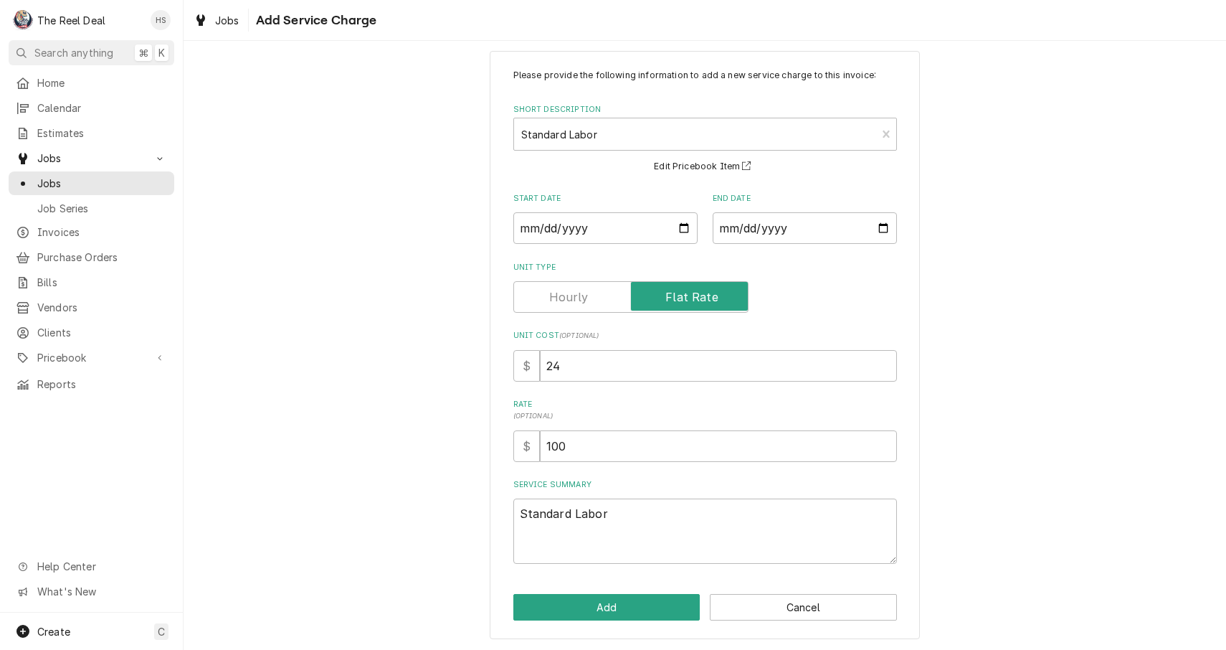
scroll to position [16, 0]
click at [577, 293] on label "Unit Type" at bounding box center [630, 299] width 235 height 32
click at [577, 293] on input "Unit Type" at bounding box center [631, 299] width 222 height 32
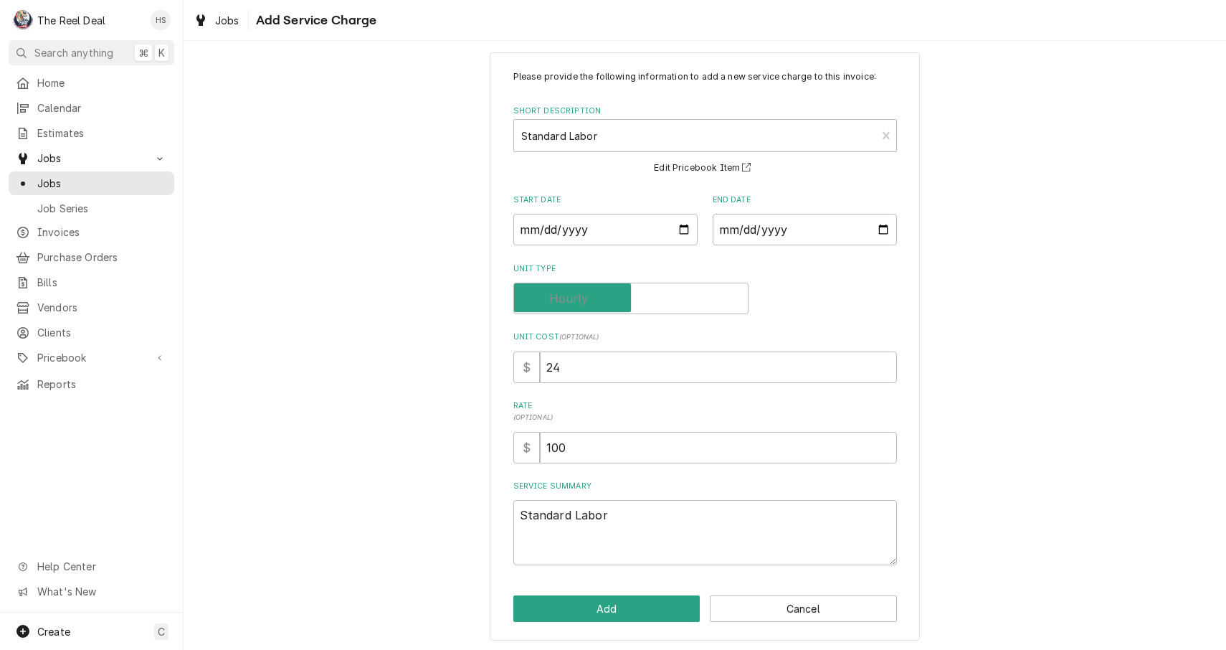
checkbox input "false"
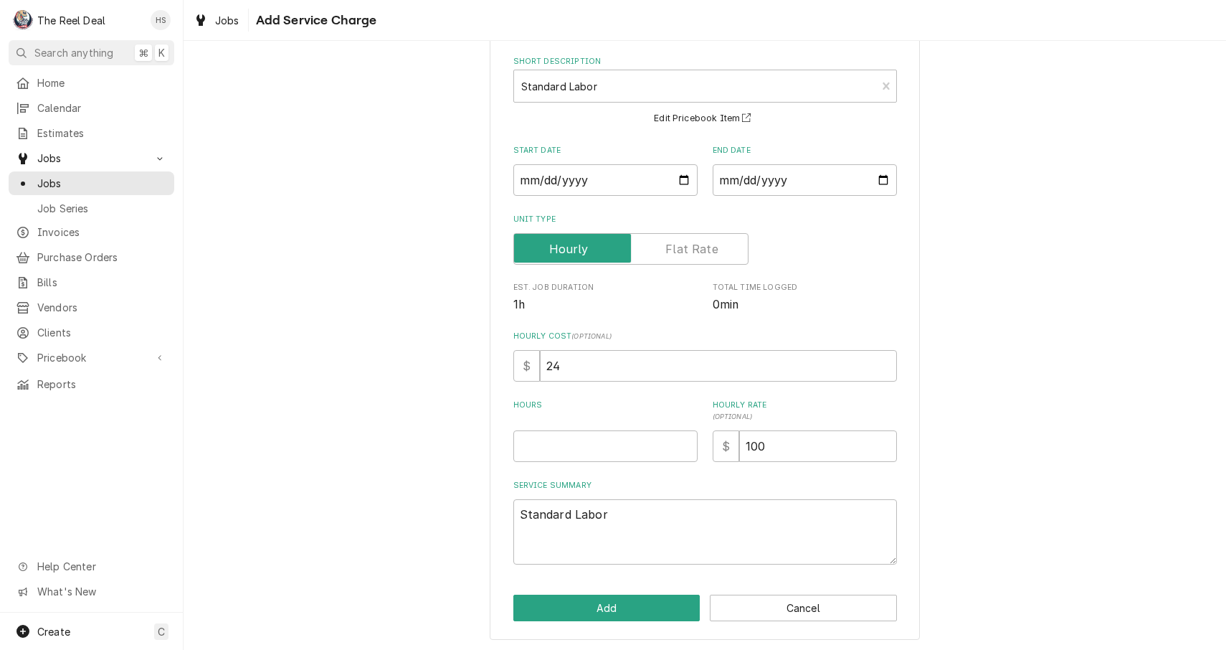
scroll to position [65, 0]
click at [602, 455] on input "Hours" at bounding box center [605, 448] width 184 height 32
type textarea "x"
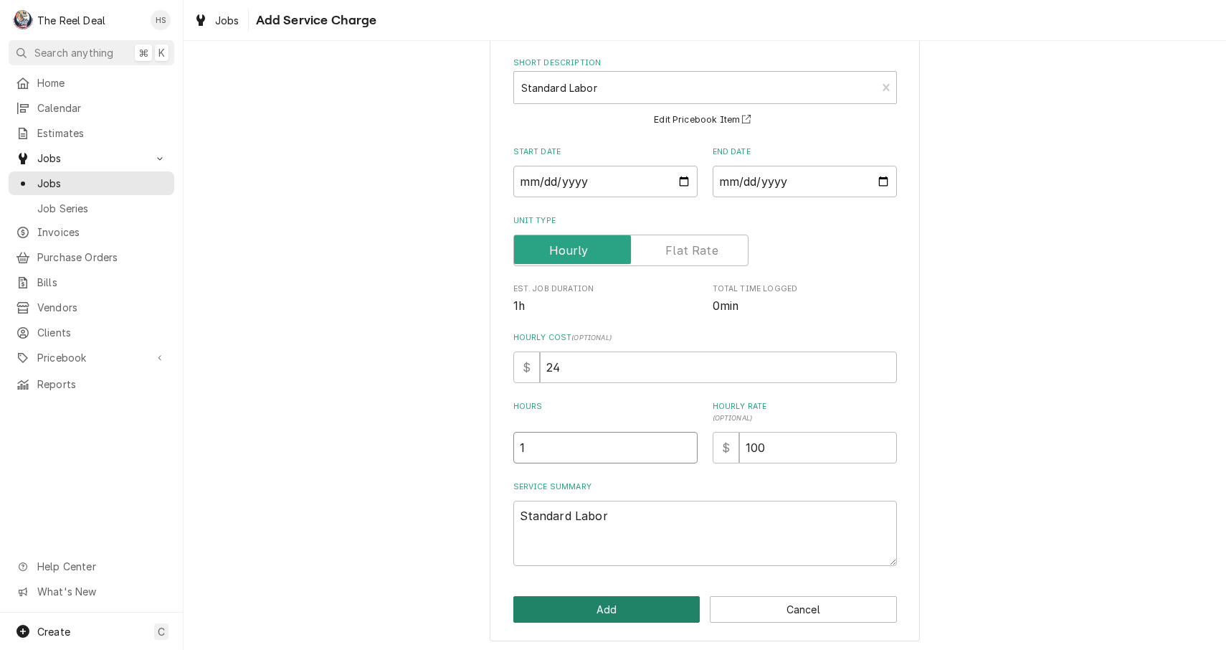
type input "1"
click at [606, 610] on button "Add" at bounding box center [606, 609] width 187 height 27
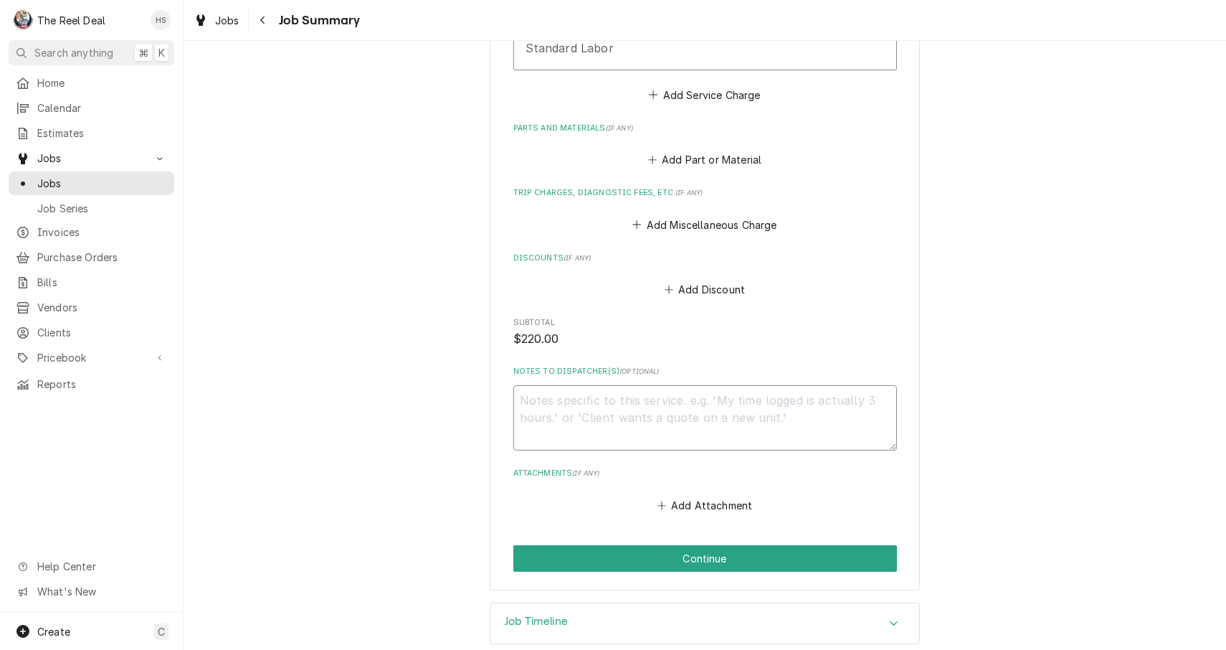
click at [578, 396] on textarea "Notes to Dispatcher(s) ( optional )" at bounding box center [705, 417] width 384 height 65
paste textarea "Checked all drains. Got a little bit of water out of one but all pans were bone…"
type textarea "x"
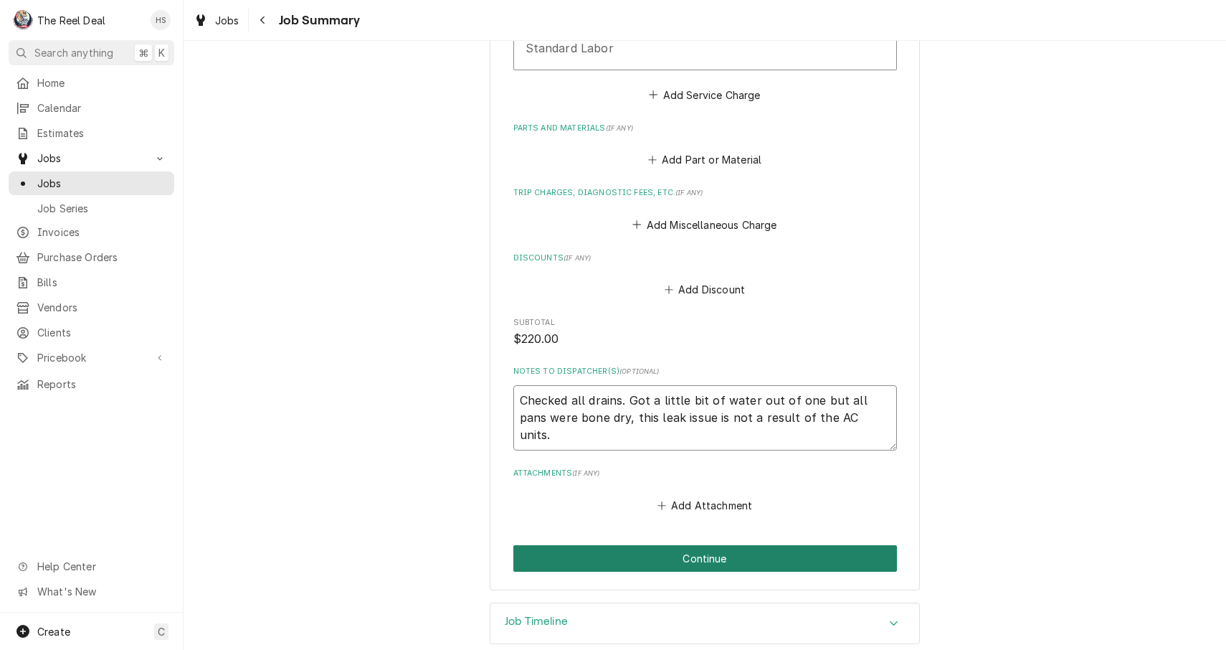
type textarea "Checked all drains. Got a little bit of water out of one but all pans were bone…"
click at [638, 545] on button "Continue" at bounding box center [705, 558] width 384 height 27
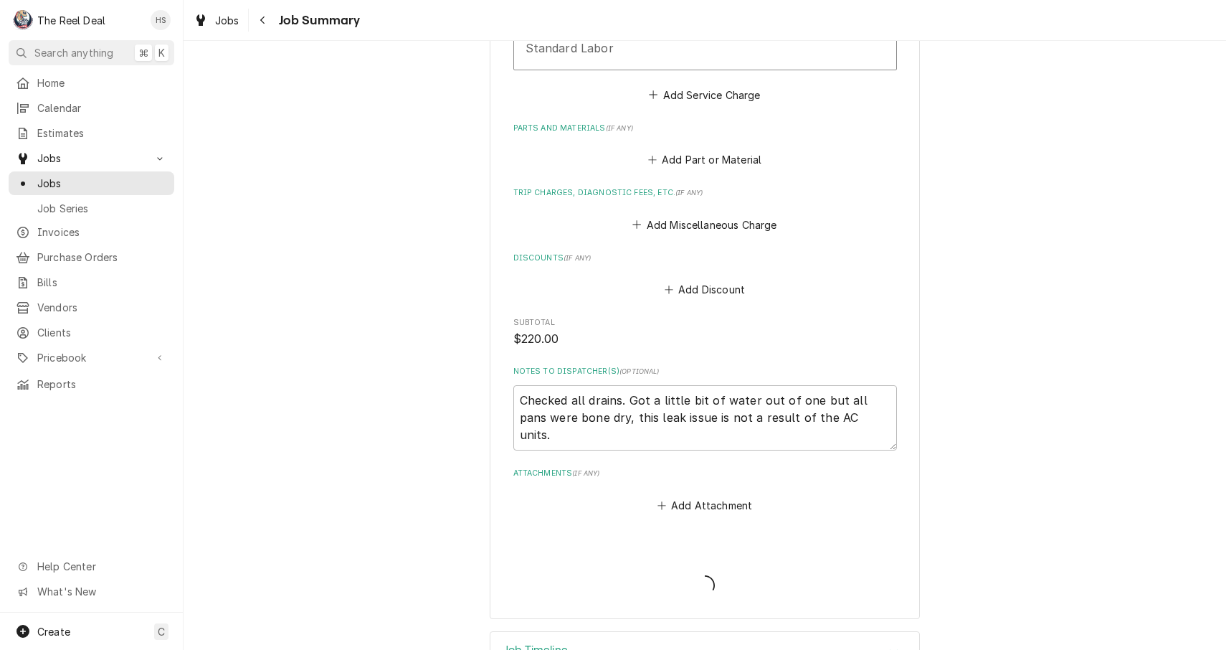
type textarea "x"
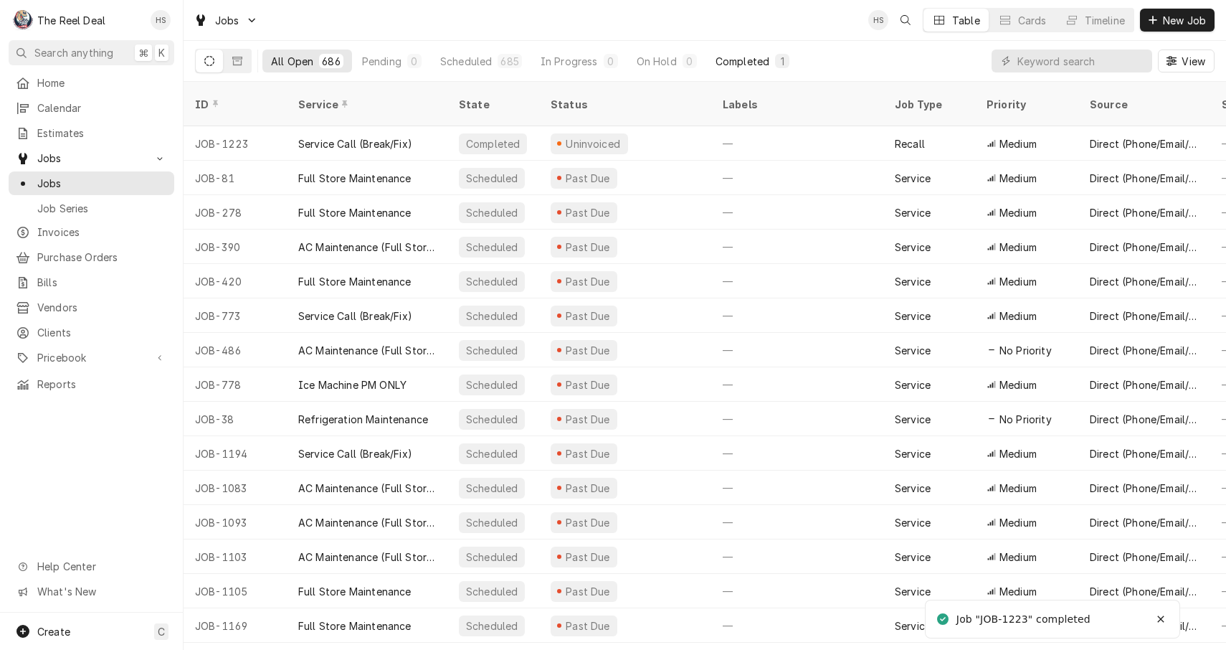
click at [735, 61] on div "Completed" at bounding box center [743, 61] width 54 height 15
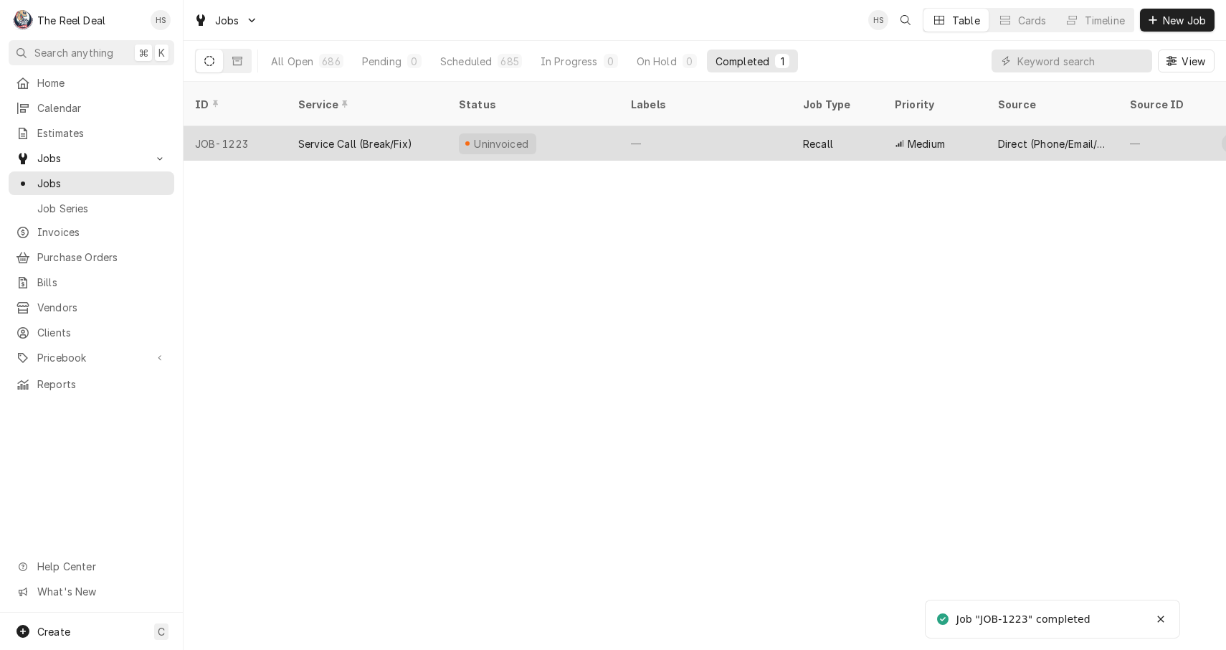
click at [508, 136] on div "Uninvoiced" at bounding box center [502, 143] width 58 height 15
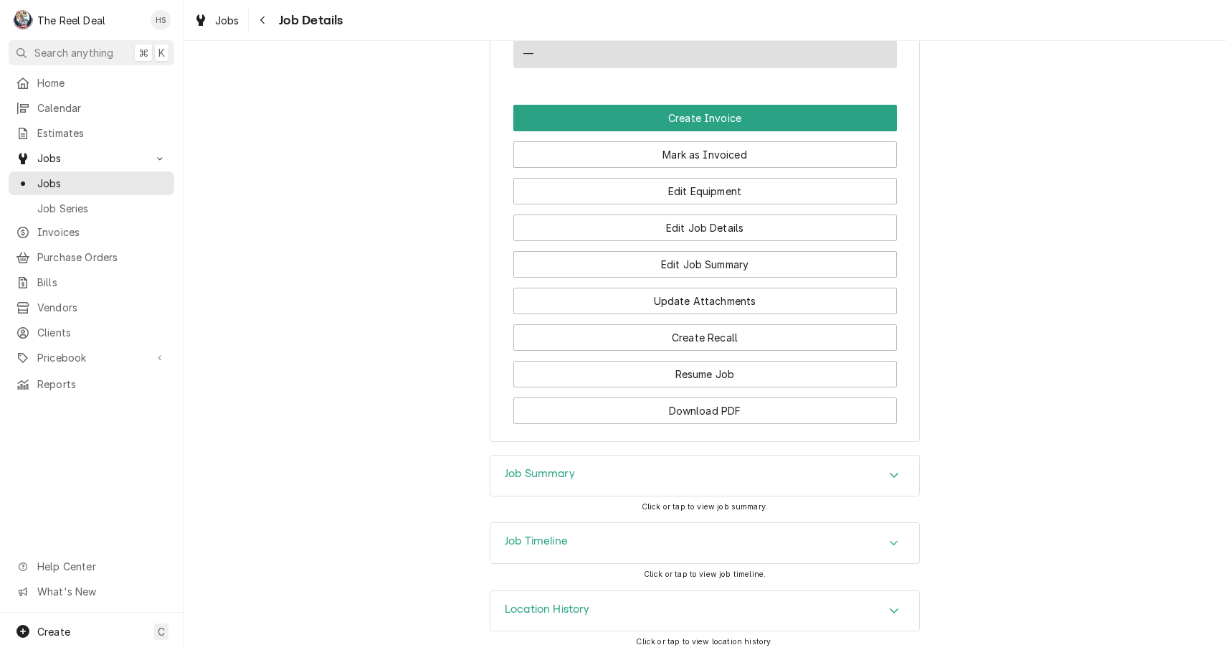
scroll to position [1137, 0]
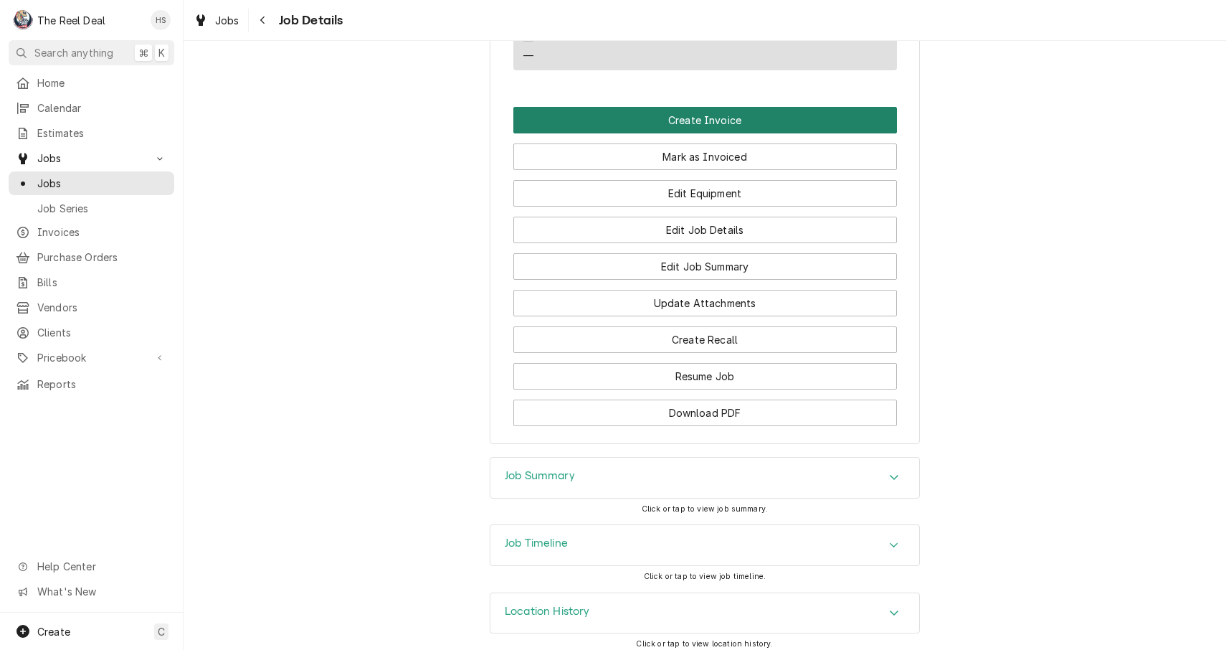
click at [703, 107] on button "Create Invoice" at bounding box center [705, 120] width 384 height 27
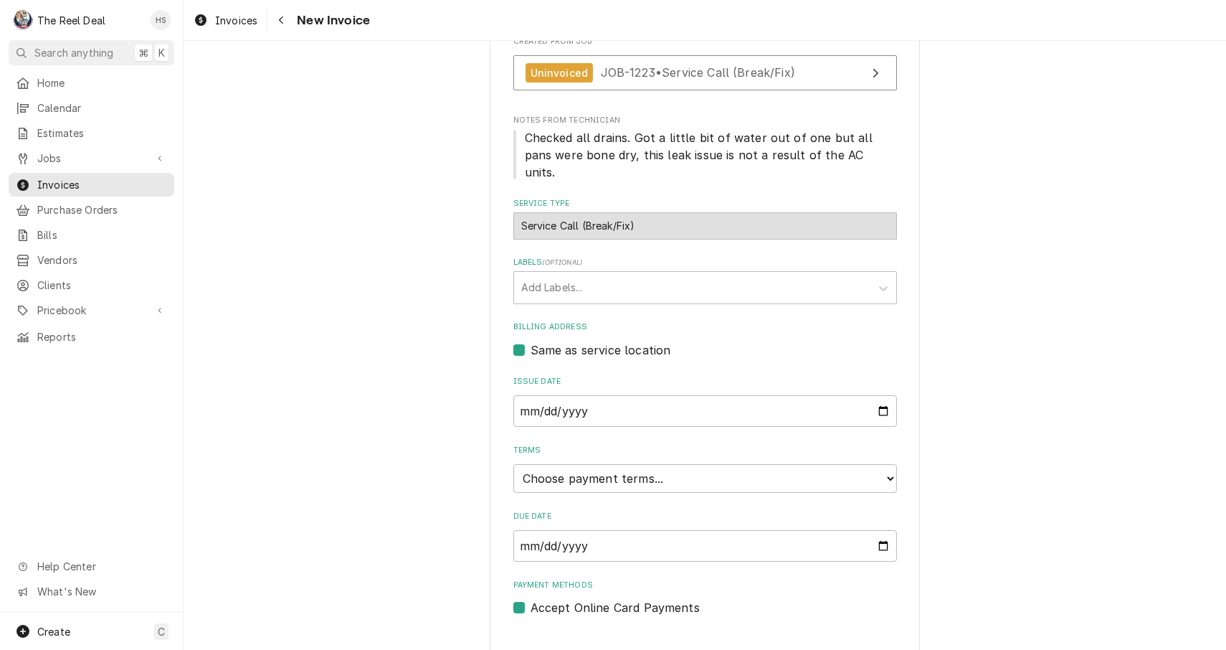
scroll to position [278, 0]
click at [552, 397] on input "2025-09-18" at bounding box center [705, 413] width 384 height 32
type input "2025-06-22"
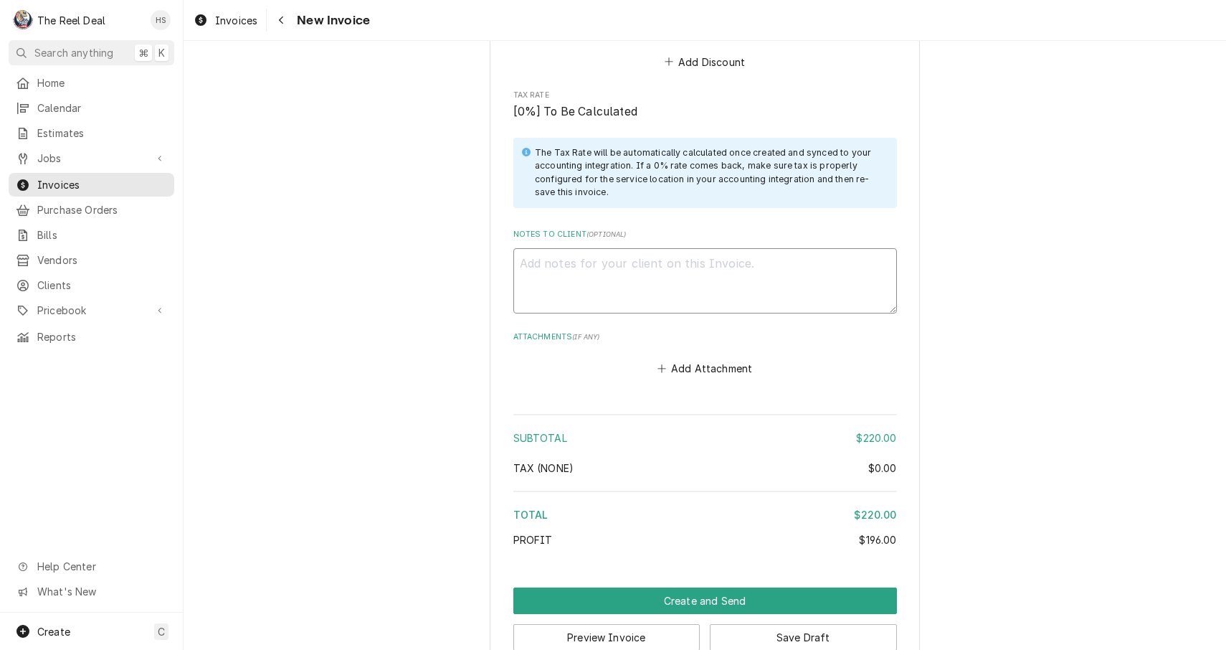
scroll to position [1621, 0]
click at [671, 262] on textarea "Notes to Client ( optional )" at bounding box center [705, 281] width 384 height 65
paste textarea "Checked all drains. Got a little bit of water out of one but all pans were bone…"
type textarea "x"
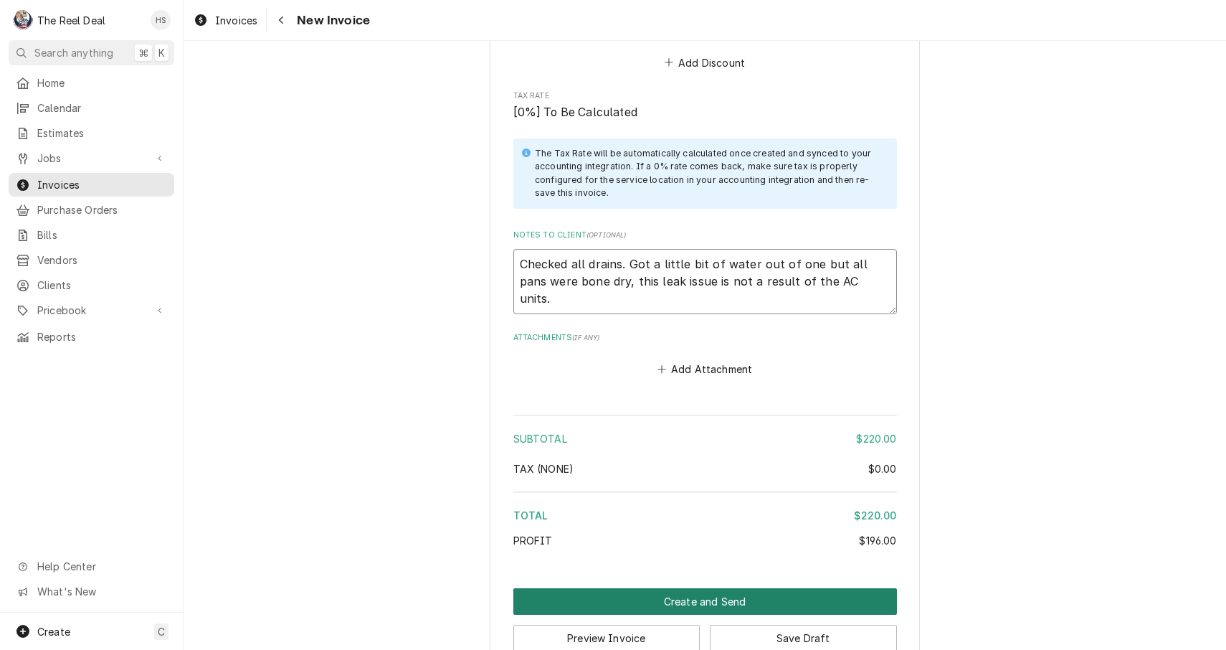
type textarea "Checked all drains. Got a little bit of water out of one but all pans were bone…"
click at [678, 588] on button "Create and Send" at bounding box center [705, 601] width 384 height 27
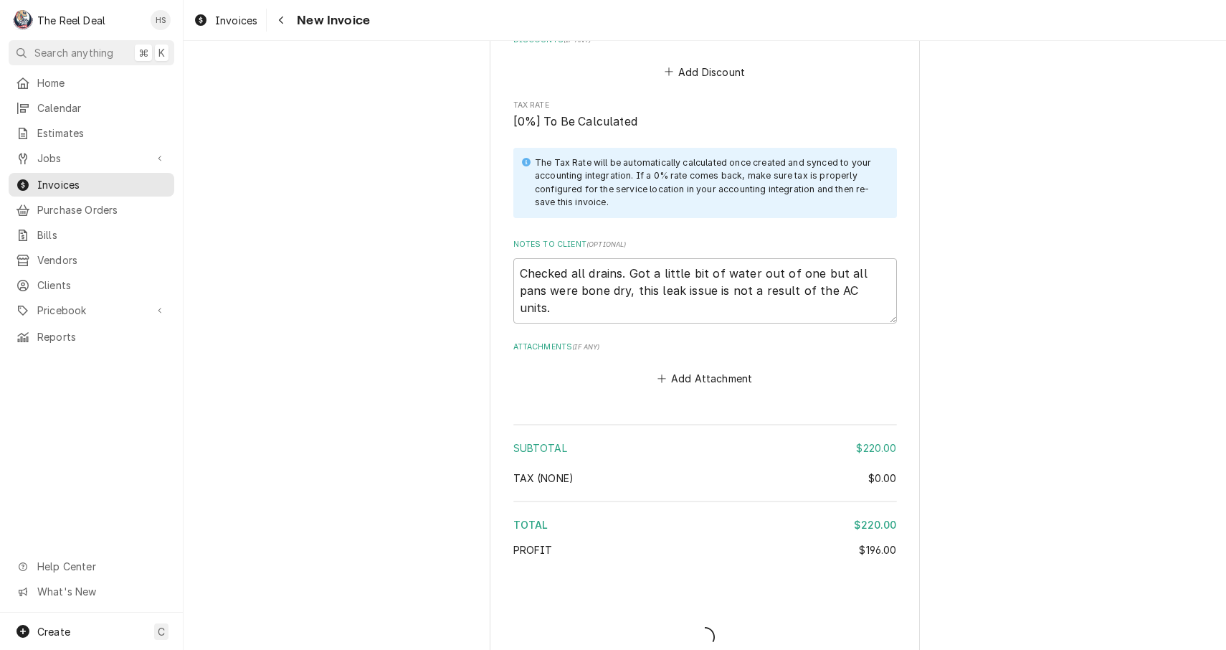
type textarea "x"
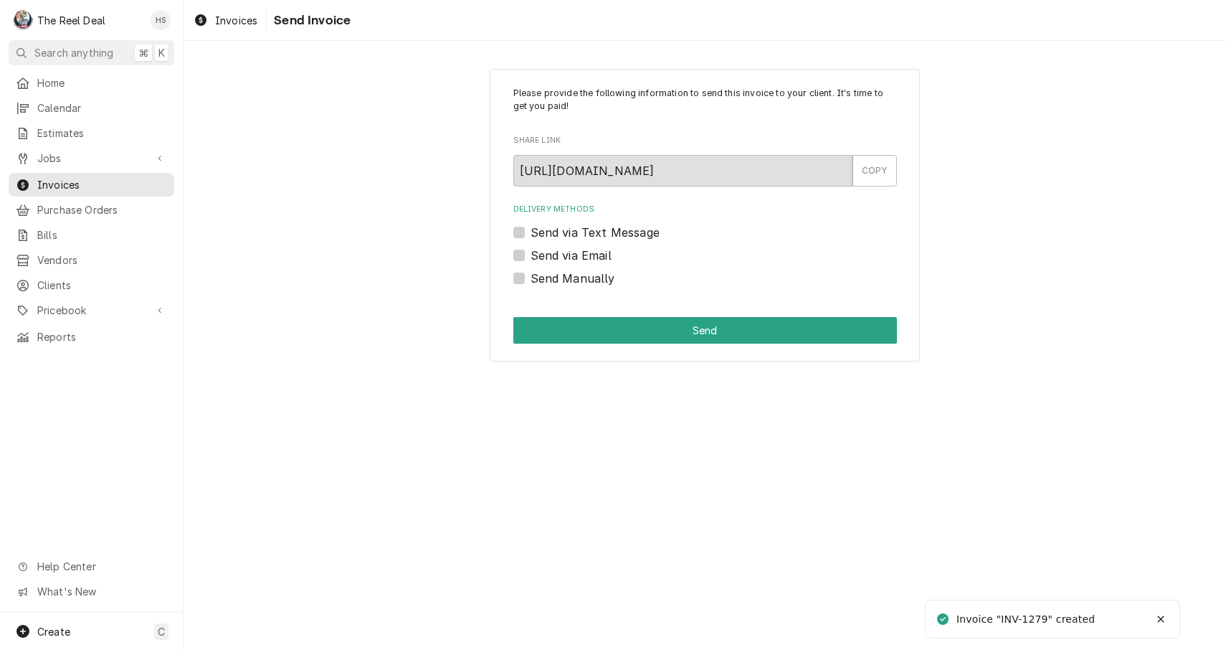
click at [572, 252] on label "Send via Email" at bounding box center [571, 255] width 81 height 17
click at [572, 252] on input "Send via Email" at bounding box center [723, 263] width 384 height 32
checkbox input "true"
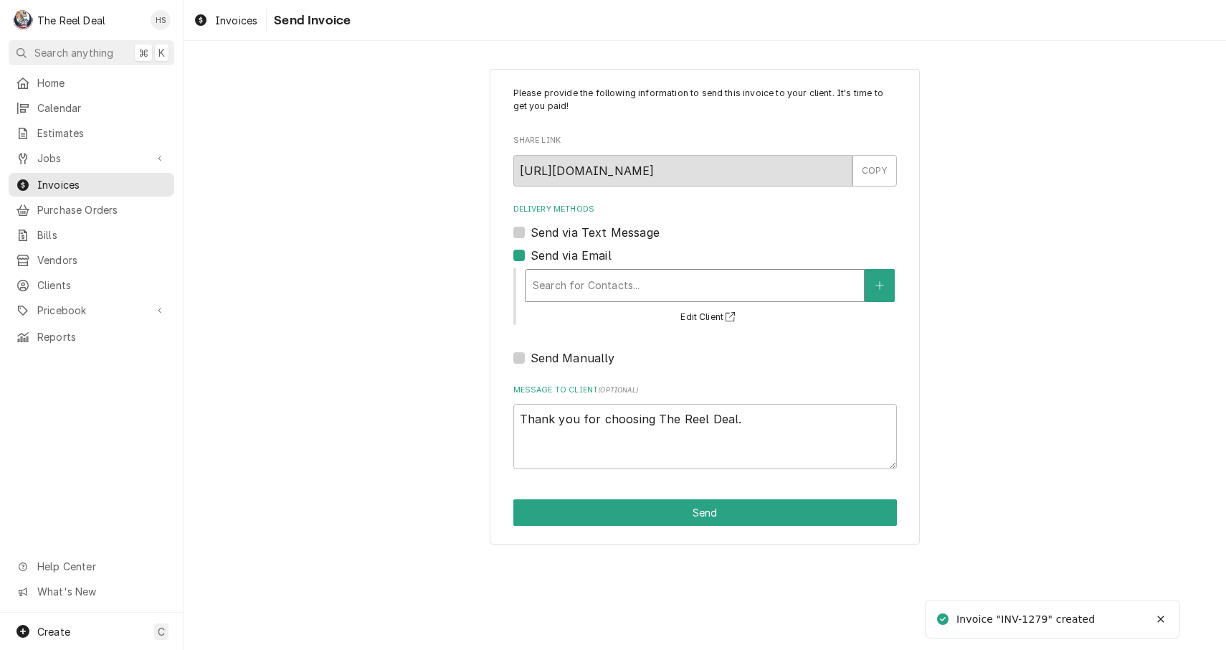
click at [579, 294] on div "Delivery Methods" at bounding box center [695, 286] width 324 height 26
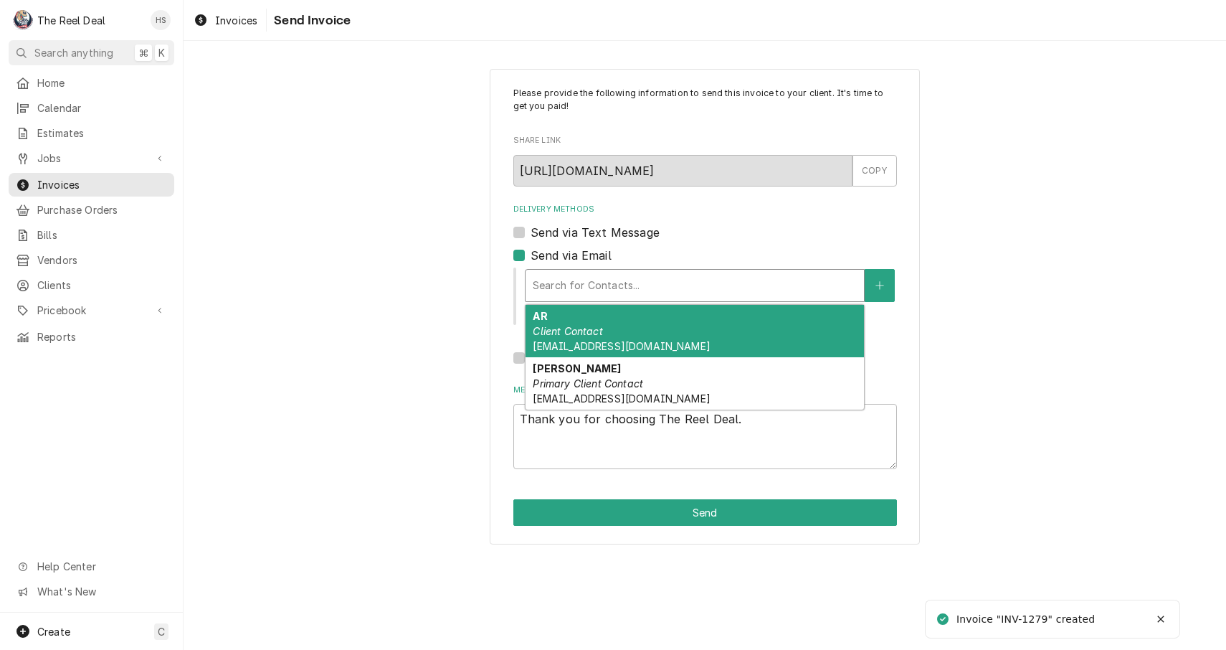
click at [579, 335] on em "Client Contact" at bounding box center [568, 331] width 70 height 12
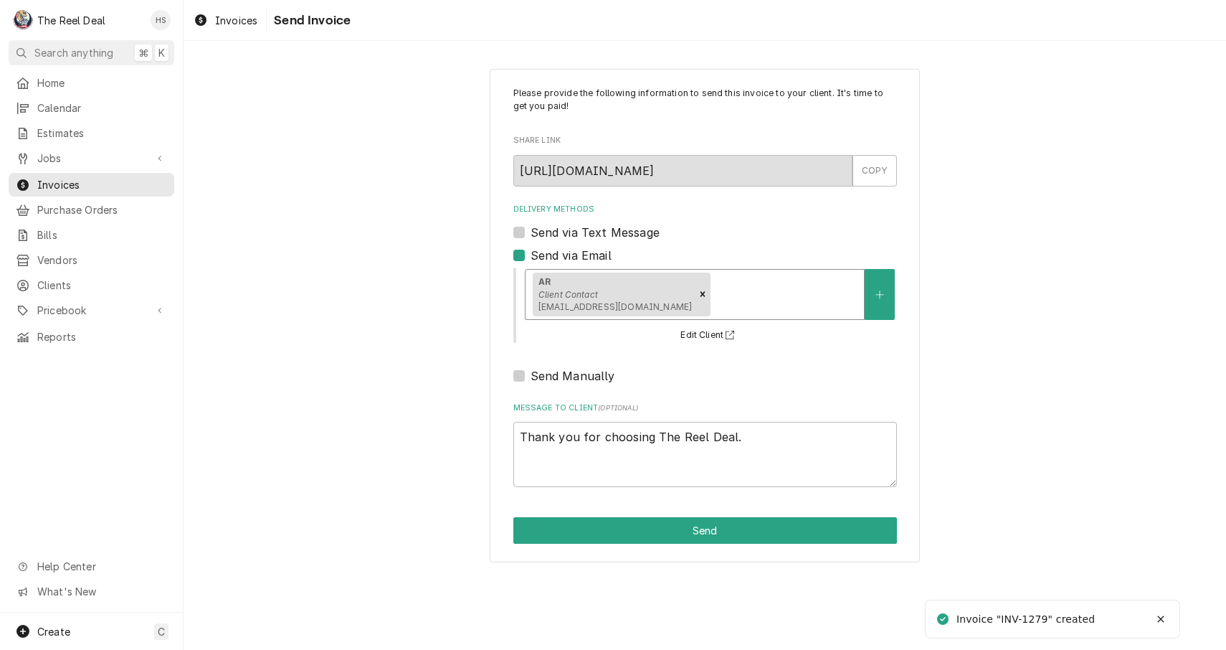
click at [663, 276] on div "AR Client Contact AR@palcafes.com" at bounding box center [695, 294] width 338 height 49
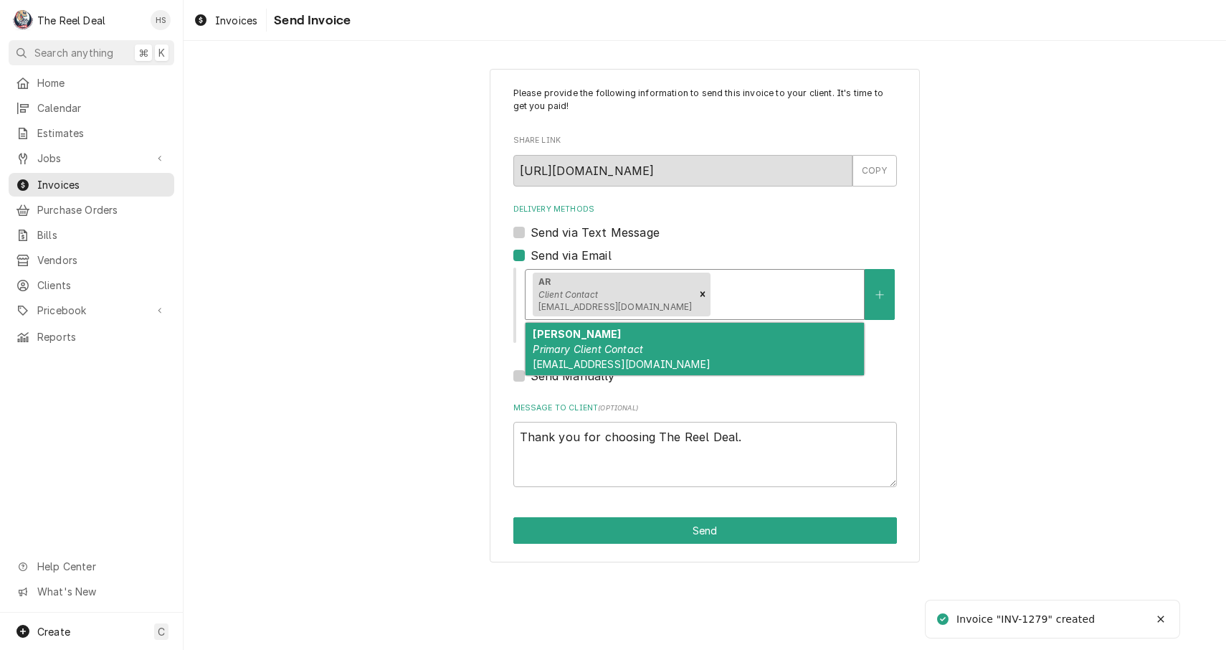
click at [649, 338] on div "Chris Gallo Primary Client Contact Chrisgallo@palcafes.com" at bounding box center [695, 349] width 338 height 52
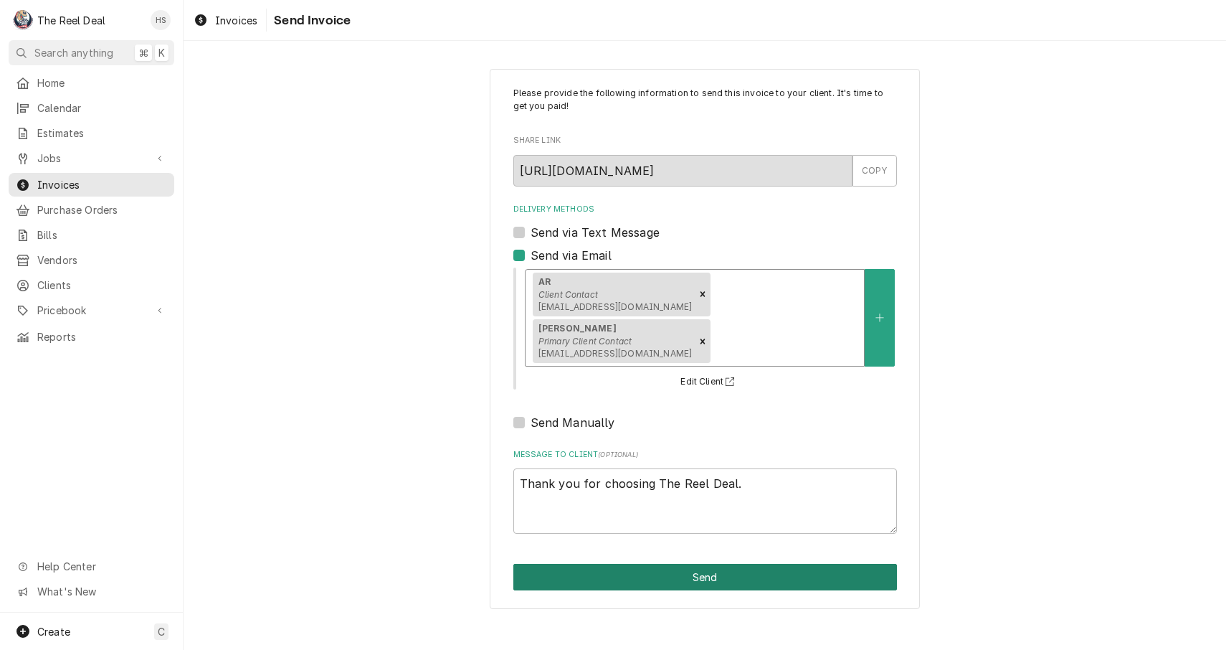
click at [648, 564] on button "Send" at bounding box center [705, 577] width 384 height 27
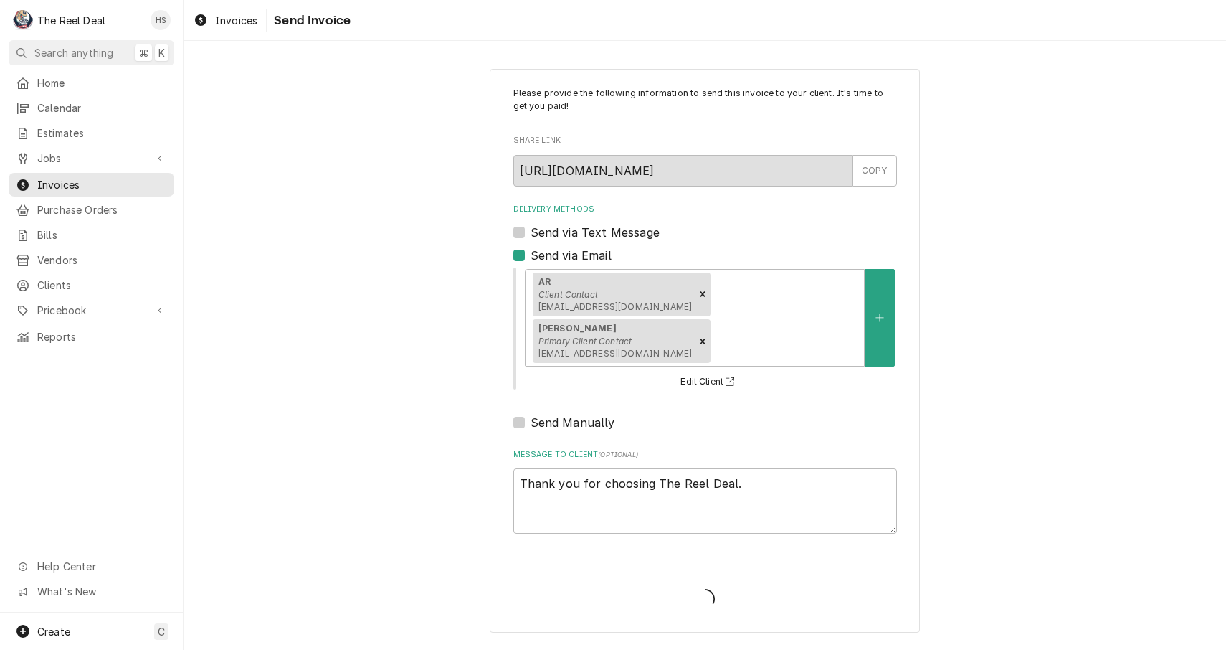
type textarea "x"
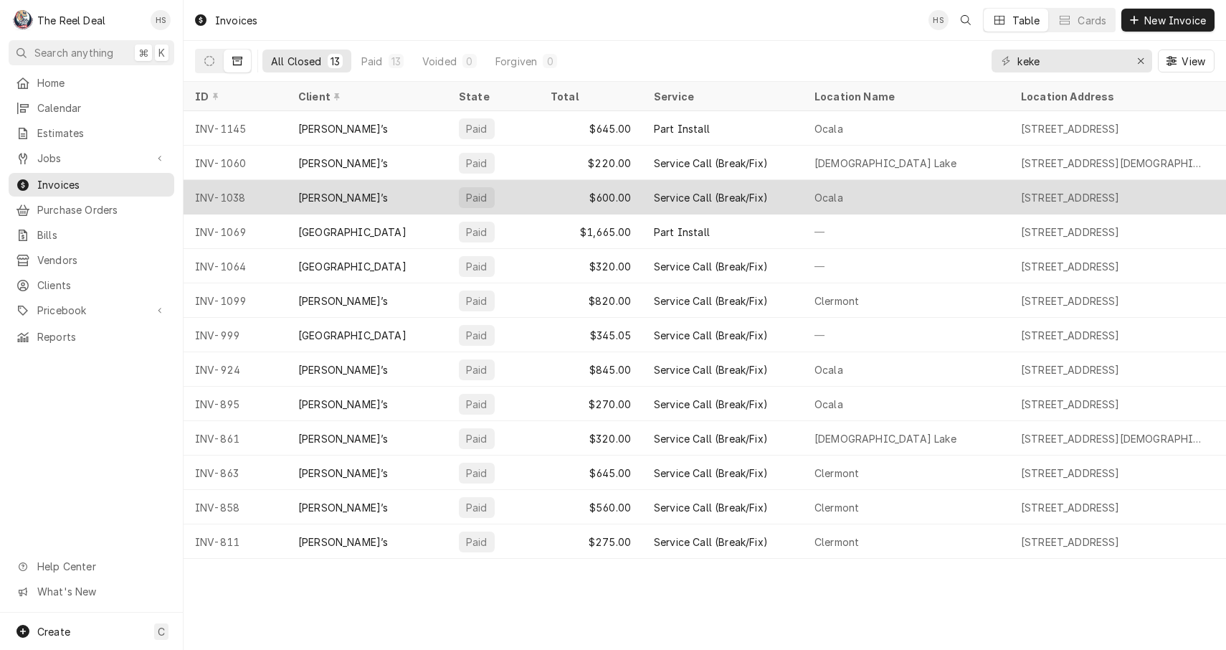
click at [498, 192] on div "Paid" at bounding box center [493, 197] width 92 height 34
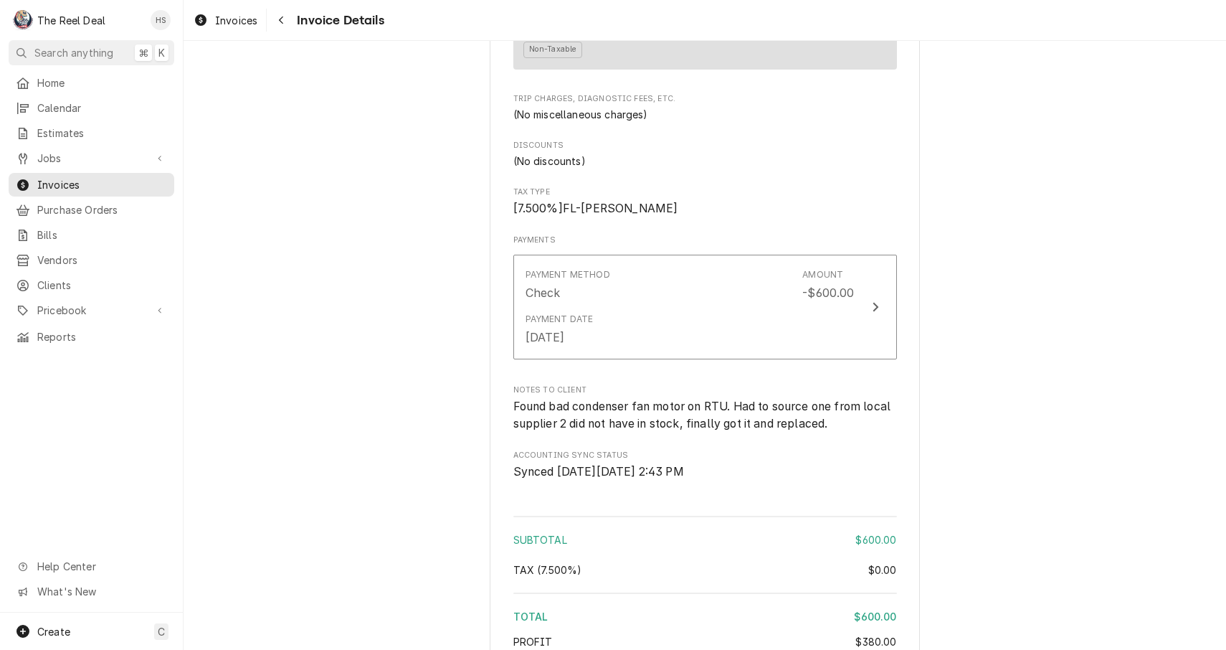
scroll to position [1373, 0]
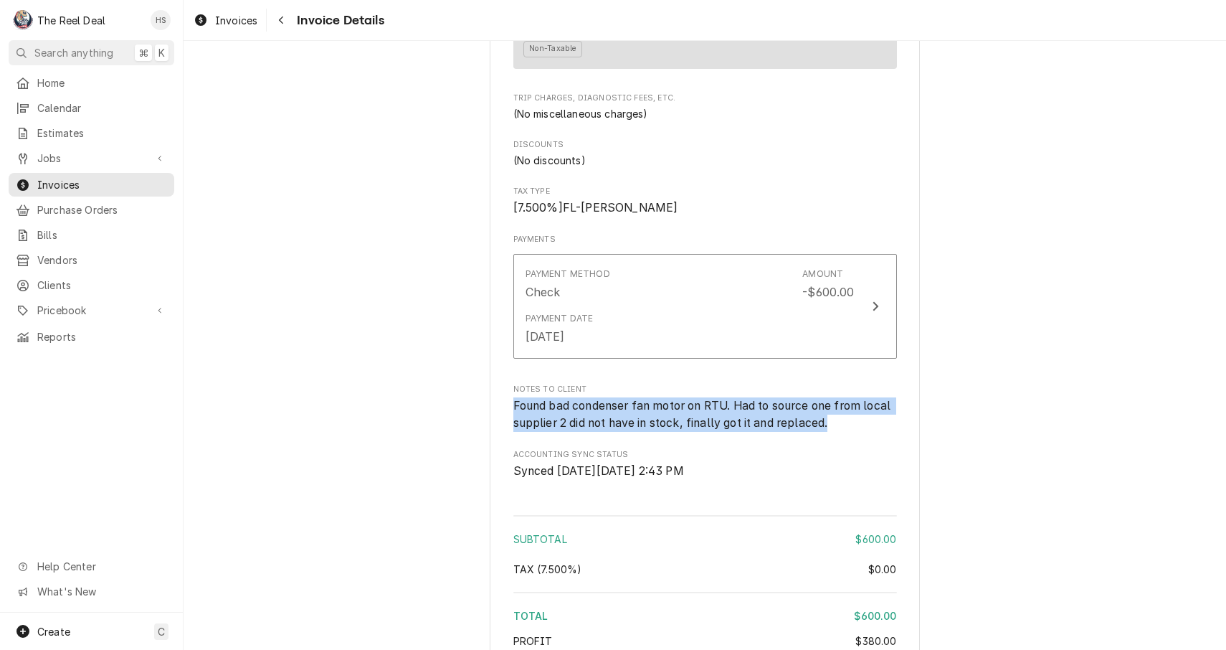
drag, startPoint x: 841, startPoint y: 456, endPoint x: 511, endPoint y: 425, distance: 332.0
copy span "Found bad condenser fan motor on RTU. Had to source one from local supplier 2 d…"
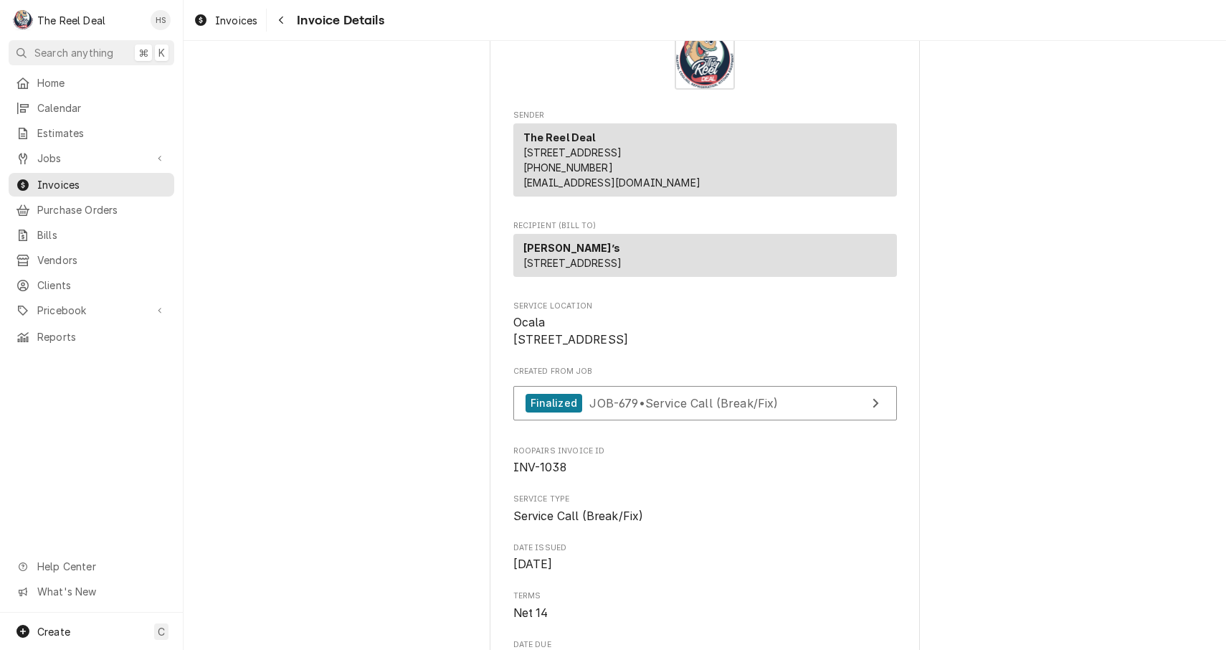
scroll to position [69, 0]
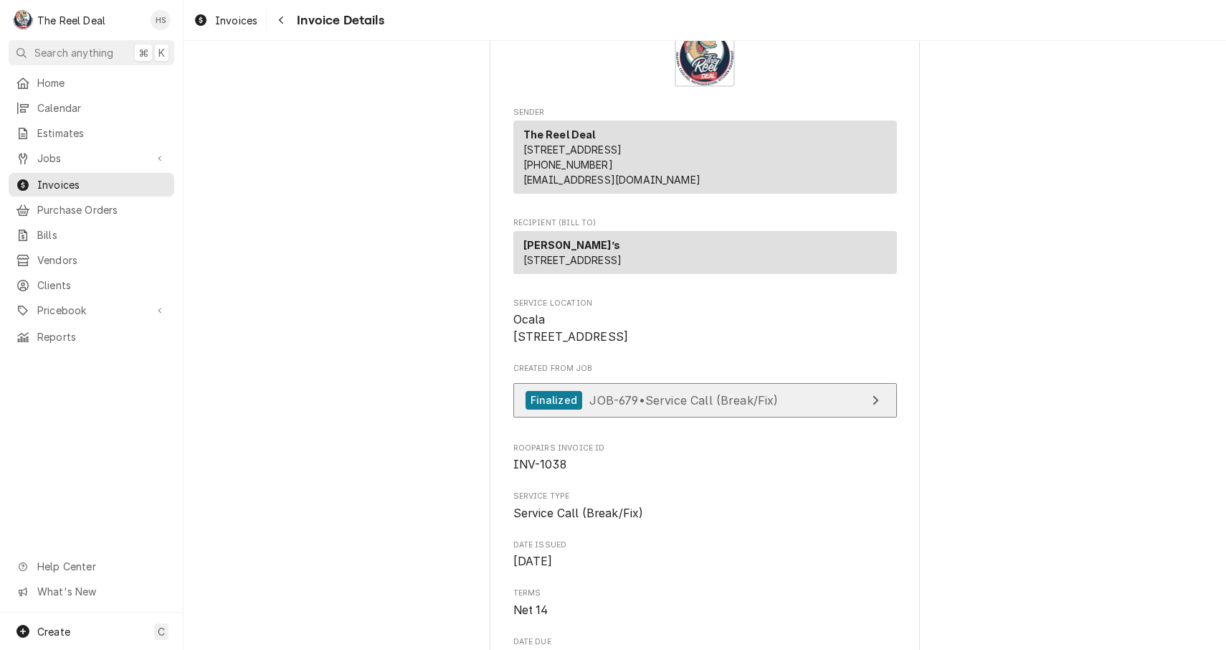
click at [640, 407] on span "JOB-679 • Service Call (Break/Fix)" at bounding box center [683, 399] width 189 height 14
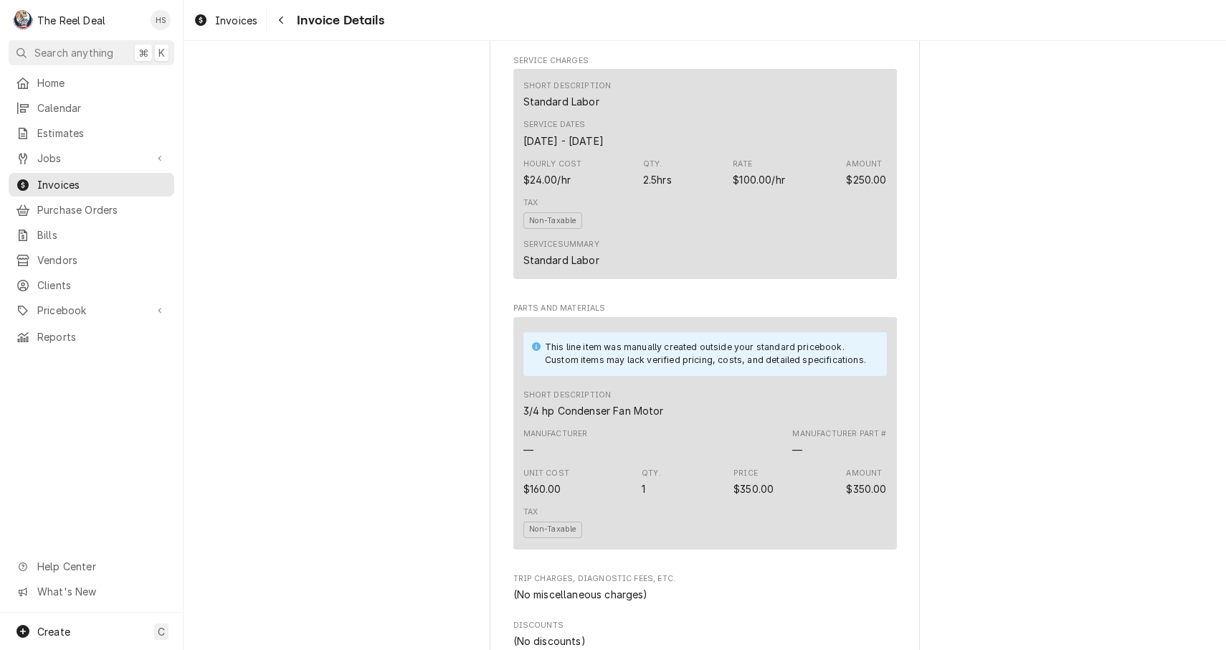
scroll to position [893, 0]
click at [283, 23] on icon "Navigate back" at bounding box center [281, 20] width 4 height 8
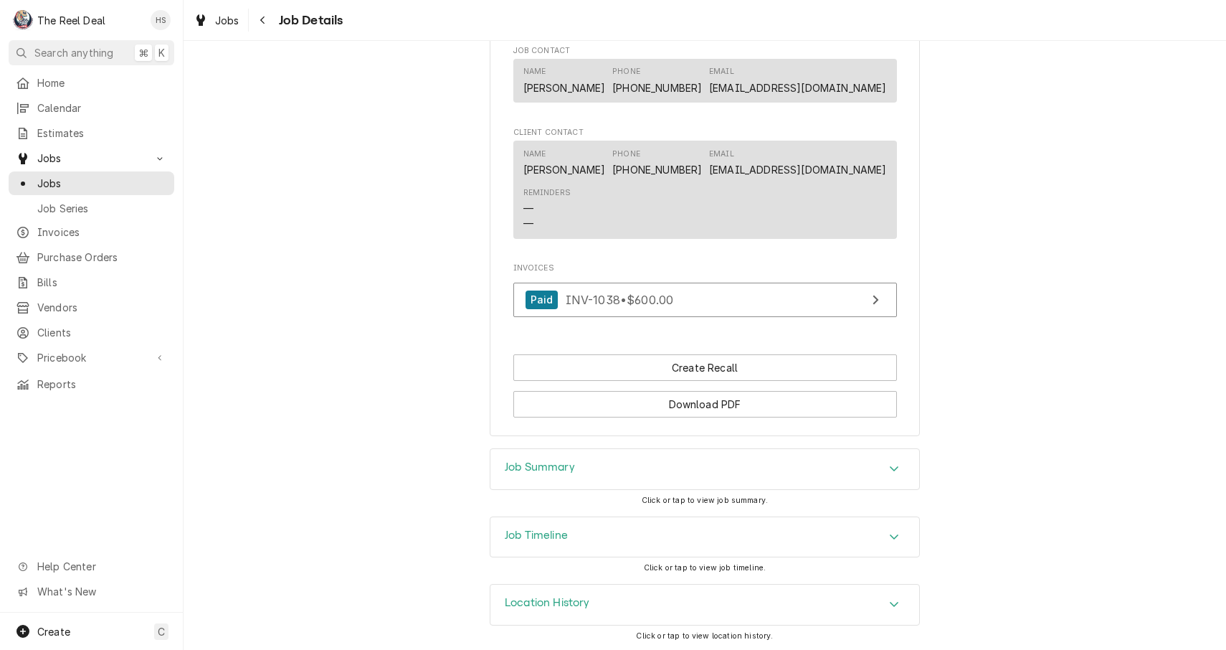
scroll to position [924, 0]
click at [657, 366] on button "Create Recall" at bounding box center [705, 368] width 384 height 27
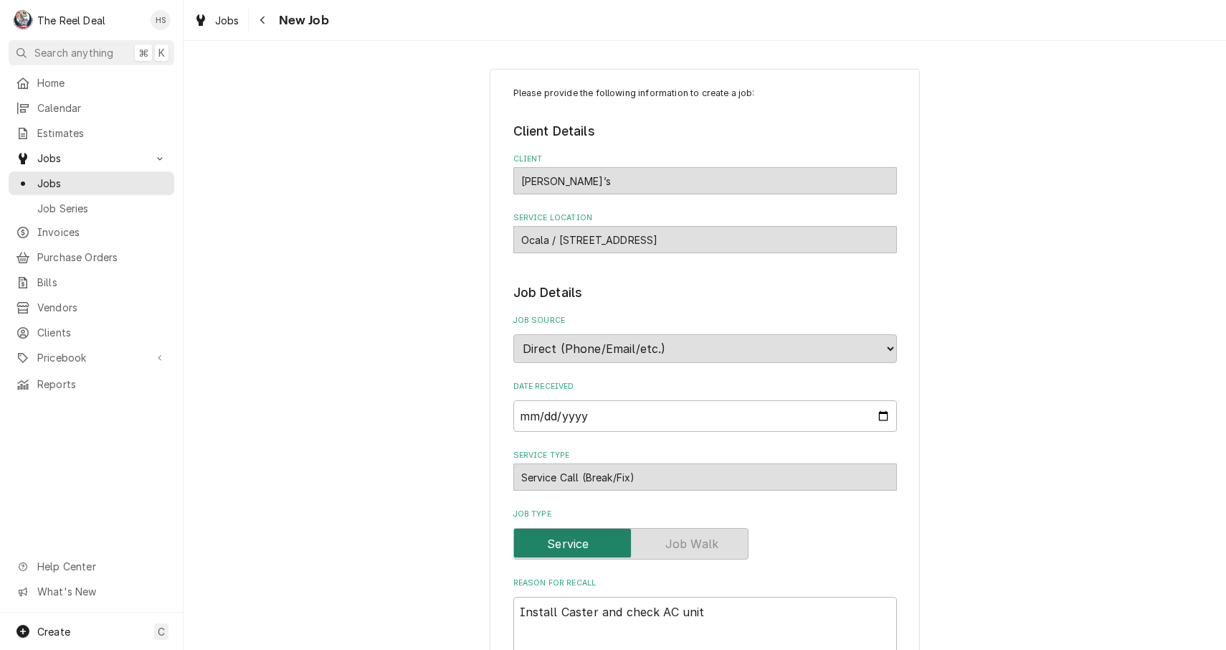
type textarea "x"
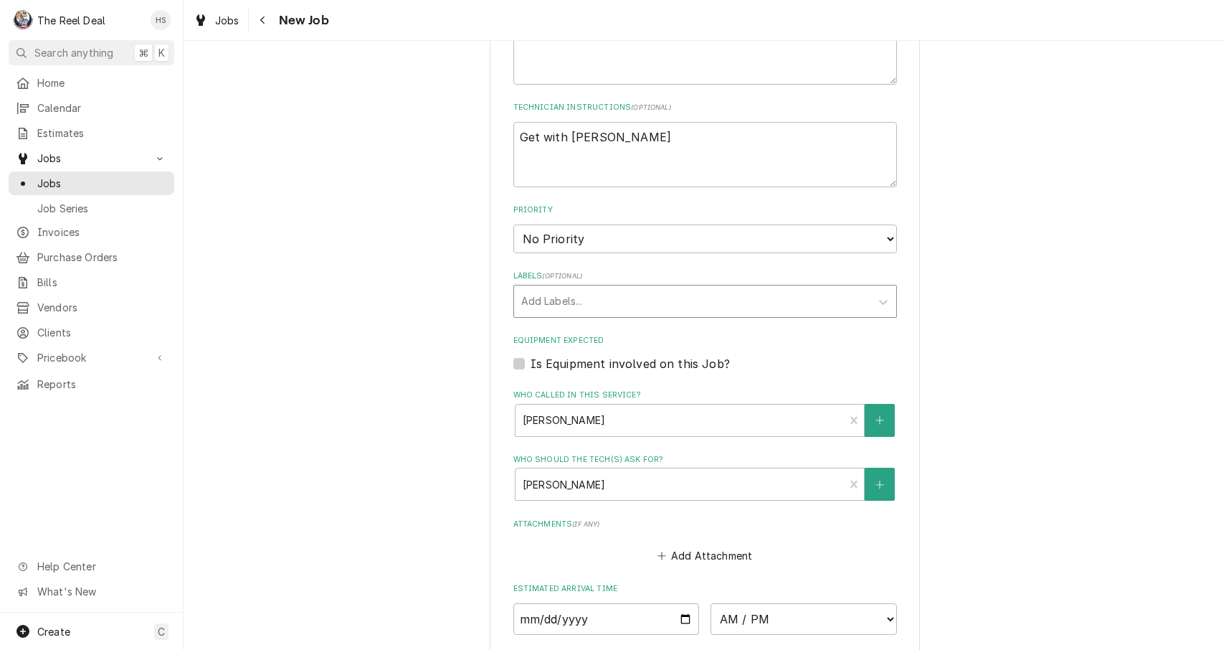
scroll to position [633, 0]
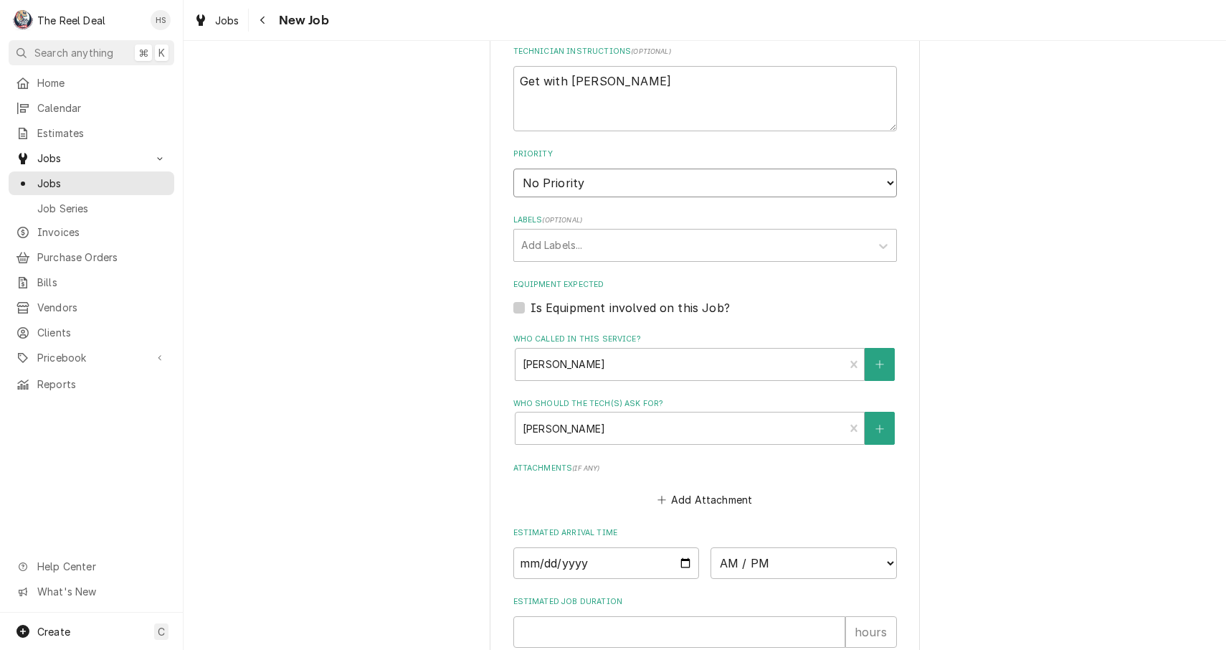
select select "3"
type textarea "x"
click at [599, 547] on input "Date" at bounding box center [606, 563] width 186 height 32
type input "[DATE]"
type textarea "x"
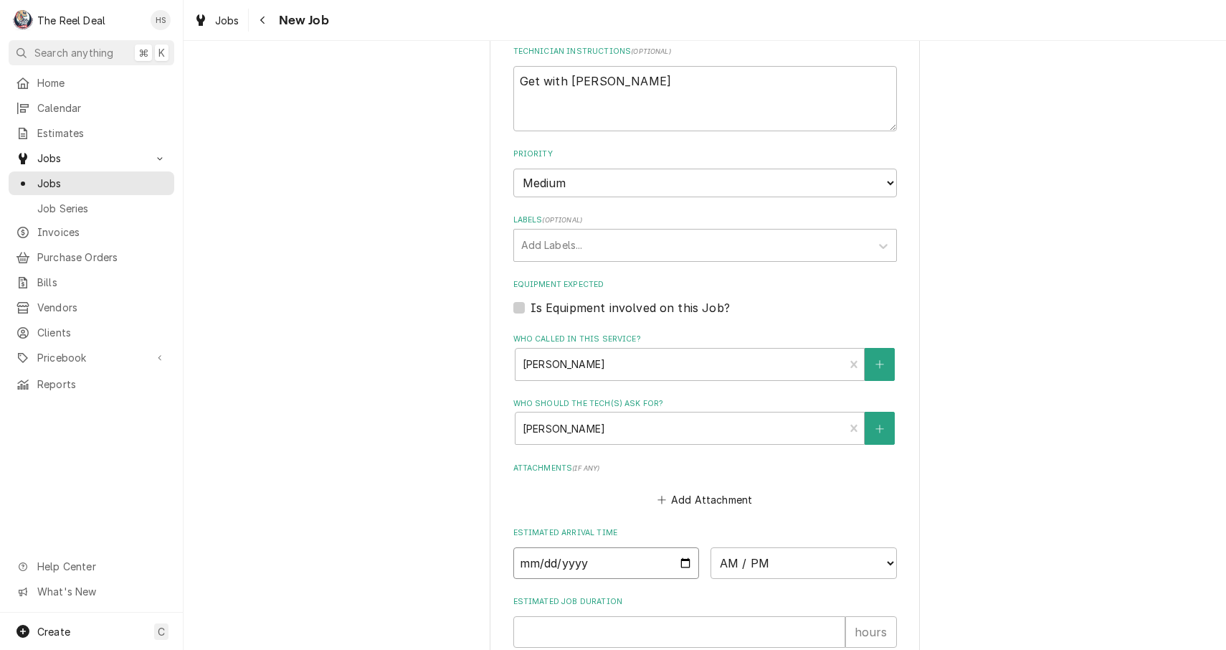
click at [549, 547] on input "2025-07-22" at bounding box center [606, 563] width 186 height 32
type input "2025-07-17"
type textarea "x"
click at [453, 562] on div "Please provide the following information to create a job: Client Details Client…" at bounding box center [705, 129] width 1043 height 1413
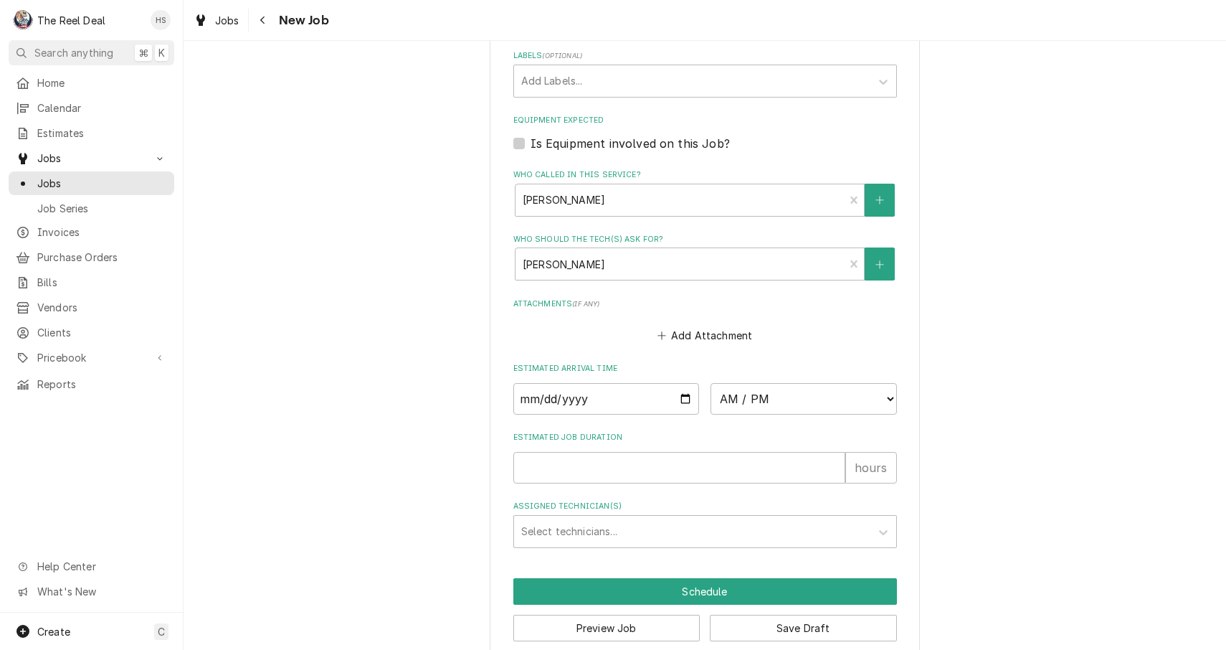
scroll to position [797, 0]
select select "08:00:00"
click at [698, 452] on input "Estimated Job Duration" at bounding box center [679, 468] width 332 height 32
type textarea "x"
type input "1"
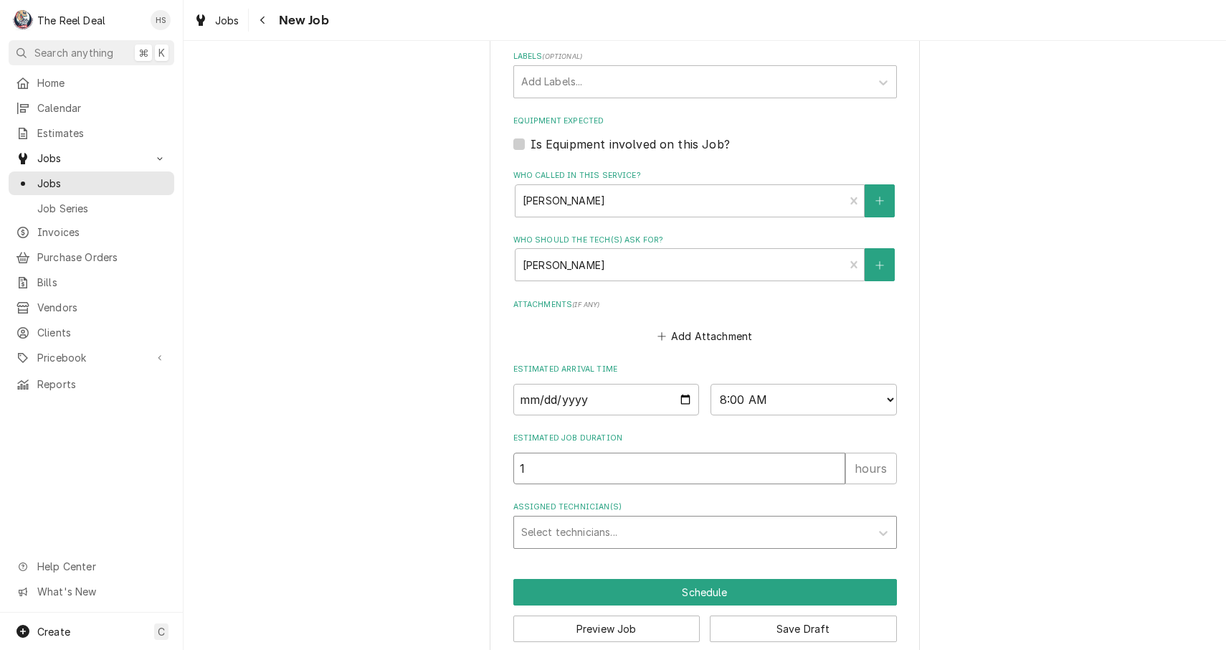
type textarea "x"
type input "1"
click at [655, 519] on div "Assigned Technician(s)" at bounding box center [692, 532] width 342 height 26
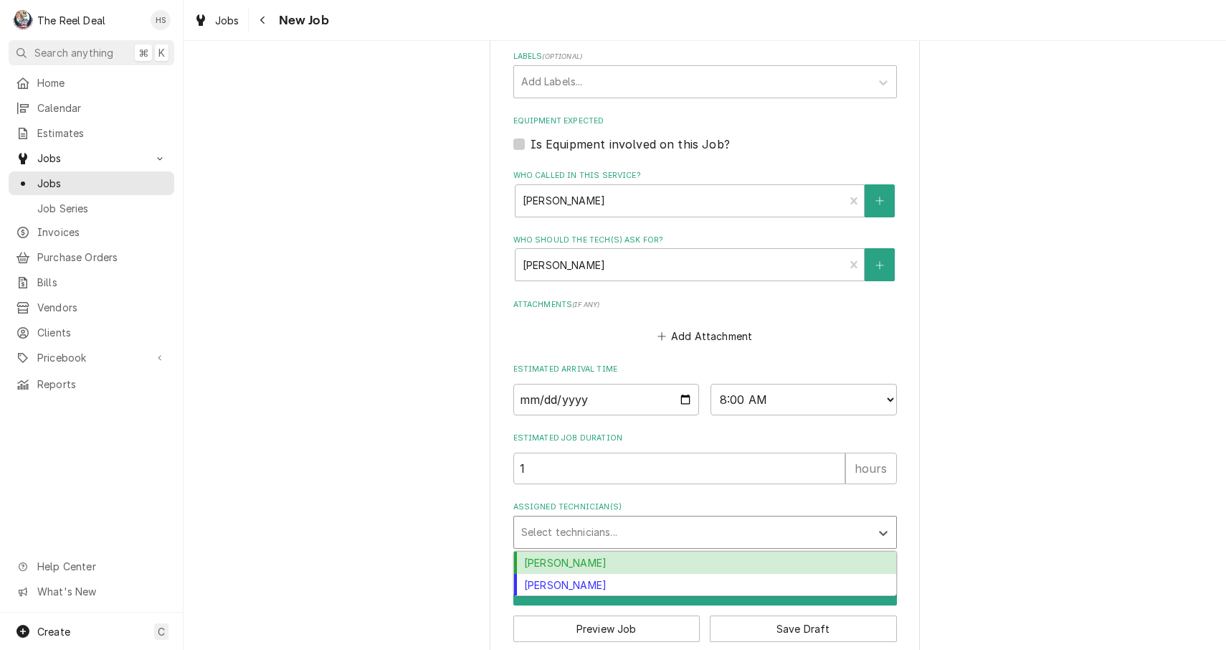
click at [630, 551] on div "[PERSON_NAME]" at bounding box center [705, 562] width 382 height 22
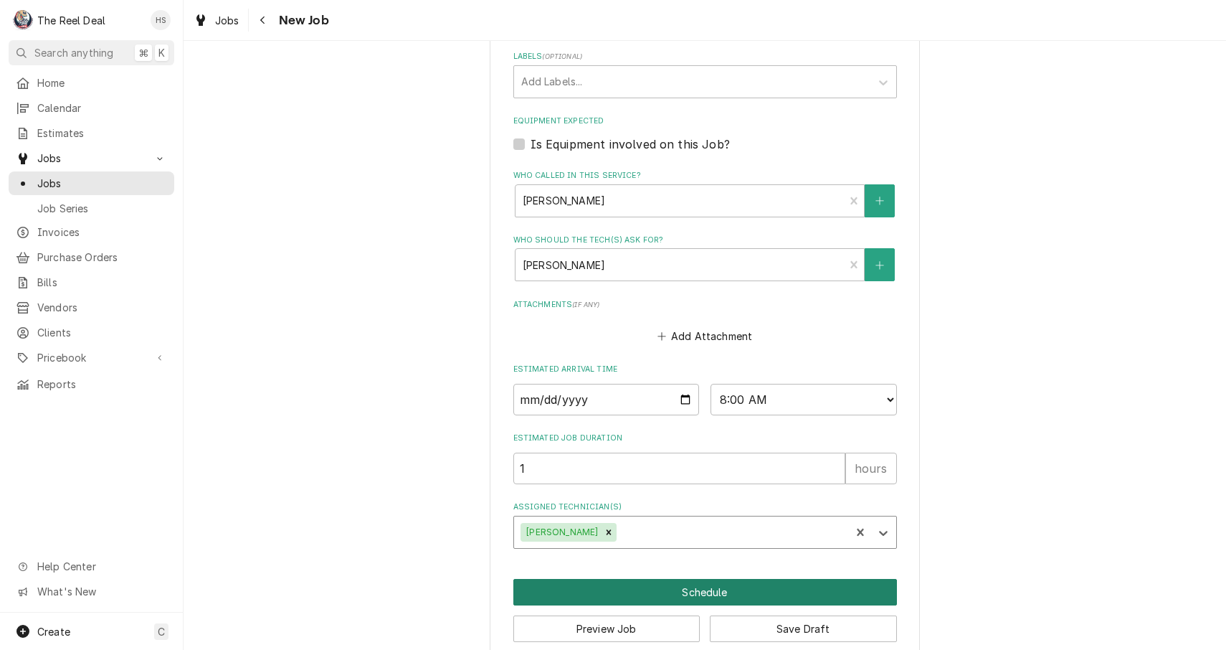
type textarea "x"
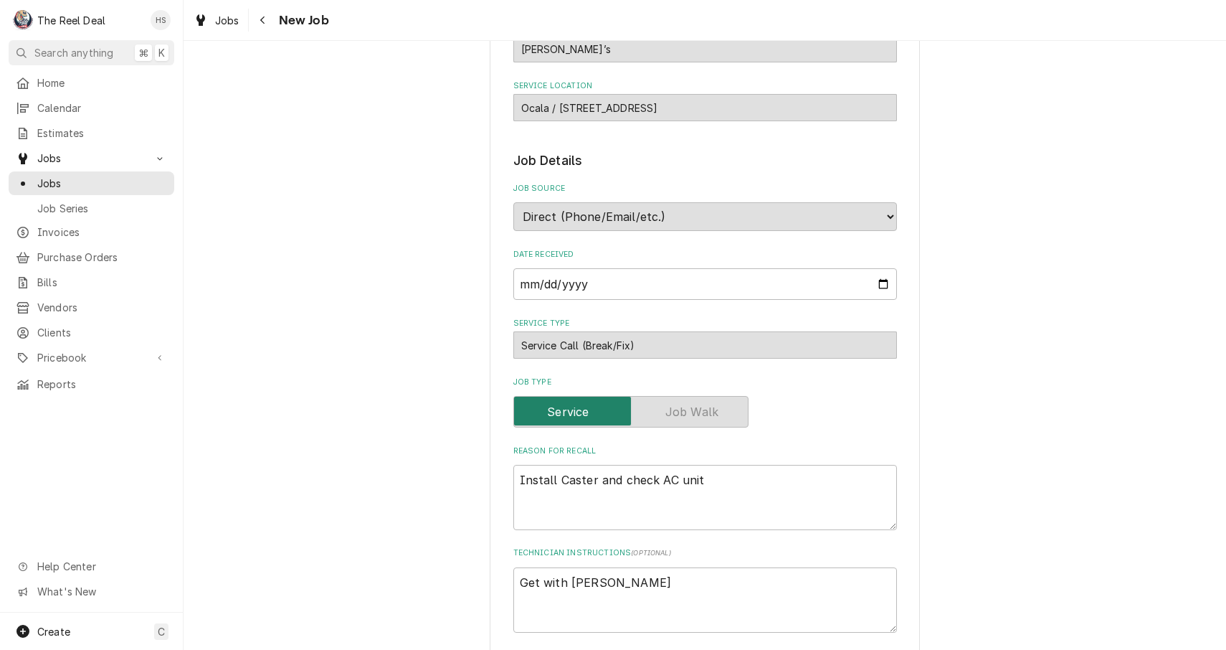
scroll to position [121, 0]
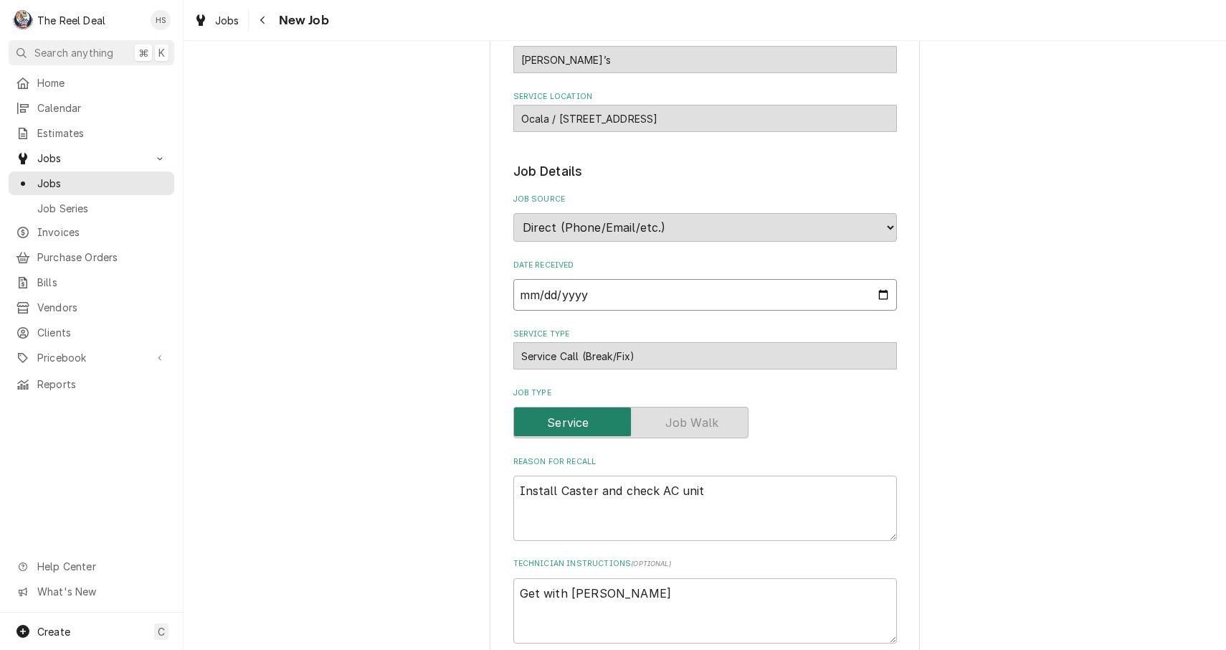
click at [554, 287] on input "2025-09-18" at bounding box center [705, 295] width 384 height 32
type input "2025-06-18"
type textarea "x"
type input "2025-06-17"
click at [478, 457] on div "Please provide the following information to create a job: Client Details Client…" at bounding box center [705, 641] width 1043 height 1413
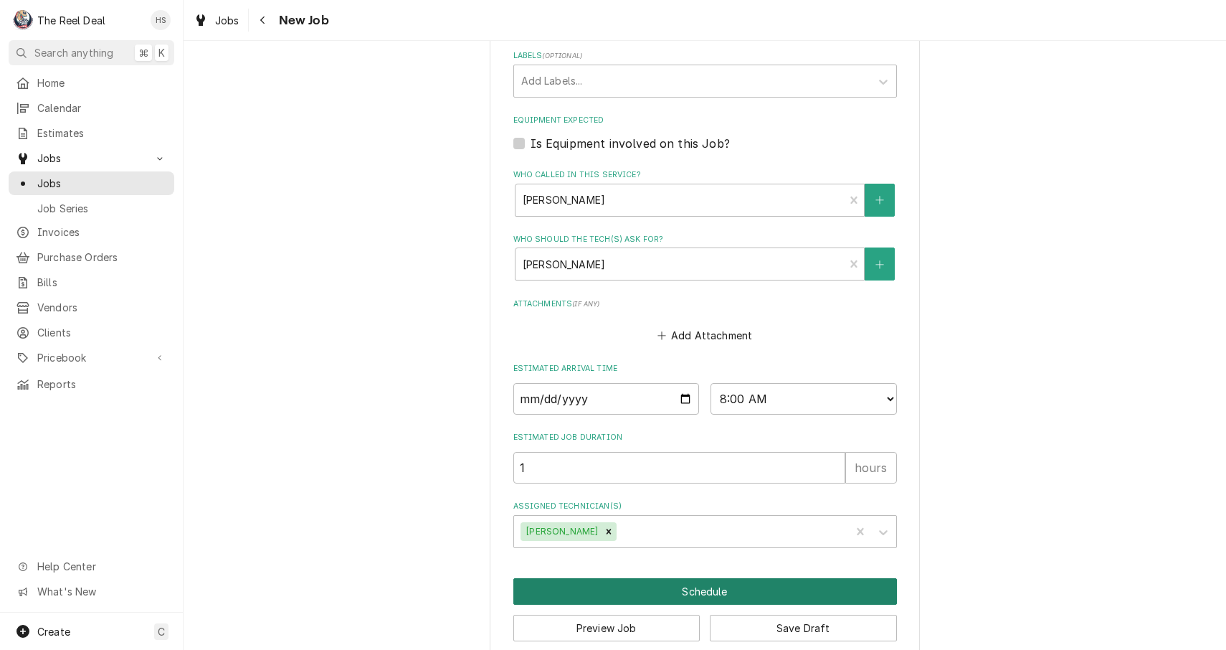
click at [582, 578] on button "Schedule" at bounding box center [705, 591] width 384 height 27
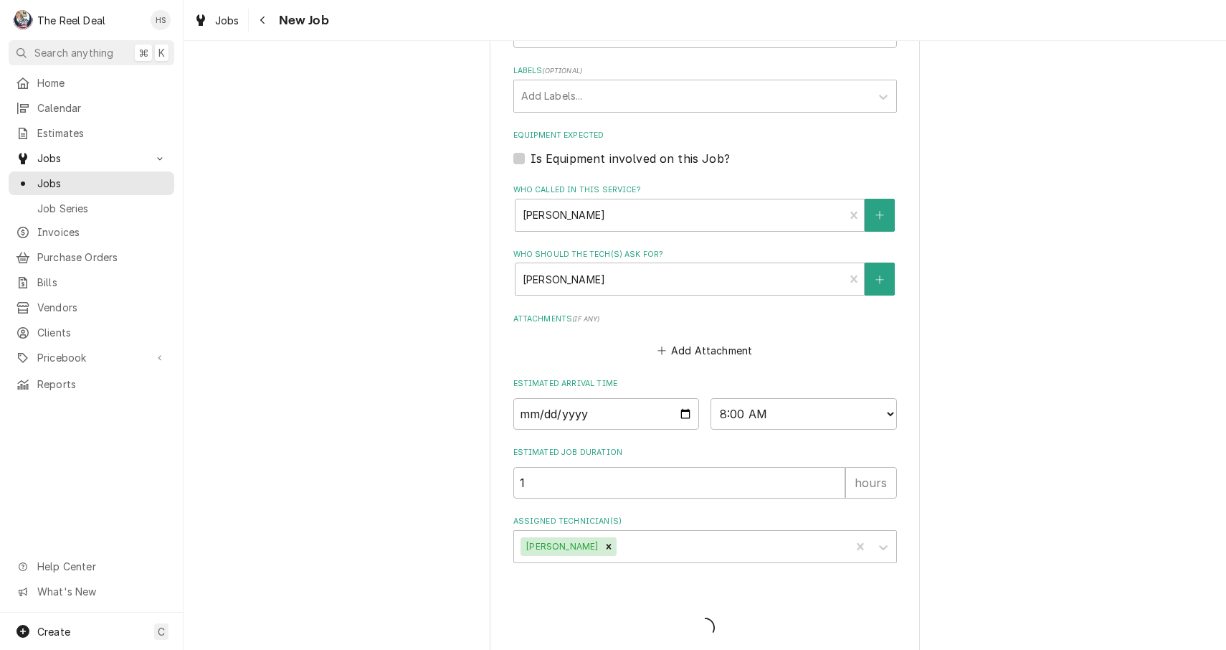
type textarea "x"
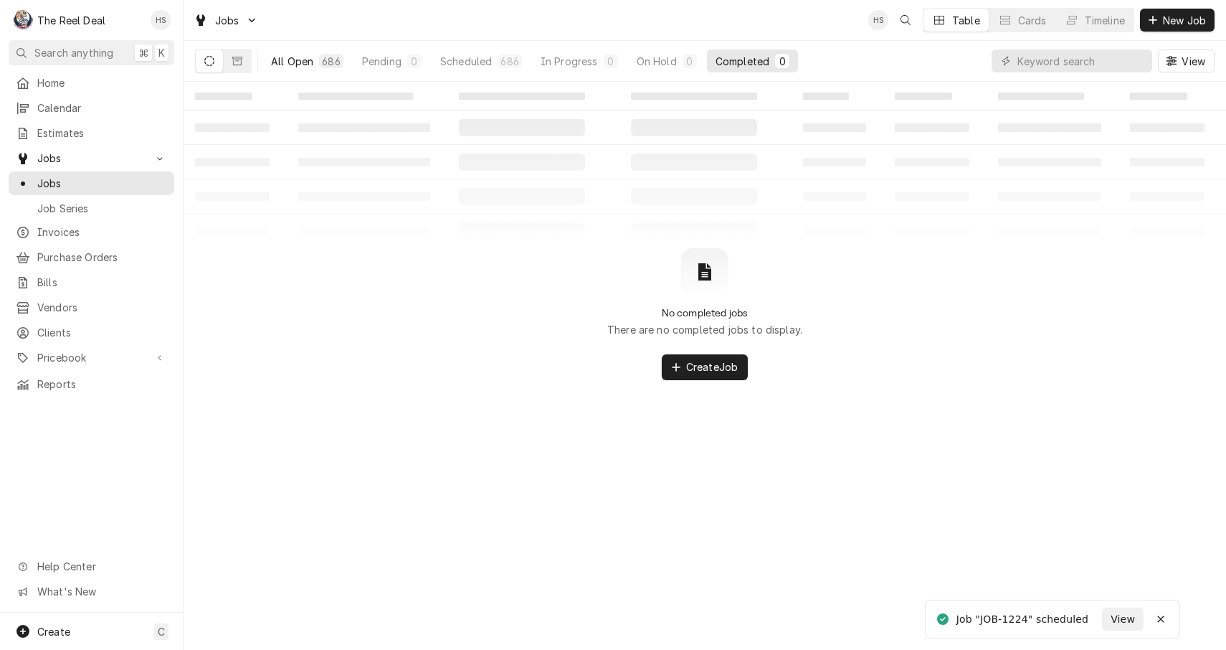
click at [299, 62] on div "All Open" at bounding box center [292, 61] width 42 height 15
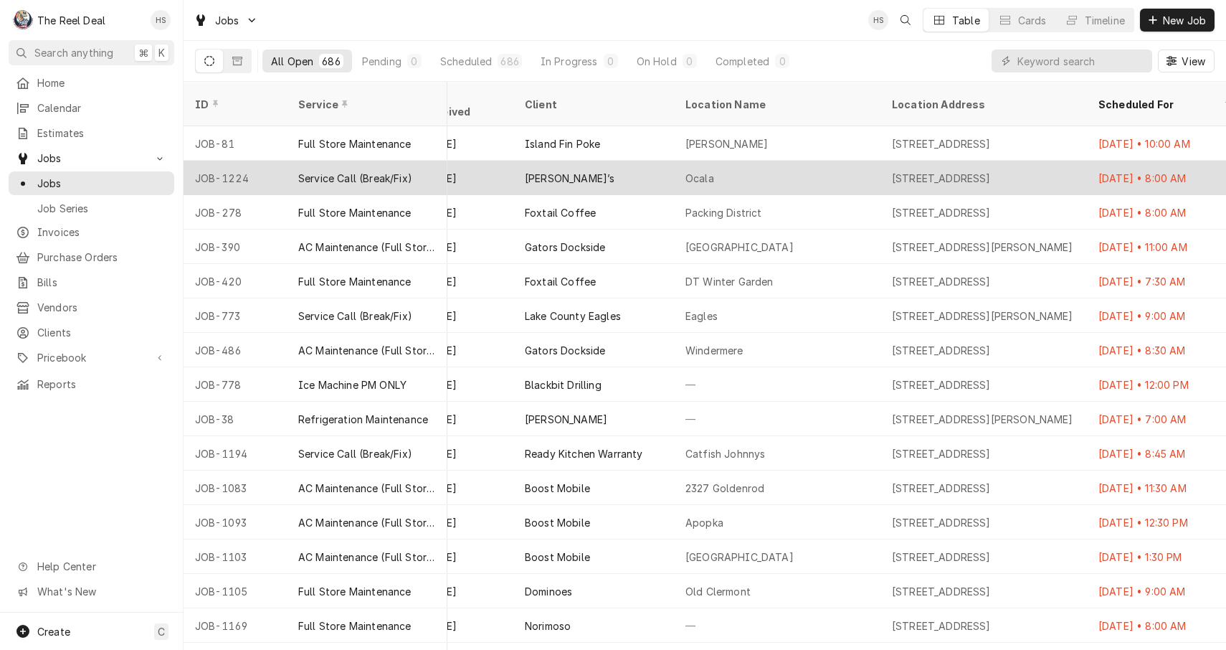
scroll to position [0, 966]
click at [407, 171] on div "Service Call (Break/Fix)" at bounding box center [355, 178] width 114 height 15
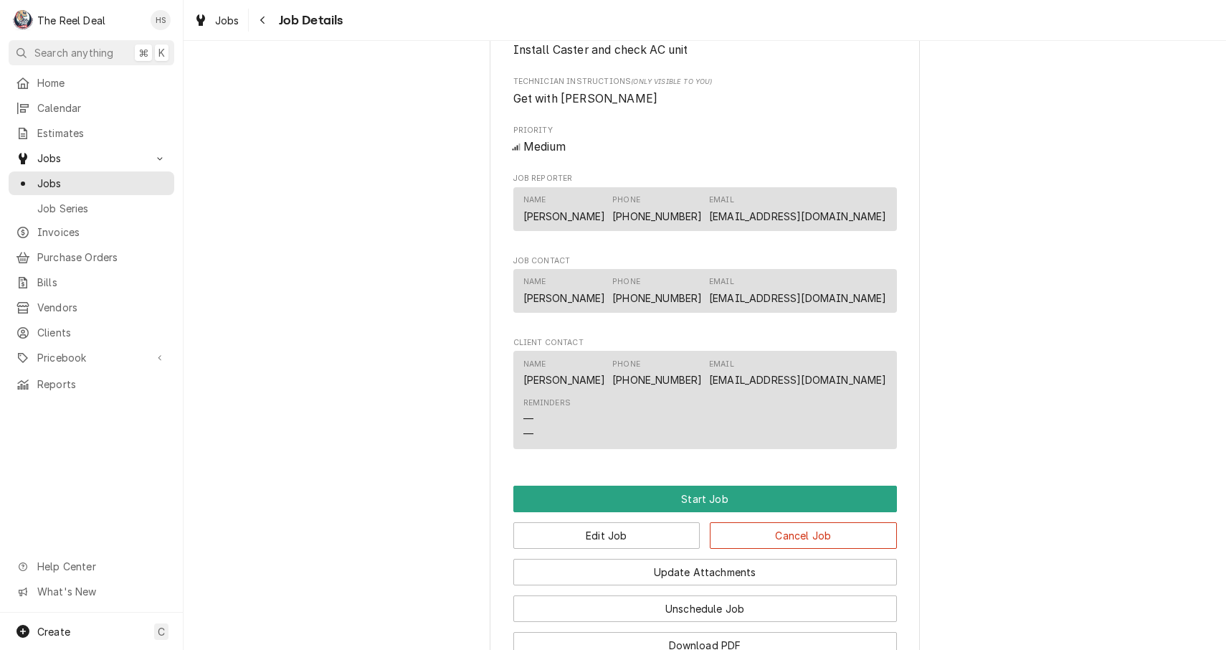
scroll to position [748, 0]
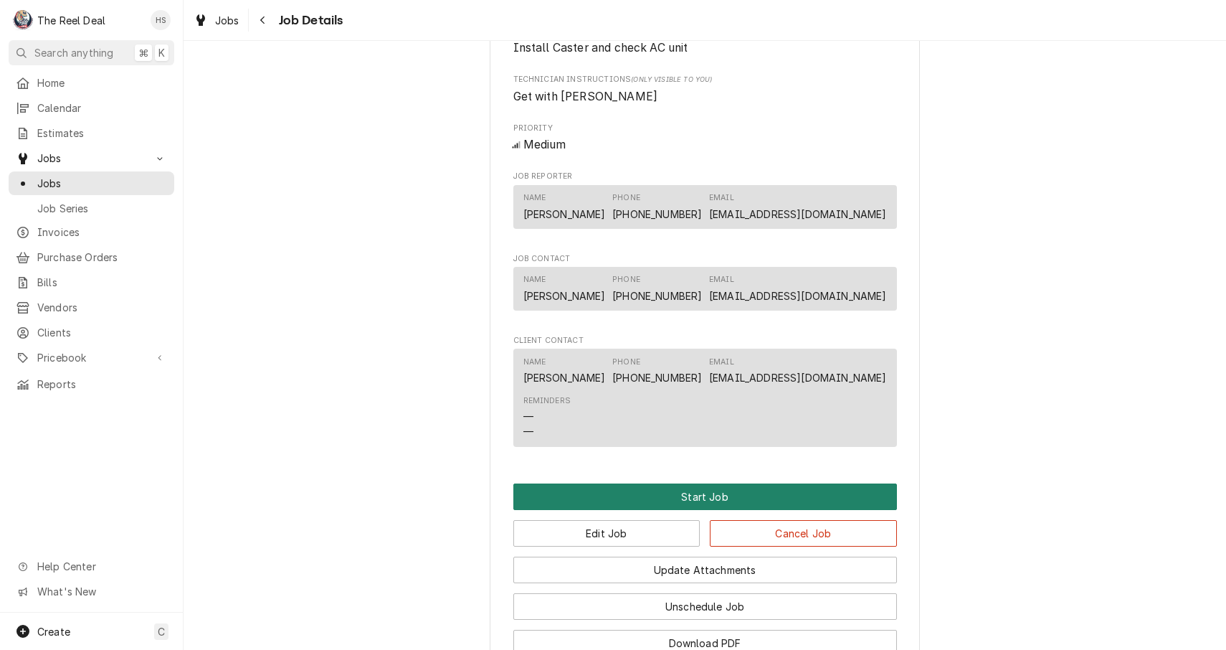
click at [680, 491] on button "Start Job" at bounding box center [705, 496] width 384 height 27
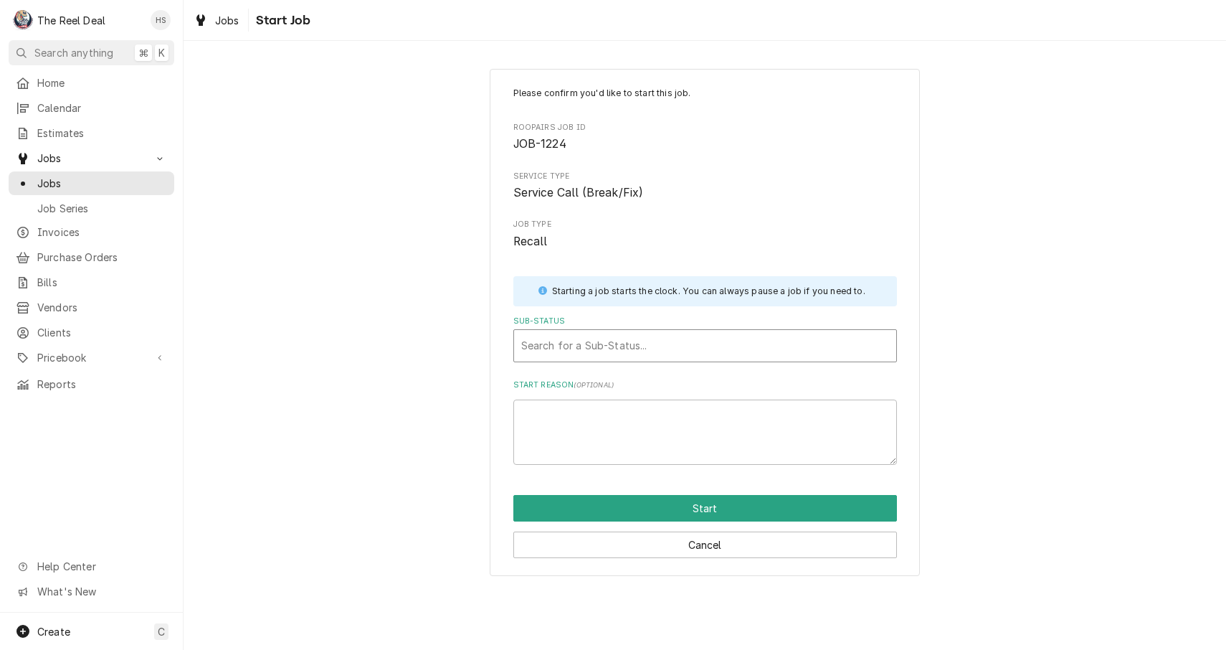
click at [673, 354] on div "Sub-Status" at bounding box center [705, 346] width 368 height 26
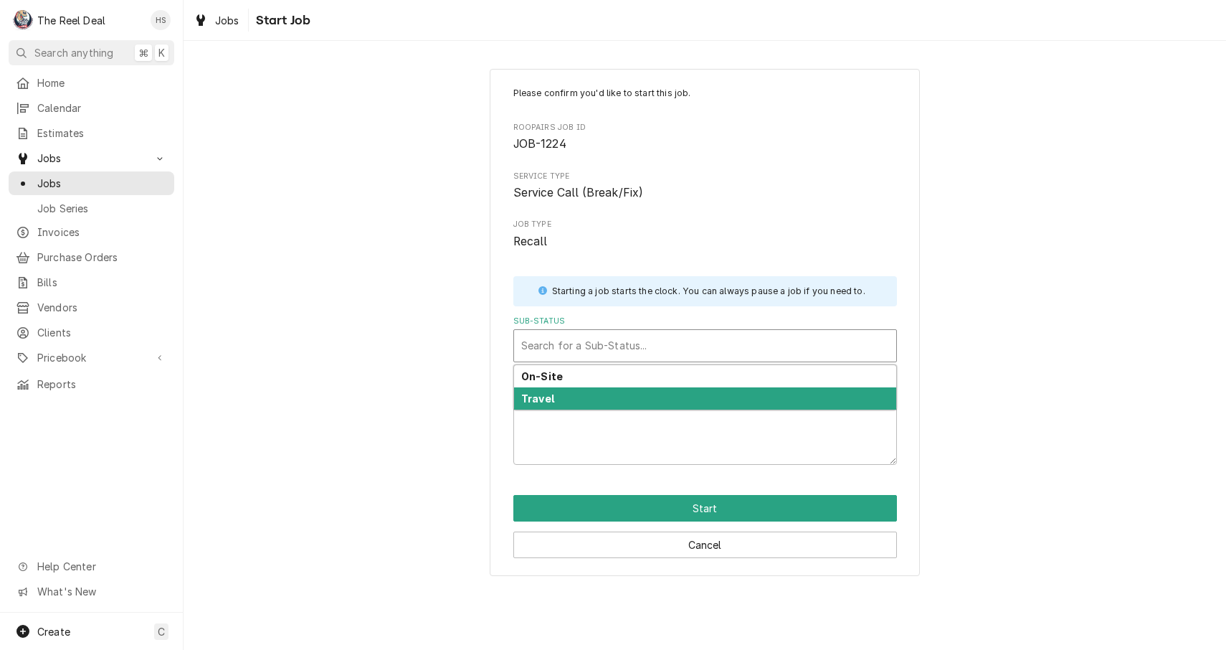
click at [671, 378] on div "On-Site" at bounding box center [705, 376] width 382 height 22
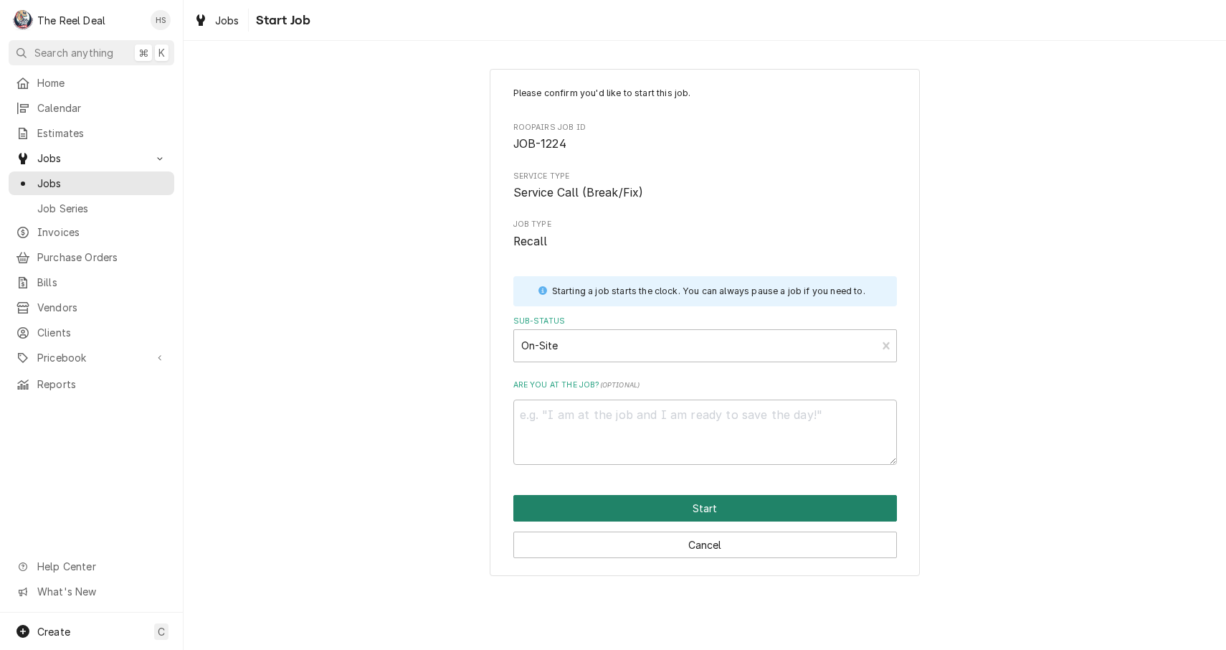
click at [670, 516] on button "Start" at bounding box center [705, 508] width 384 height 27
type textarea "x"
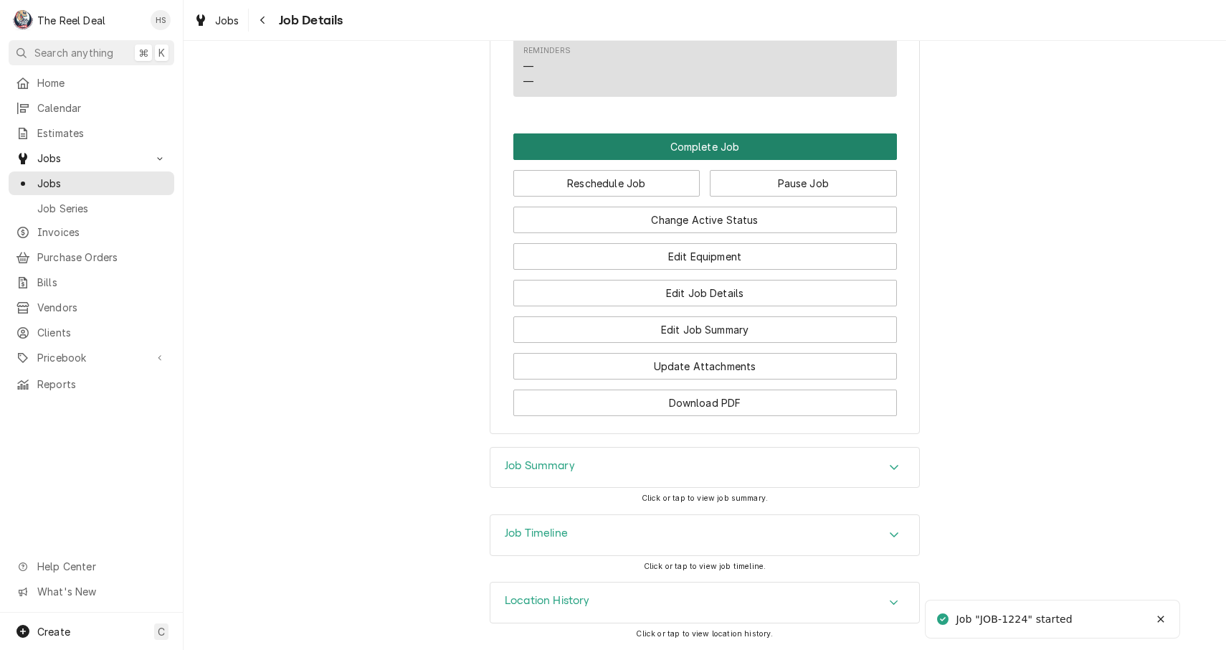
scroll to position [1195, 0]
click at [693, 135] on button "Complete Job" at bounding box center [705, 146] width 384 height 27
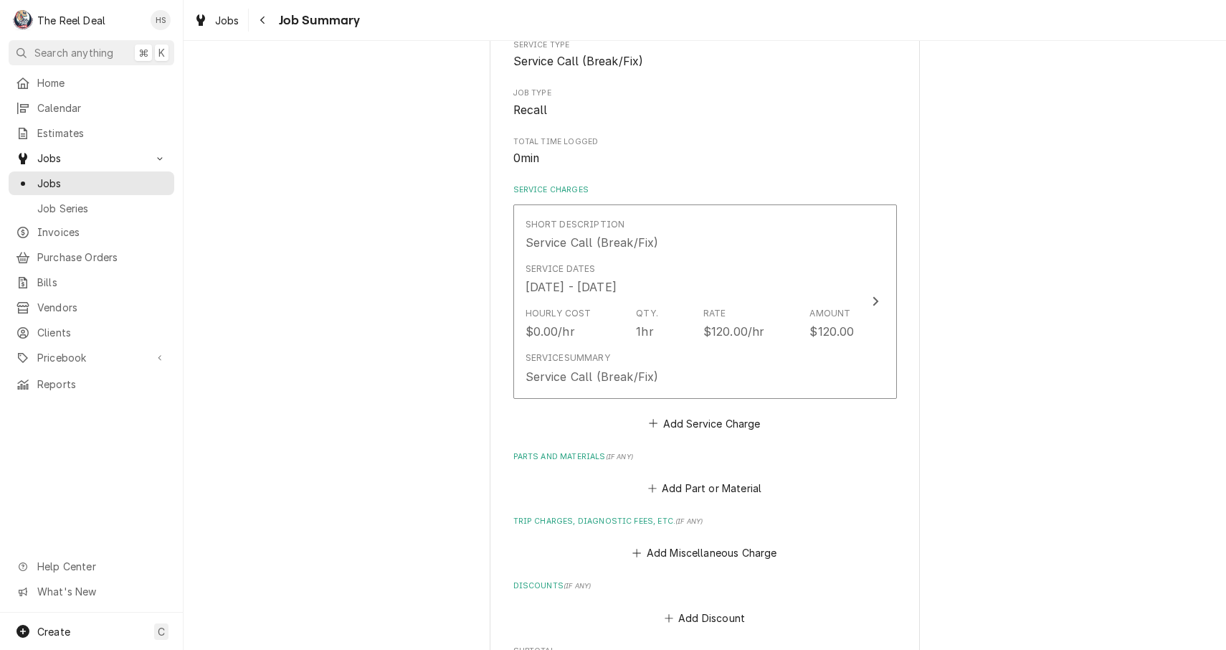
scroll to position [212, 0]
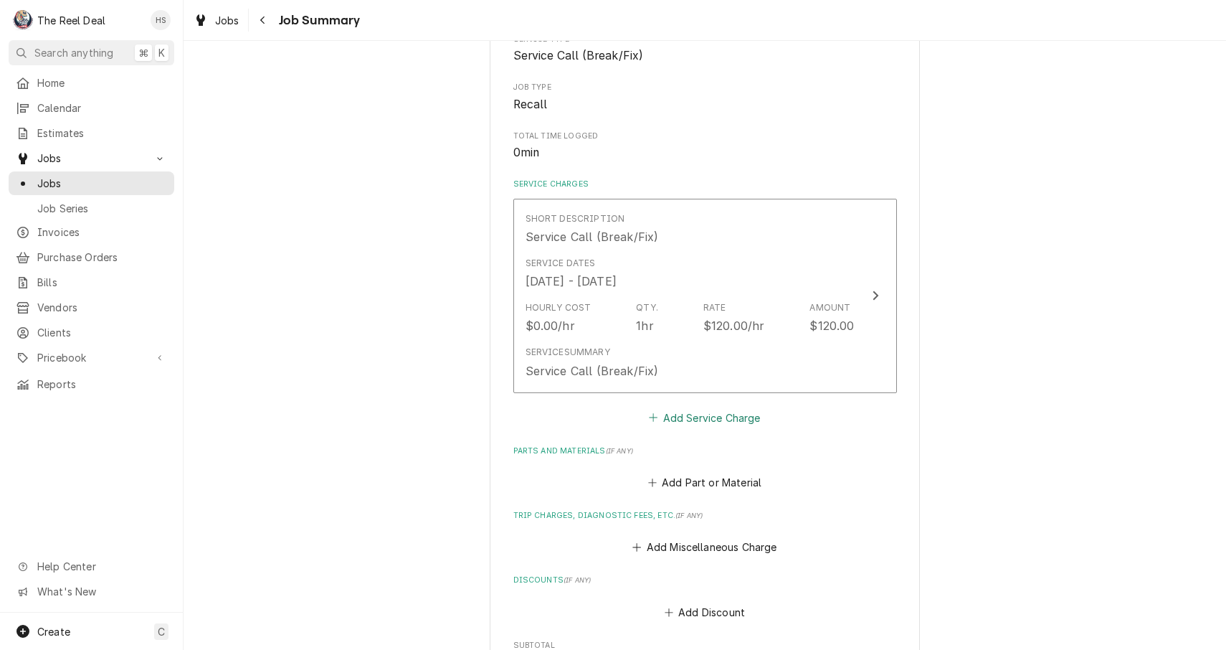
click at [692, 412] on button "Add Service Charge" at bounding box center [705, 417] width 116 height 20
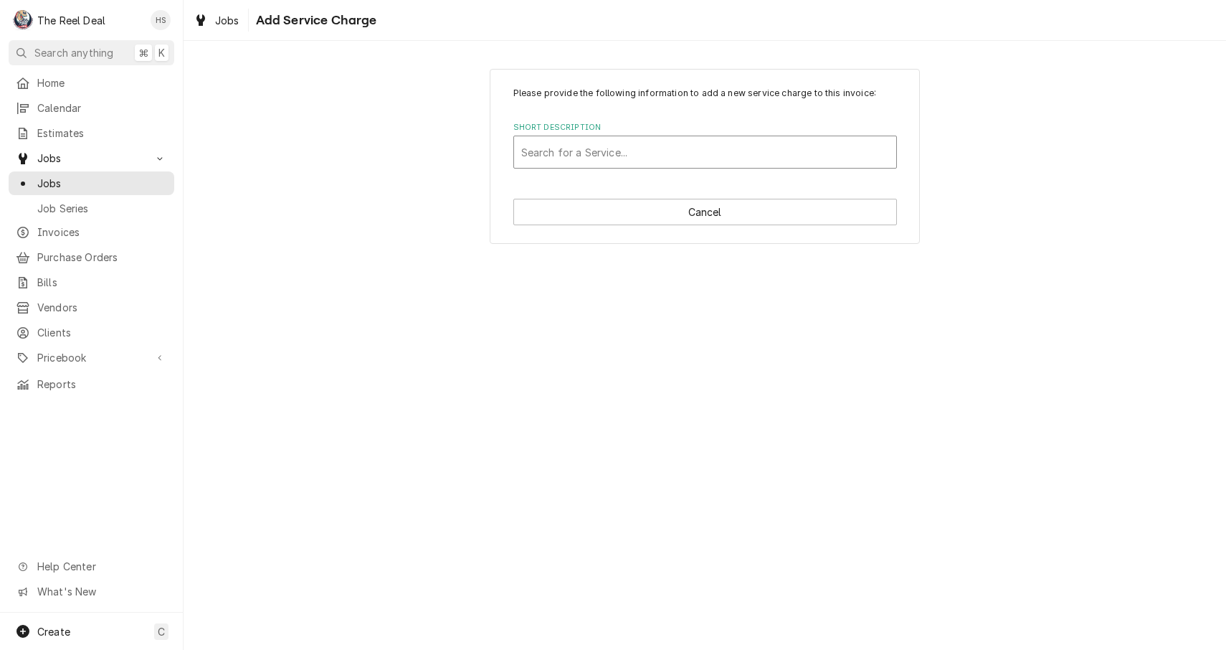
click at [617, 153] on div "Search for a Service..." at bounding box center [705, 152] width 368 height 15
type input "lab"
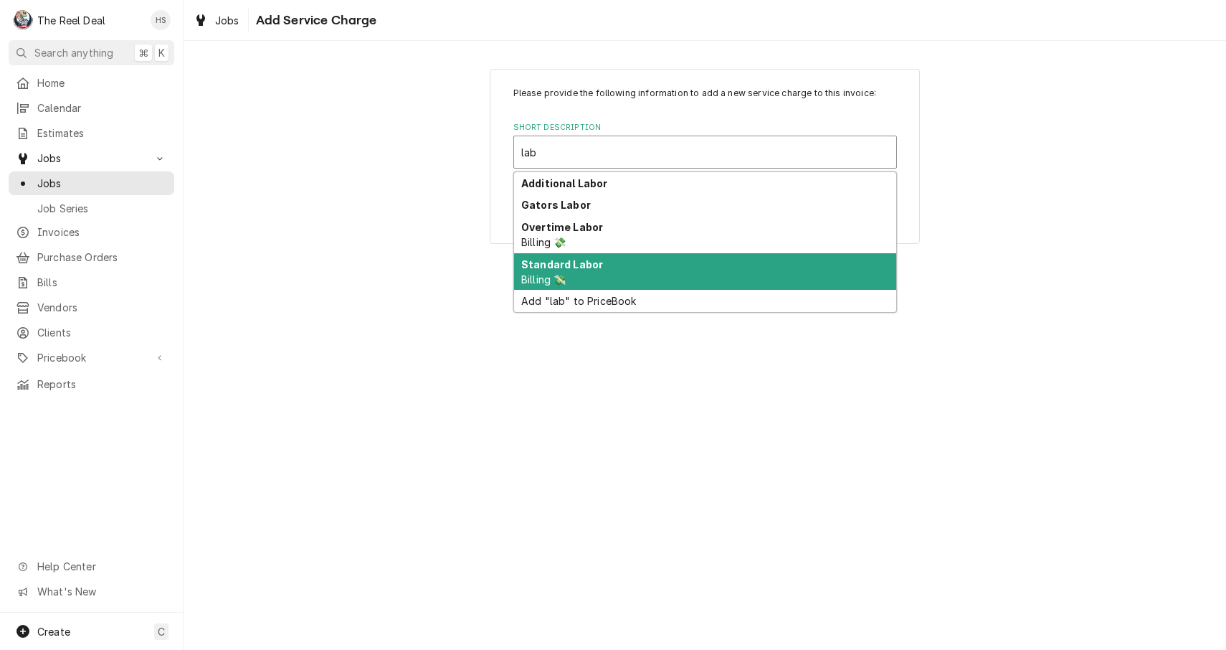
click at [561, 258] on strong "Standard Labor" at bounding box center [562, 264] width 82 height 12
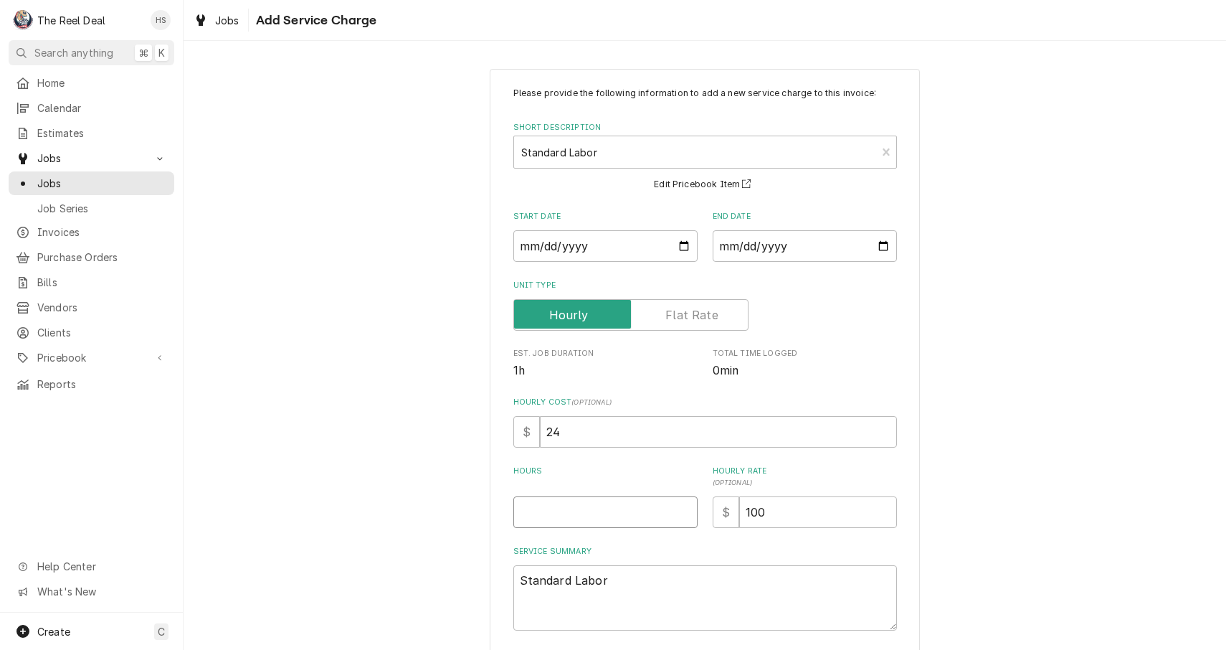
click at [582, 512] on input "Hours" at bounding box center [605, 512] width 184 height 32
type textarea "x"
type input "2"
type textarea "x"
type input "2.5"
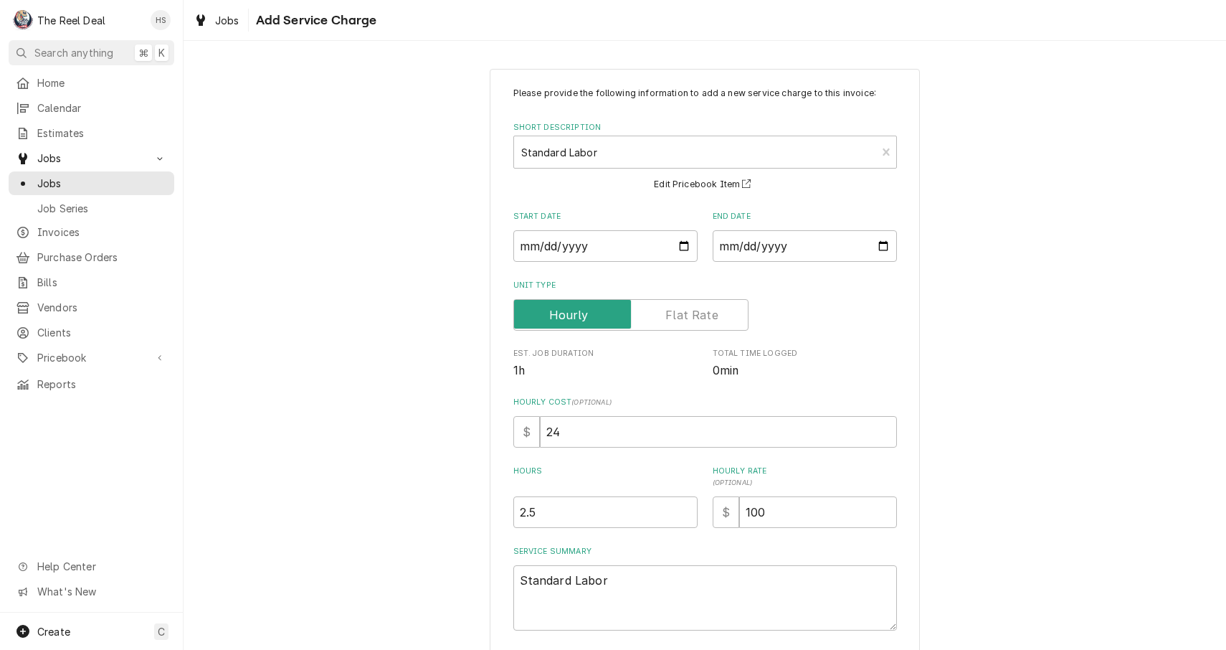
click at [548, 228] on div "Start Date" at bounding box center [605, 236] width 184 height 51
click at [552, 245] on input "Start Date" at bounding box center [605, 246] width 184 height 32
type input "2025-09-18"
type textarea "x"
type input "2025-06-17"
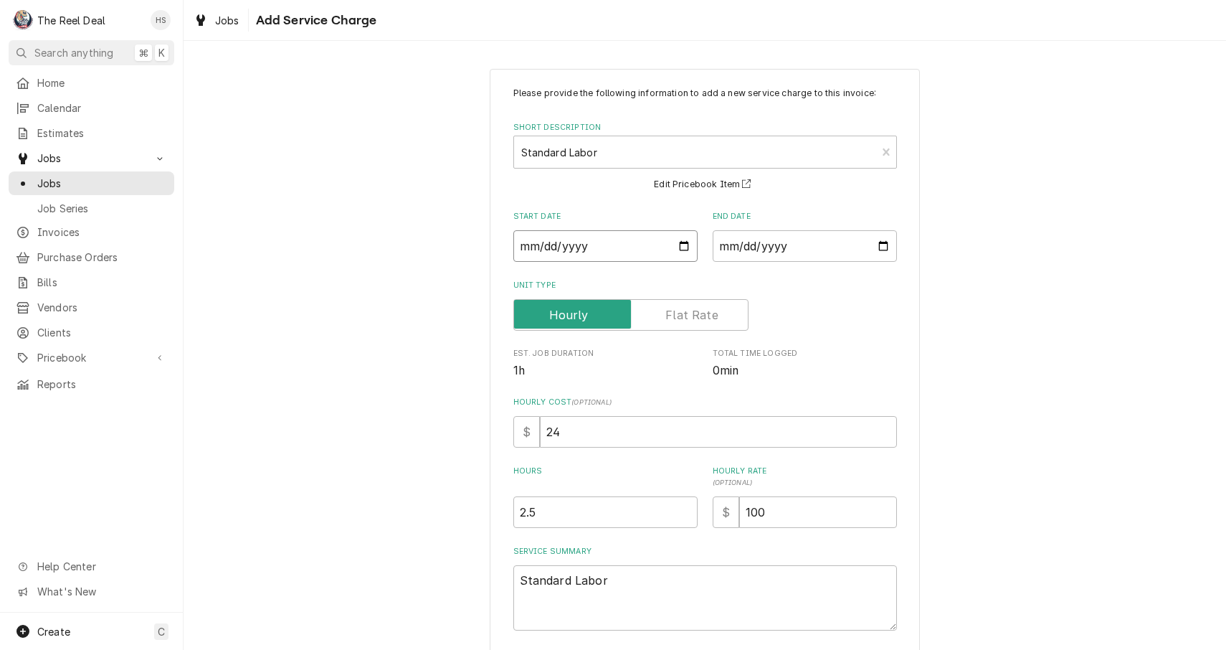
type textarea "x"
click at [774, 240] on input "End Date" at bounding box center [805, 246] width 184 height 32
type input "2025-06-17"
click at [669, 374] on span "1h" at bounding box center [605, 370] width 184 height 17
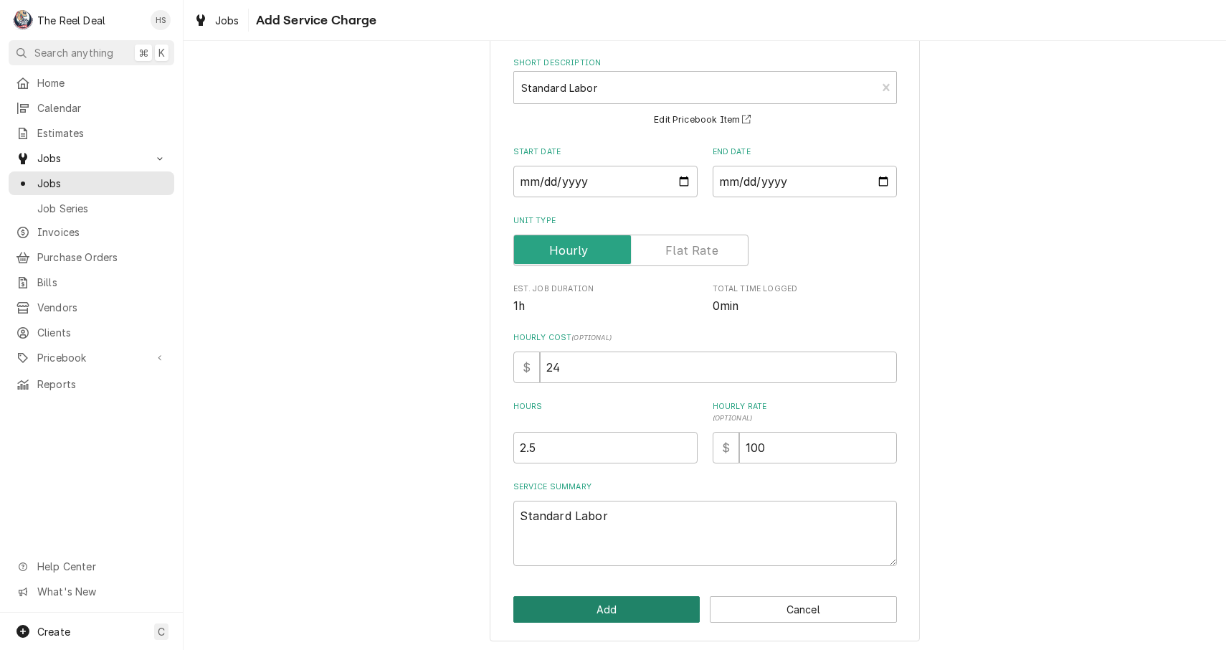
click at [573, 599] on button "Add" at bounding box center [606, 609] width 187 height 27
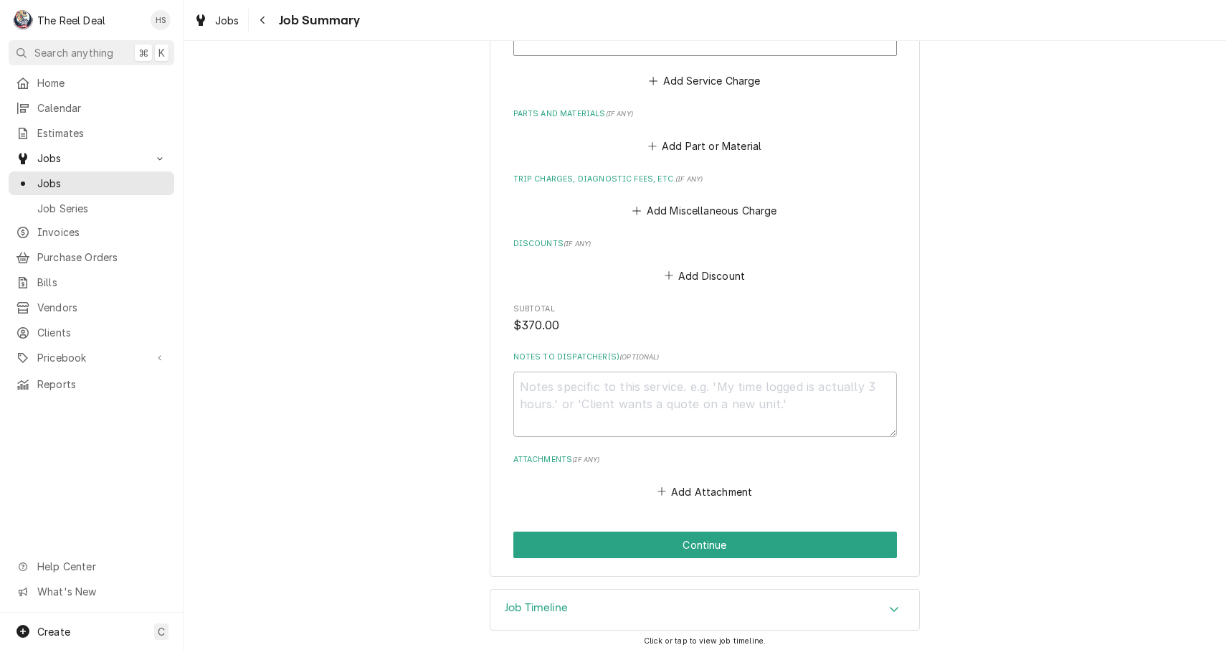
scroll to position [749, 0]
paste textarea "Found bad condenser fan motor on RTU. Had to source one from local supplier 2 d…"
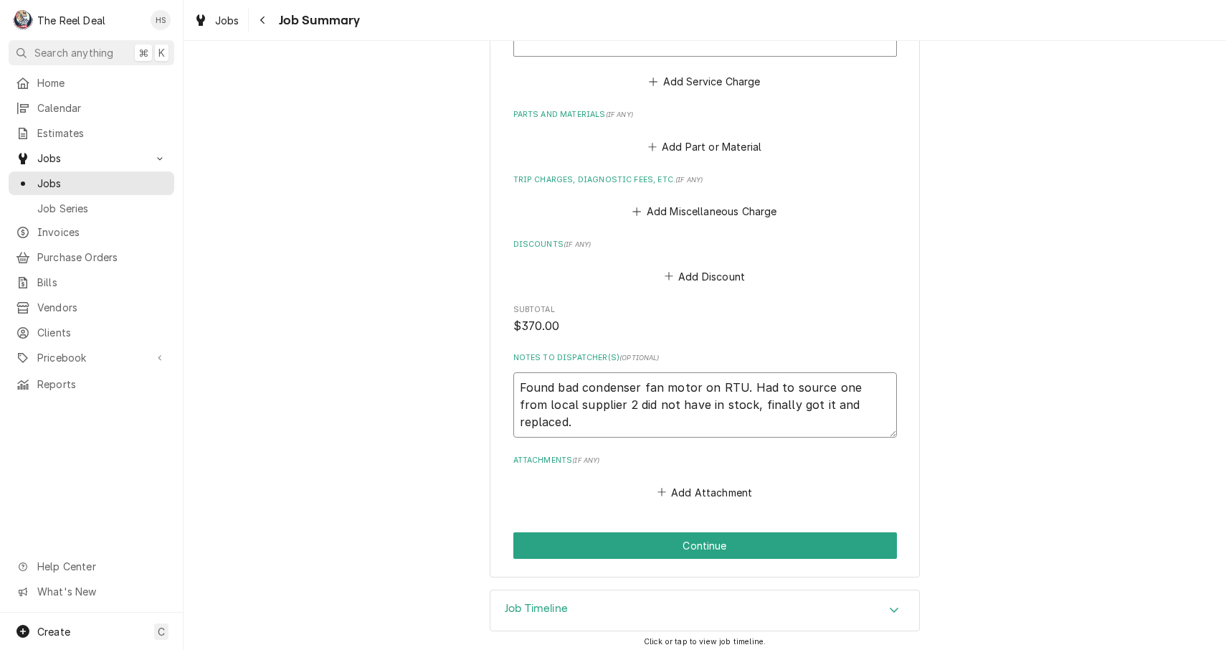
type textarea "x"
type textarea "Found bad condenser fan motor on RTU. Had to source one from local supplier 2 d…"
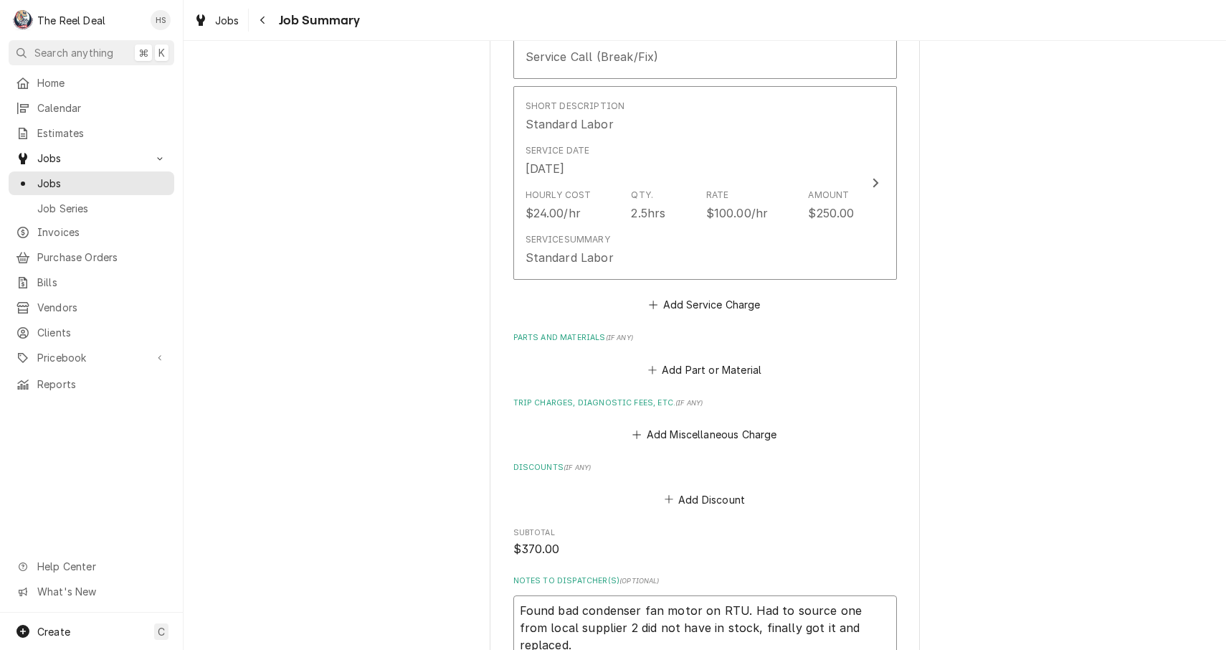
scroll to position [501, 0]
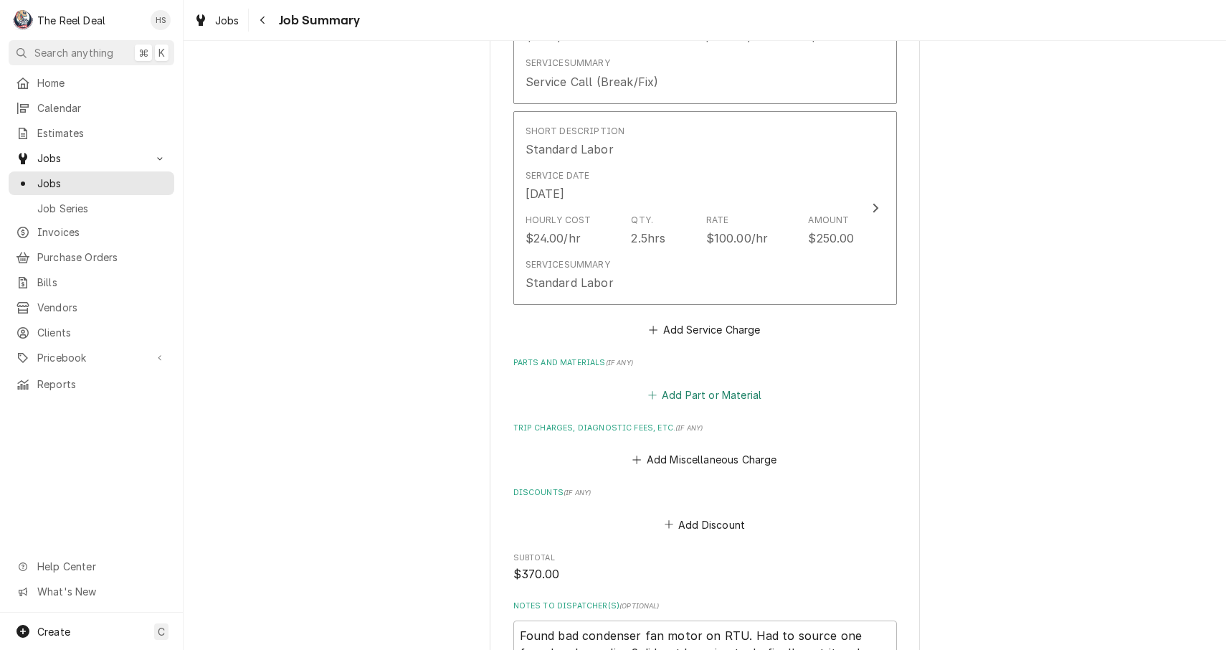
click at [678, 384] on button "Add Part or Material" at bounding box center [704, 394] width 118 height 20
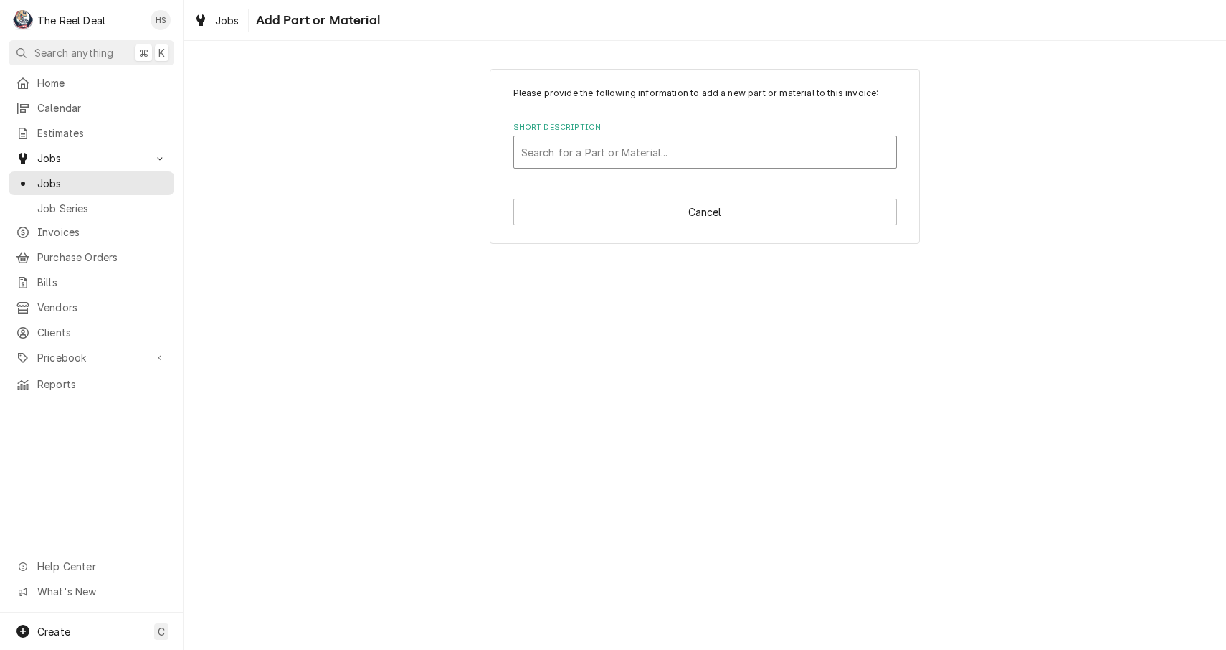
click at [730, 152] on div "Short Description" at bounding box center [705, 152] width 368 height 26
type input "3/4 HP Condenser Fan Motor"
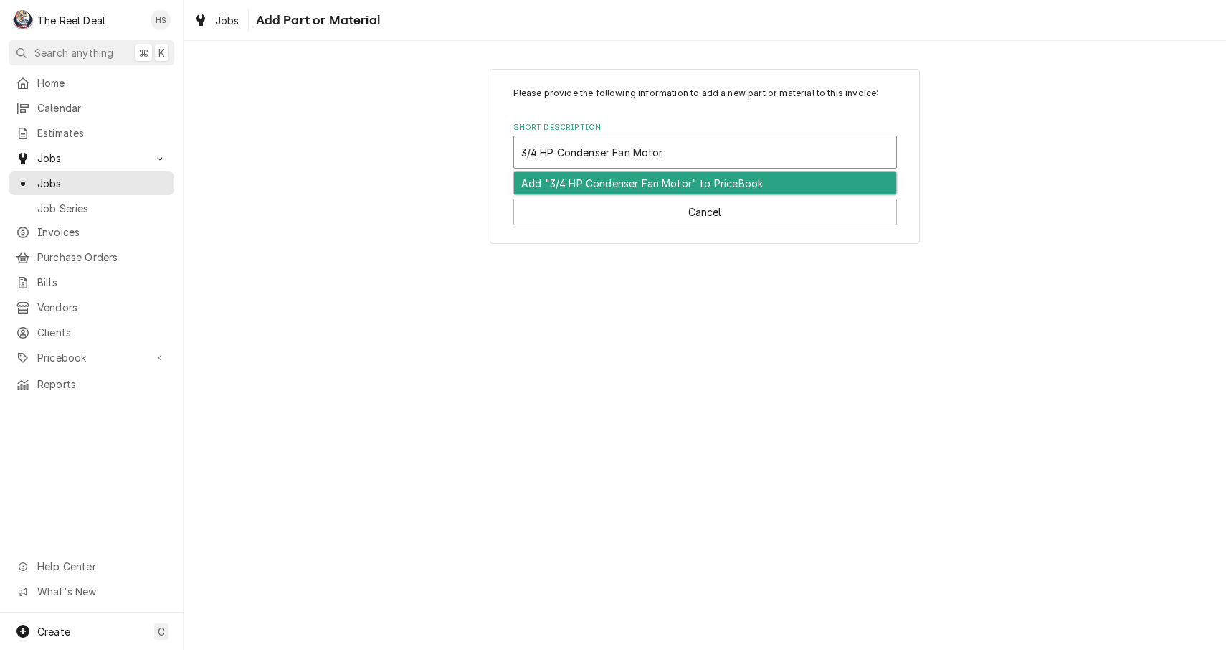
click at [715, 182] on div "Add "3/4 HP Condenser Fan Motor" to PriceBook" at bounding box center [705, 183] width 382 height 22
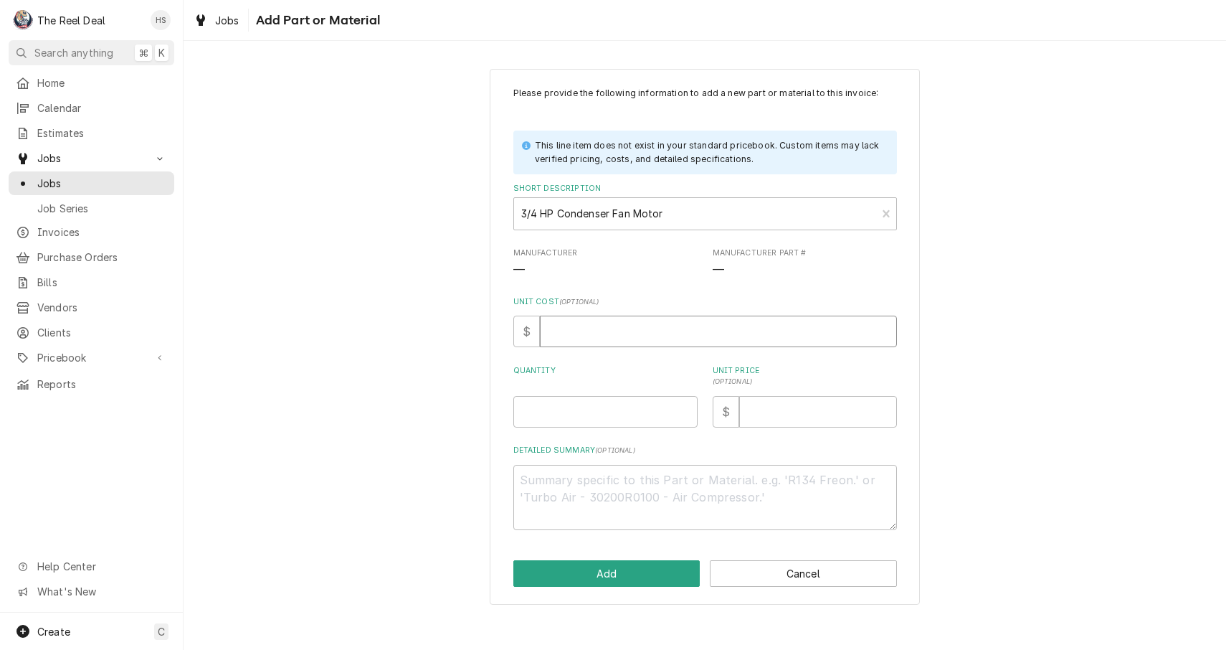
click at [630, 341] on input "Unit Cost ( optional )" at bounding box center [718, 332] width 357 height 32
type textarea "x"
type input "1"
type textarea "x"
type input "16"
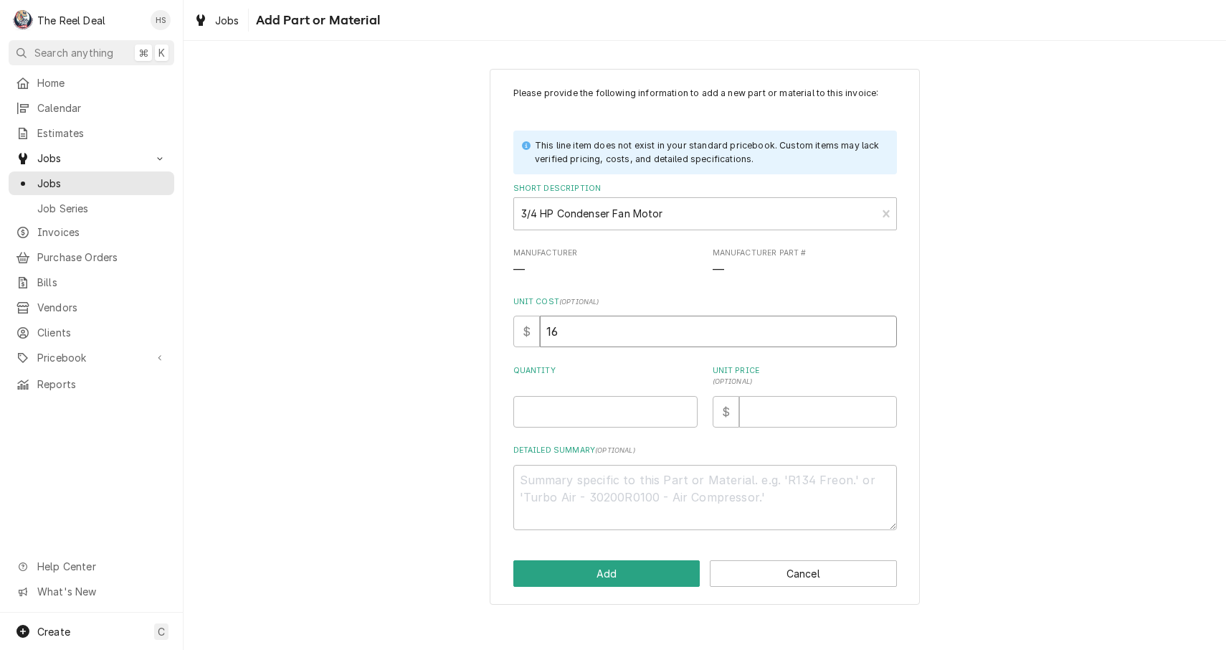
type textarea "x"
type input "165"
click at [618, 412] on input "Quantity" at bounding box center [605, 412] width 184 height 32
type textarea "x"
type input "1"
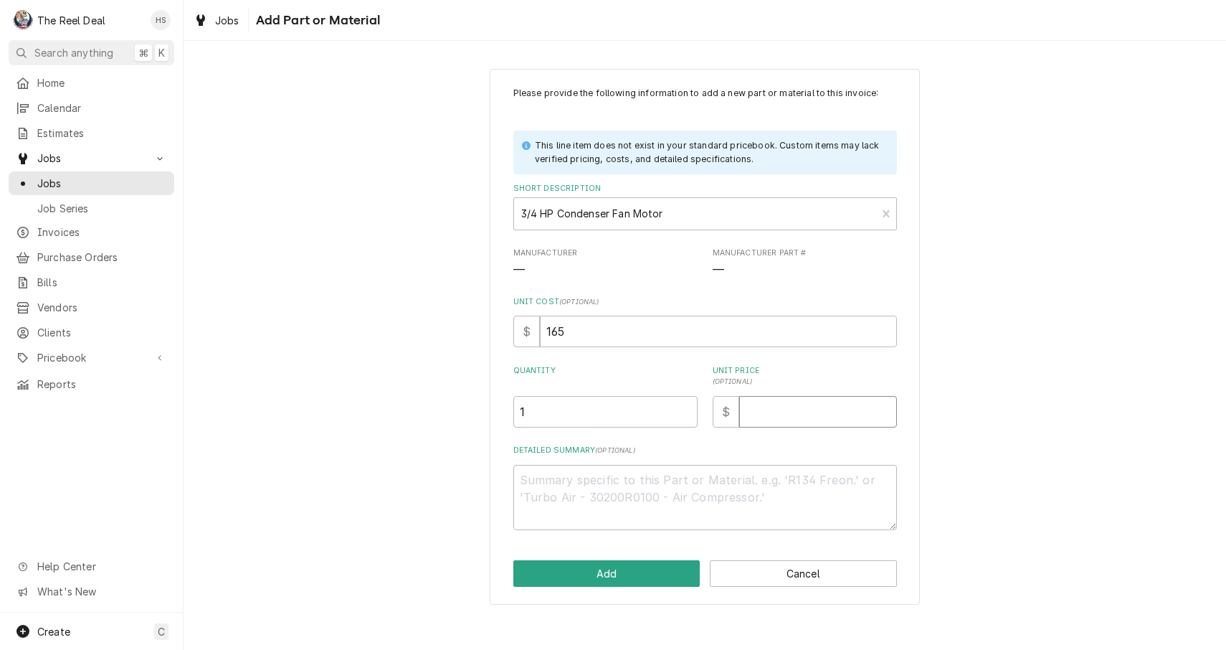
click at [772, 413] on input "Unit Price ( optional )" at bounding box center [818, 412] width 158 height 32
type textarea "x"
type input "3"
type textarea "x"
type input "32"
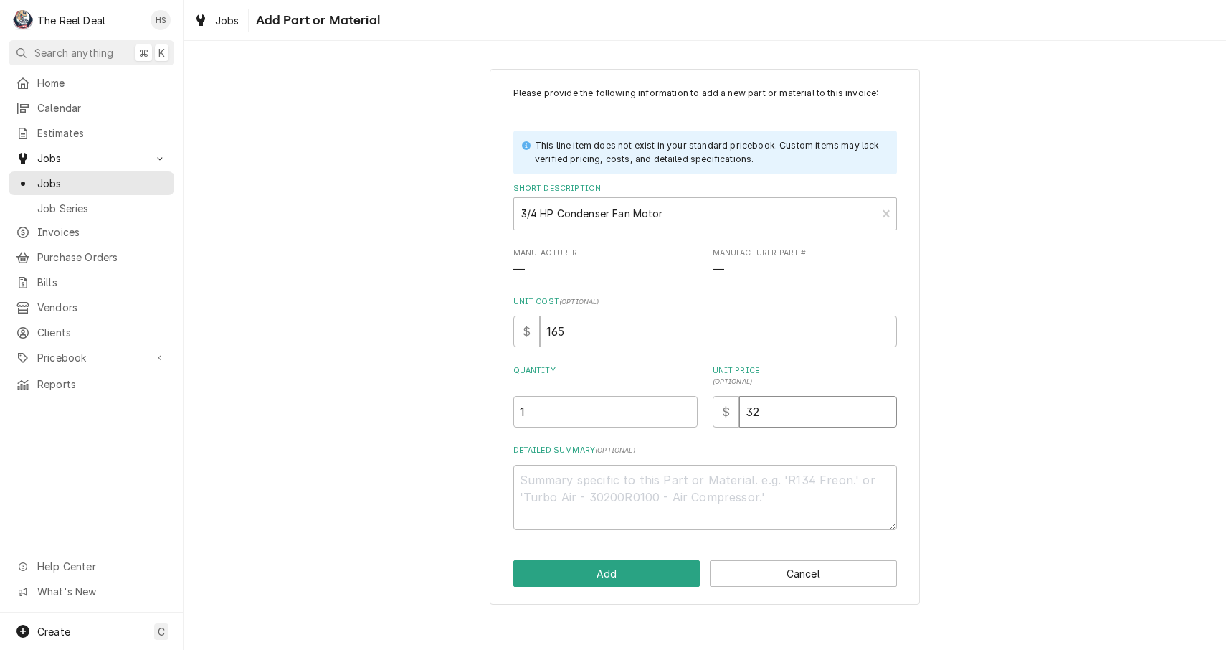
type textarea "x"
type input "325"
type textarea "x"
type input "32"
type textarea "x"
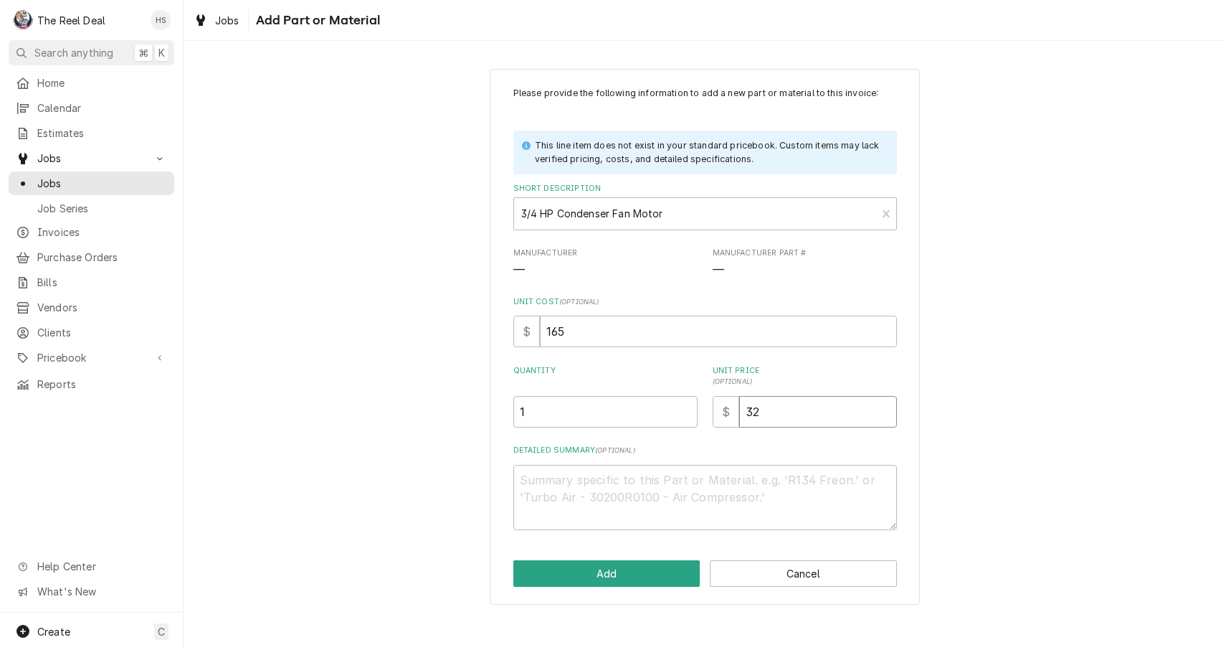
type input "3"
type textarea "x"
type input "35"
type textarea "x"
type input "350"
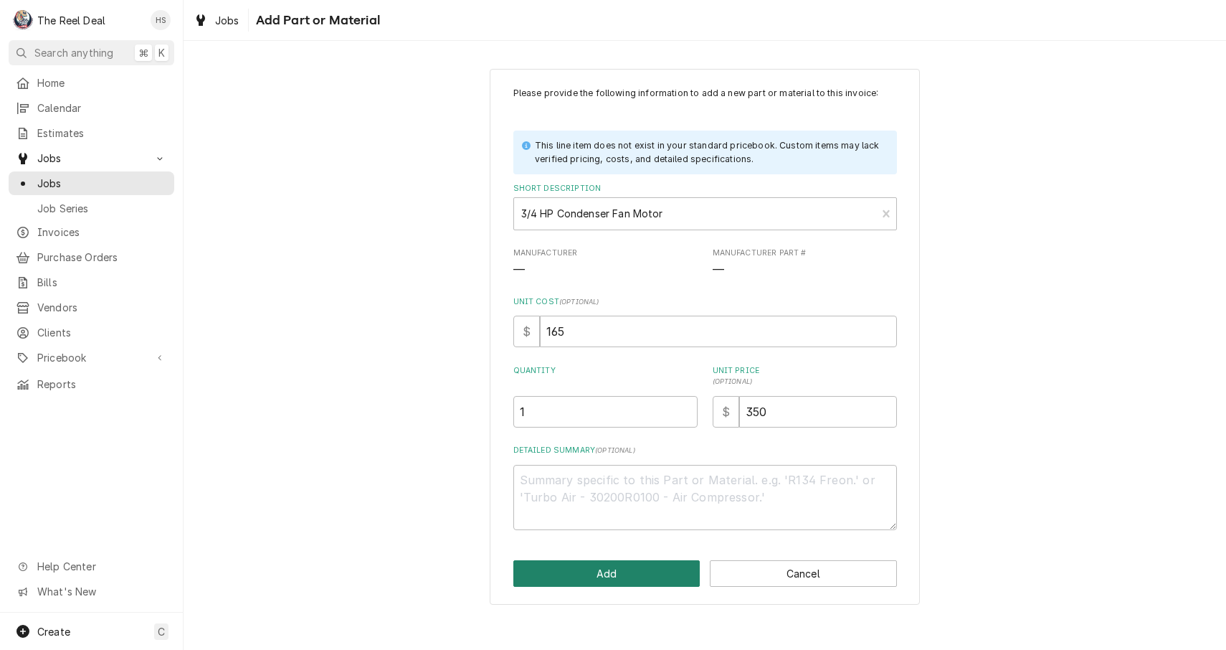
click at [622, 577] on button "Add" at bounding box center [606, 573] width 187 height 27
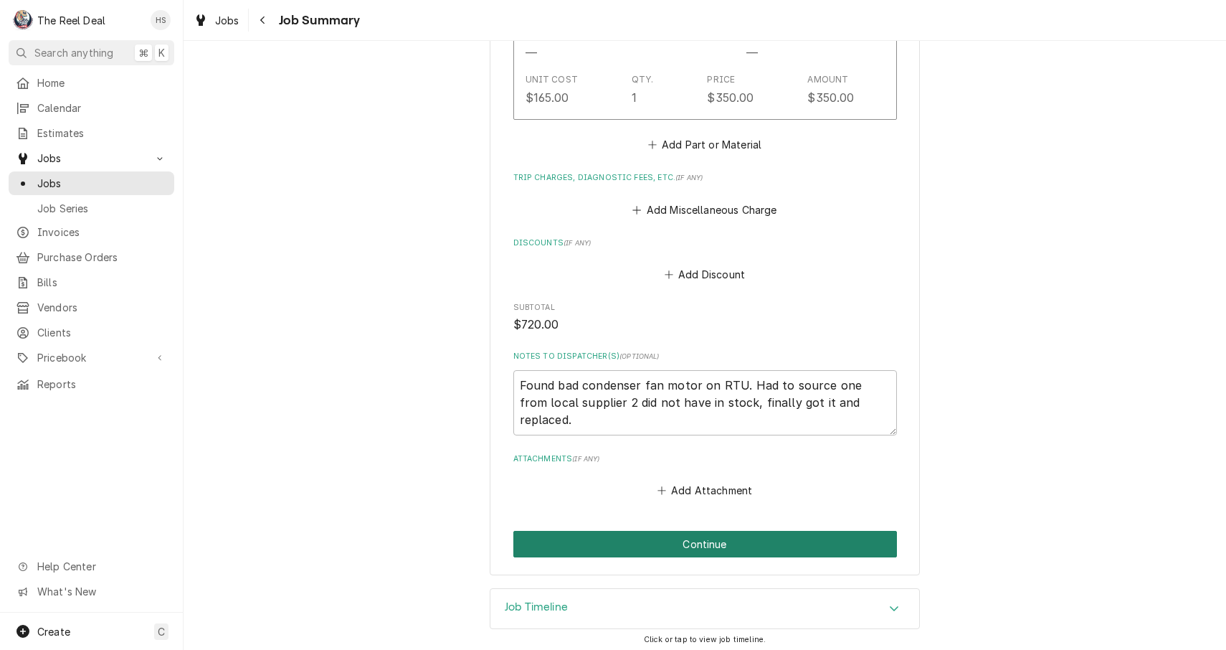
scroll to position [1000, 0]
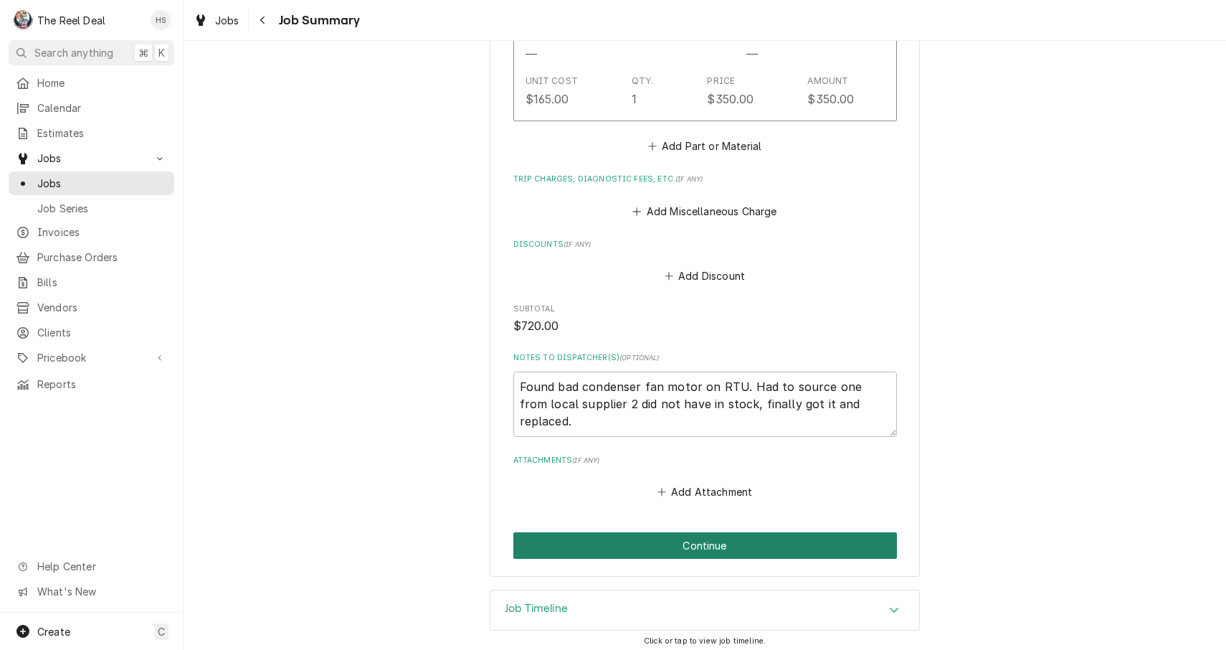
click at [663, 534] on button "Continue" at bounding box center [705, 545] width 384 height 27
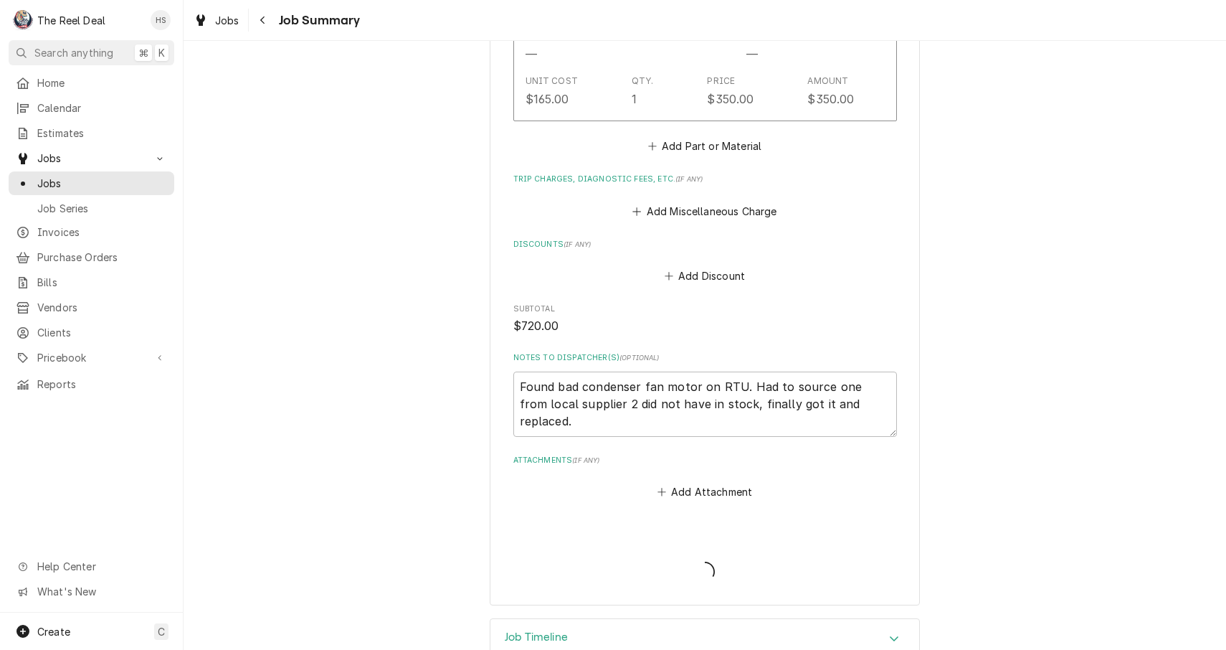
type textarea "x"
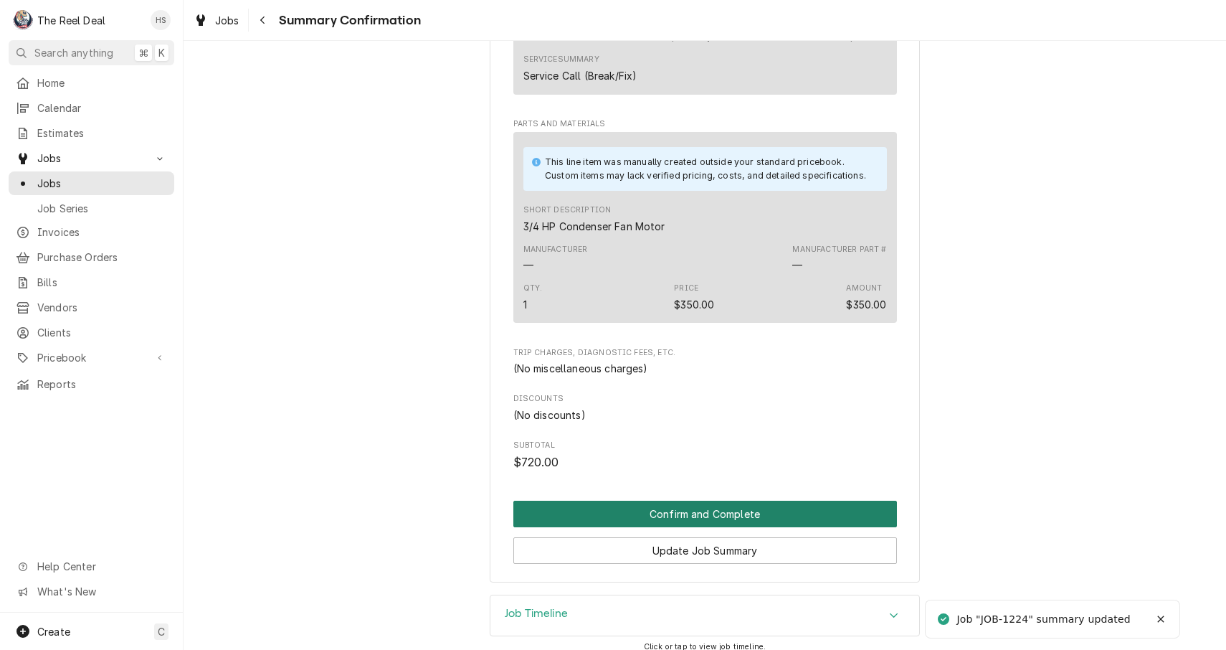
scroll to position [640, 0]
click at [698, 501] on button "Confirm and Complete" at bounding box center [705, 514] width 384 height 27
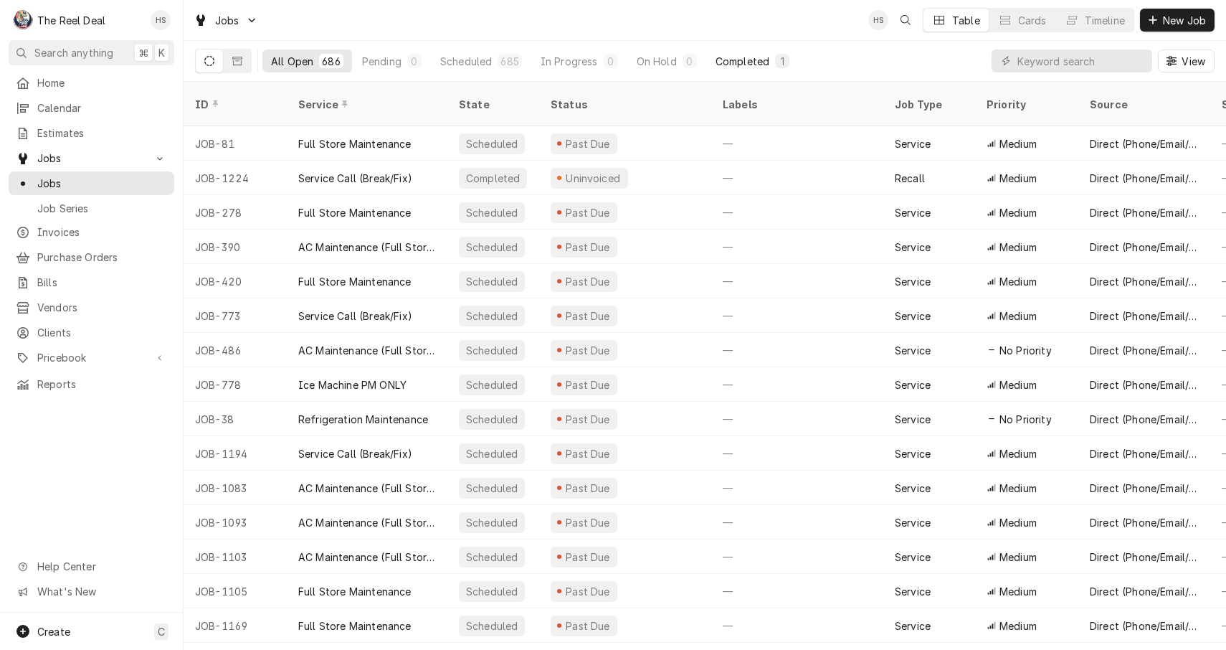
click at [735, 62] on div "Completed" at bounding box center [743, 61] width 54 height 15
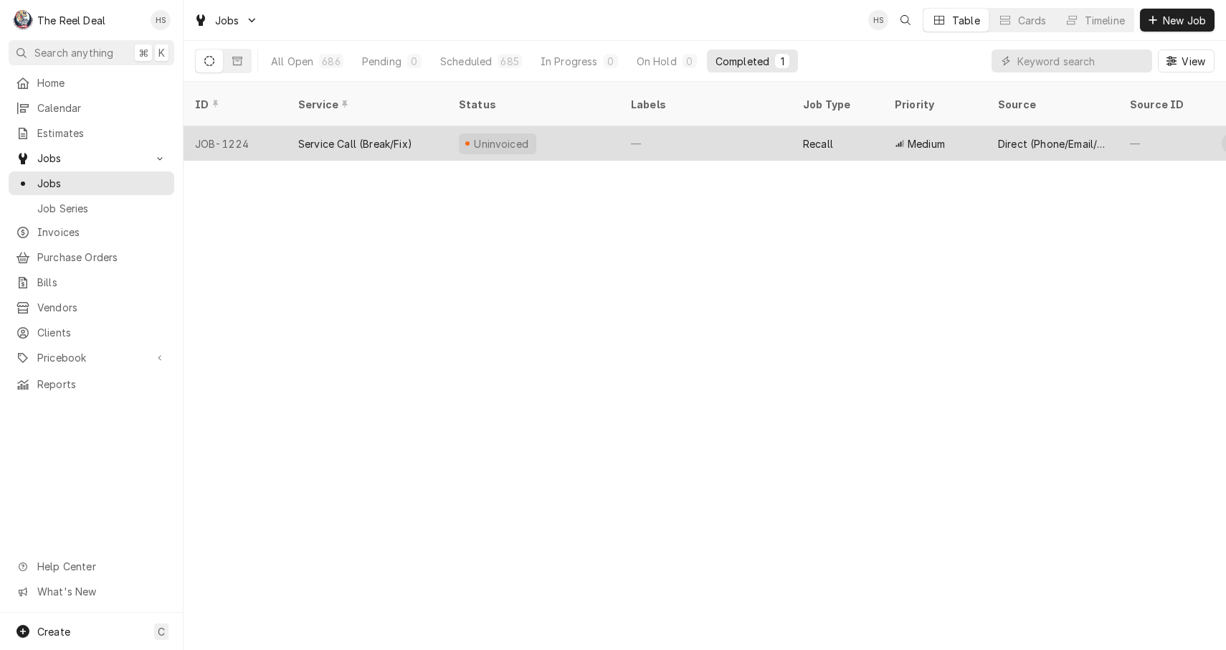
click at [684, 126] on div "—" at bounding box center [706, 143] width 172 height 34
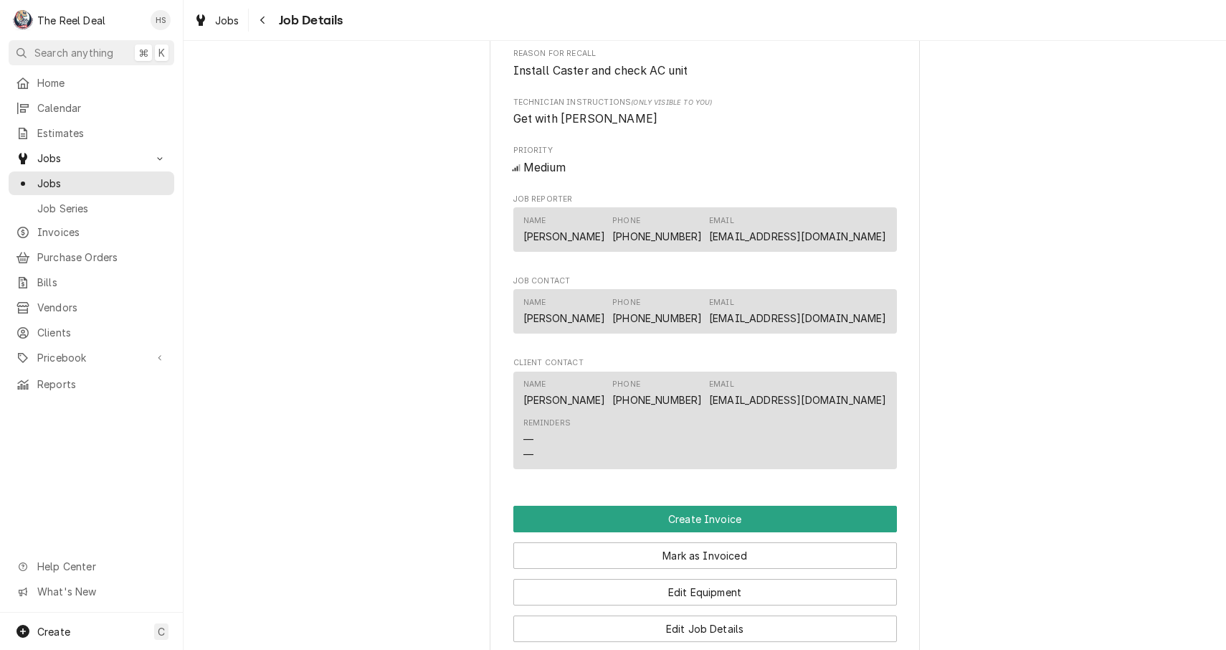
scroll to position [752, 0]
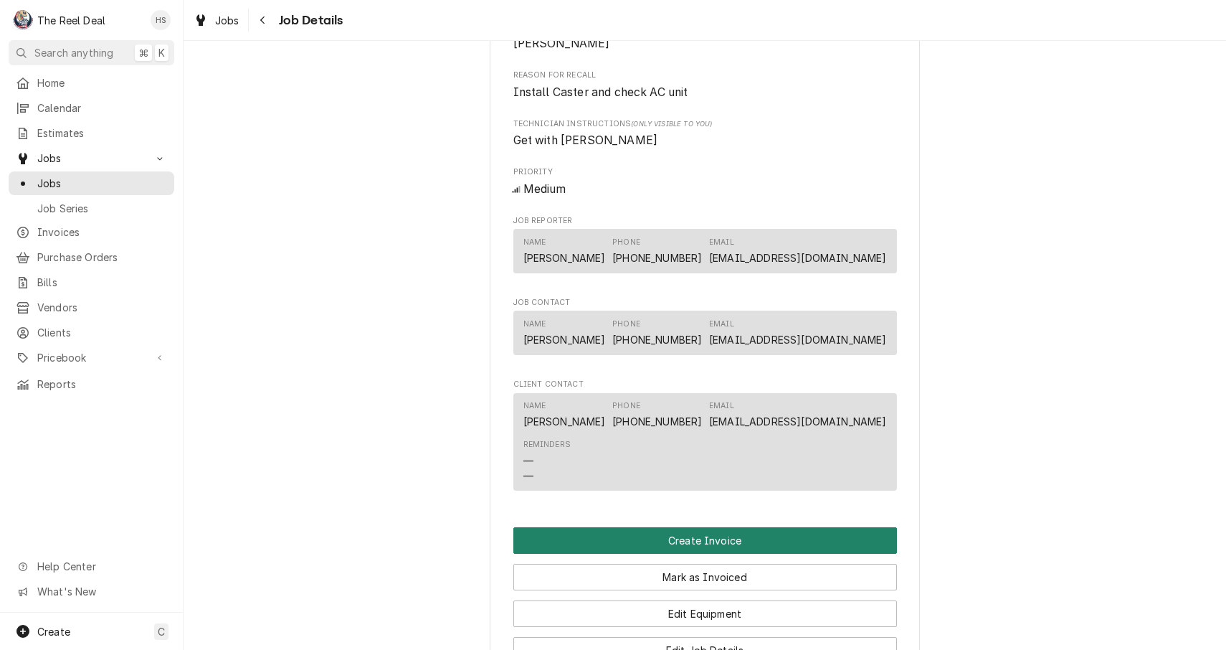
click at [699, 547] on button "Create Invoice" at bounding box center [705, 540] width 384 height 27
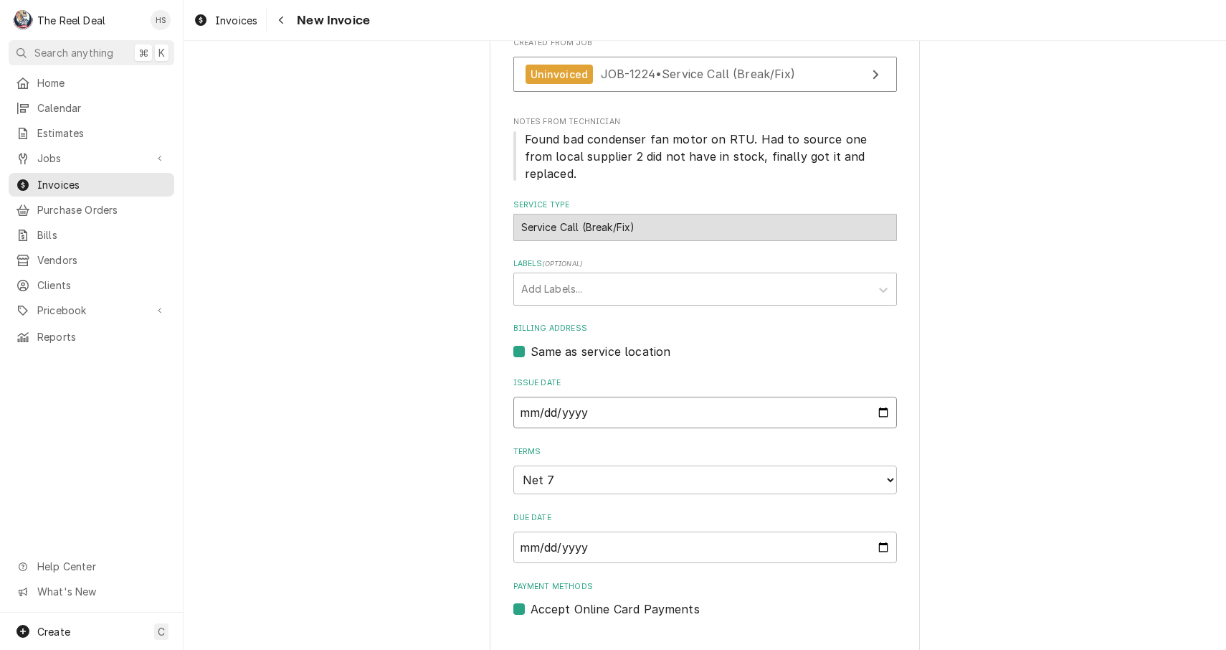
click at [592, 397] on input "[DATE]" at bounding box center [705, 413] width 384 height 32
type input "[DATE]"
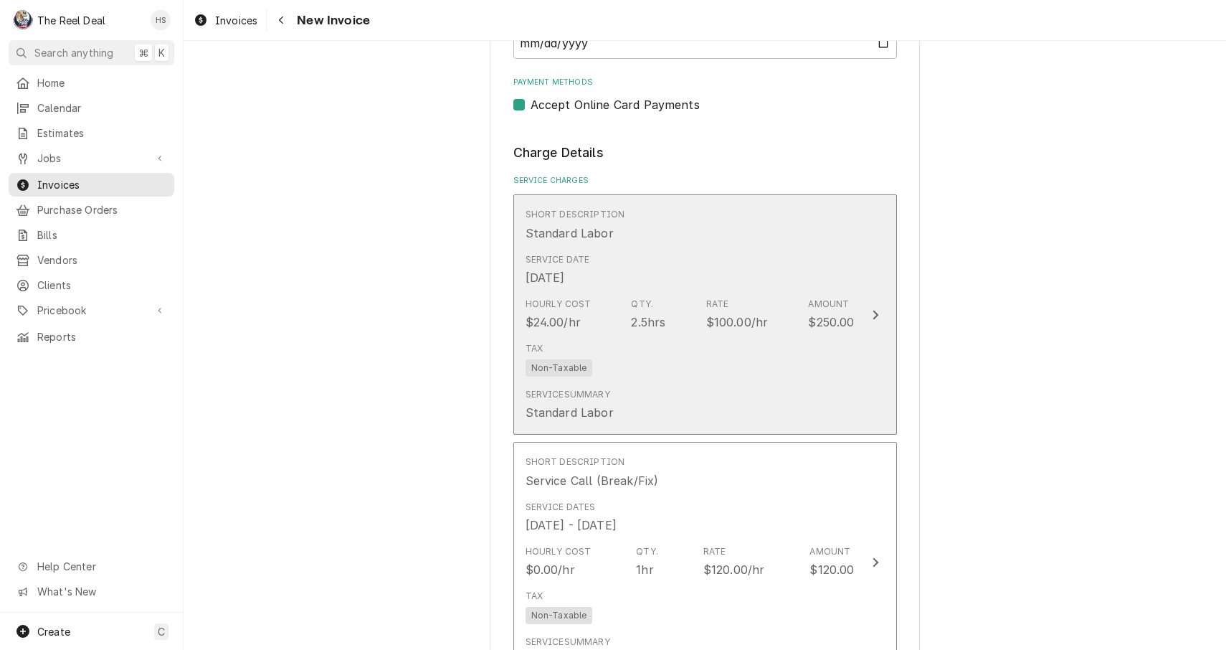
click at [594, 292] on div "Hourly Cost $24.00/hr Qty. 2.5hrs Rate $100.00/hr Amount $250.00" at bounding box center [690, 314] width 329 height 44
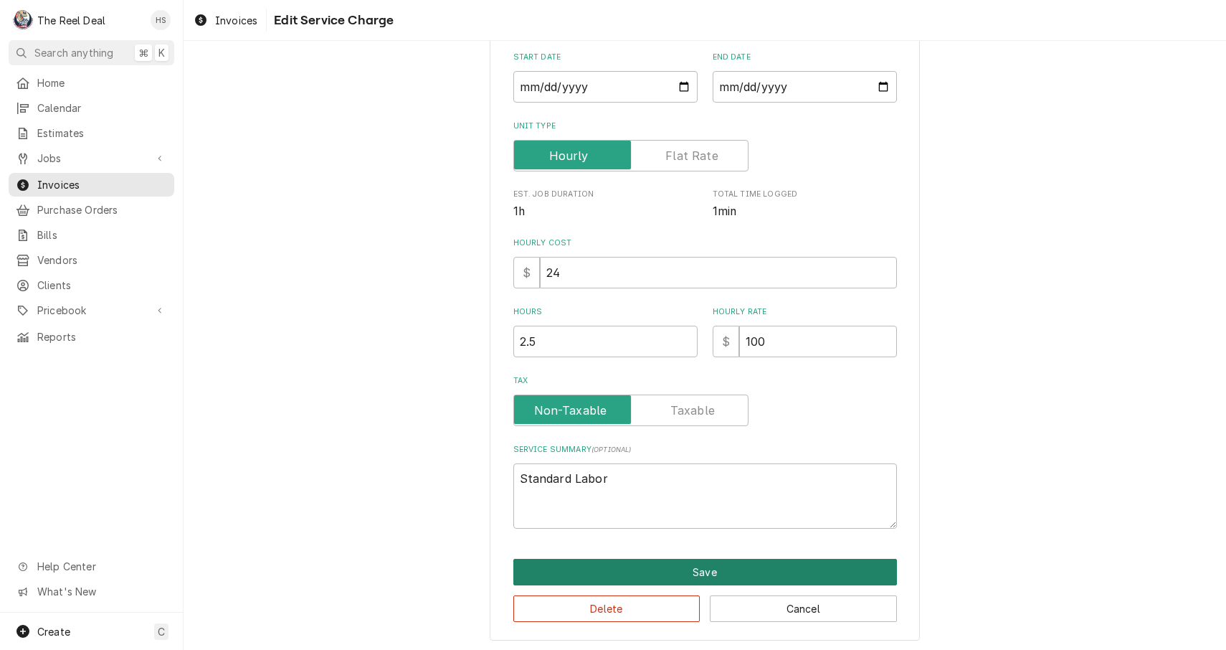
click at [697, 571] on button "Save" at bounding box center [705, 572] width 384 height 27
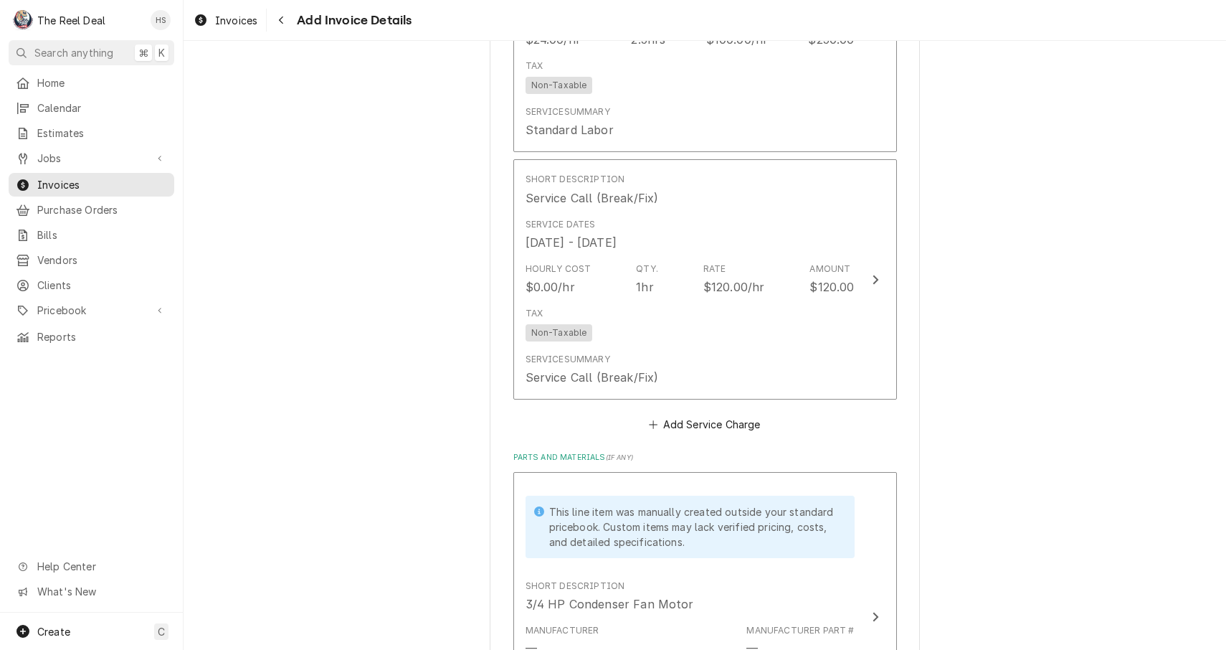
scroll to position [1066, 0]
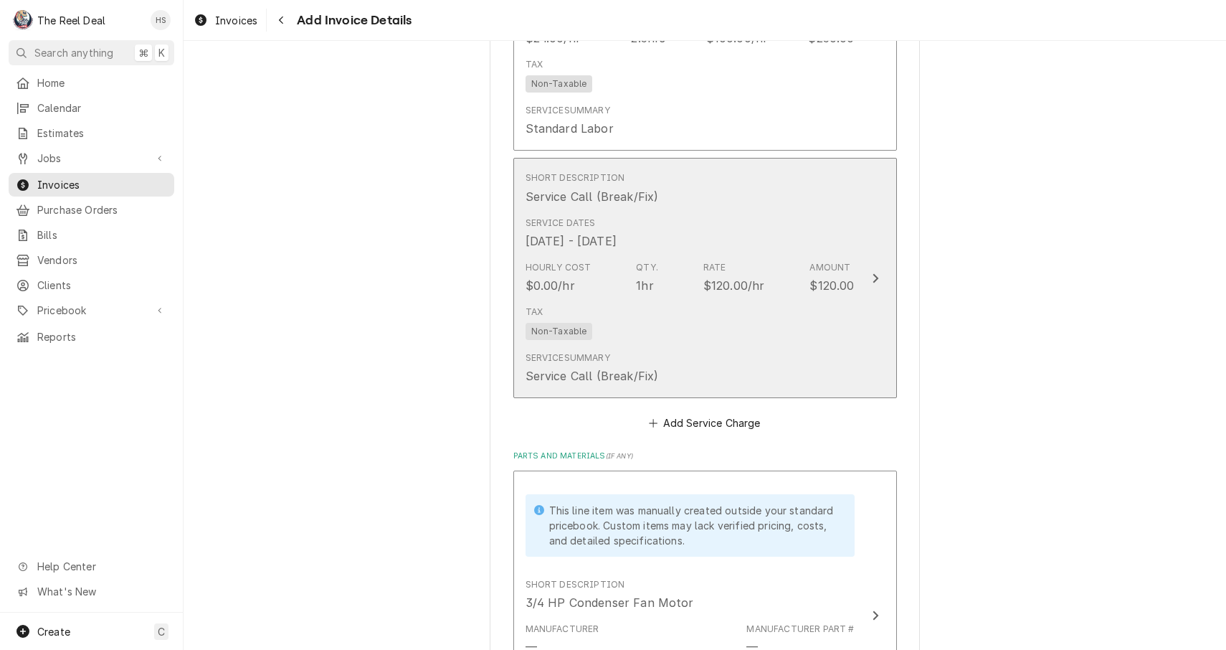
click at [719, 300] on div "Tax Non-Taxable" at bounding box center [690, 323] width 329 height 46
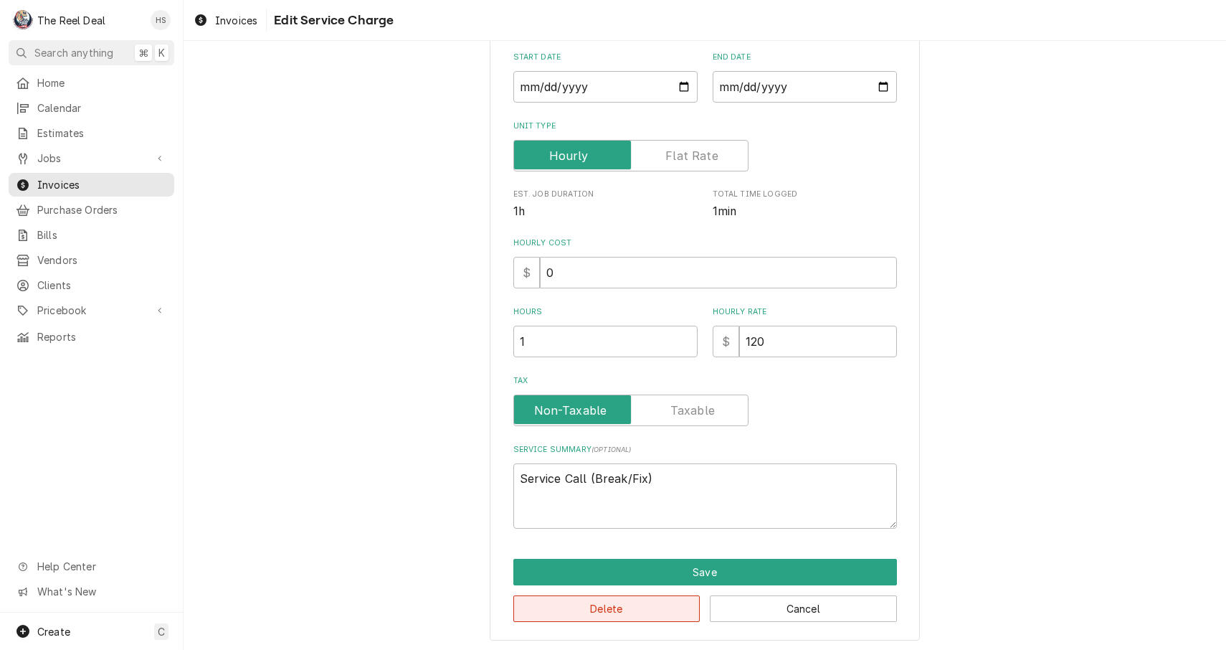
click at [678, 606] on button "Delete" at bounding box center [606, 608] width 187 height 27
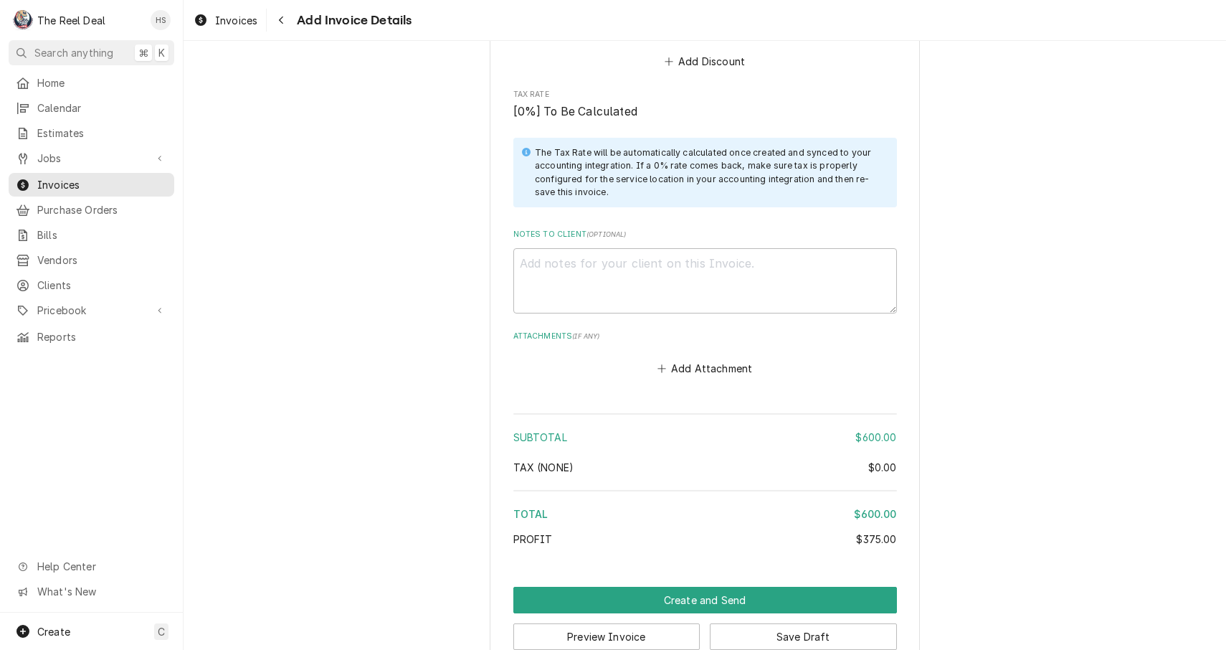
scroll to position [1670, 0]
paste textarea "Found bad condenser fan motor on RTU. Had to source one from local supplier 2 d…"
type textarea "x"
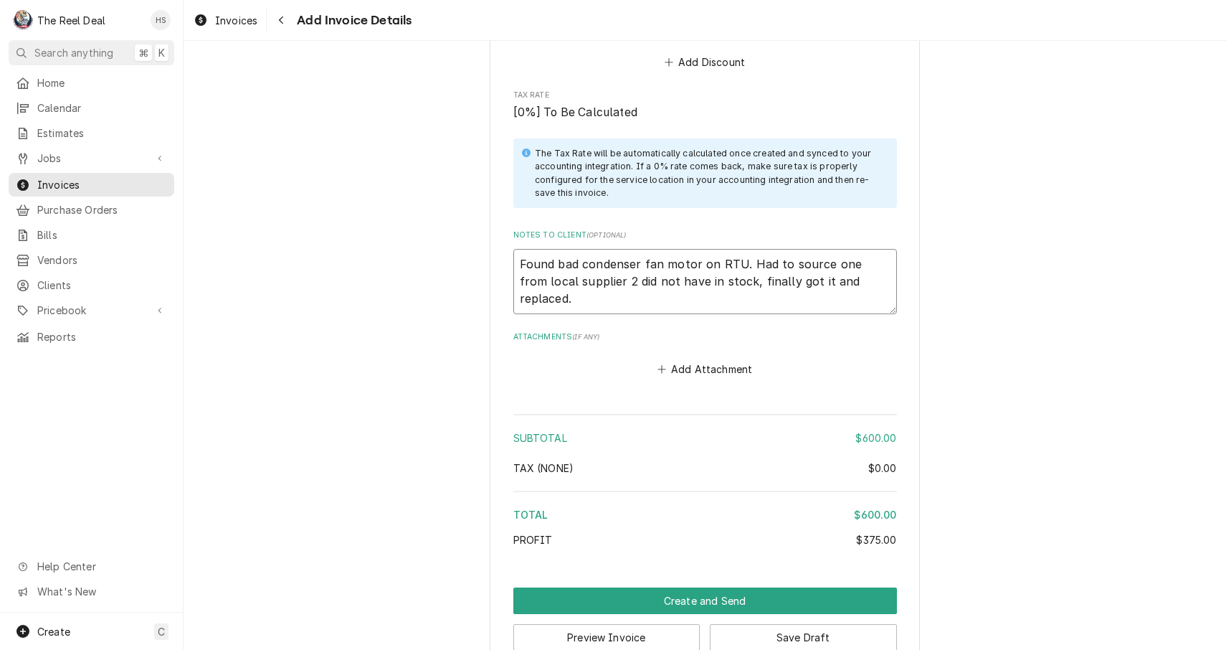
scroll to position [0, 0]
type textarea "Found bad condenser fan motor on RTU. Had to source one from local supplier 2 d…"
click at [655, 587] on button "Create and Send" at bounding box center [705, 600] width 384 height 27
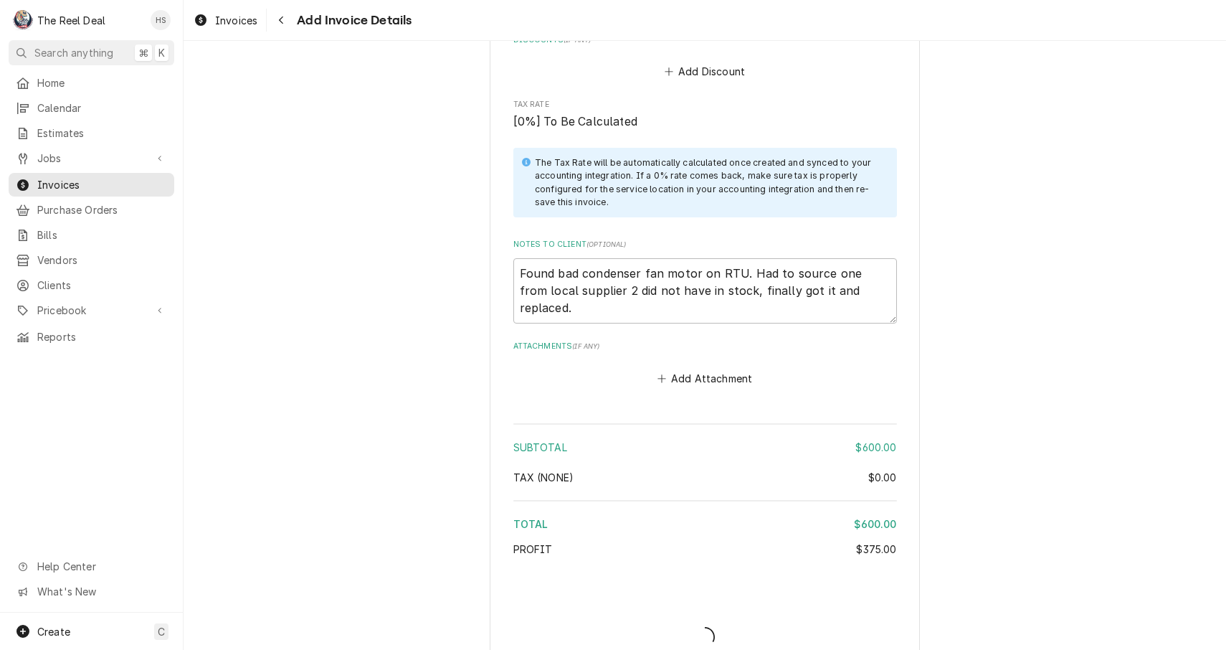
type textarea "x"
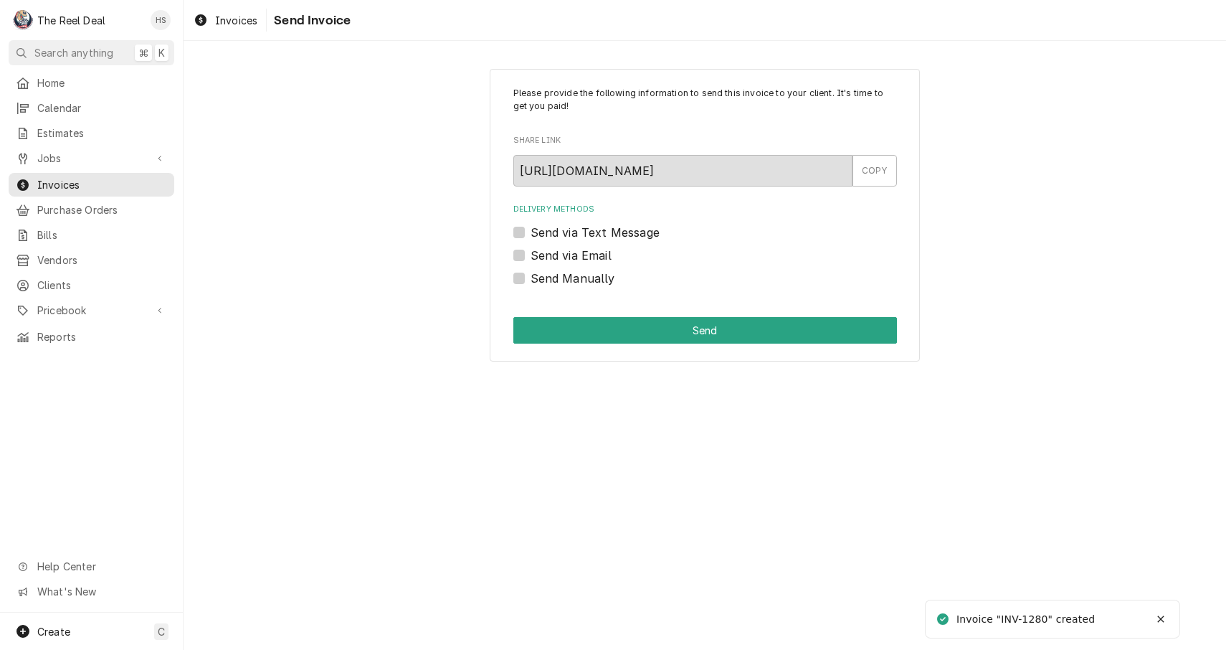
click at [586, 255] on label "Send via Email" at bounding box center [571, 255] width 81 height 17
click at [586, 255] on input "Send via Email" at bounding box center [723, 263] width 384 height 32
checkbox input "true"
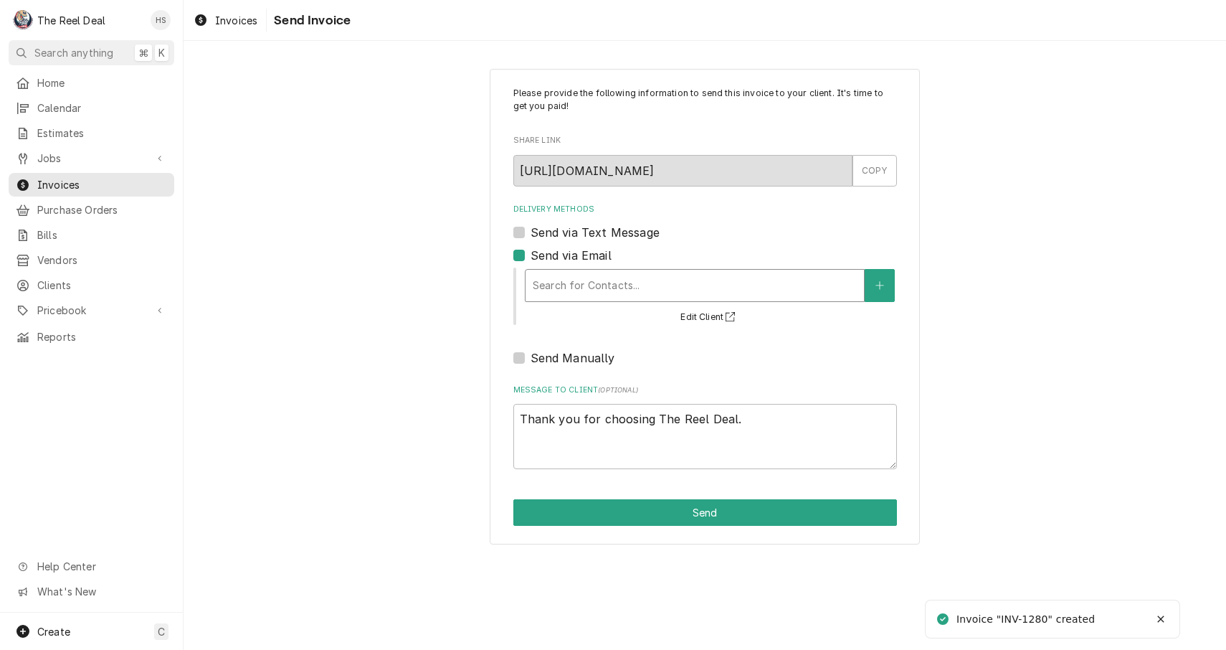
click at [605, 296] on div "Delivery Methods" at bounding box center [695, 286] width 324 height 26
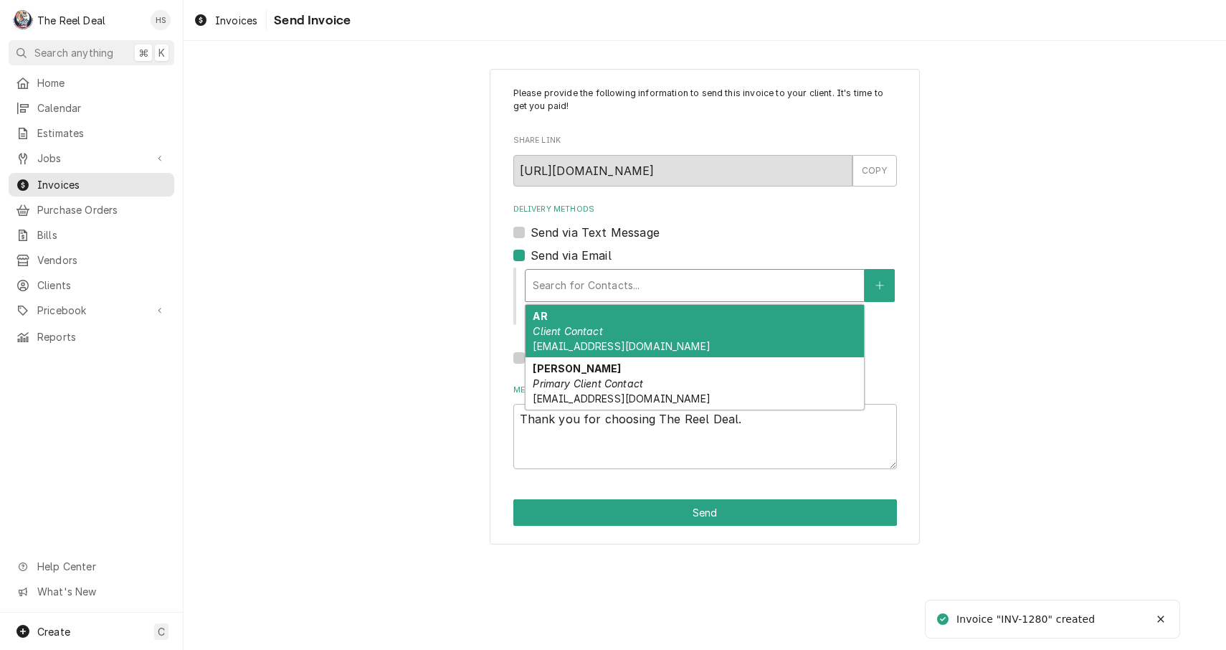
click at [614, 333] on div "AR Client Contact AR@palcafes.com" at bounding box center [695, 331] width 338 height 52
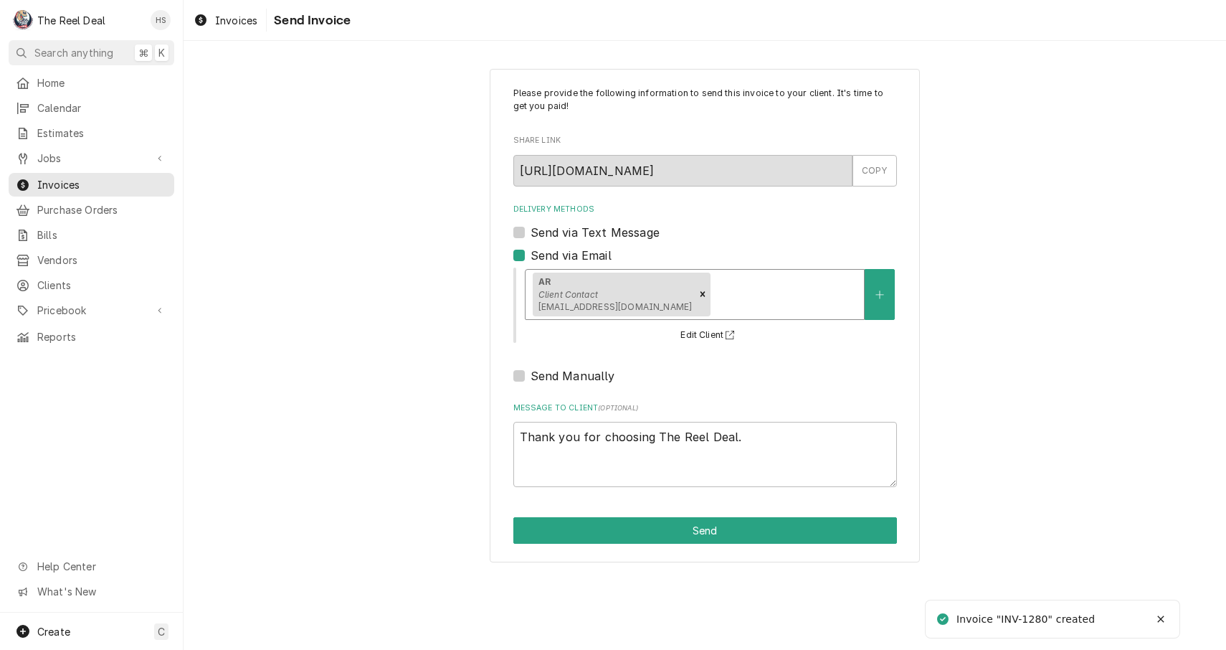
click at [714, 291] on div "Delivery Methods" at bounding box center [785, 294] width 143 height 26
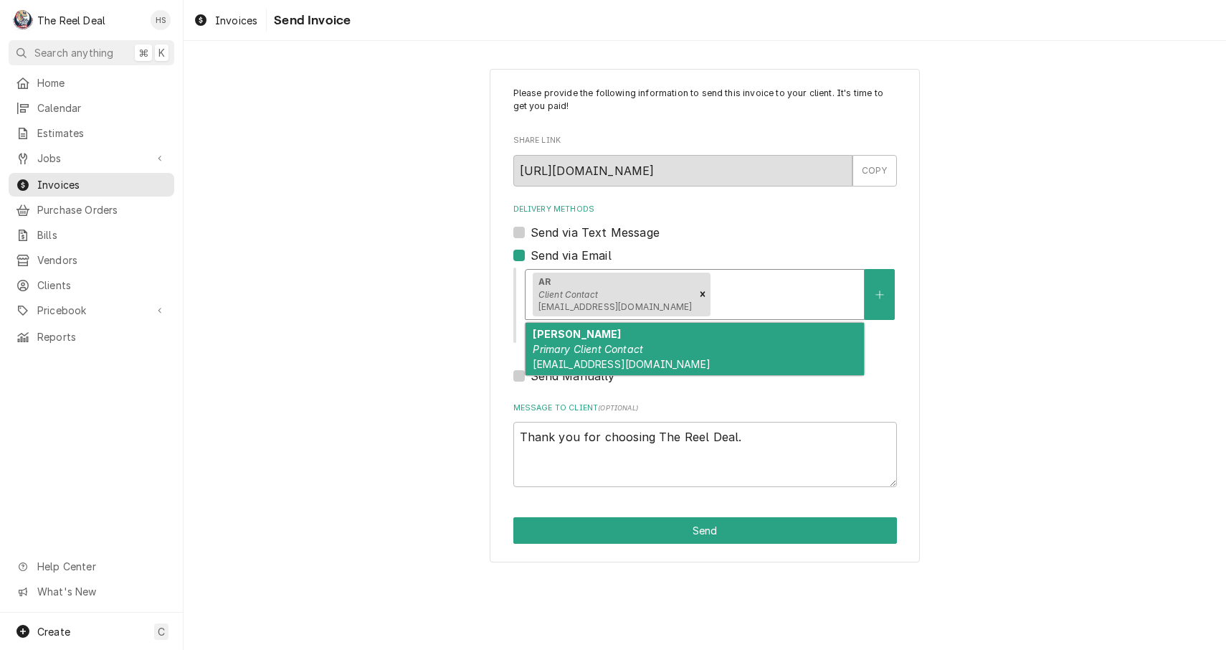
click at [676, 341] on div "Chris Gallo Primary Client Contact Chrisgallo@palcafes.com" at bounding box center [695, 349] width 338 height 52
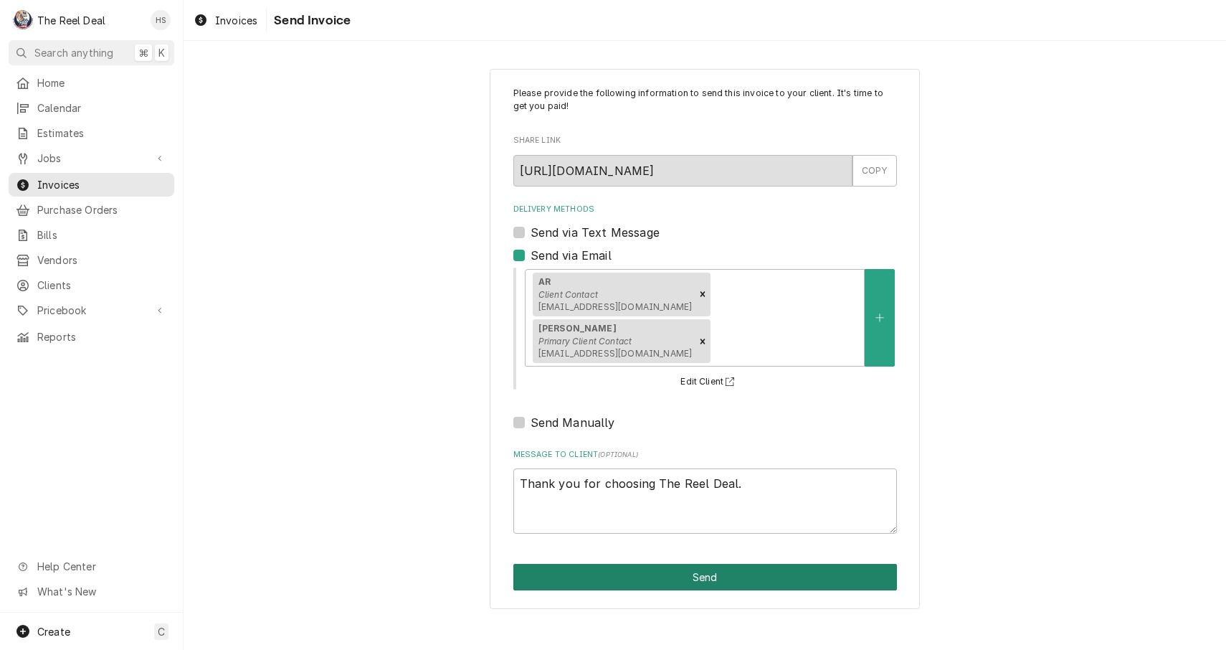
click at [660, 564] on button "Send" at bounding box center [705, 577] width 384 height 27
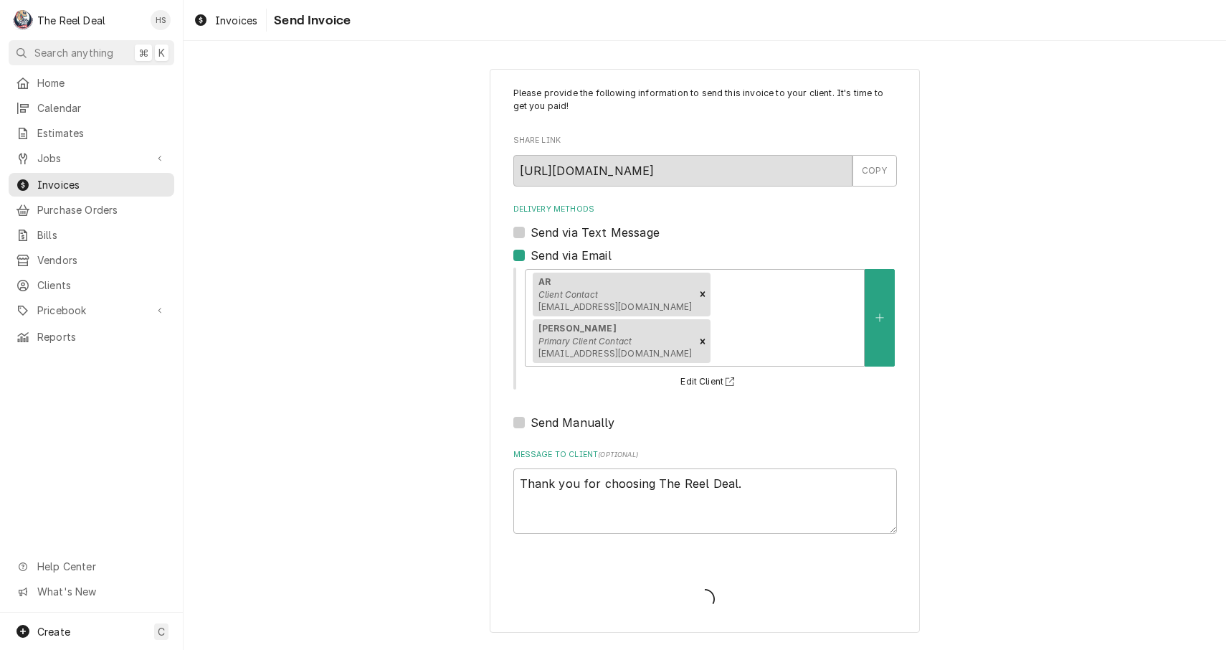
type textarea "x"
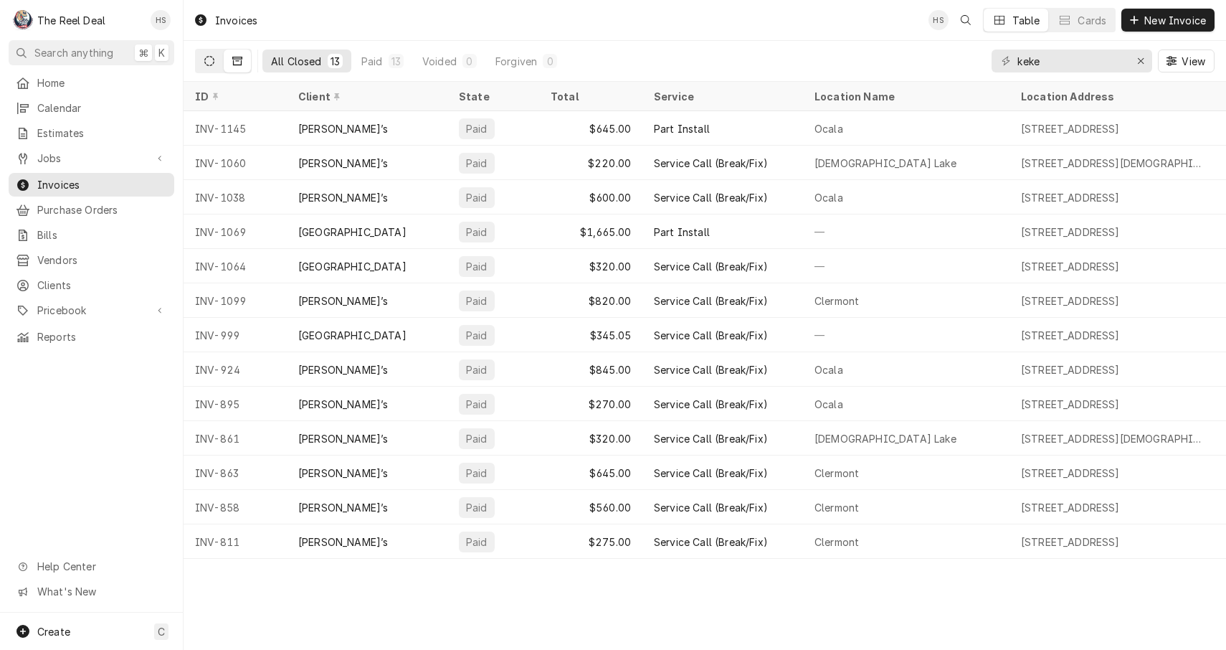
click at [214, 67] on button "Dynamic Content Wrapper" at bounding box center [209, 60] width 27 height 23
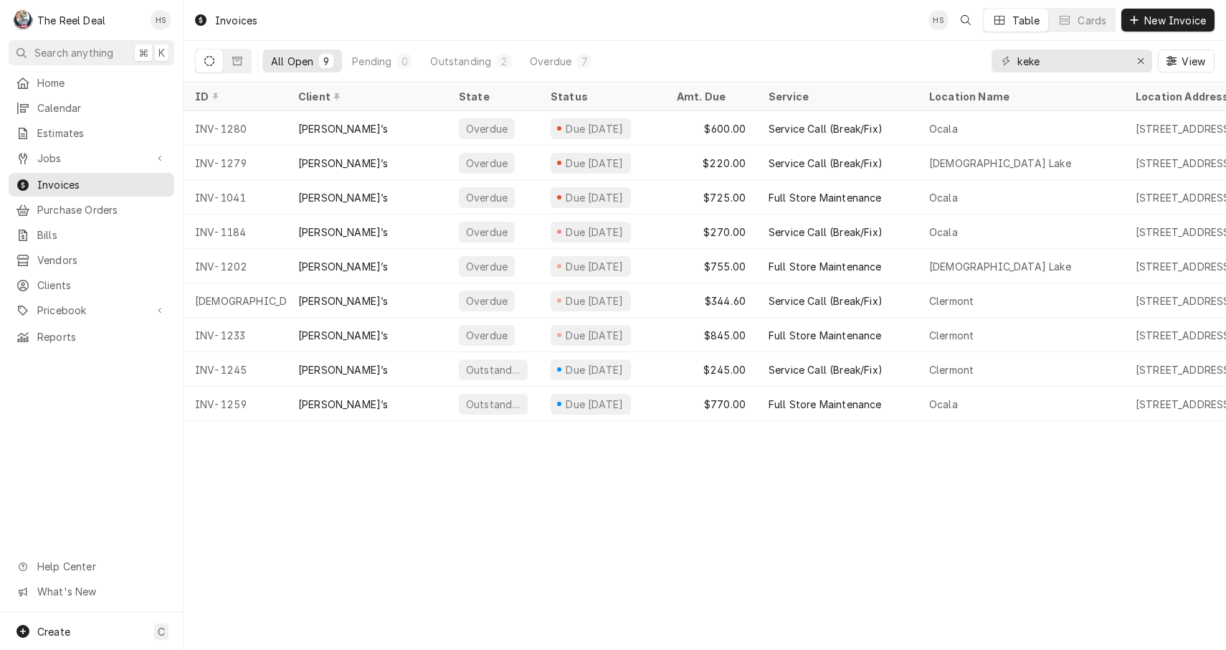
click at [762, 4] on div "Invoices HS Table Cards New Invoice" at bounding box center [705, 20] width 1043 height 40
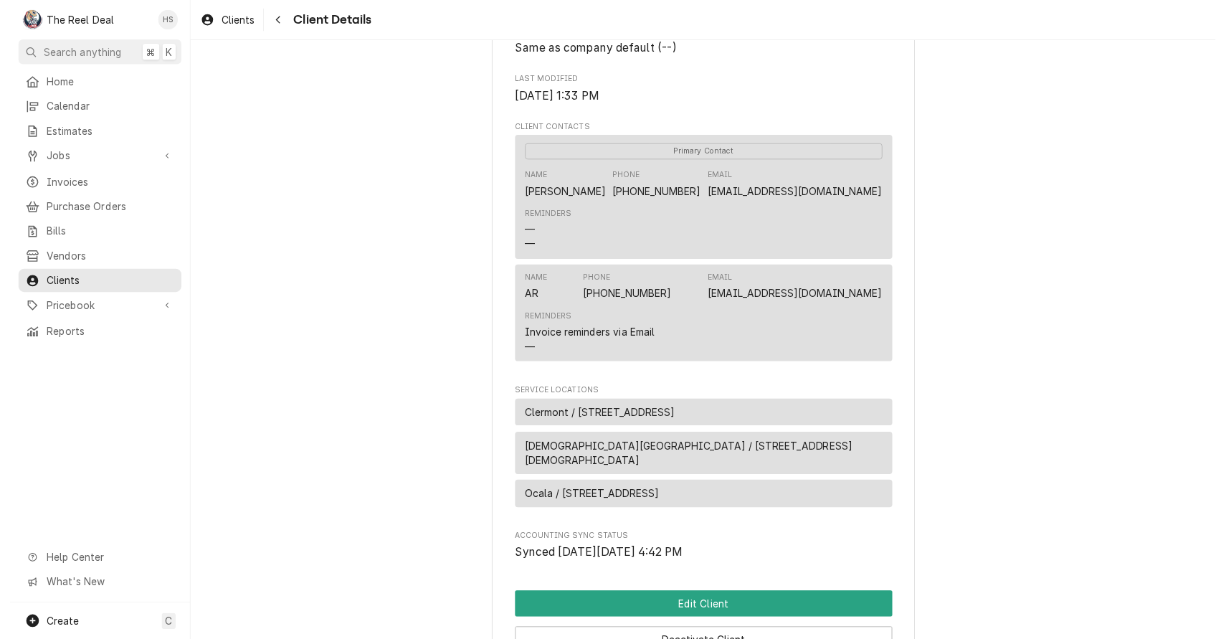
scroll to position [407, 0]
